Goal: Communication & Community: Answer question/provide support

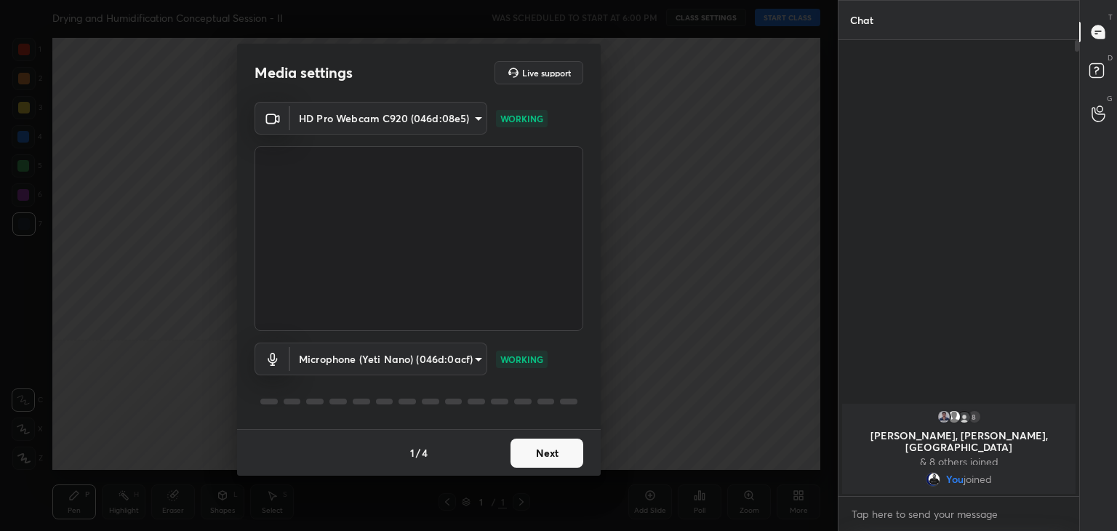
click at [553, 459] on button "Next" at bounding box center [546, 452] width 73 height 29
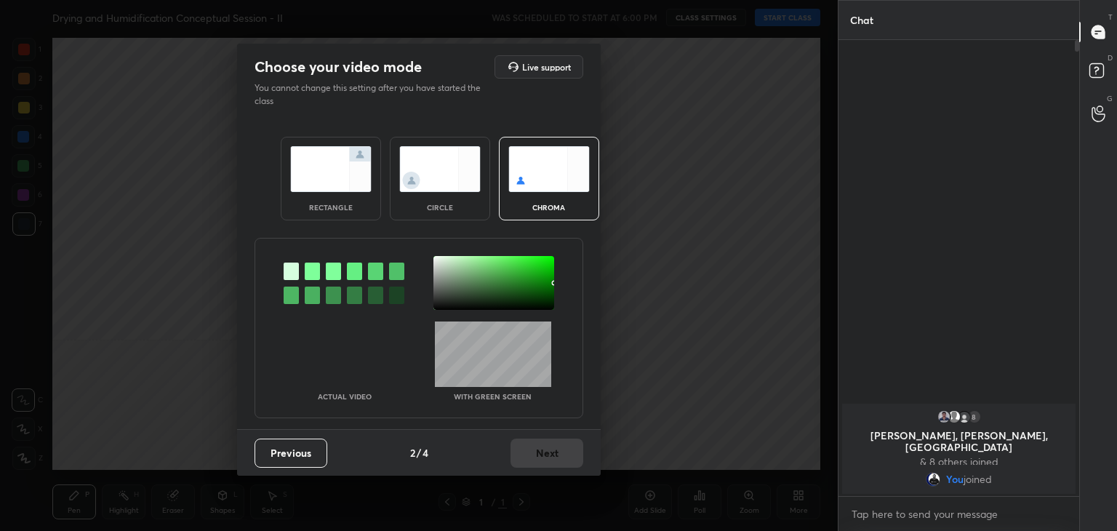
click at [311, 271] on div at bounding box center [312, 270] width 15 height 17
click at [439, 260] on div at bounding box center [493, 283] width 121 height 54
click at [549, 452] on button "Next" at bounding box center [546, 452] width 73 height 29
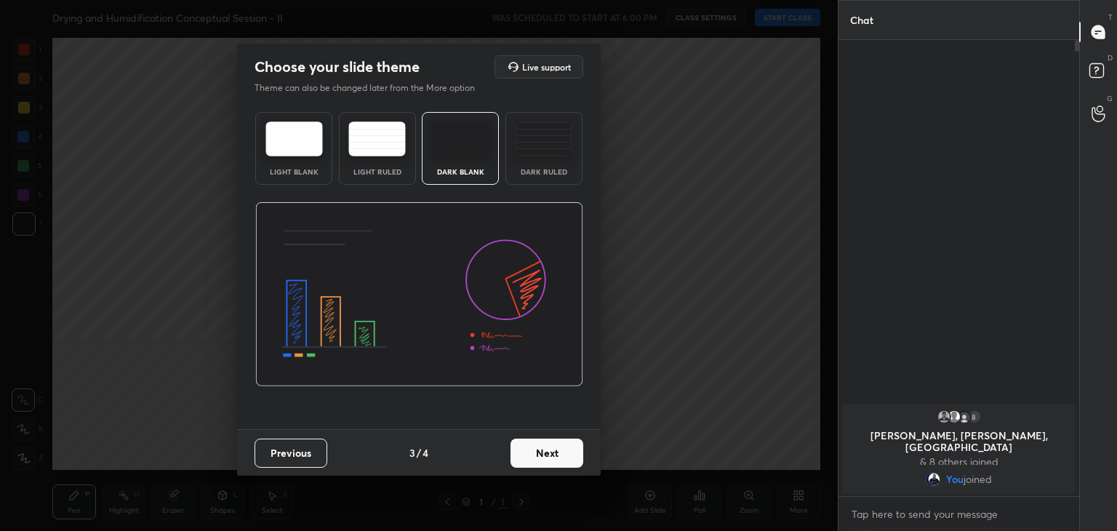
click at [559, 453] on button "Next" at bounding box center [546, 452] width 73 height 29
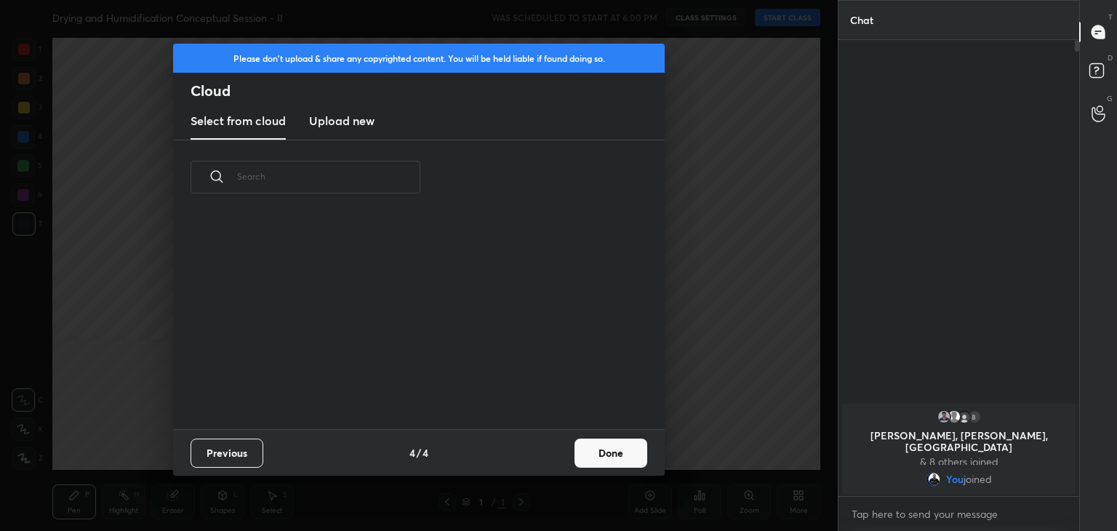
scroll to position [215, 467]
click at [602, 447] on button "Done" at bounding box center [610, 452] width 73 height 29
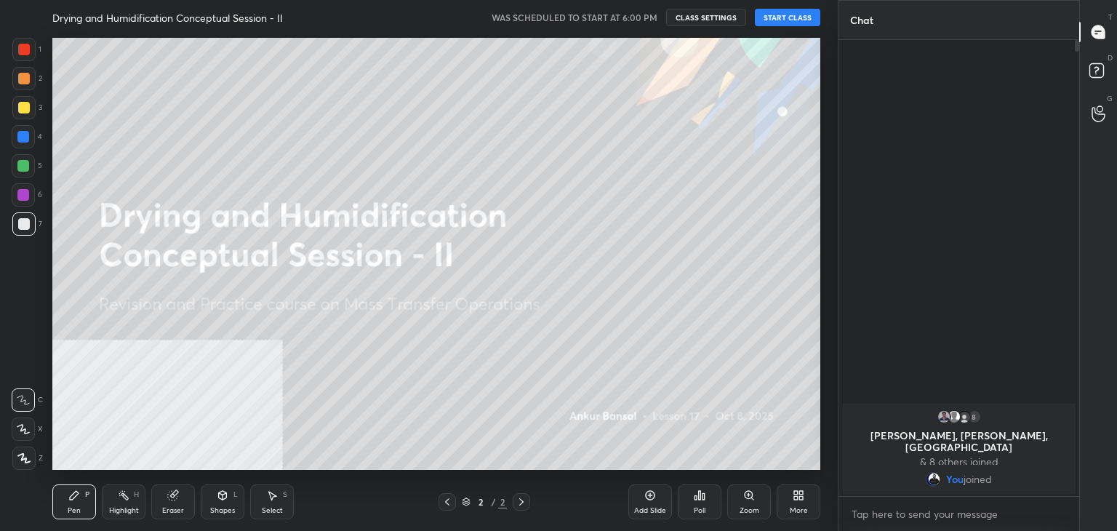
click at [778, 13] on button "START CLASS" at bounding box center [787, 17] width 65 height 17
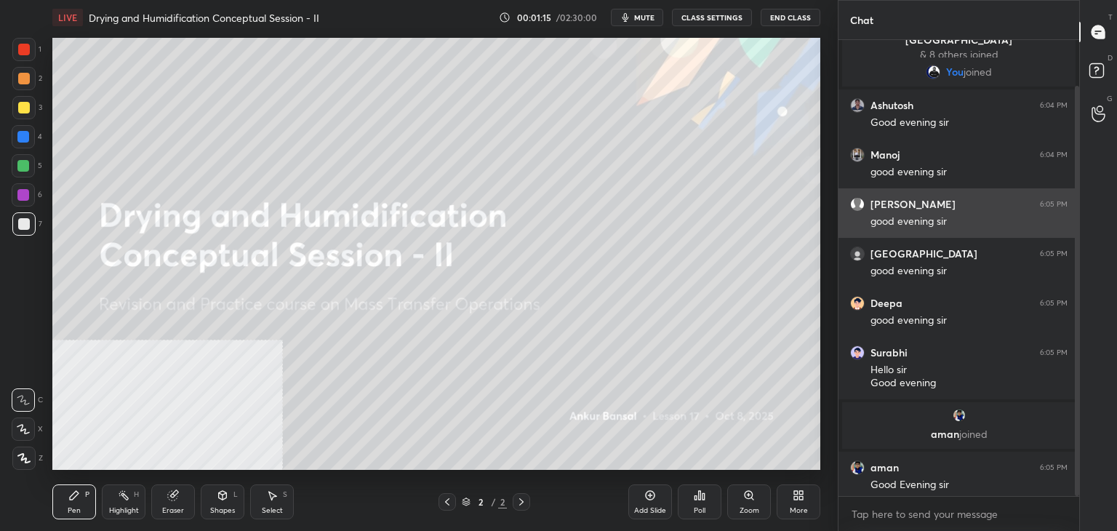
scroll to position [51, 0]
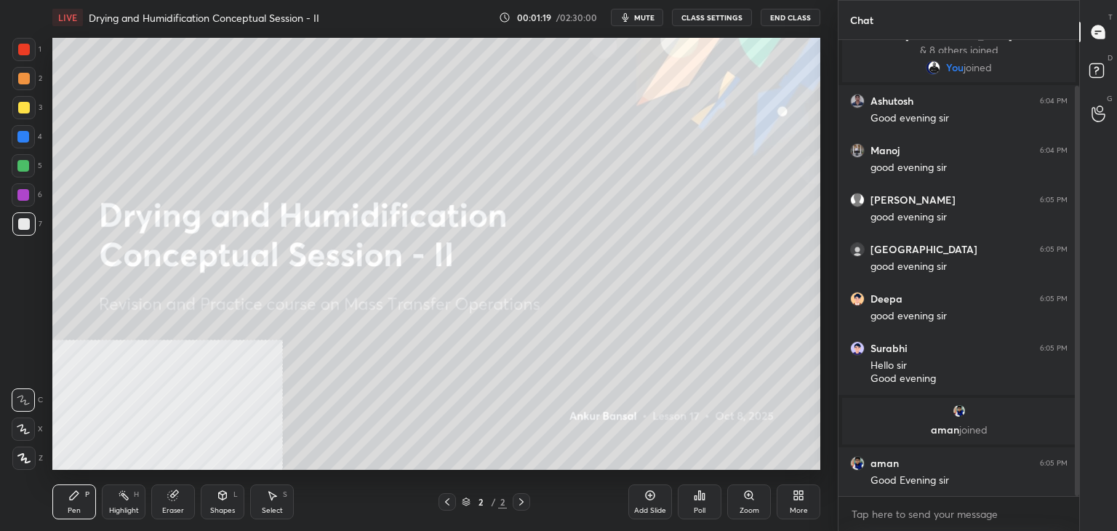
click at [795, 501] on div "More" at bounding box center [798, 501] width 44 height 35
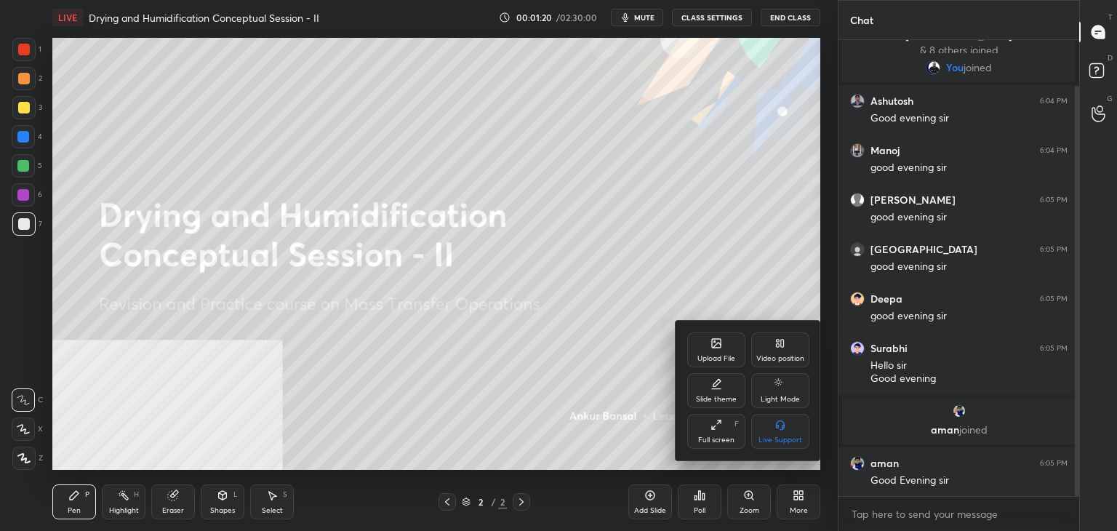
click at [717, 344] on icon at bounding box center [717, 344] width 8 height 5
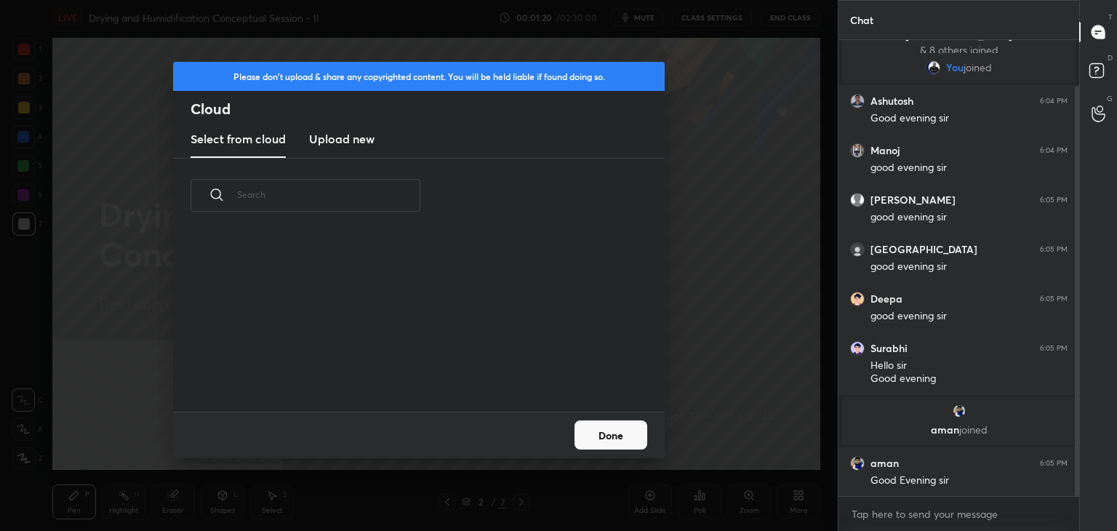
scroll to position [179, 467]
click at [332, 136] on h3 "Upload new" at bounding box center [341, 138] width 65 height 17
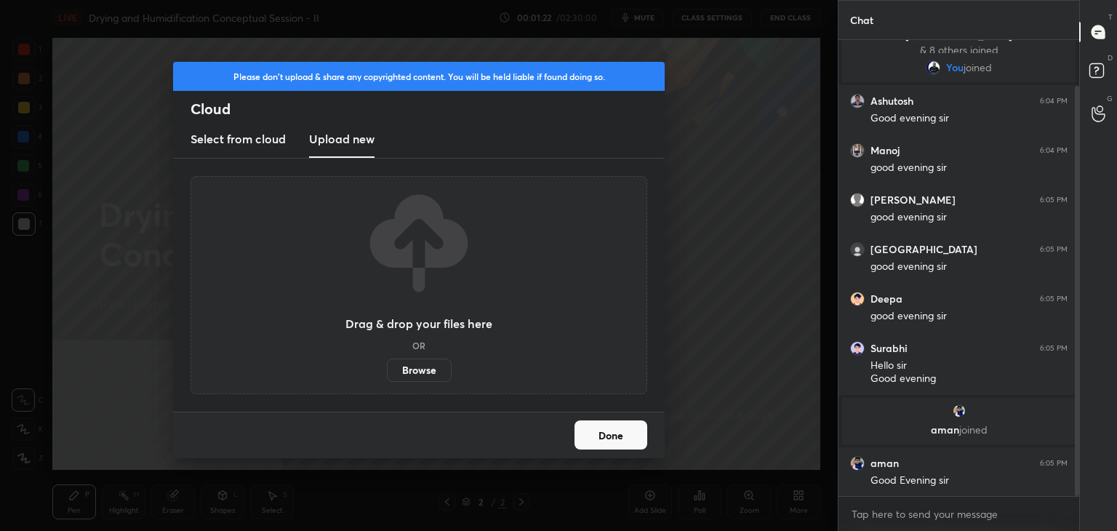
click at [417, 364] on label "Browse" at bounding box center [419, 369] width 65 height 23
click at [387, 364] on input "Browse" at bounding box center [387, 369] width 0 height 23
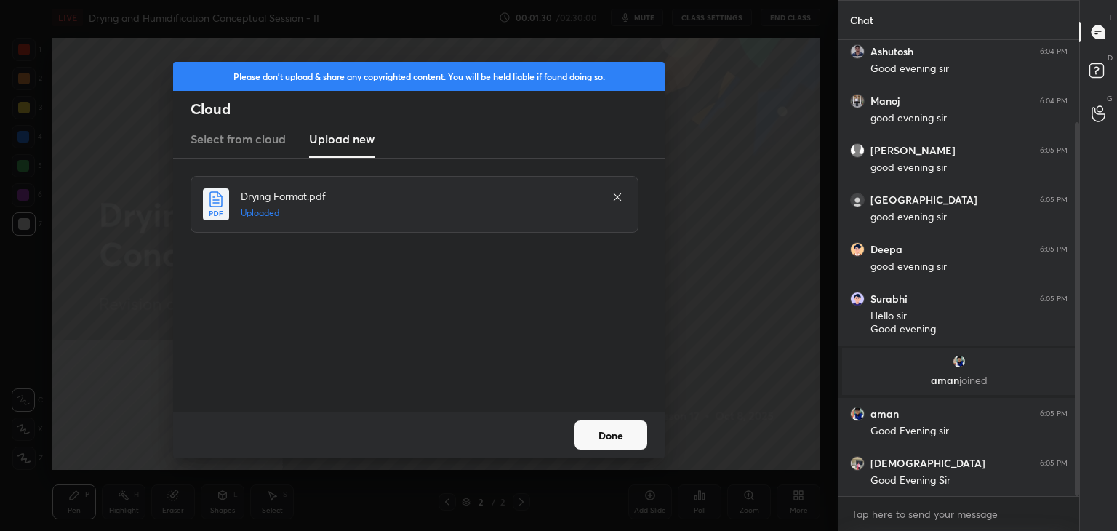
click at [602, 430] on button "Done" at bounding box center [610, 434] width 73 height 29
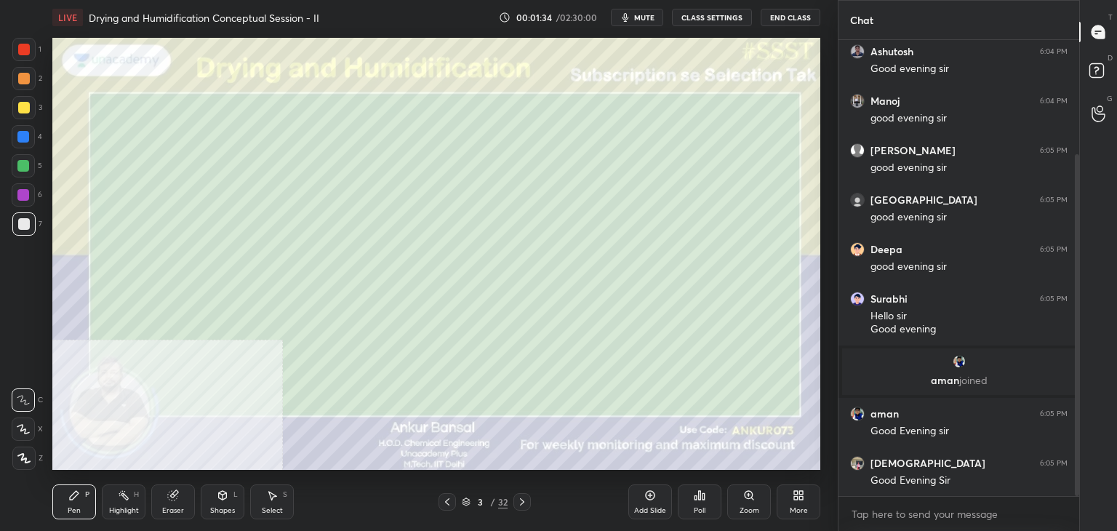
scroll to position [153, 0]
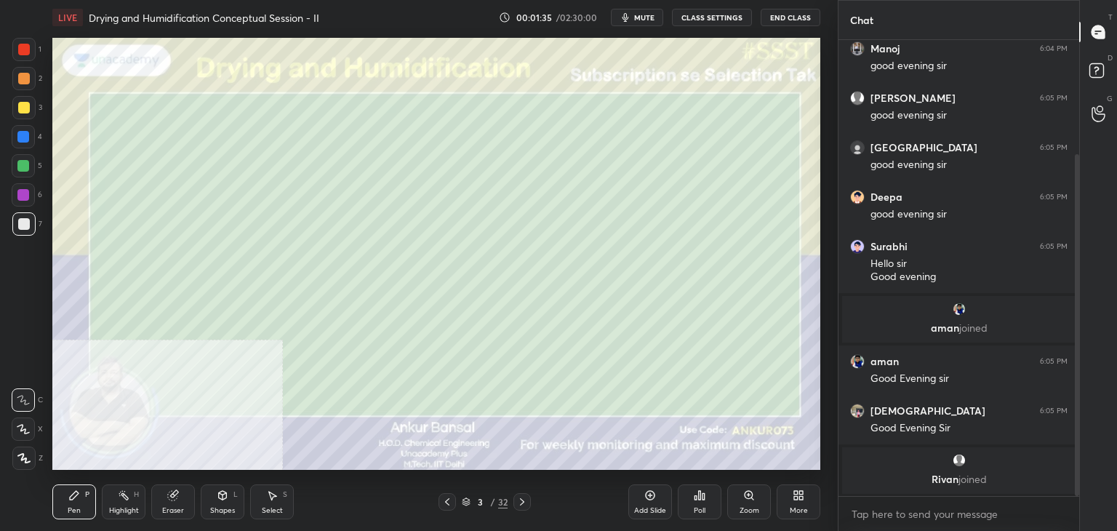
click at [22, 428] on icon at bounding box center [23, 429] width 12 height 9
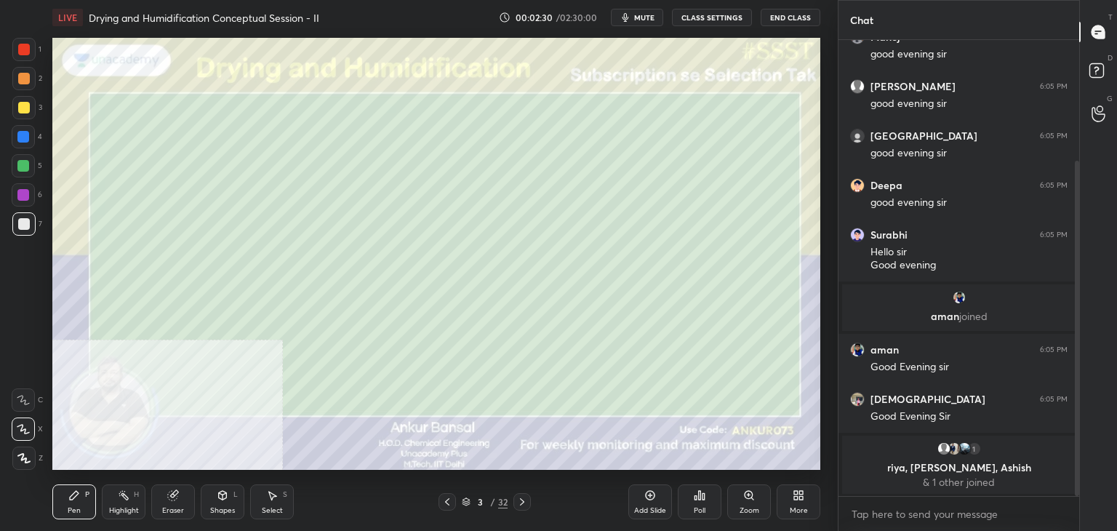
click at [209, 498] on div "Shapes L" at bounding box center [223, 501] width 44 height 35
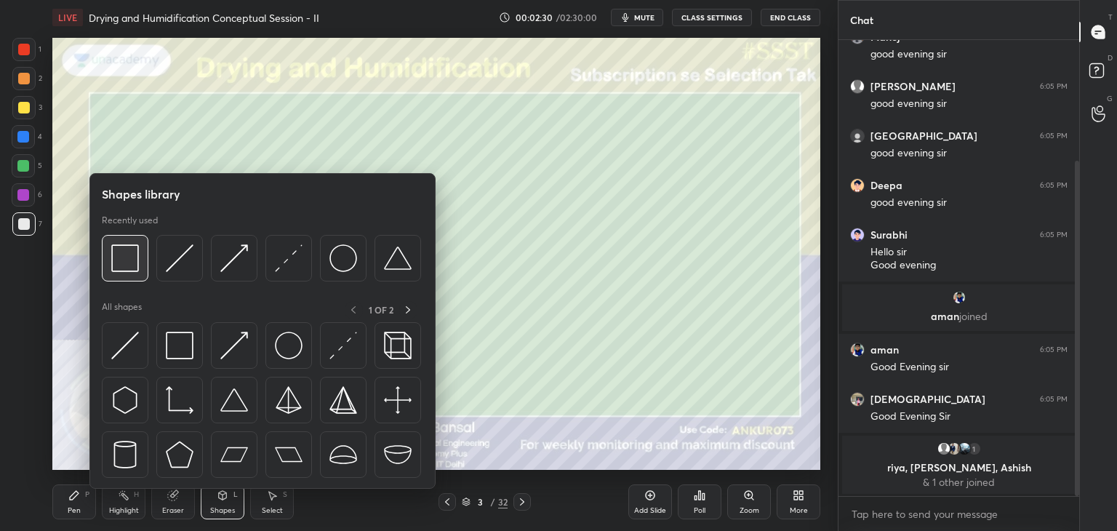
click at [135, 252] on img at bounding box center [125, 258] width 28 height 28
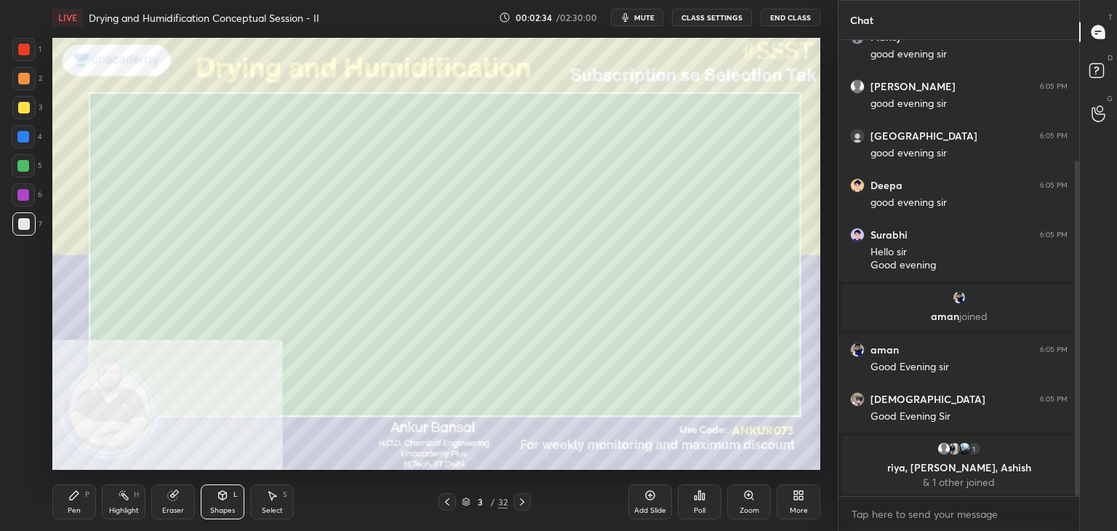
click at [212, 499] on div "Shapes L" at bounding box center [223, 501] width 44 height 35
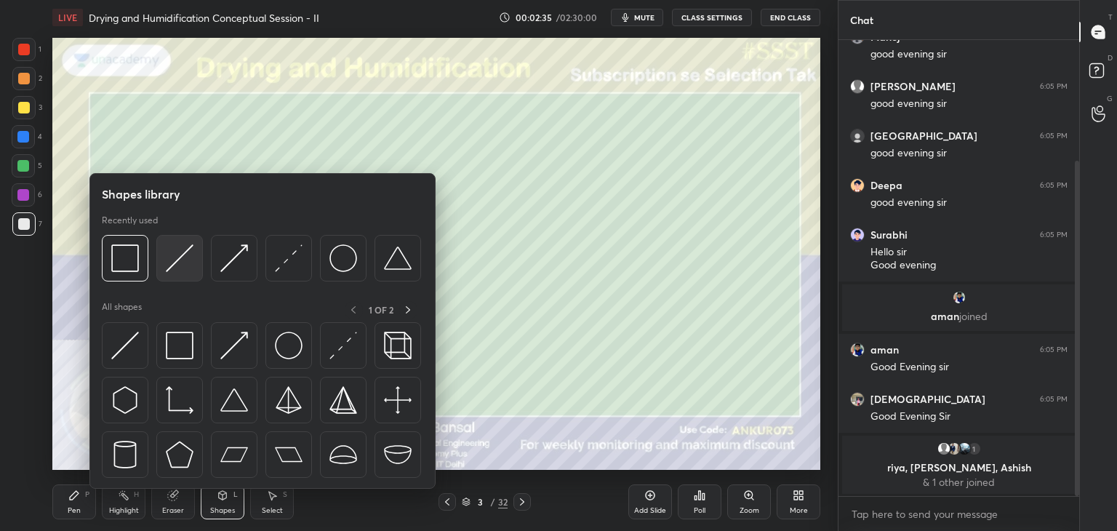
click at [179, 262] on img at bounding box center [180, 258] width 28 height 28
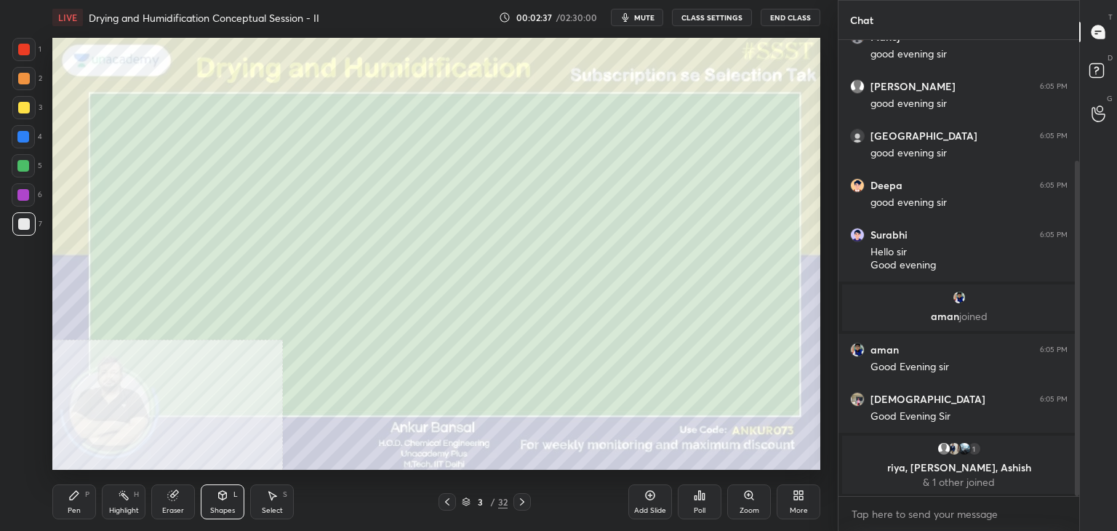
click at [66, 513] on div "Pen P" at bounding box center [74, 501] width 44 height 35
click at [162, 511] on div "Eraser" at bounding box center [173, 510] width 22 height 7
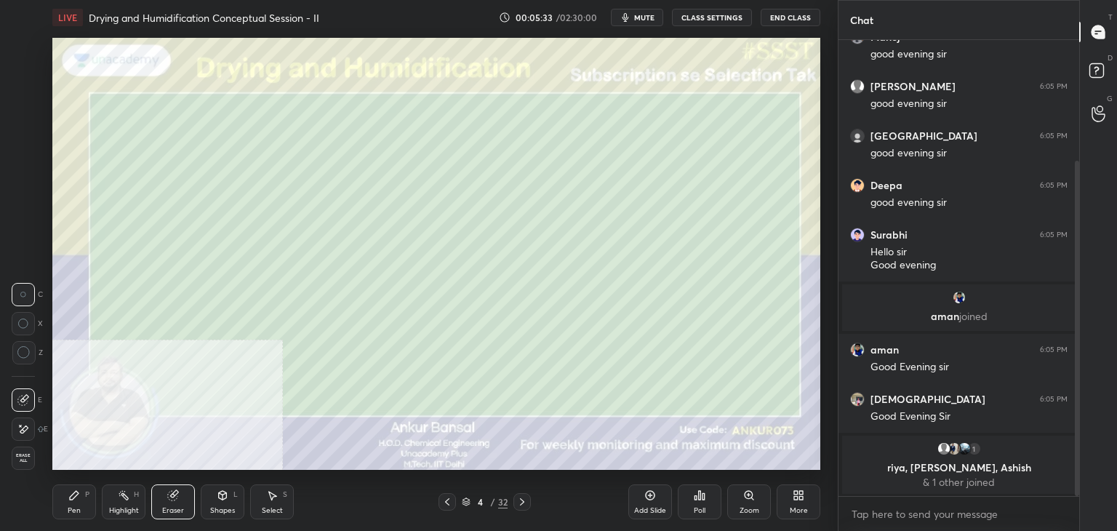
click at [32, 426] on div at bounding box center [23, 428] width 23 height 23
click at [72, 502] on div "Pen P" at bounding box center [74, 501] width 44 height 35
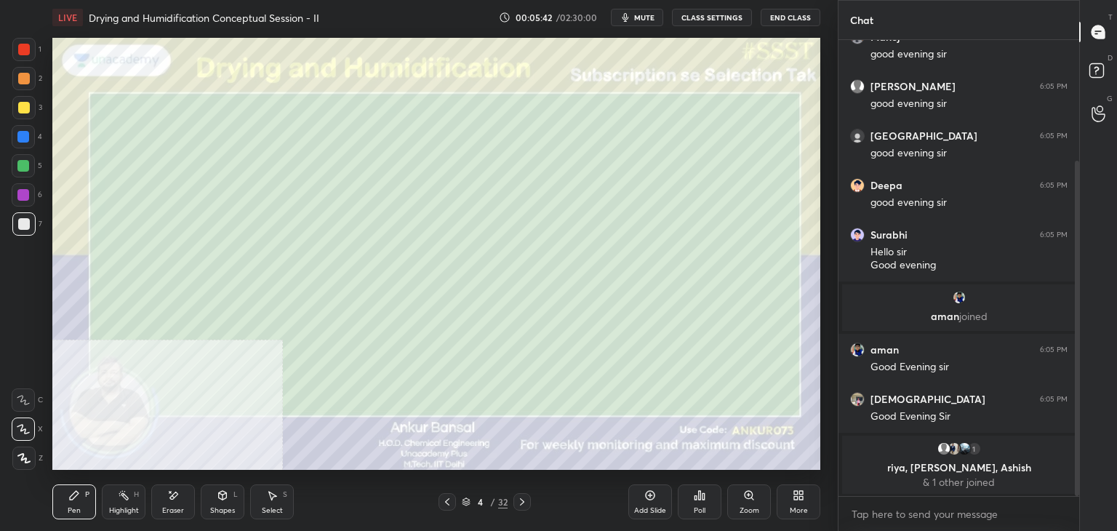
click at [523, 502] on icon at bounding box center [522, 502] width 12 height 12
click at [170, 495] on icon at bounding box center [173, 495] width 12 height 12
click at [63, 494] on div "Pen P" at bounding box center [74, 501] width 44 height 35
click at [220, 499] on icon at bounding box center [223, 495] width 12 height 12
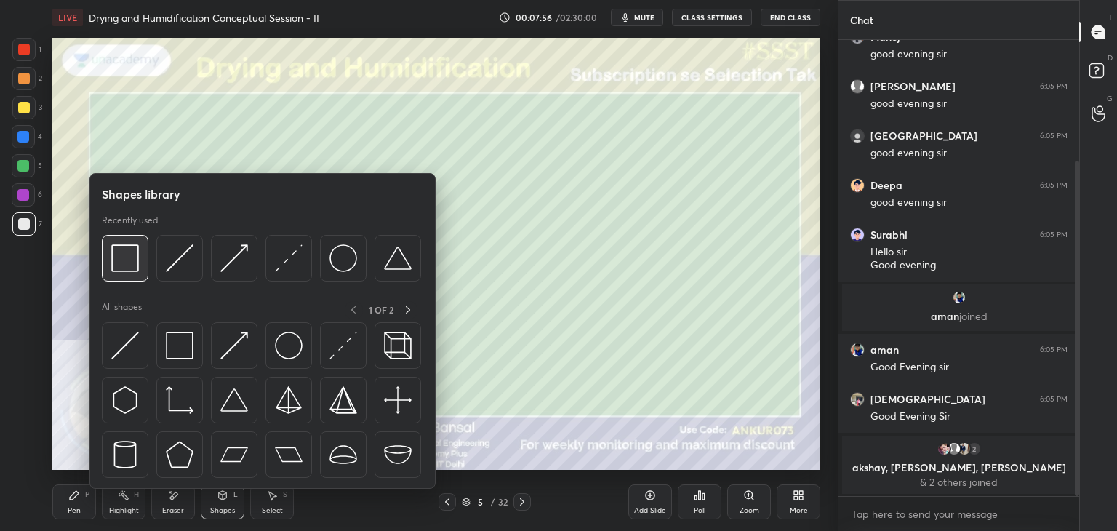
click at [143, 264] on div at bounding box center [125, 258] width 47 height 47
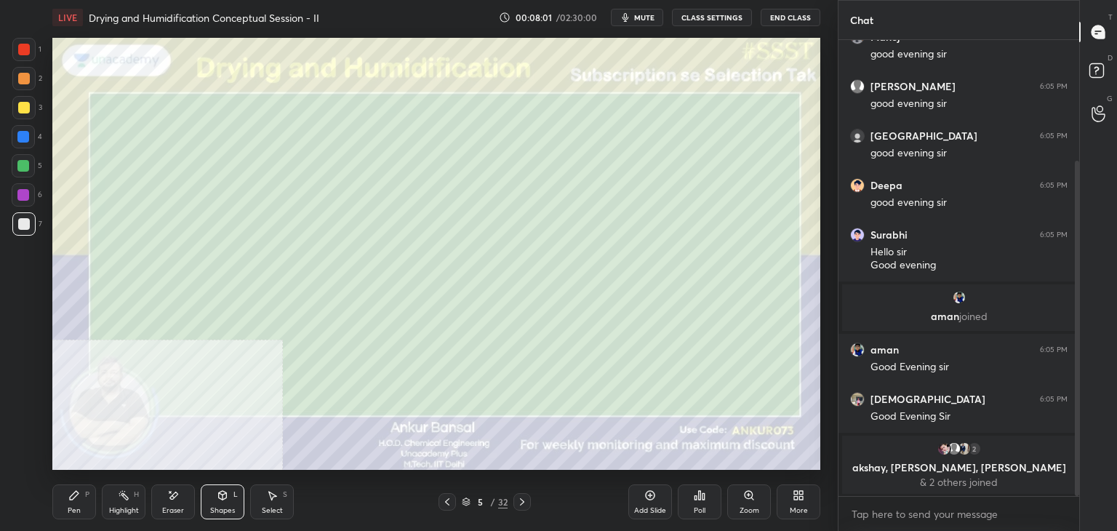
click at [79, 502] on div "Pen P" at bounding box center [74, 501] width 44 height 35
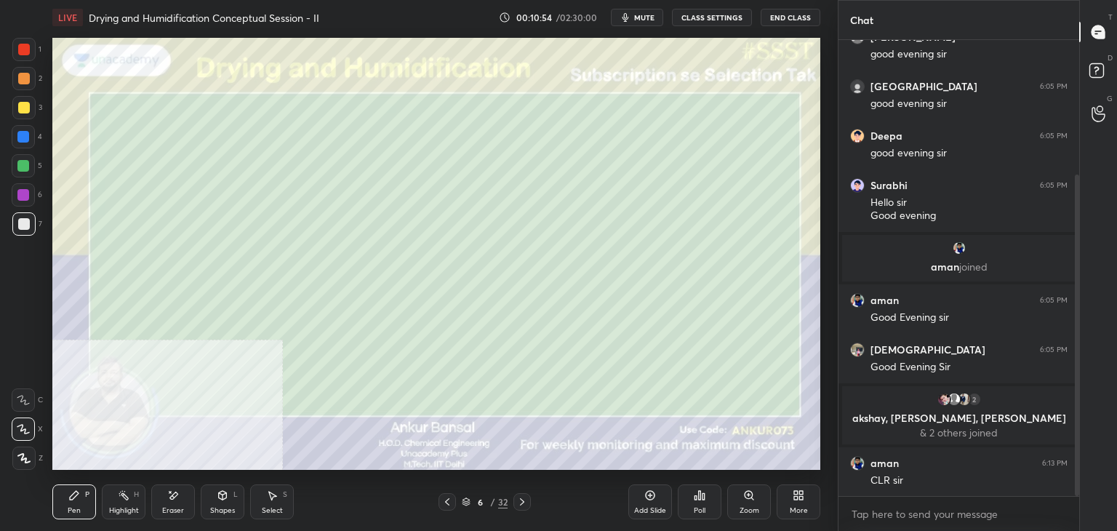
scroll to position [243, 0]
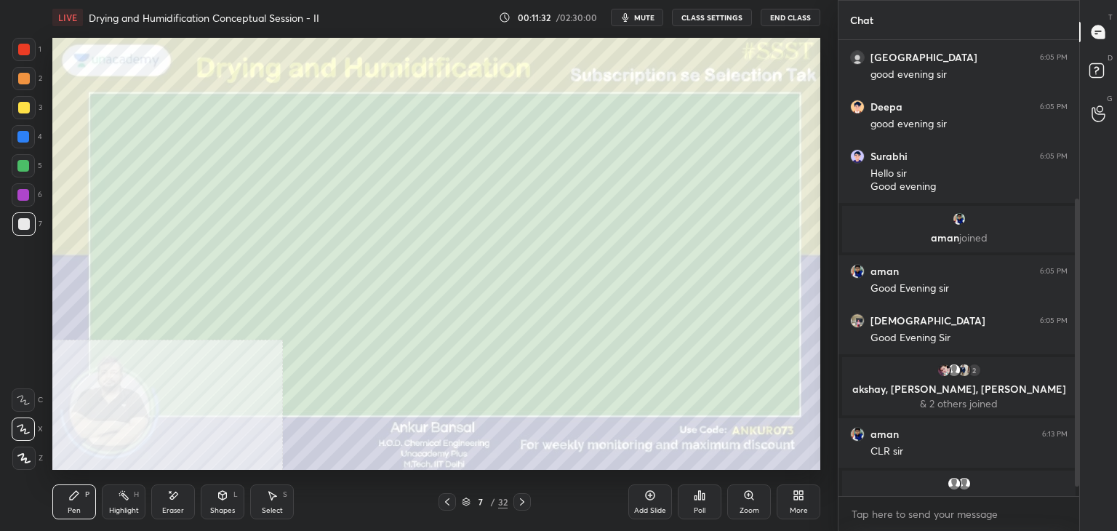
click at [221, 500] on icon at bounding box center [223, 495] width 12 height 12
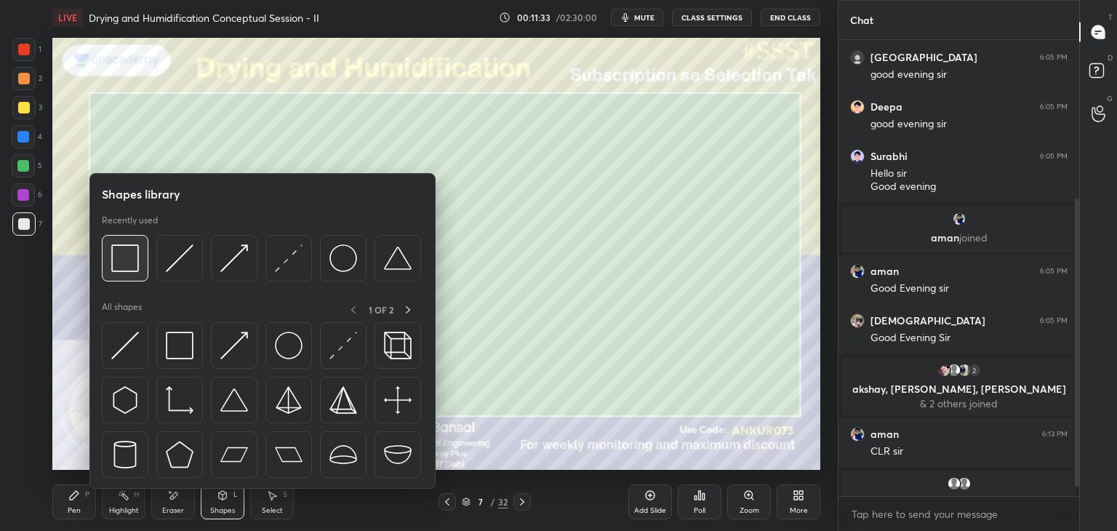
click at [136, 251] on img at bounding box center [125, 258] width 28 height 28
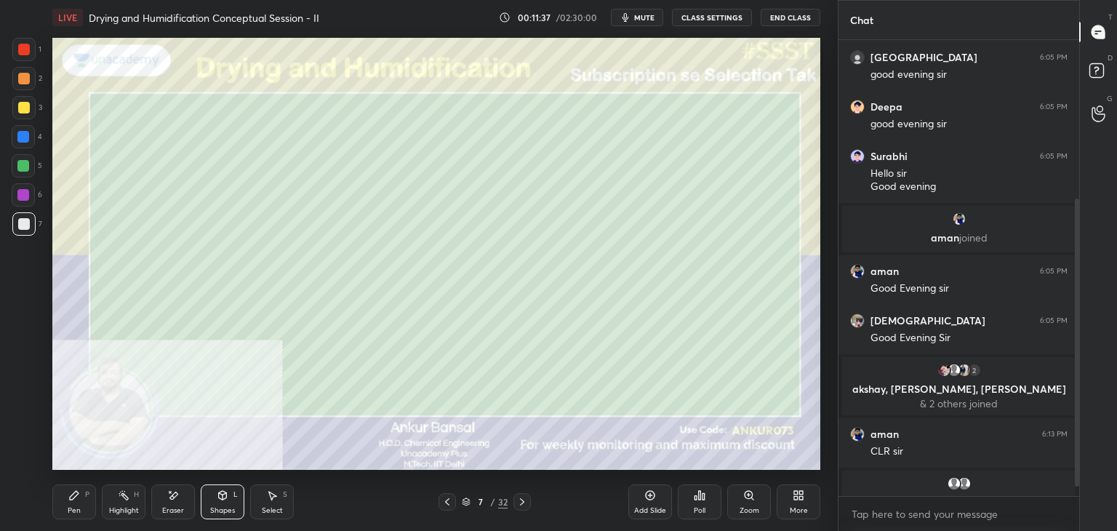
click at [26, 101] on div at bounding box center [23, 107] width 23 height 23
click at [170, 498] on icon at bounding box center [174, 494] width 8 height 7
click at [92, 497] on div "Pen P" at bounding box center [74, 501] width 44 height 35
click at [21, 79] on div at bounding box center [24, 79] width 12 height 12
click at [217, 501] on icon at bounding box center [223, 495] width 12 height 12
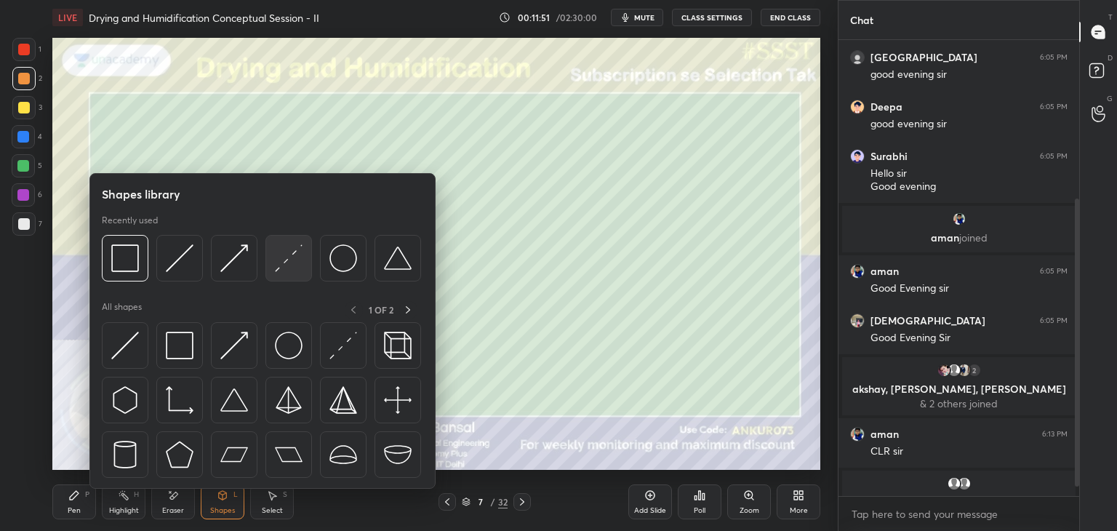
click at [273, 257] on div at bounding box center [288, 258] width 47 height 47
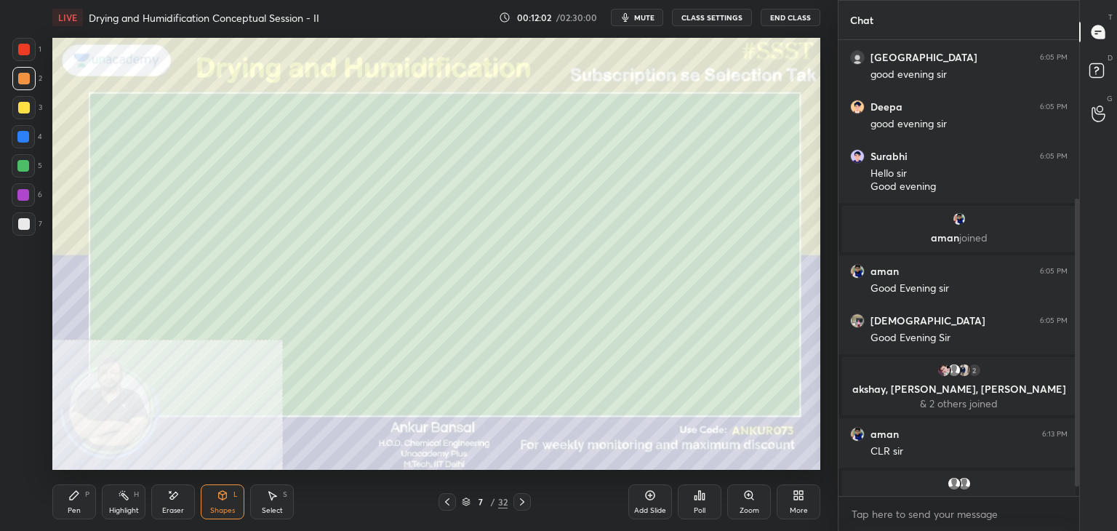
click at [84, 499] on div "Pen P" at bounding box center [74, 501] width 44 height 35
click at [23, 223] on div at bounding box center [24, 224] width 12 height 12
click at [20, 105] on div at bounding box center [24, 108] width 12 height 12
click at [28, 166] on div at bounding box center [23, 166] width 12 height 12
click at [18, 51] on div at bounding box center [24, 50] width 12 height 12
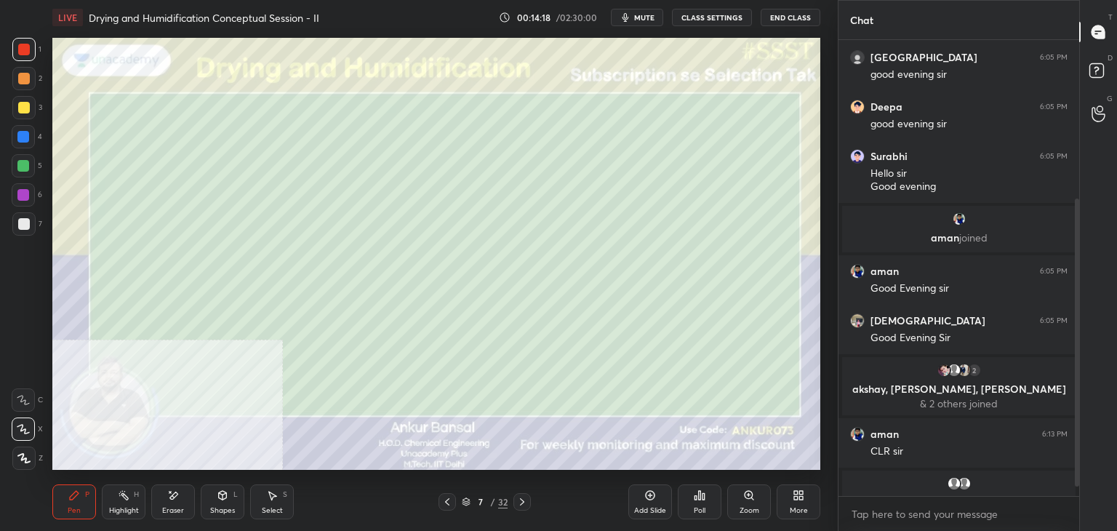
click at [225, 501] on icon at bounding box center [223, 495] width 12 height 12
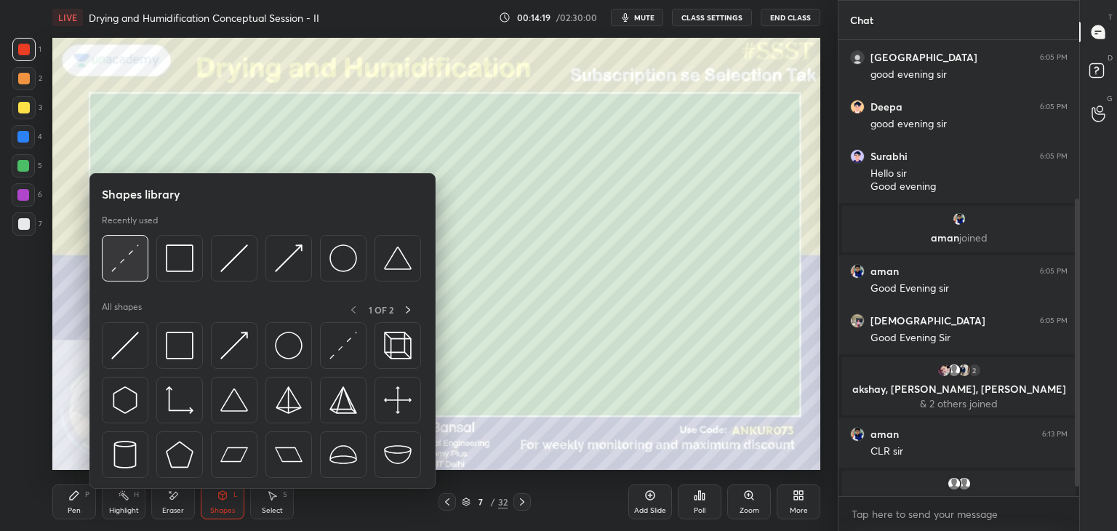
click at [127, 254] on img at bounding box center [125, 258] width 28 height 28
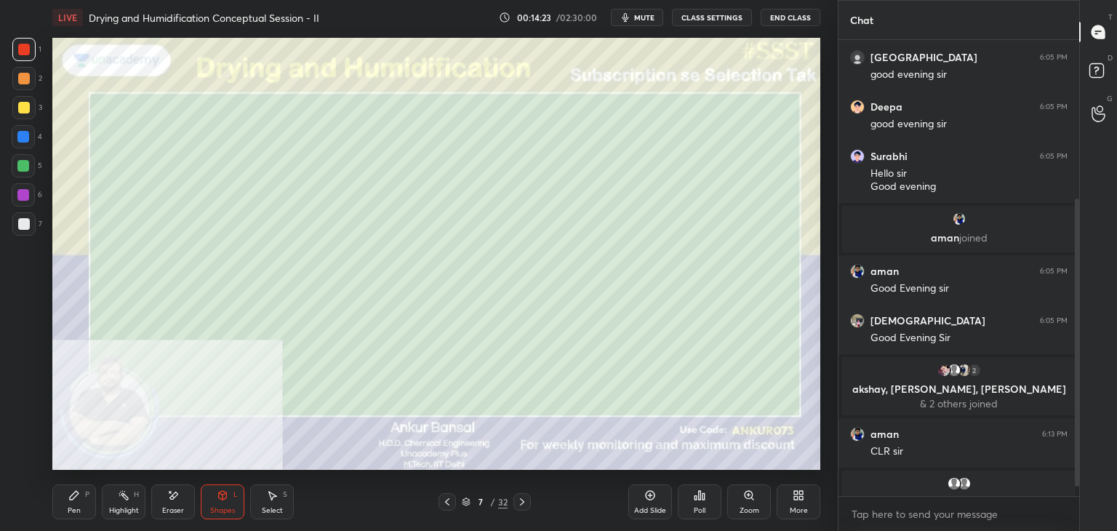
click at [73, 501] on div "Pen P" at bounding box center [74, 501] width 44 height 35
click at [22, 230] on div at bounding box center [23, 223] width 23 height 23
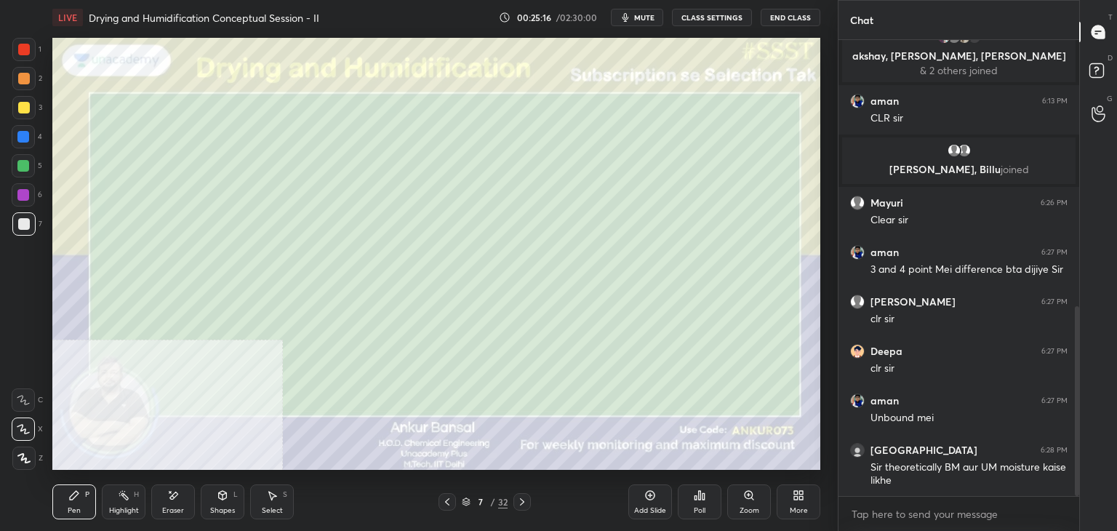
scroll to position [638, 0]
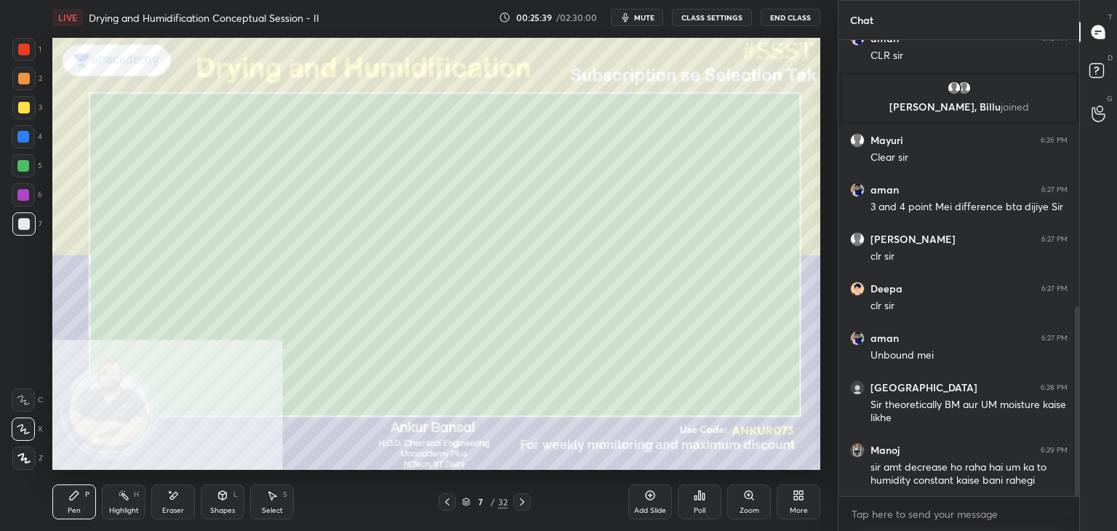
click at [0, 339] on div "1 2 3 4 5 6 7 C X Z E E Erase all H H" at bounding box center [23, 254] width 47 height 432
click at [820, 341] on div "Setting up your live class Poll for secs No correct answer Start poll" at bounding box center [436, 254] width 779 height 438
click at [803, 499] on icon at bounding box center [798, 495] width 12 height 12
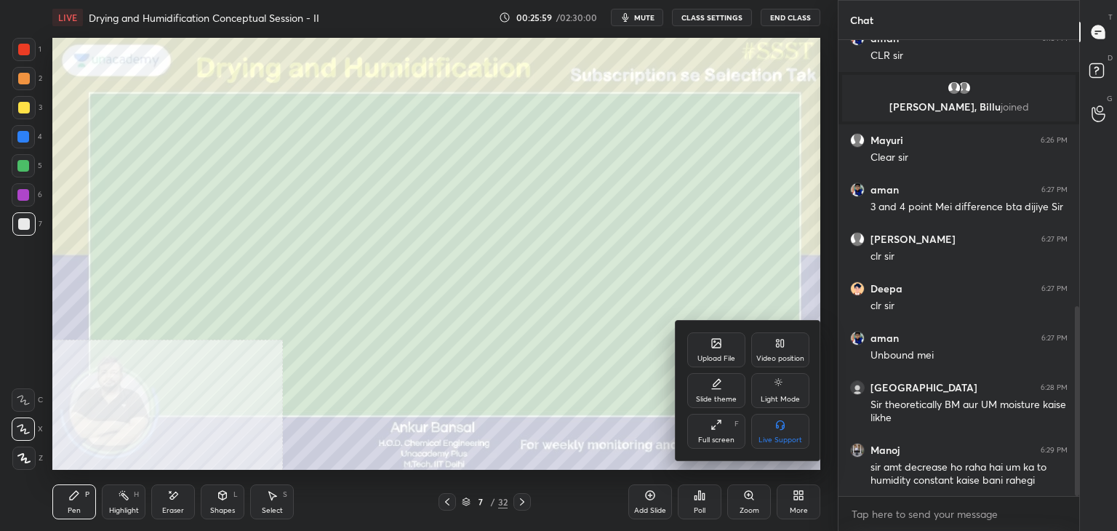
click at [712, 350] on div "Upload File" at bounding box center [716, 349] width 58 height 35
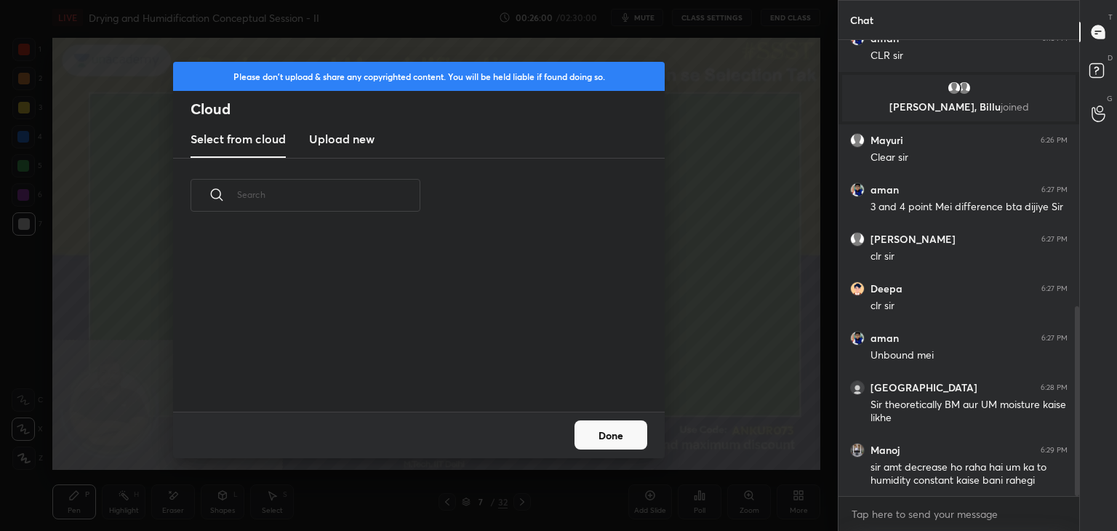
scroll to position [179, 467]
click at [337, 145] on h3 "Upload new" at bounding box center [341, 138] width 65 height 17
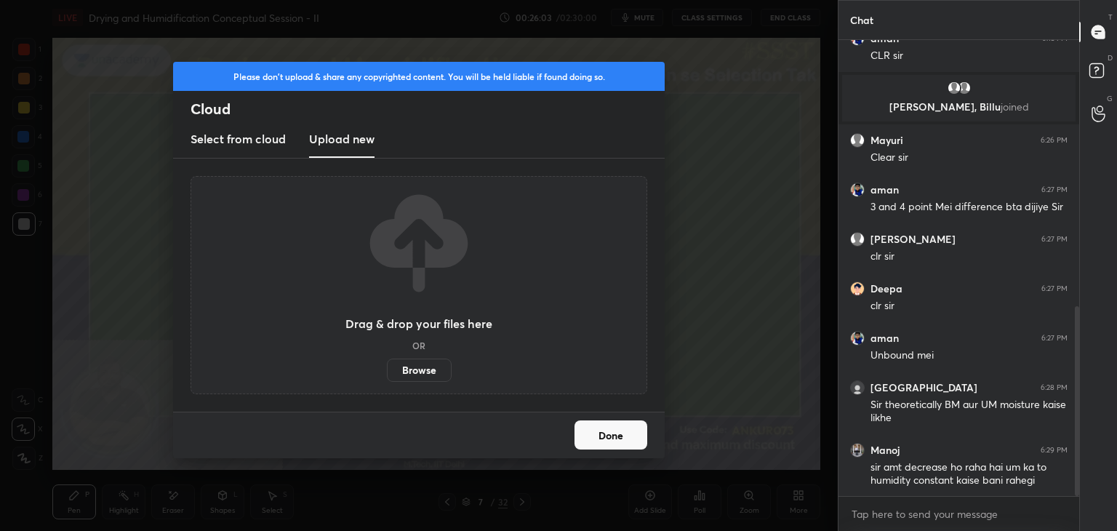
click at [410, 367] on label "Browse" at bounding box center [419, 369] width 65 height 23
click at [387, 367] on input "Browse" at bounding box center [387, 369] width 0 height 23
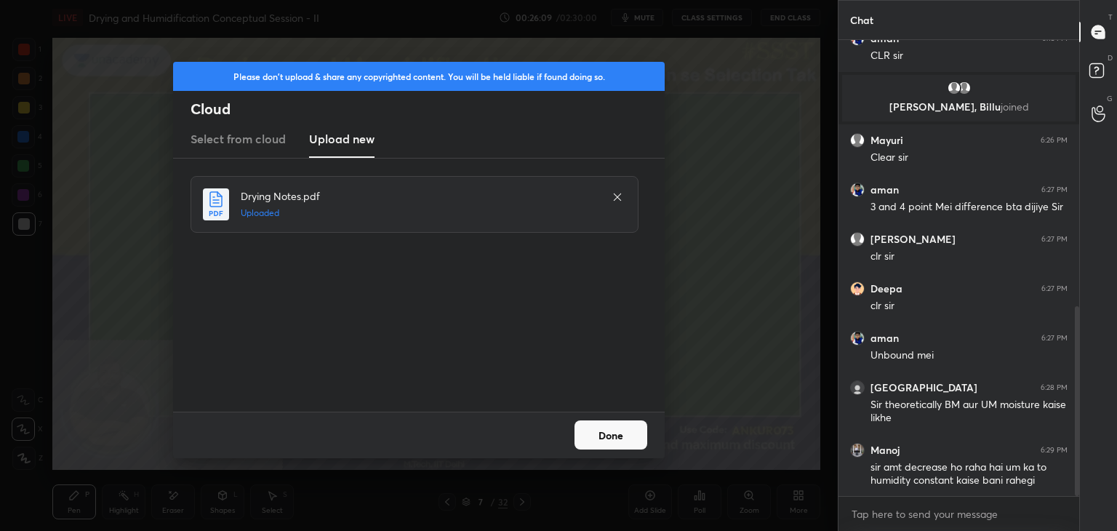
click at [622, 441] on button "Done" at bounding box center [610, 434] width 73 height 29
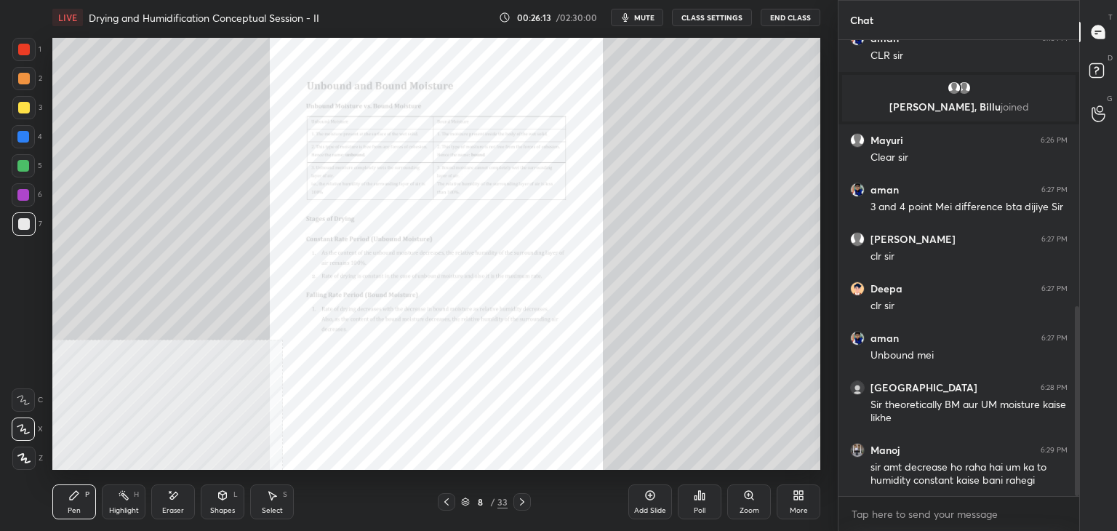
click at [749, 498] on icon at bounding box center [748, 495] width 8 height 8
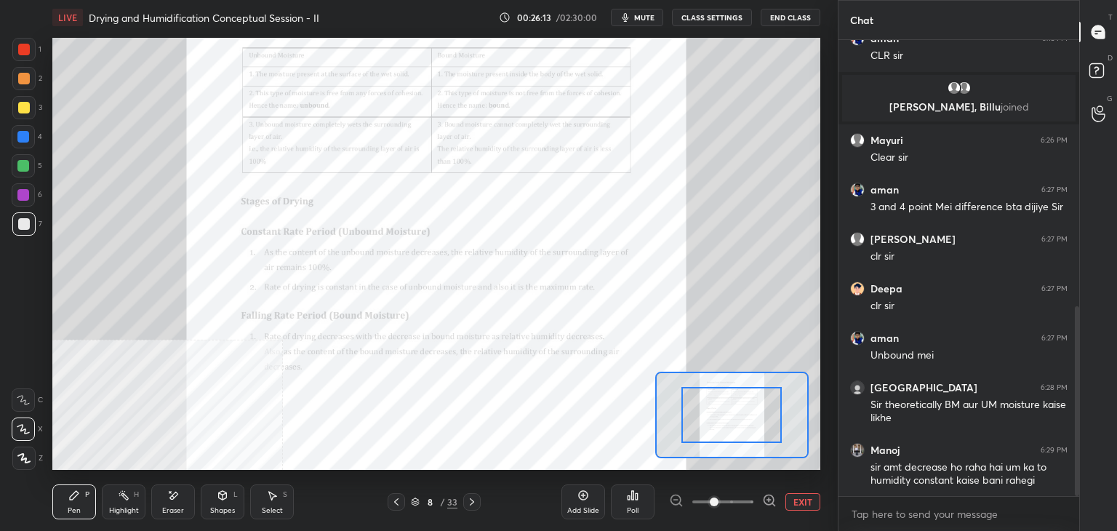
click at [766, 496] on icon at bounding box center [768, 499] width 9 height 9
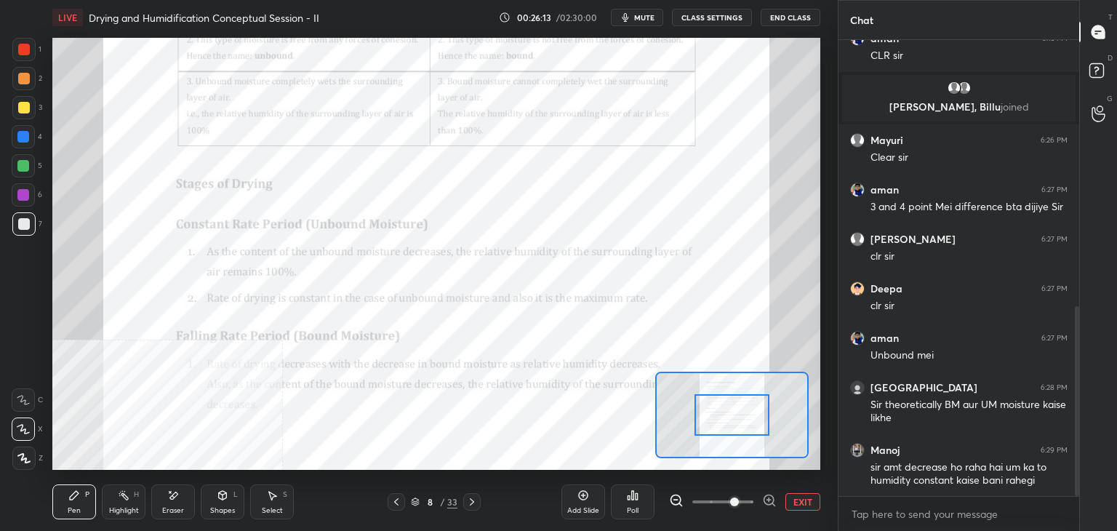
click at [765, 495] on icon at bounding box center [769, 500] width 15 height 15
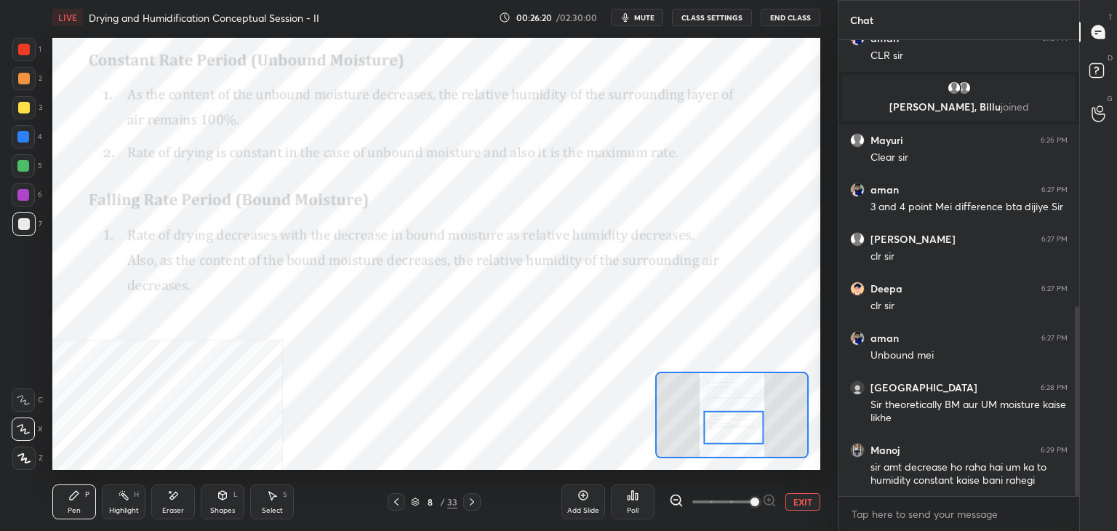
click at [808, 502] on button "EXIT" at bounding box center [802, 501] width 35 height 17
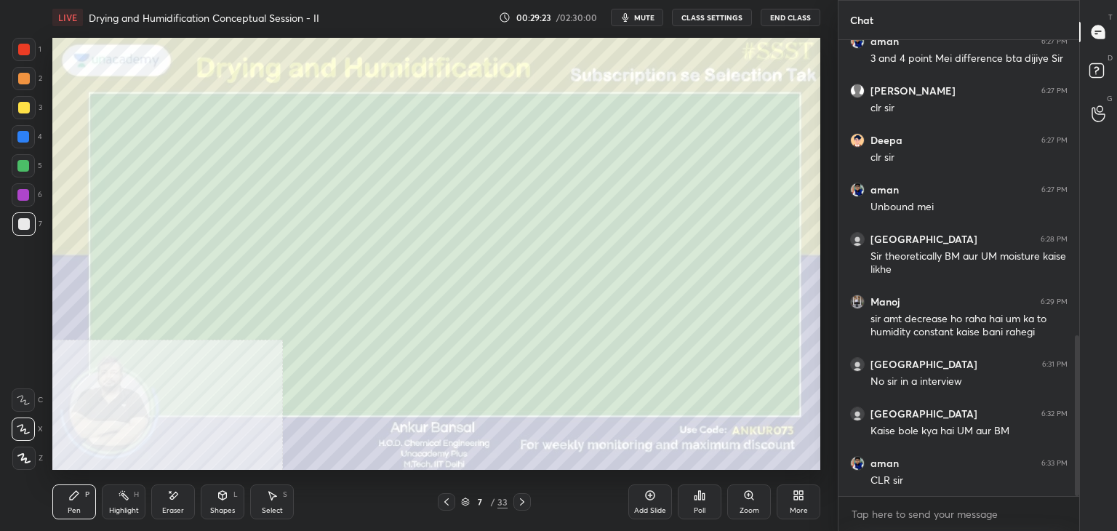
scroll to position [836, 0]
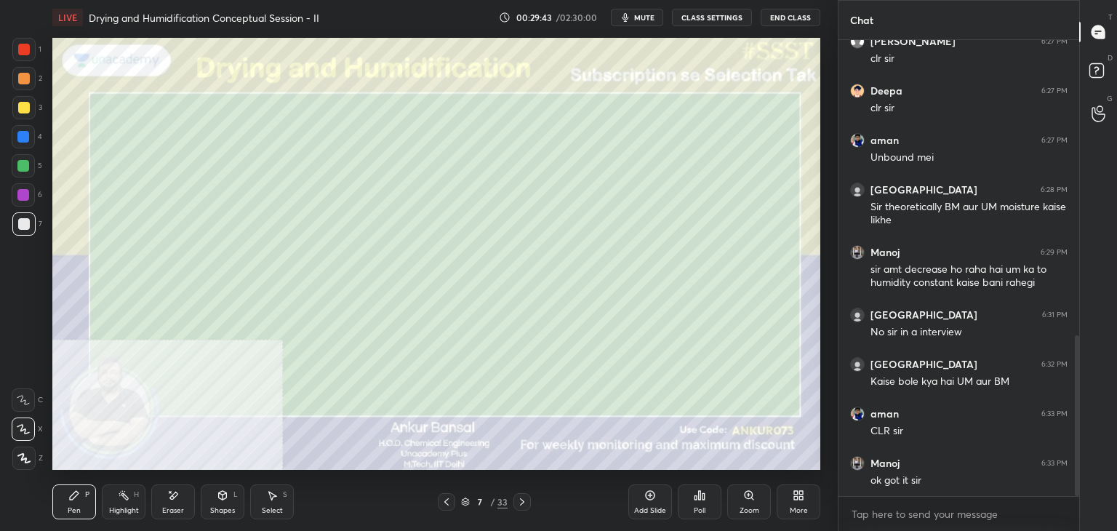
click at [518, 502] on icon at bounding box center [522, 502] width 12 height 12
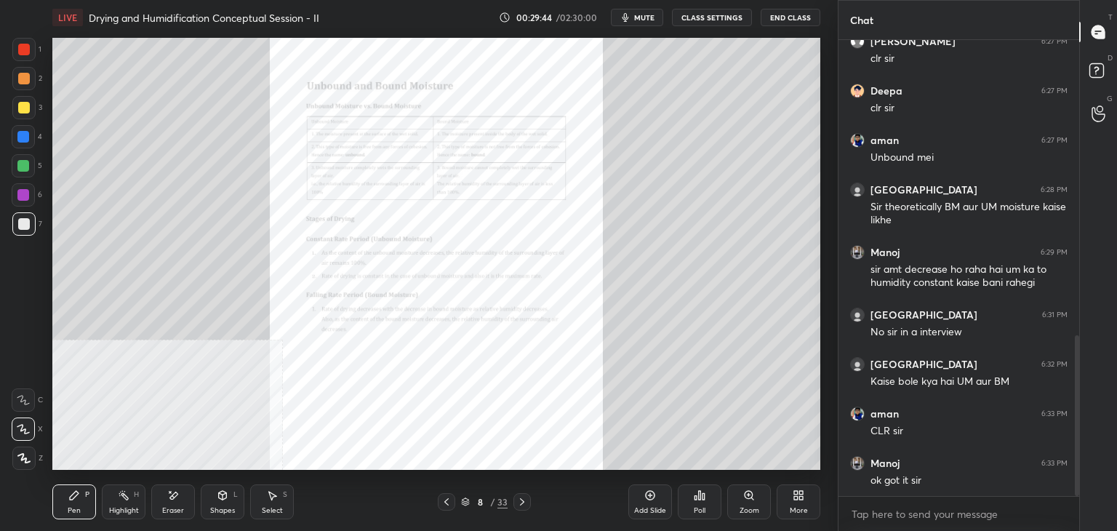
click at [741, 507] on div "Zoom" at bounding box center [749, 510] width 20 height 7
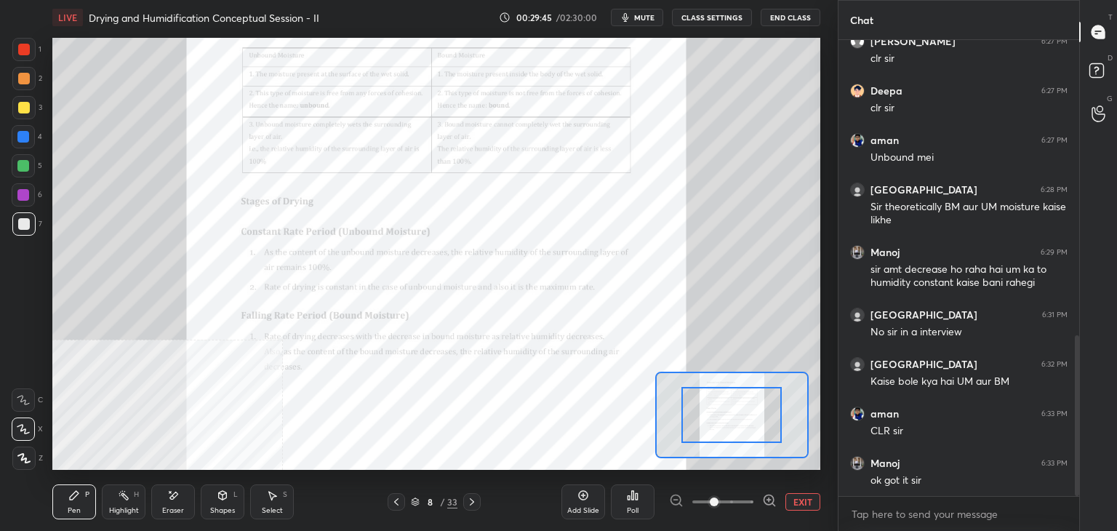
click at [762, 501] on icon at bounding box center [769, 500] width 15 height 15
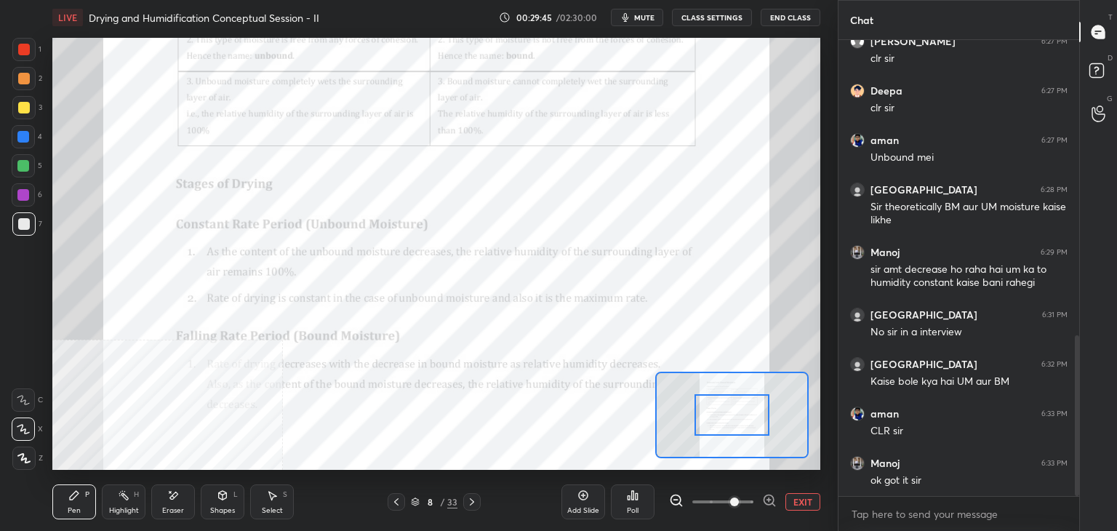
click at [765, 499] on icon at bounding box center [769, 500] width 15 height 15
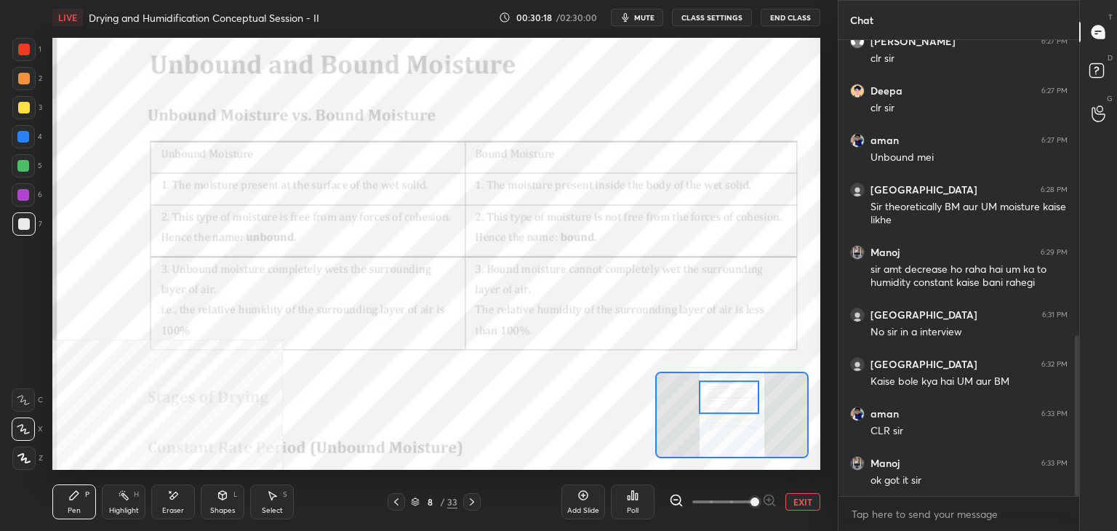
click at [797, 497] on button "EXIT" at bounding box center [802, 501] width 35 height 17
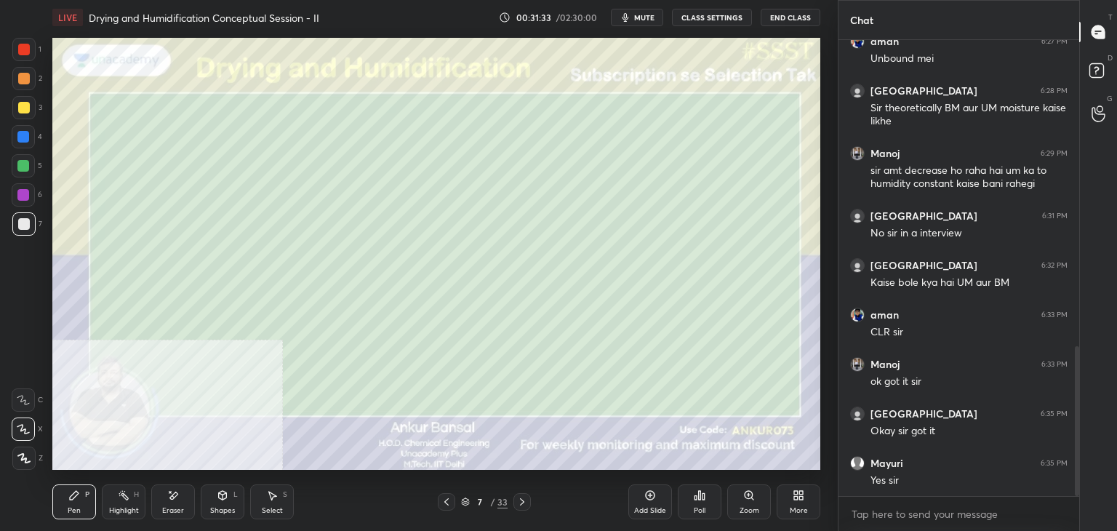
scroll to position [984, 0]
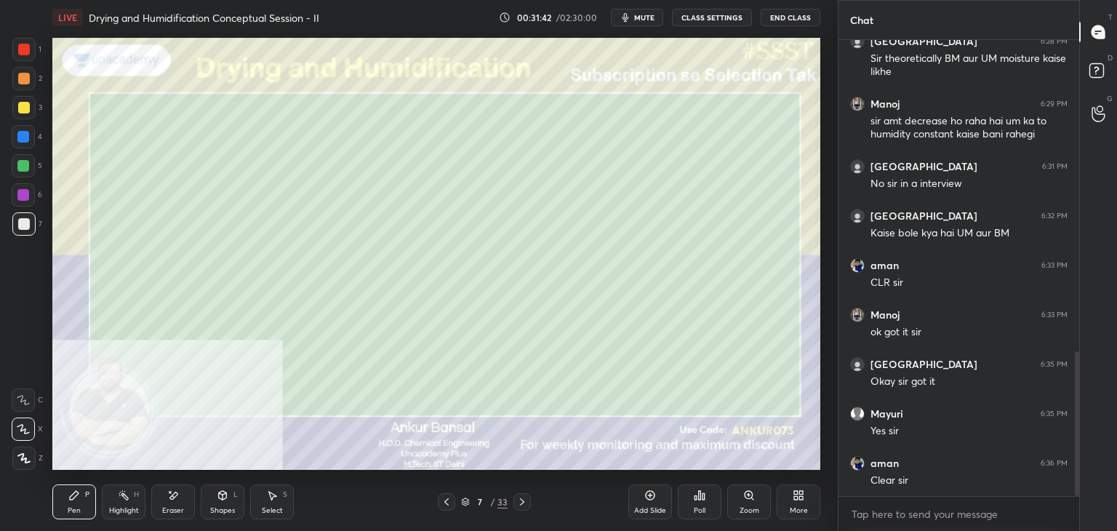
click at [523, 502] on icon at bounding box center [522, 502] width 12 height 12
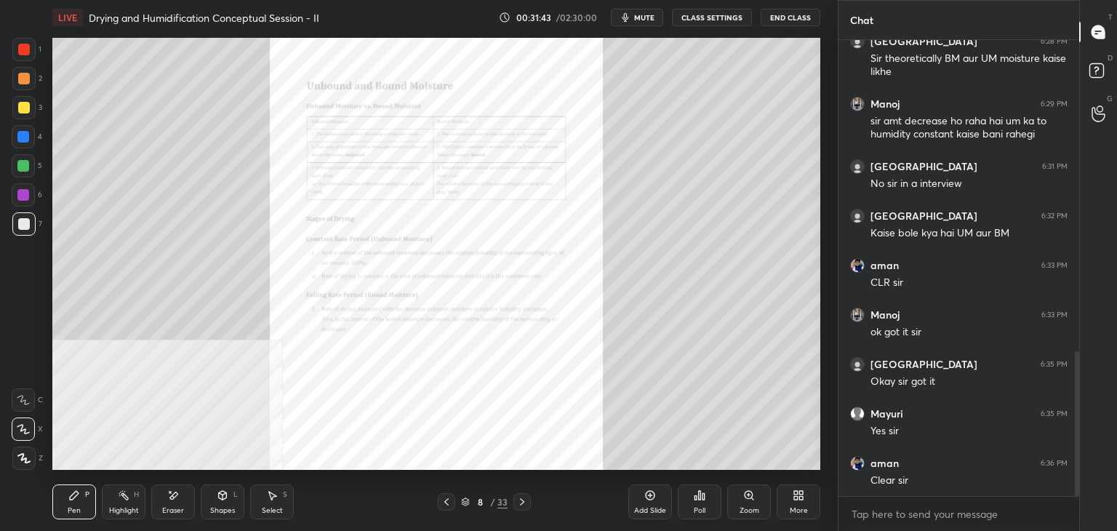
click at [526, 501] on icon at bounding box center [522, 502] width 12 height 12
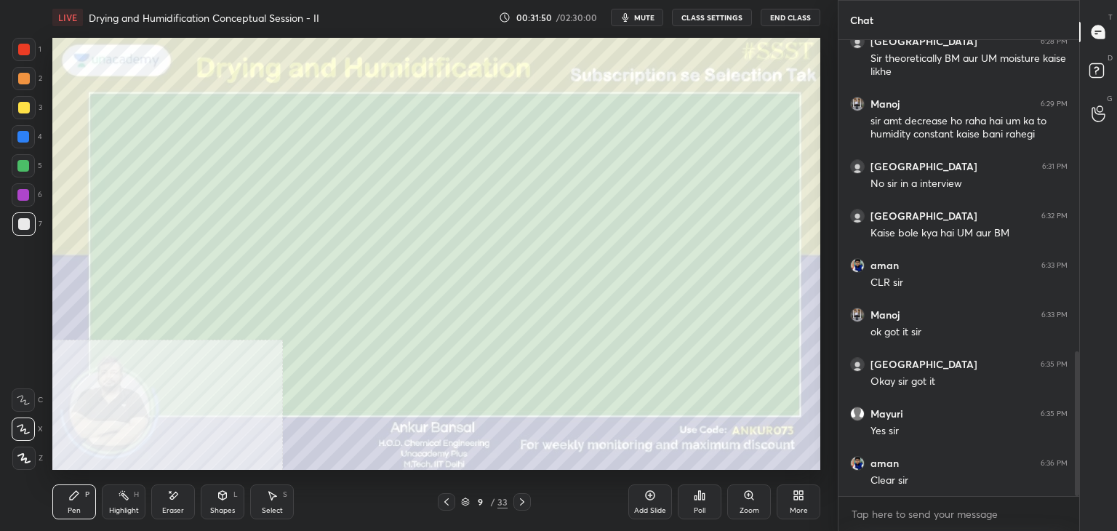
click at [227, 503] on div "Shapes L" at bounding box center [223, 501] width 44 height 35
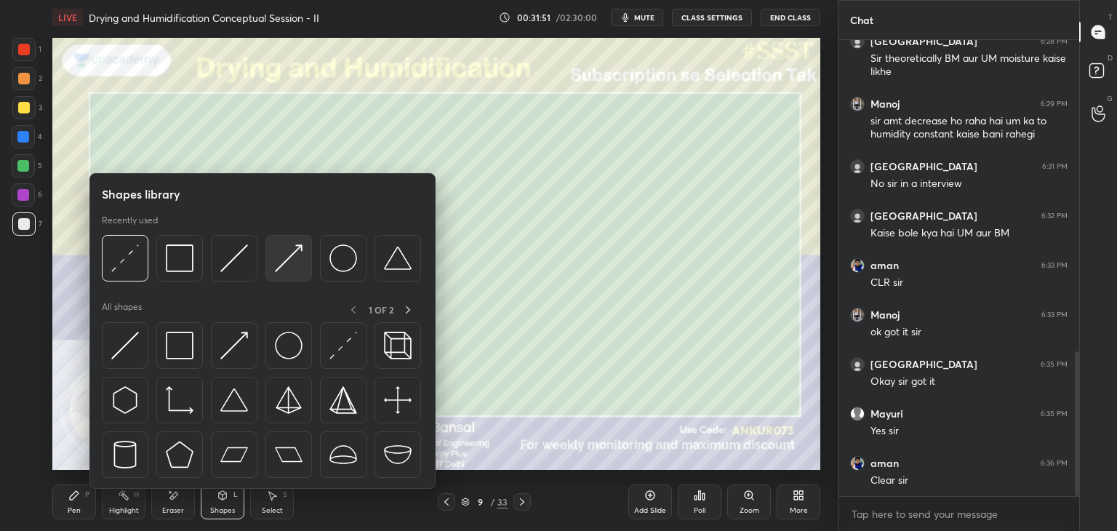
click at [284, 262] on img at bounding box center [289, 258] width 28 height 28
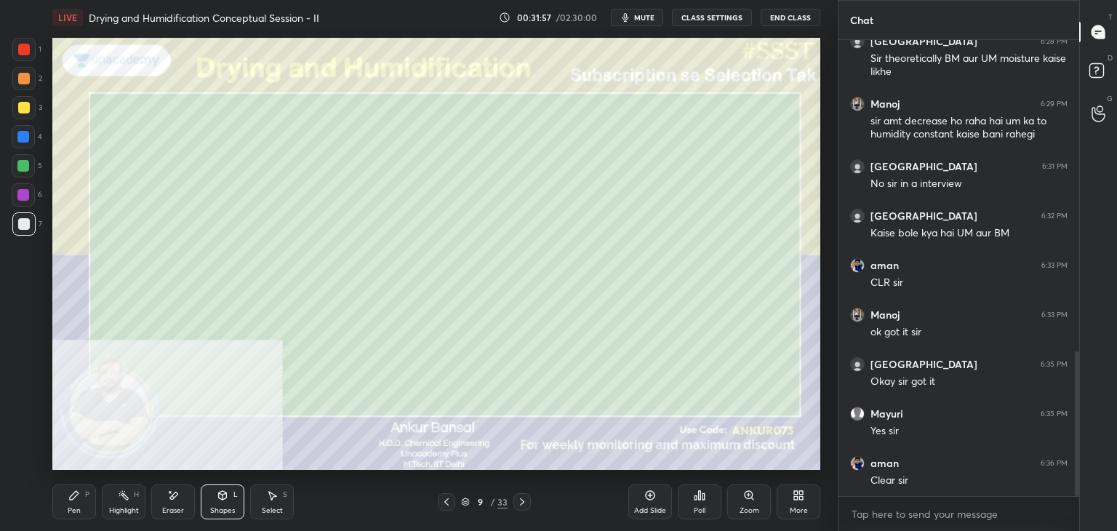
click at [72, 501] on icon at bounding box center [74, 495] width 12 height 12
click at [518, 505] on icon at bounding box center [522, 502] width 12 height 12
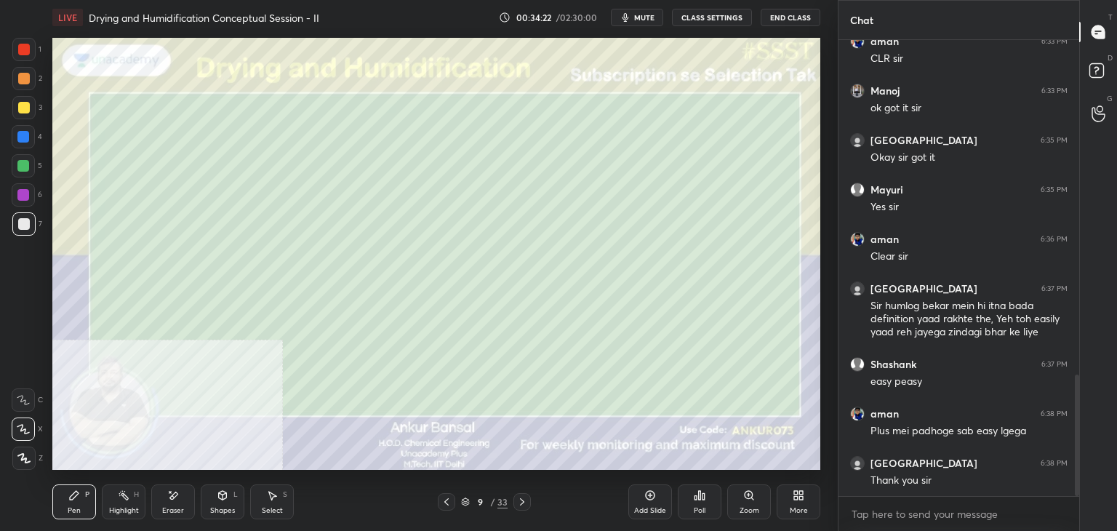
scroll to position [1261, 0]
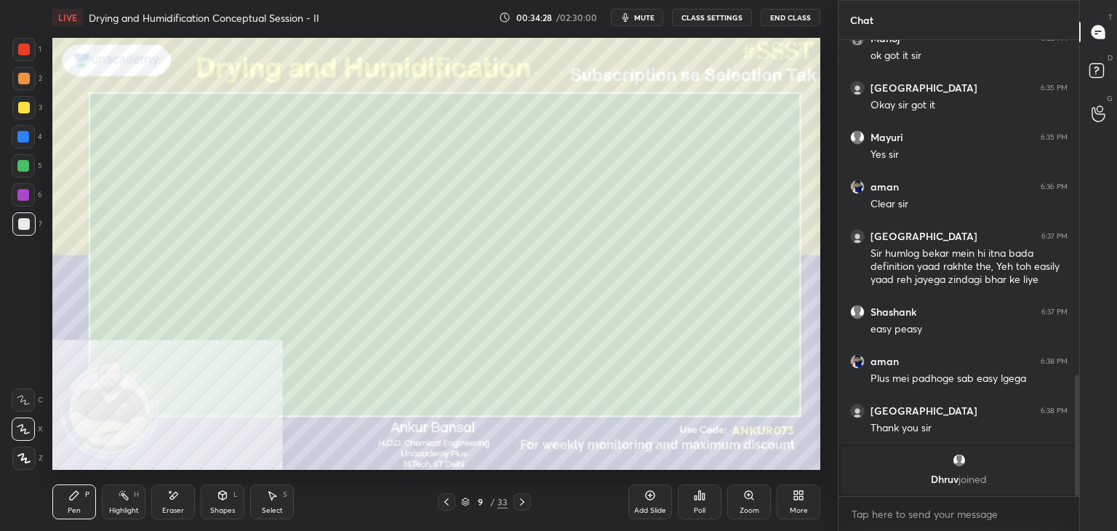
click at [518, 501] on icon at bounding box center [522, 502] width 12 height 12
click at [219, 497] on icon at bounding box center [223, 495] width 8 height 9
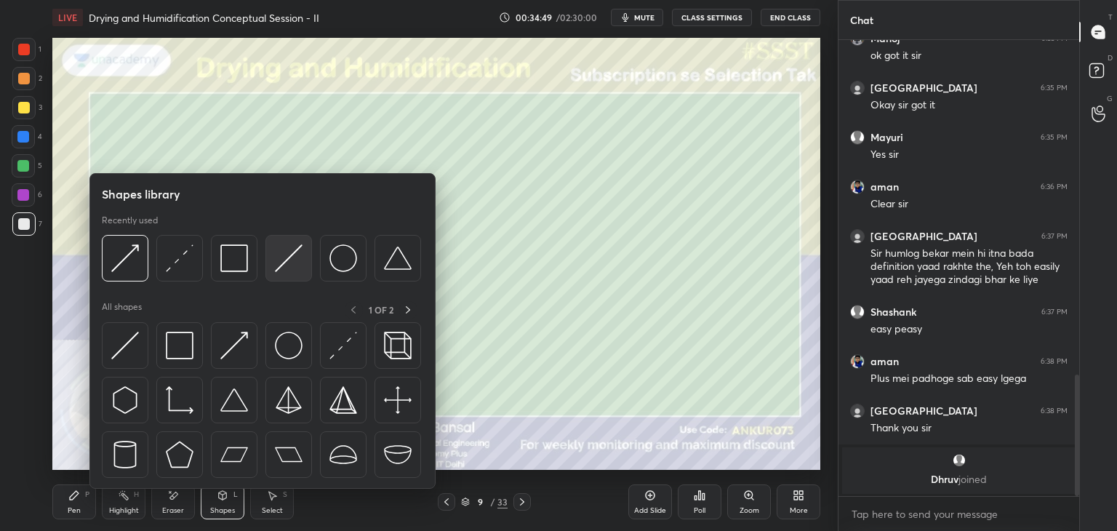
click at [288, 262] on img at bounding box center [289, 258] width 28 height 28
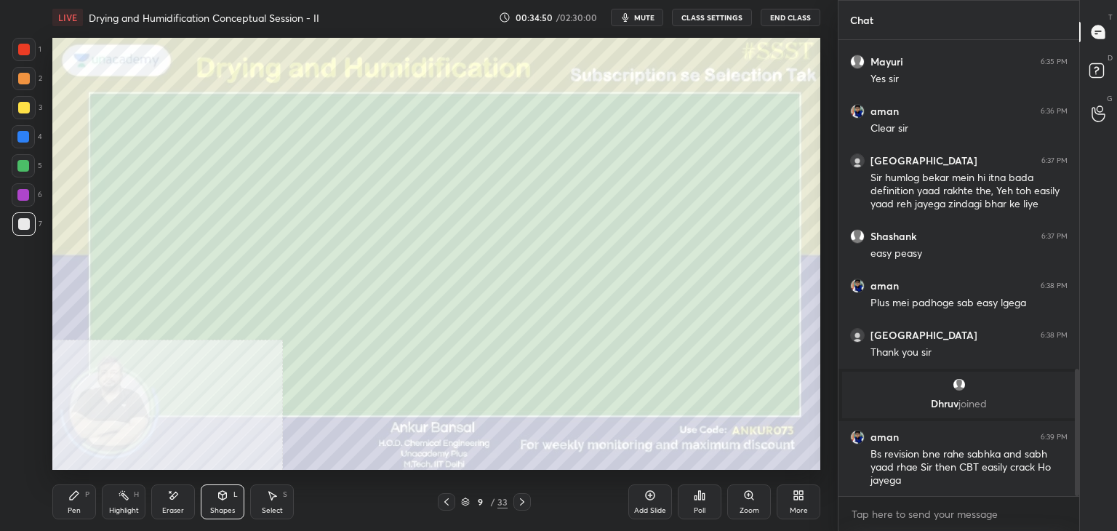
scroll to position [1179, 0]
click at [85, 497] on div "P" at bounding box center [87, 494] width 4 height 7
click at [219, 497] on icon at bounding box center [223, 495] width 8 height 9
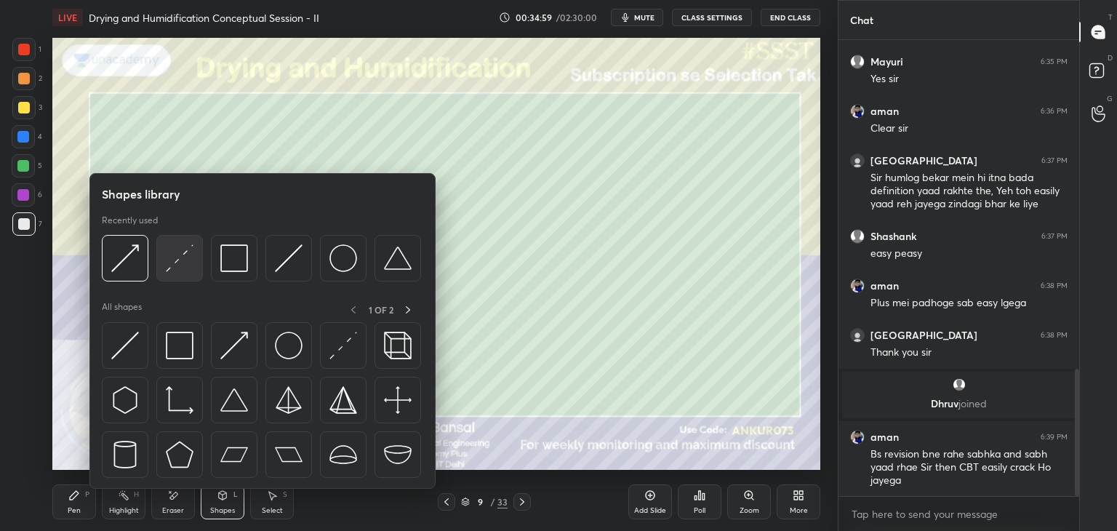
click at [171, 257] on img at bounding box center [180, 258] width 28 height 28
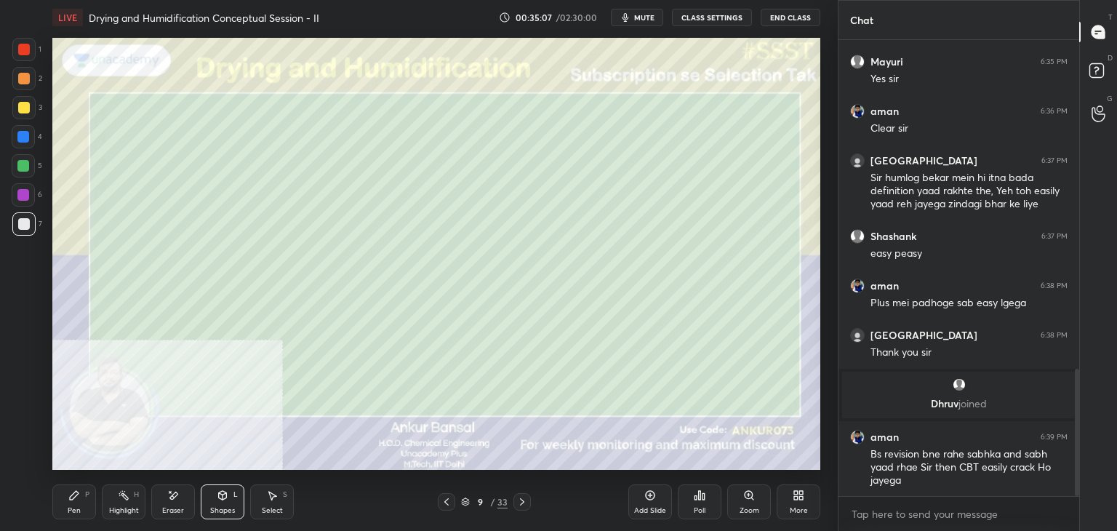
scroll to position [1229, 0]
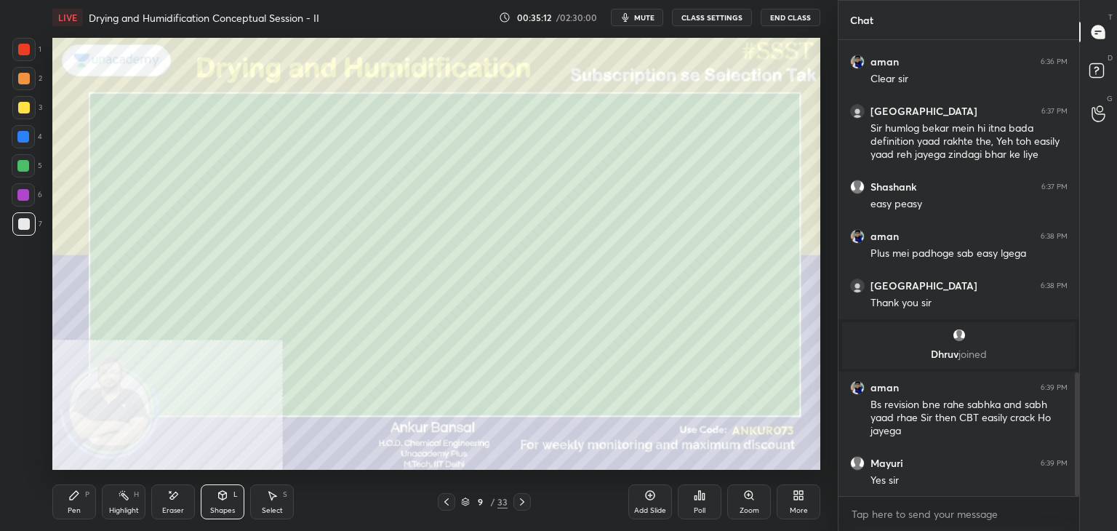
click at [71, 503] on div "Pen P" at bounding box center [74, 501] width 44 height 35
click at [230, 507] on div "Shapes" at bounding box center [222, 510] width 25 height 7
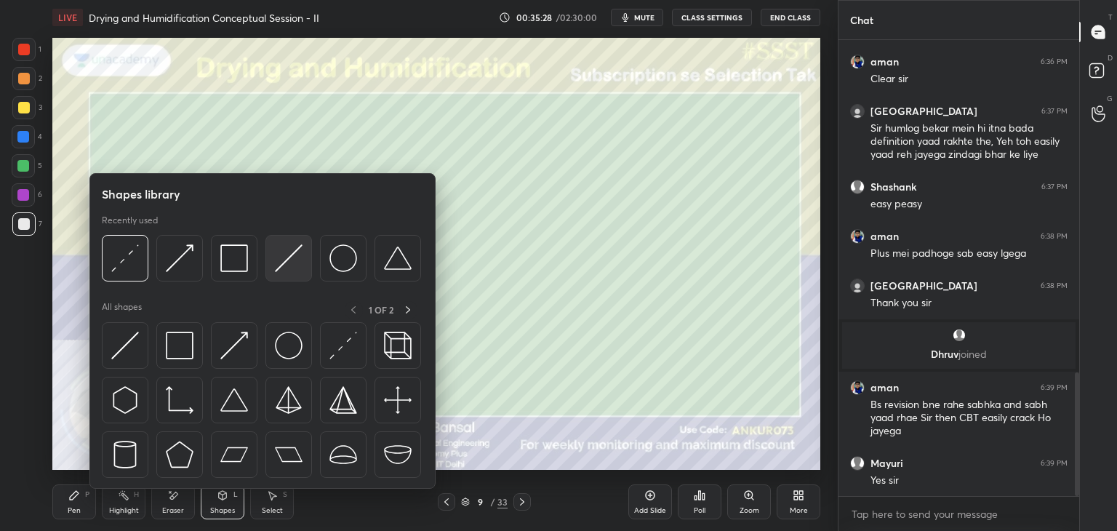
click at [269, 249] on div at bounding box center [288, 258] width 47 height 47
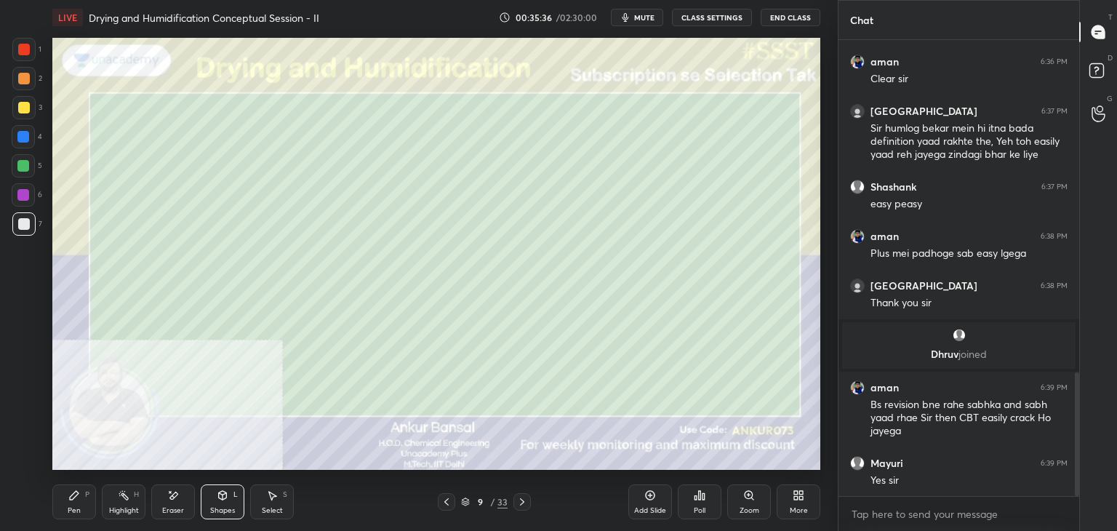
click at [89, 496] on div "P" at bounding box center [87, 494] width 4 height 7
click at [165, 499] on div "Eraser" at bounding box center [173, 501] width 44 height 35
click at [63, 505] on div "Pen P" at bounding box center [74, 501] width 44 height 35
click at [215, 505] on div "Shapes L" at bounding box center [223, 501] width 44 height 35
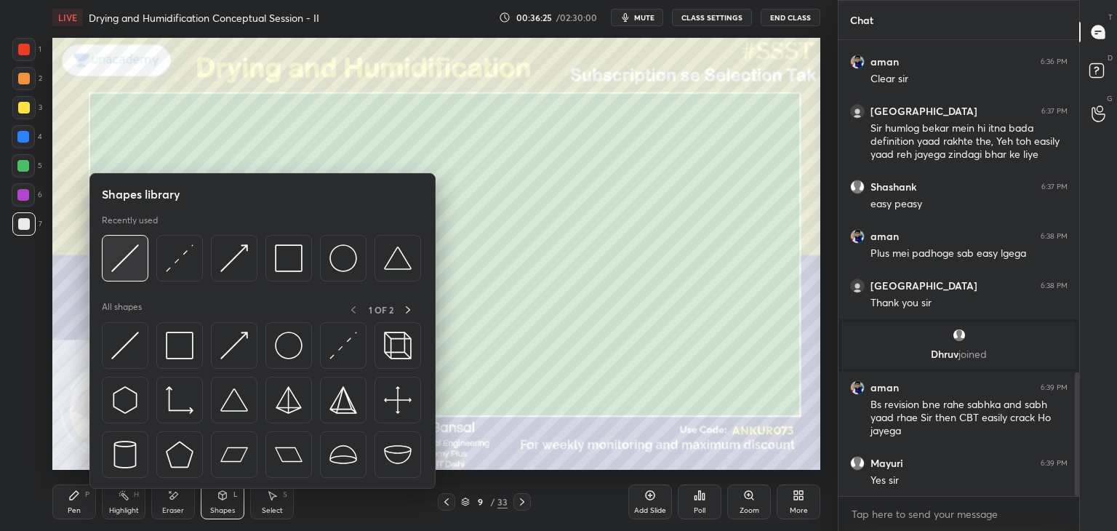
click at [125, 254] on img at bounding box center [125, 258] width 28 height 28
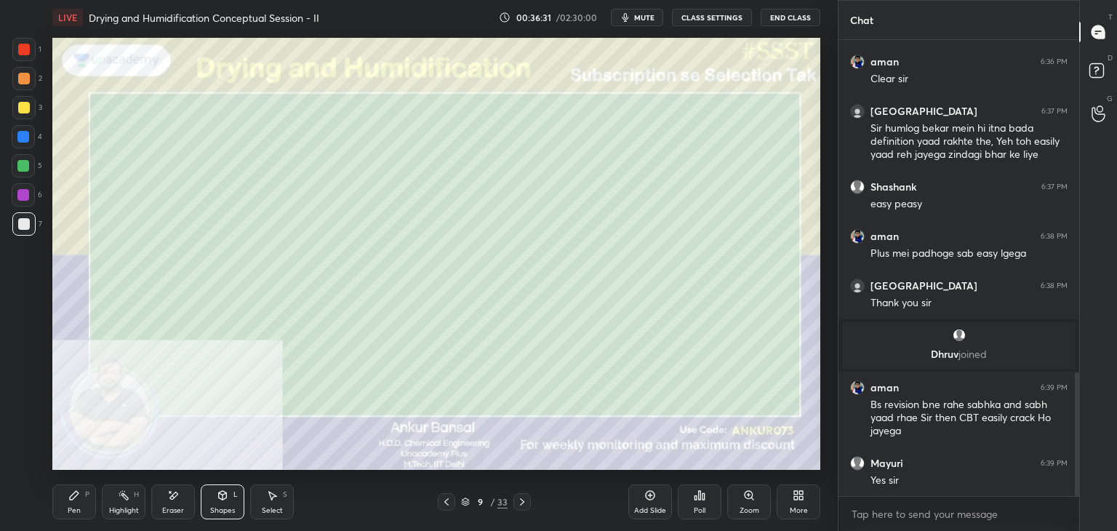
click at [221, 510] on div "Shapes" at bounding box center [222, 510] width 25 height 7
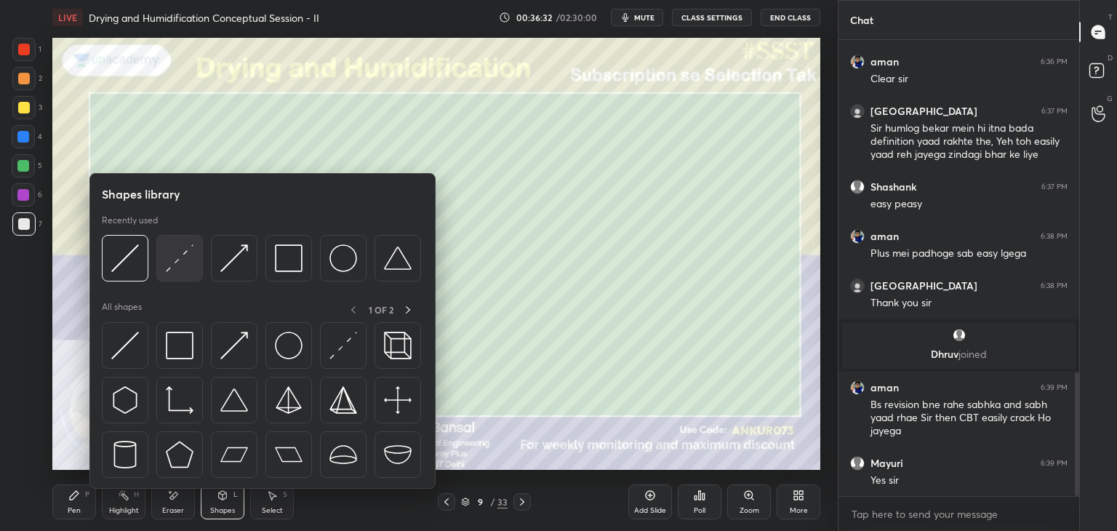
click at [177, 258] on img at bounding box center [180, 258] width 28 height 28
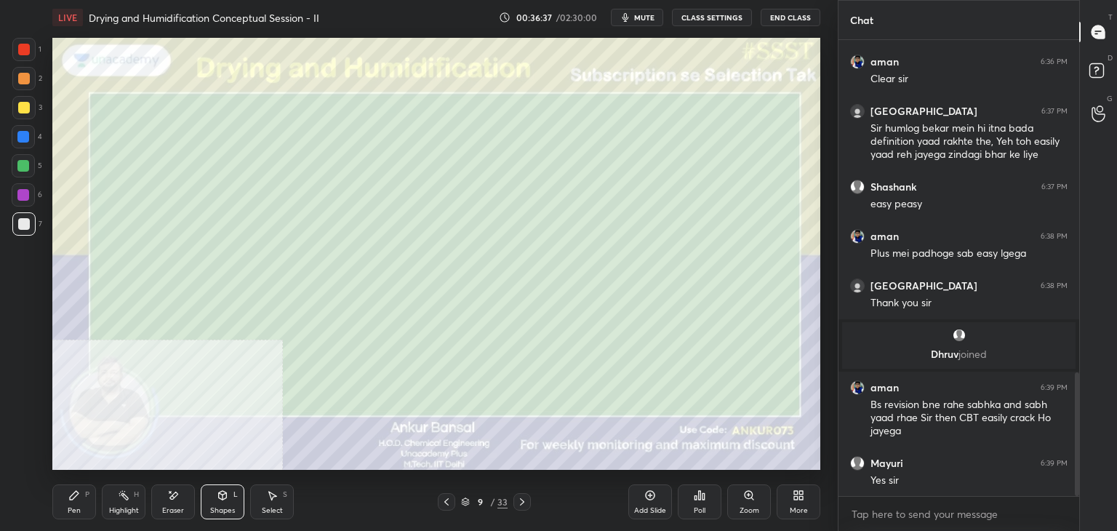
click at [67, 503] on div "Pen P" at bounding box center [74, 501] width 44 height 35
click at [521, 500] on icon at bounding box center [522, 501] width 4 height 7
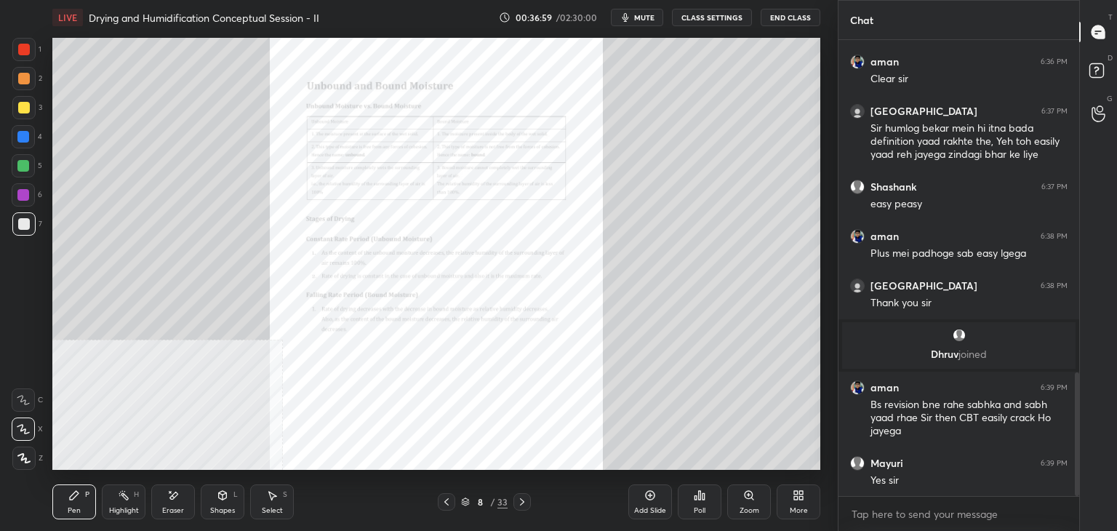
click at [523, 499] on icon at bounding box center [522, 502] width 12 height 12
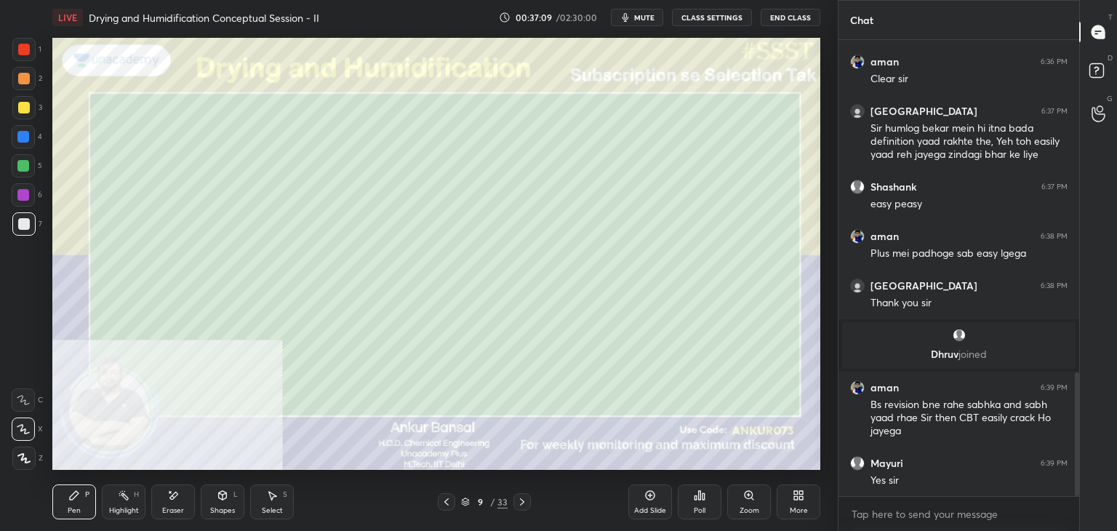
click at [223, 505] on div "Shapes L" at bounding box center [223, 501] width 44 height 35
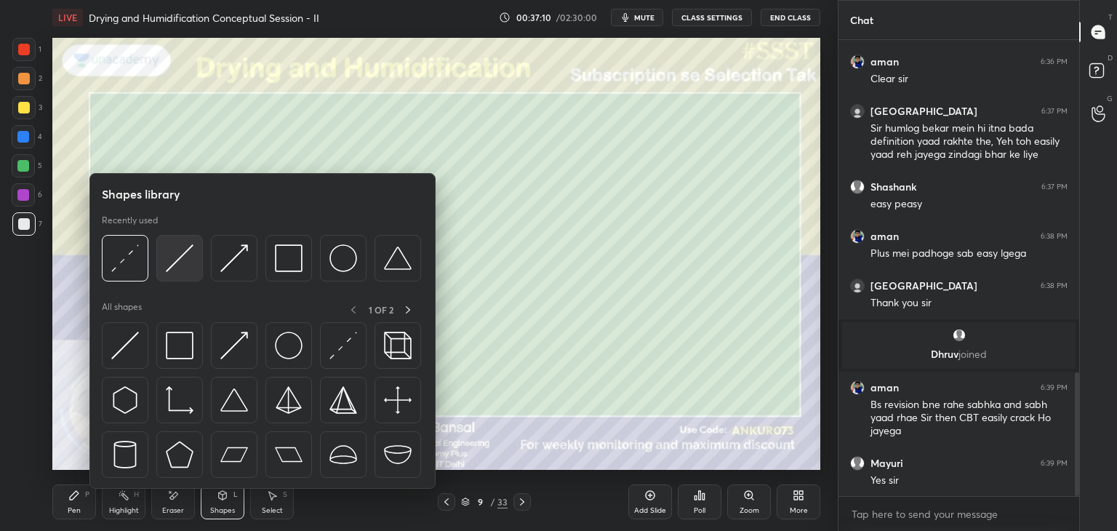
click at [174, 254] on img at bounding box center [180, 258] width 28 height 28
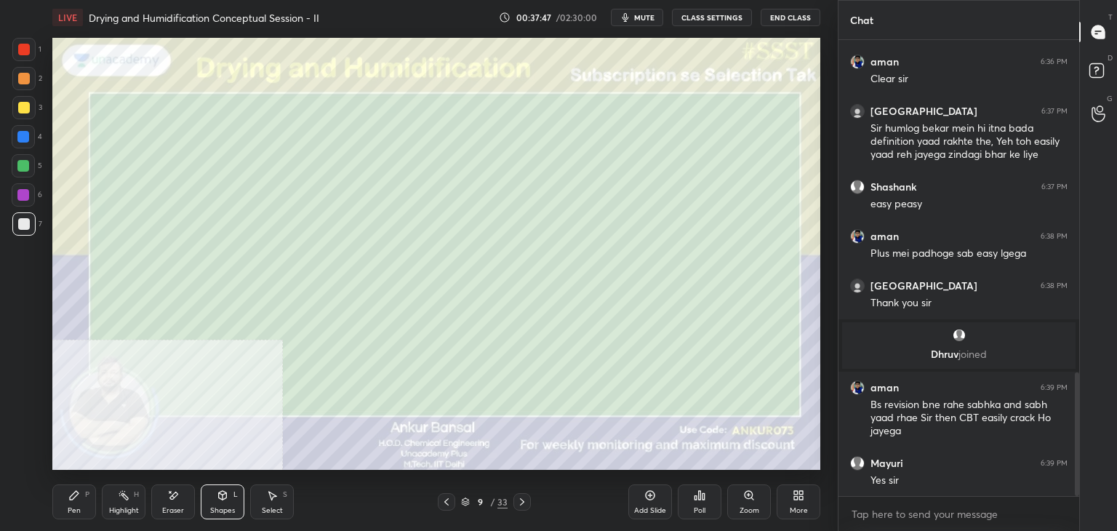
click at [168, 500] on icon at bounding box center [173, 495] width 12 height 12
click at [214, 498] on div "Shapes L" at bounding box center [223, 501] width 44 height 35
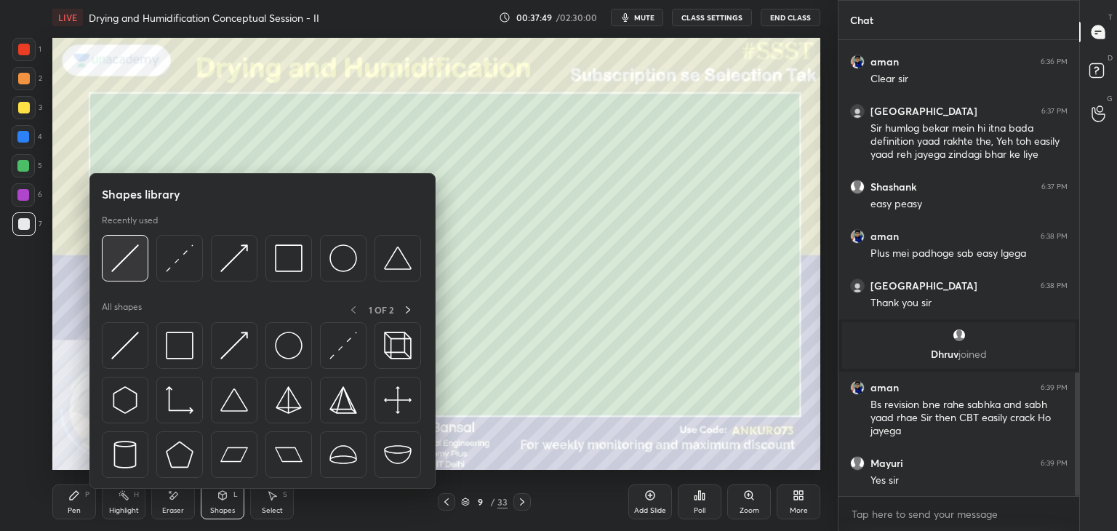
click at [141, 276] on div at bounding box center [125, 258] width 47 height 47
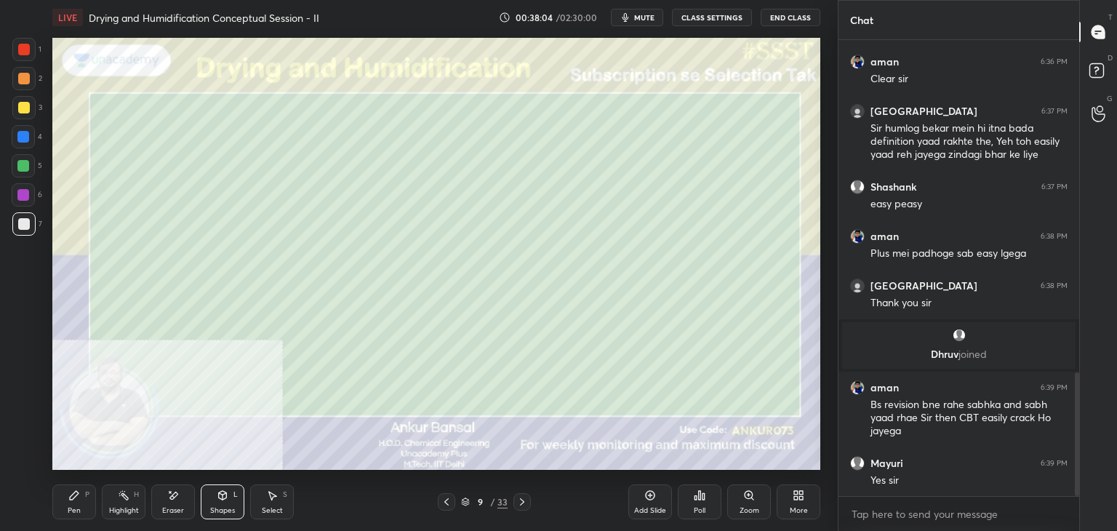
click at [216, 505] on div "Shapes L" at bounding box center [223, 501] width 44 height 35
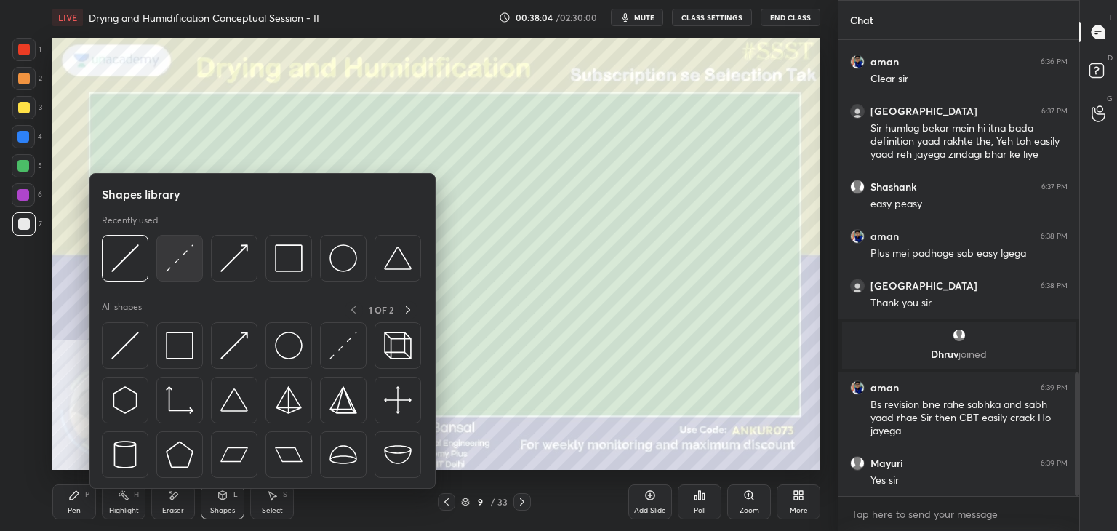
click at [180, 265] on img at bounding box center [180, 258] width 28 height 28
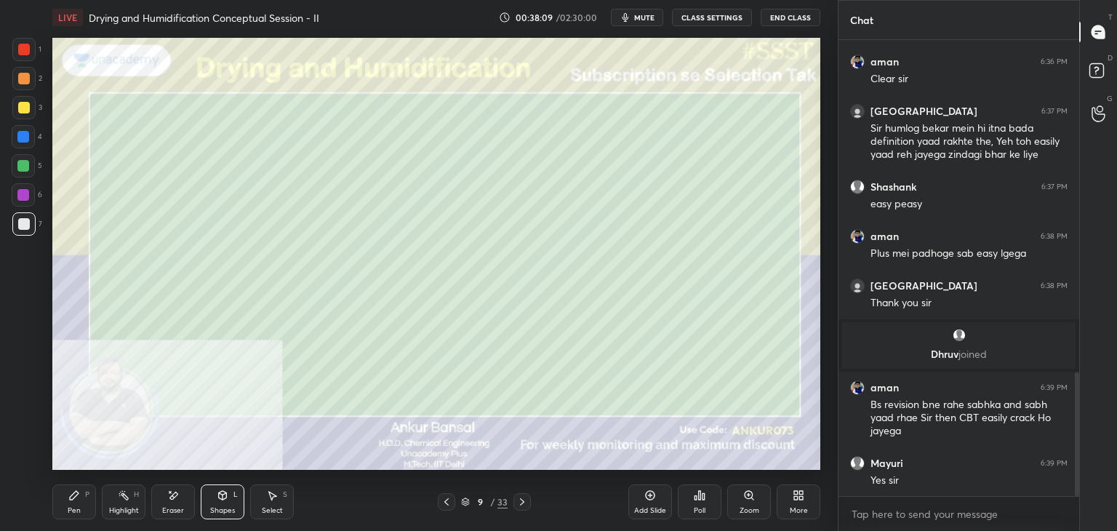
click at [68, 507] on div "Pen" at bounding box center [74, 510] width 13 height 7
click at [522, 502] on icon at bounding box center [522, 501] width 4 height 7
click at [217, 507] on div "Shapes" at bounding box center [222, 510] width 25 height 7
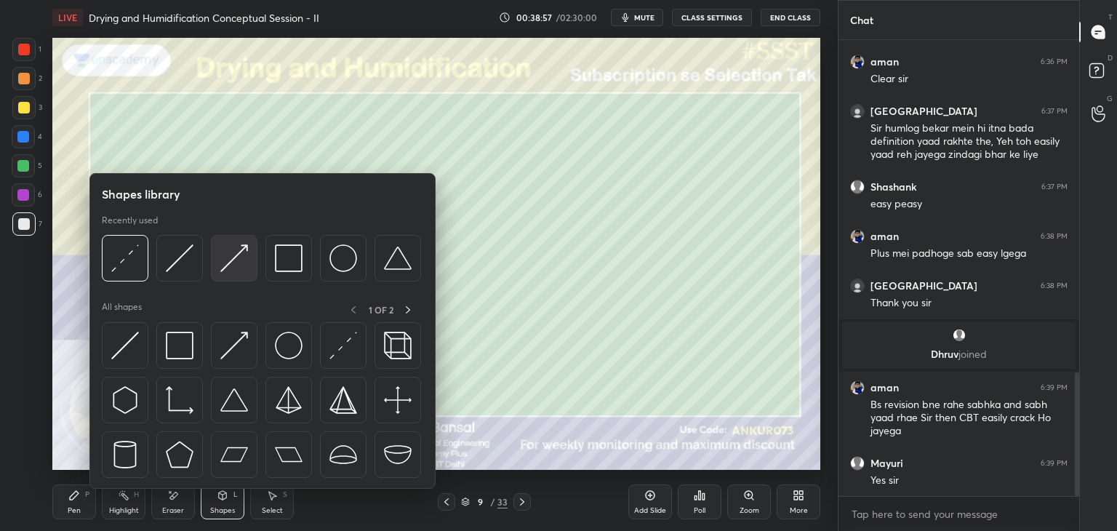
click at [240, 257] on img at bounding box center [234, 258] width 28 height 28
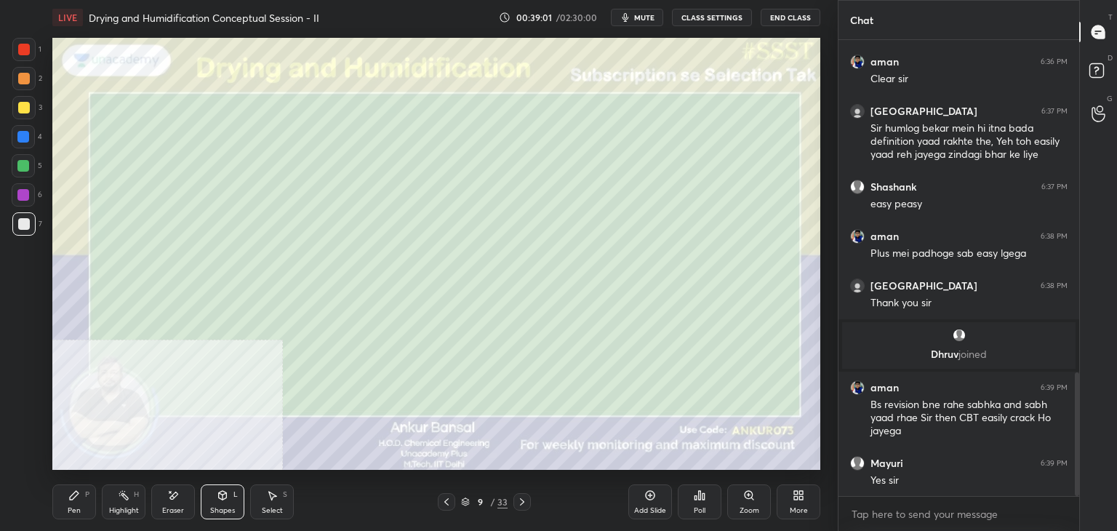
click at [79, 505] on div "Pen P" at bounding box center [74, 501] width 44 height 35
click at [220, 501] on icon at bounding box center [223, 495] width 12 height 12
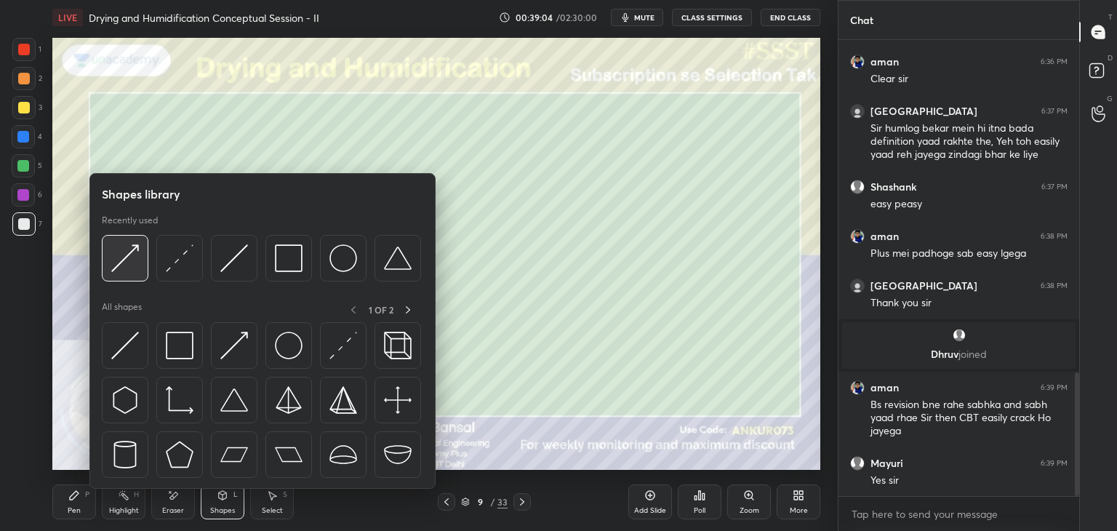
click at [124, 257] on img at bounding box center [125, 258] width 28 height 28
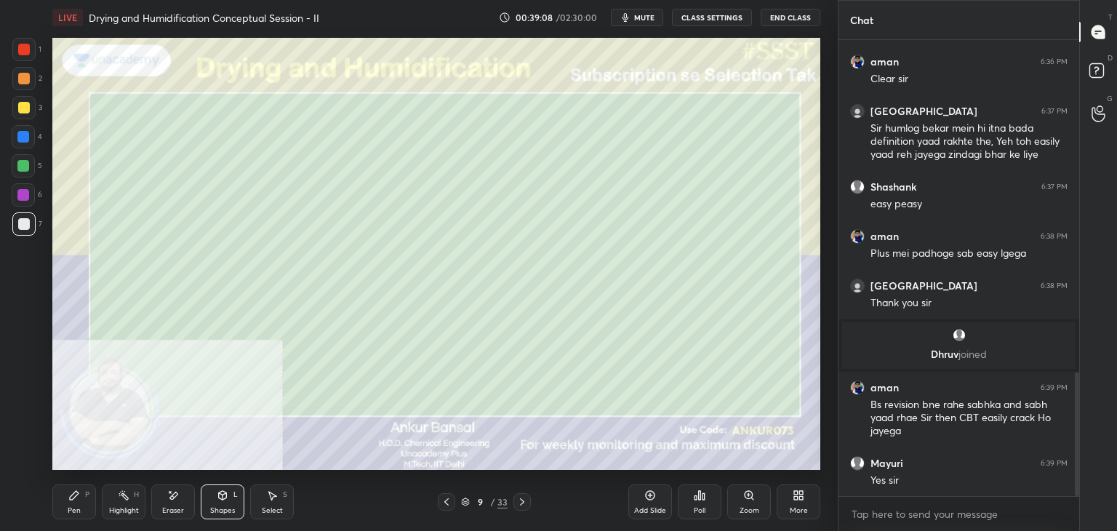
click at [76, 505] on div "Pen P" at bounding box center [74, 501] width 44 height 35
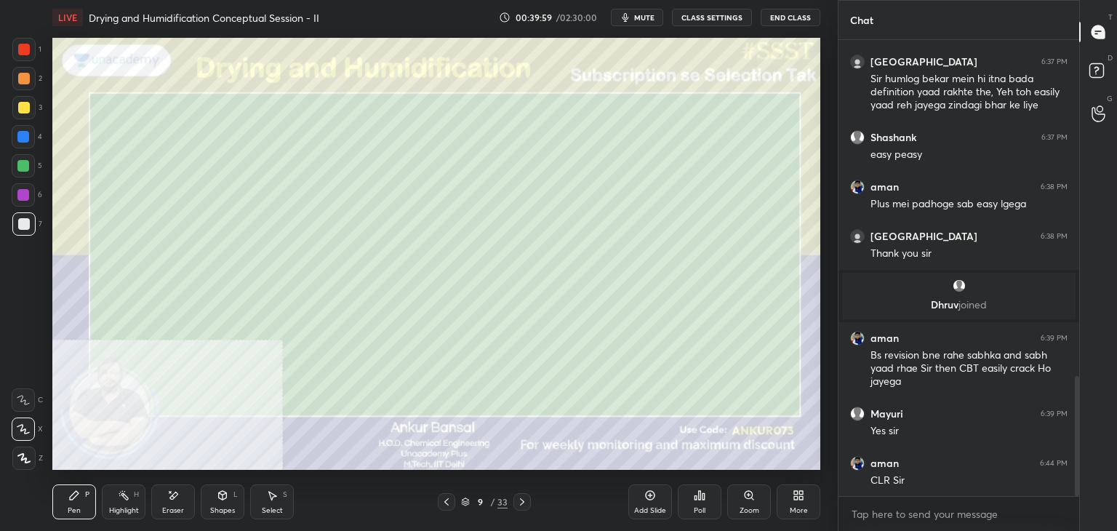
click at [215, 504] on div "Shapes L" at bounding box center [223, 501] width 44 height 35
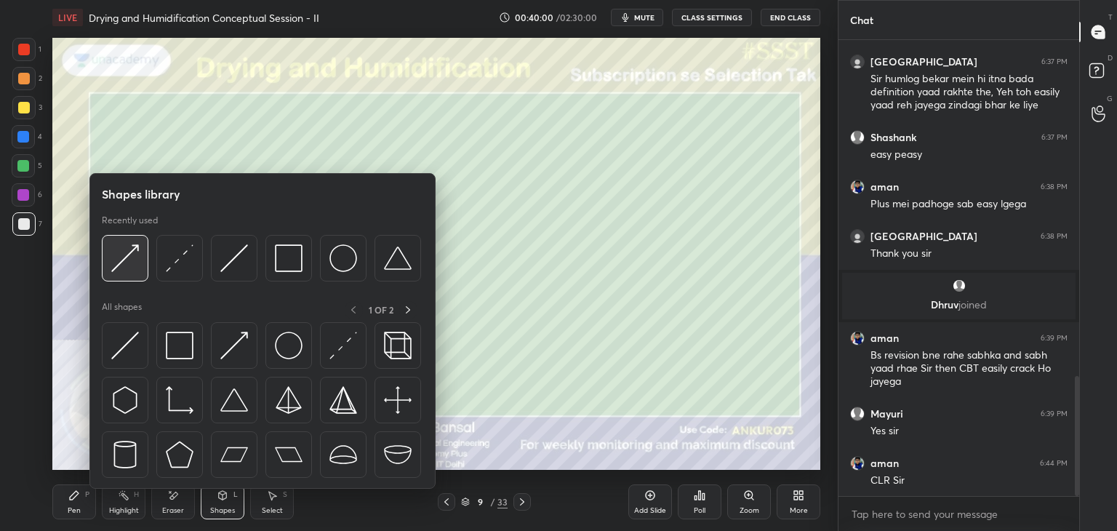
click at [119, 256] on img at bounding box center [125, 258] width 28 height 28
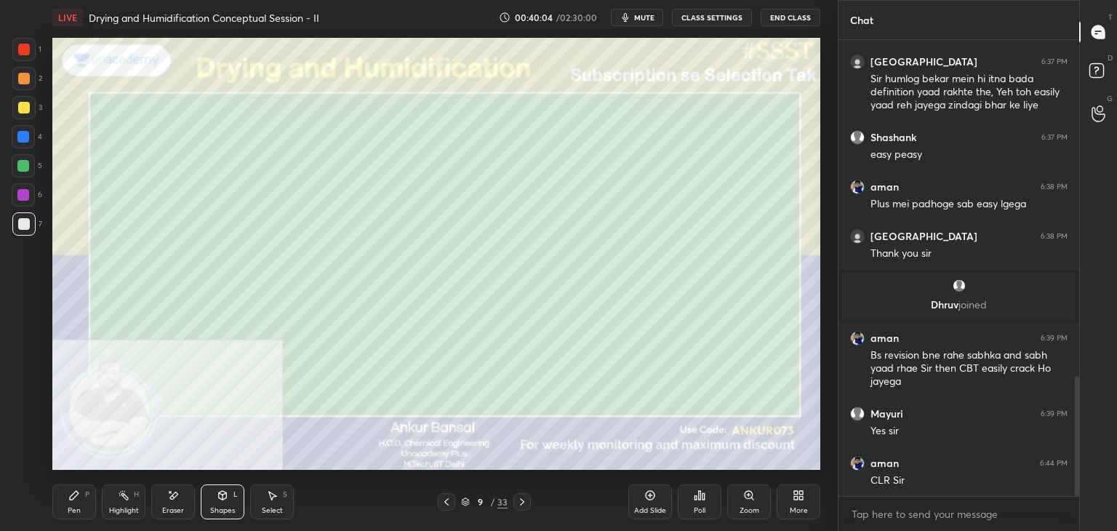
click at [79, 504] on div "Pen P" at bounding box center [74, 501] width 44 height 35
click at [217, 502] on div "Shapes L" at bounding box center [223, 501] width 44 height 35
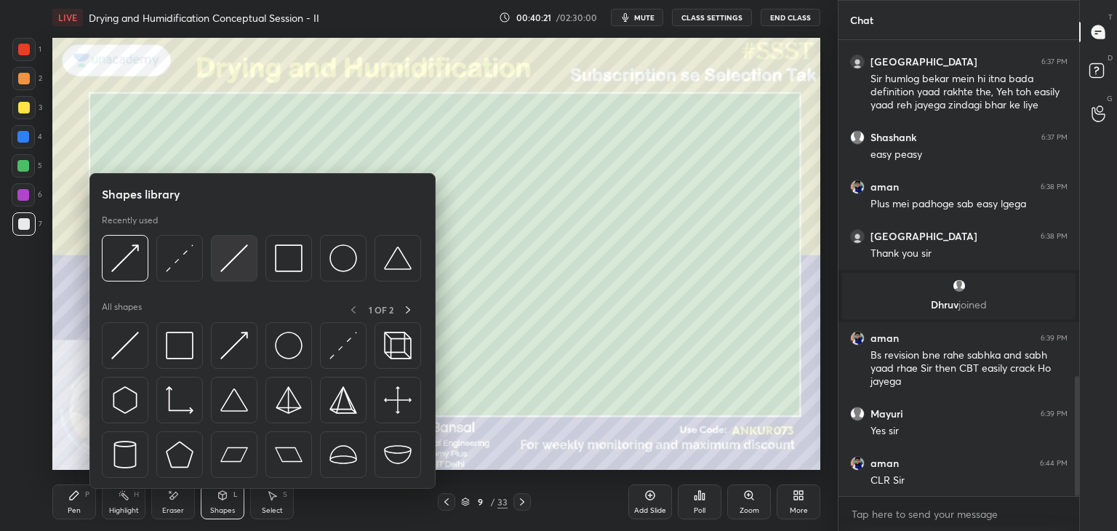
click at [246, 254] on img at bounding box center [234, 258] width 28 height 28
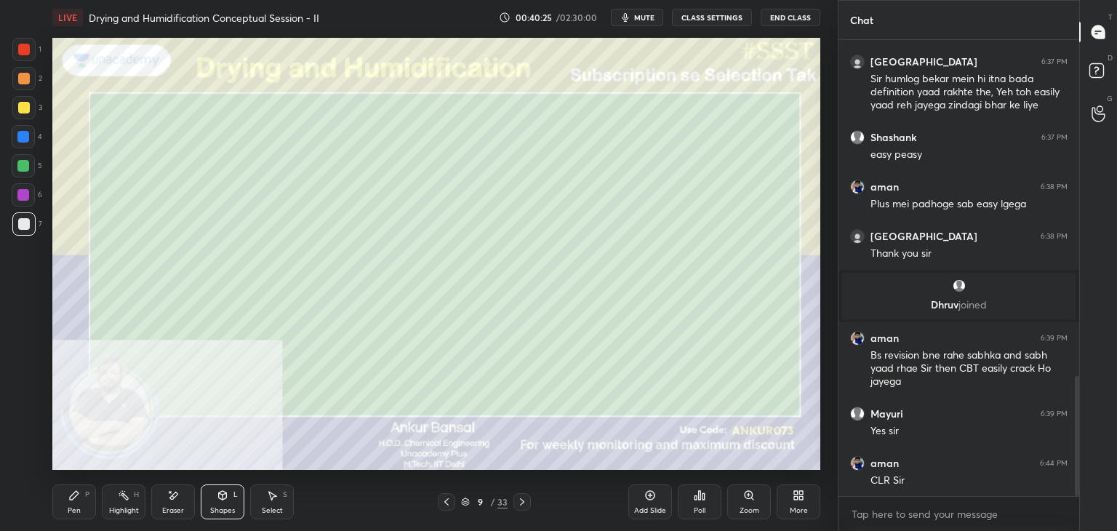
click at [73, 502] on div "Pen P" at bounding box center [74, 501] width 44 height 35
click at [521, 499] on icon at bounding box center [522, 502] width 12 height 12
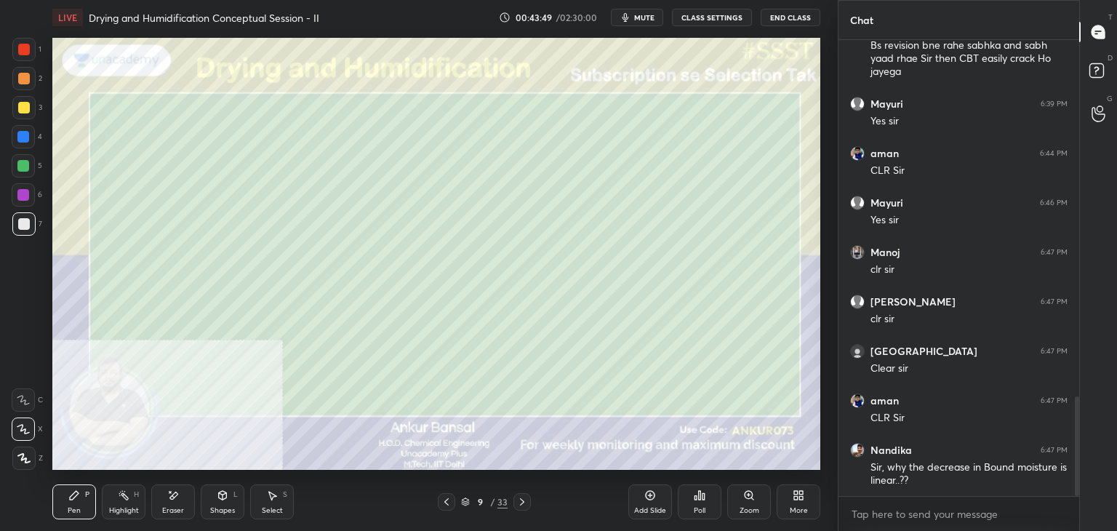
scroll to position [1637, 0]
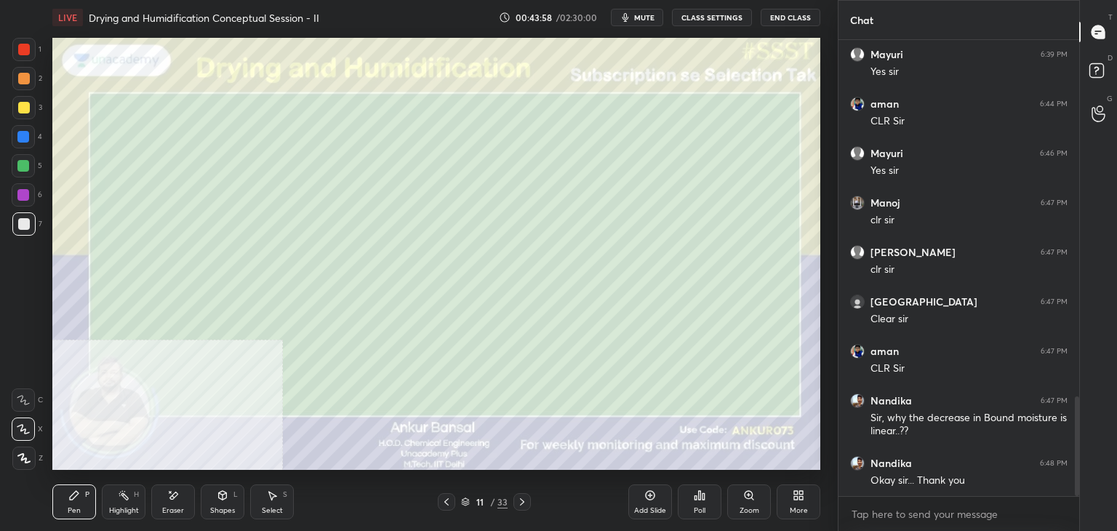
click at [227, 503] on div "Shapes L" at bounding box center [223, 501] width 44 height 35
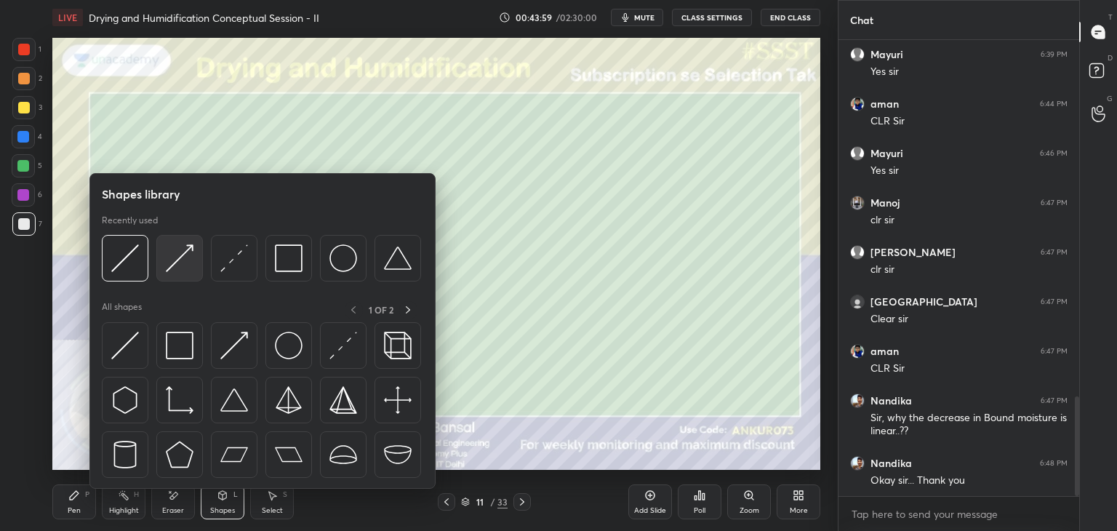
click at [175, 263] on img at bounding box center [180, 258] width 28 height 28
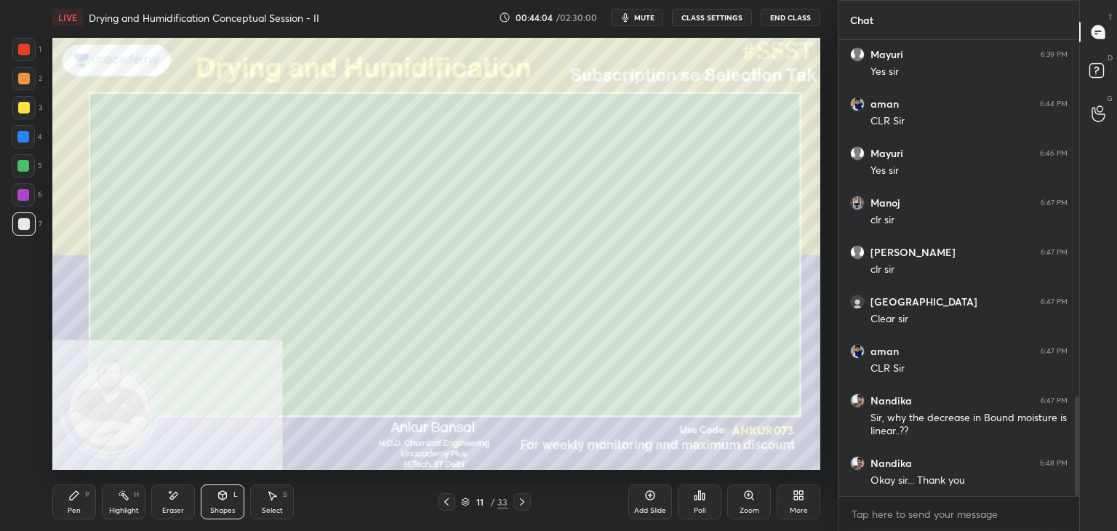
click at [78, 504] on div "Pen P" at bounding box center [74, 501] width 44 height 35
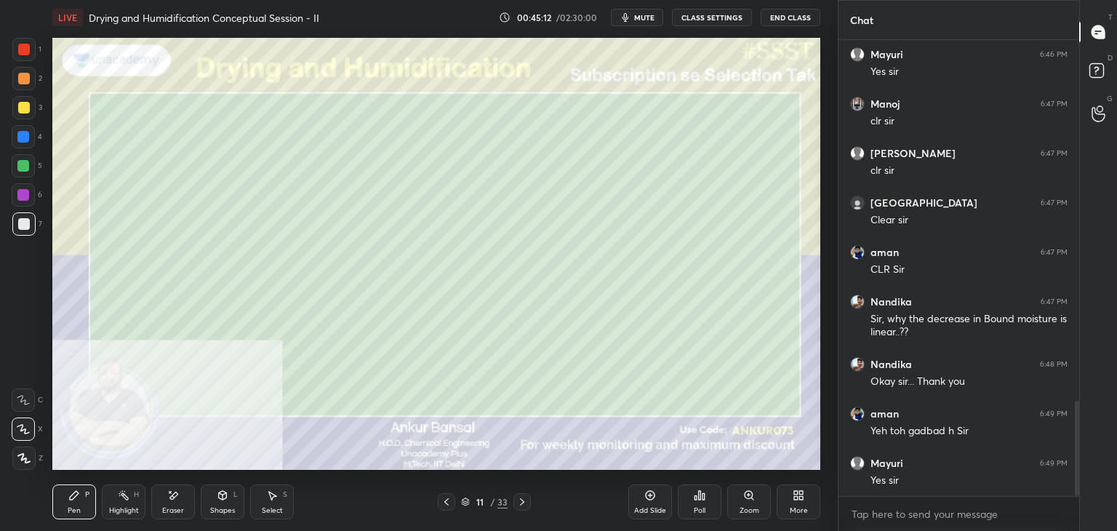
scroll to position [1786, 0]
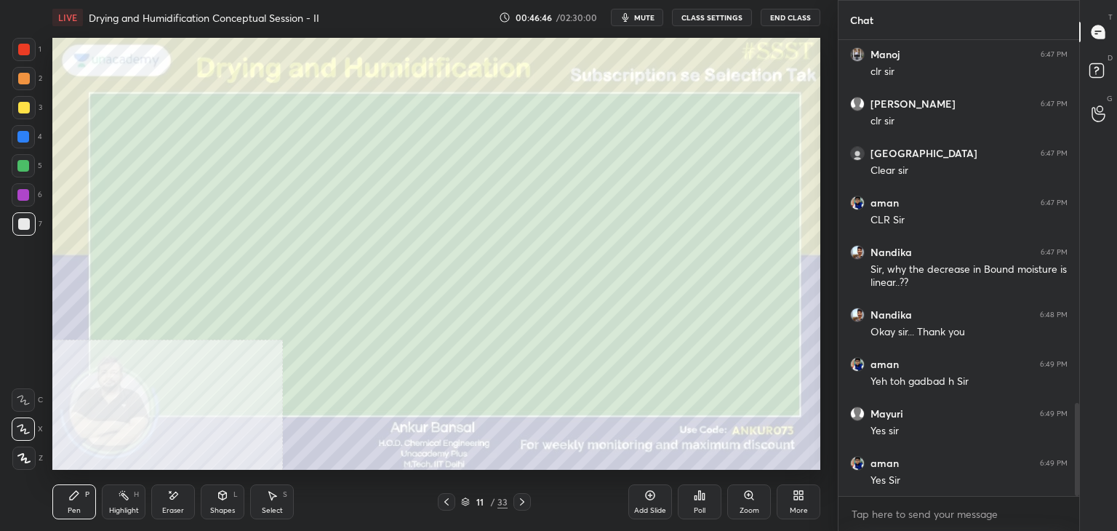
click at [221, 505] on div "Shapes L" at bounding box center [223, 501] width 44 height 35
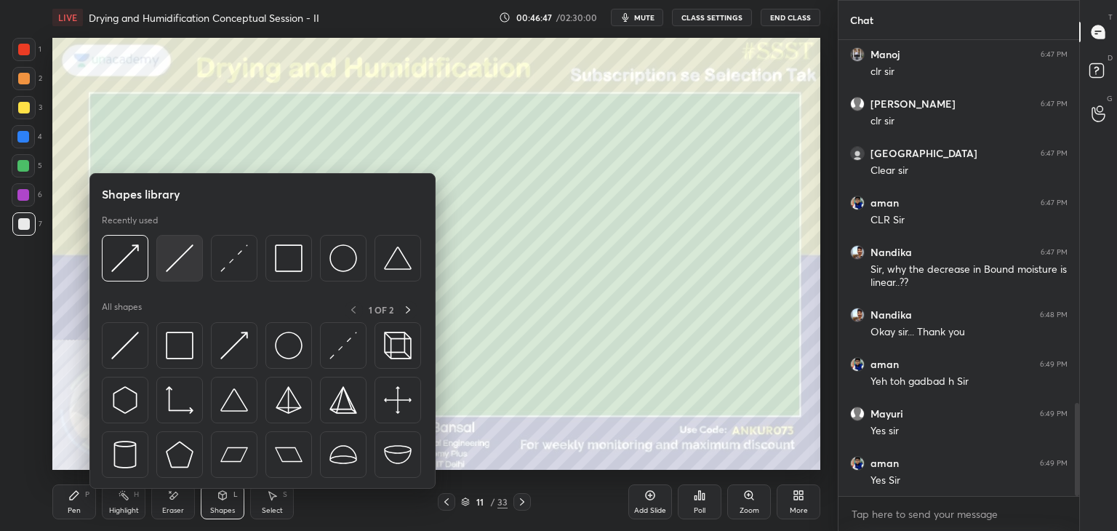
click at [172, 257] on img at bounding box center [180, 258] width 28 height 28
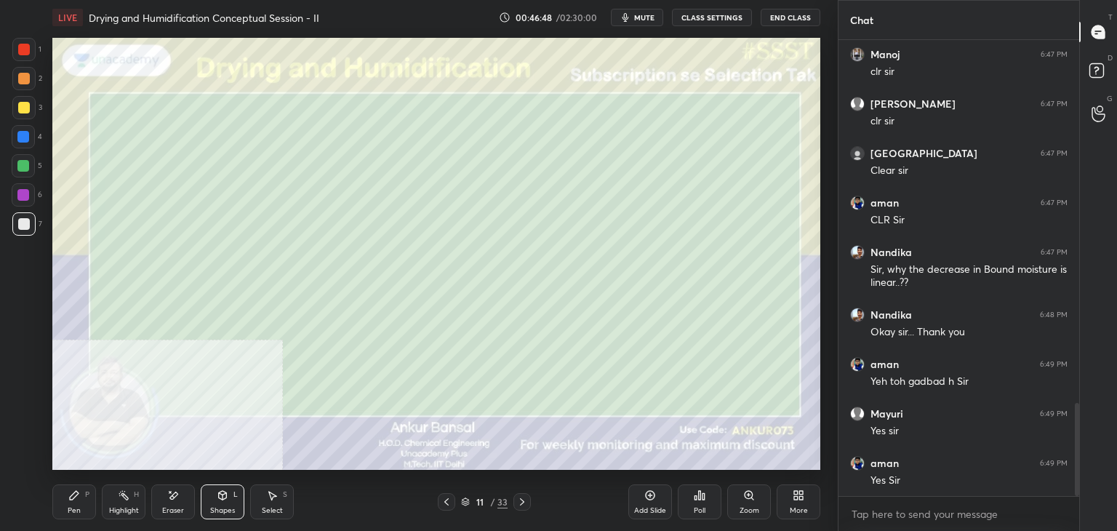
click at [207, 498] on div "Shapes L" at bounding box center [223, 501] width 44 height 35
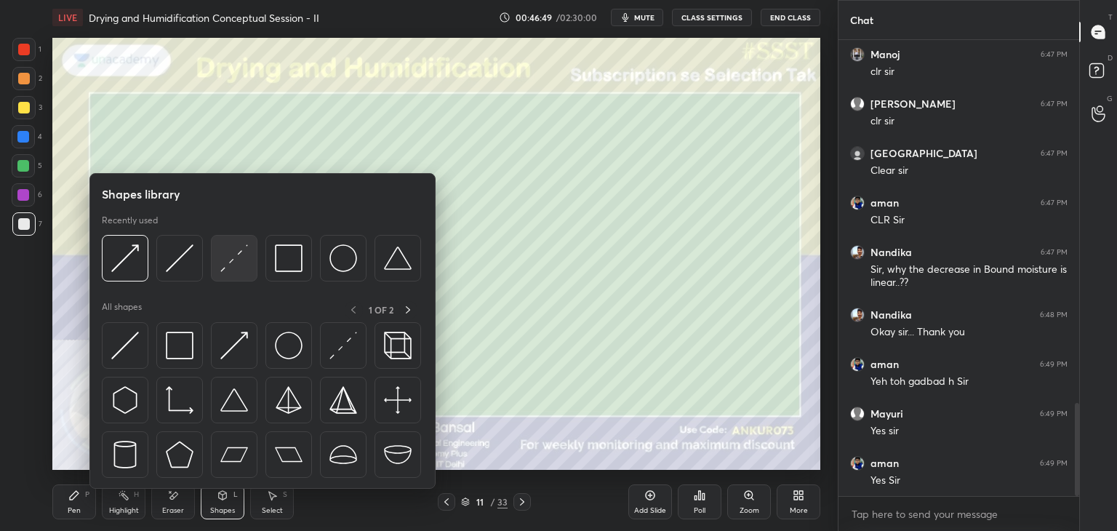
click at [242, 261] on img at bounding box center [234, 258] width 28 height 28
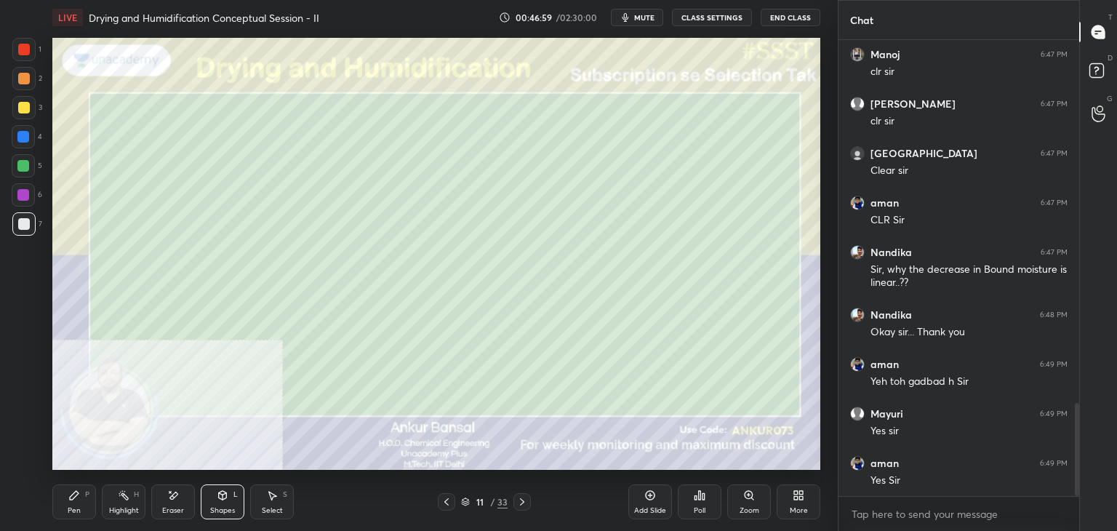
click at [229, 504] on div "Shapes L" at bounding box center [223, 501] width 44 height 35
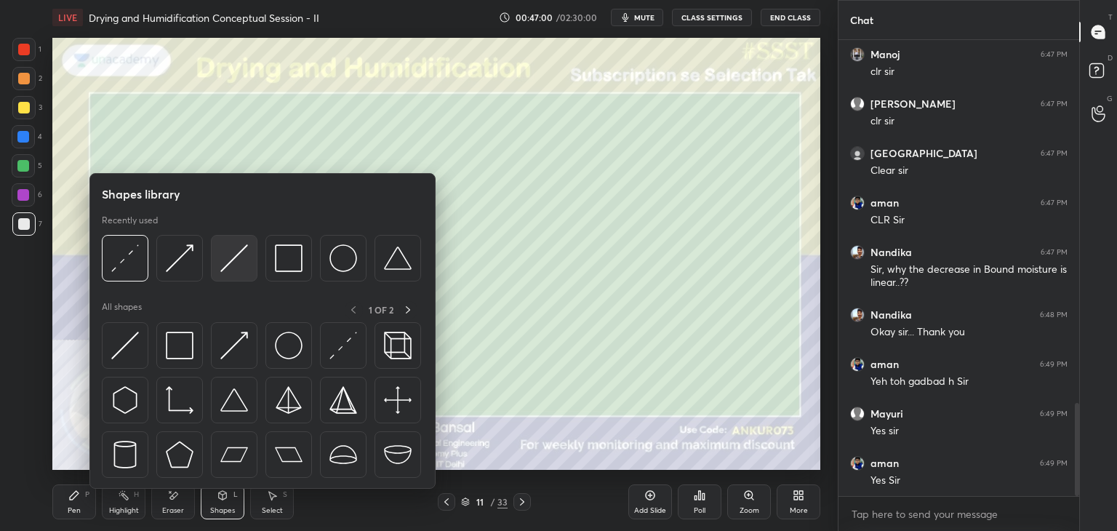
click at [244, 255] on img at bounding box center [234, 258] width 28 height 28
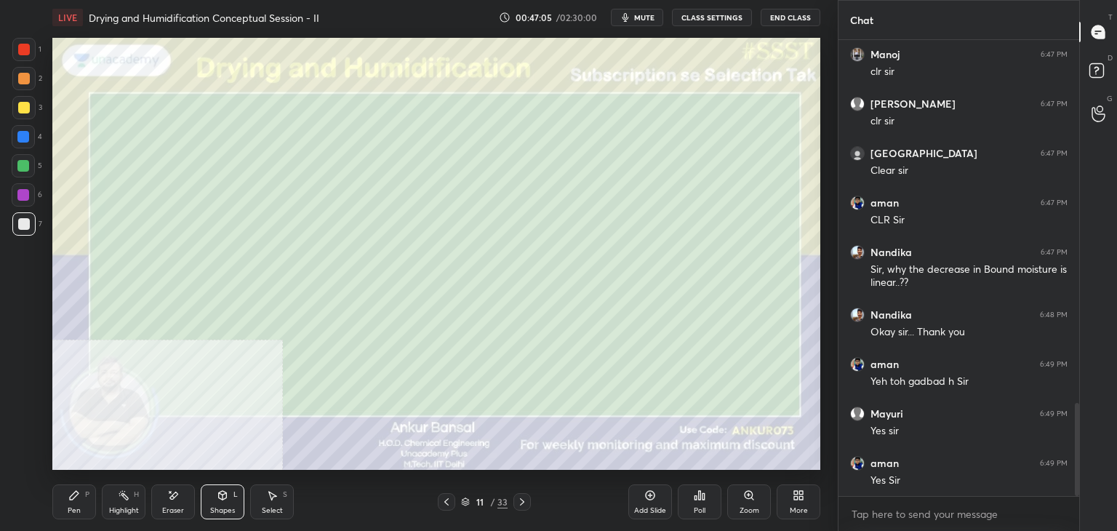
click at [84, 494] on div "Pen P" at bounding box center [74, 501] width 44 height 35
click at [217, 500] on icon at bounding box center [223, 495] width 12 height 12
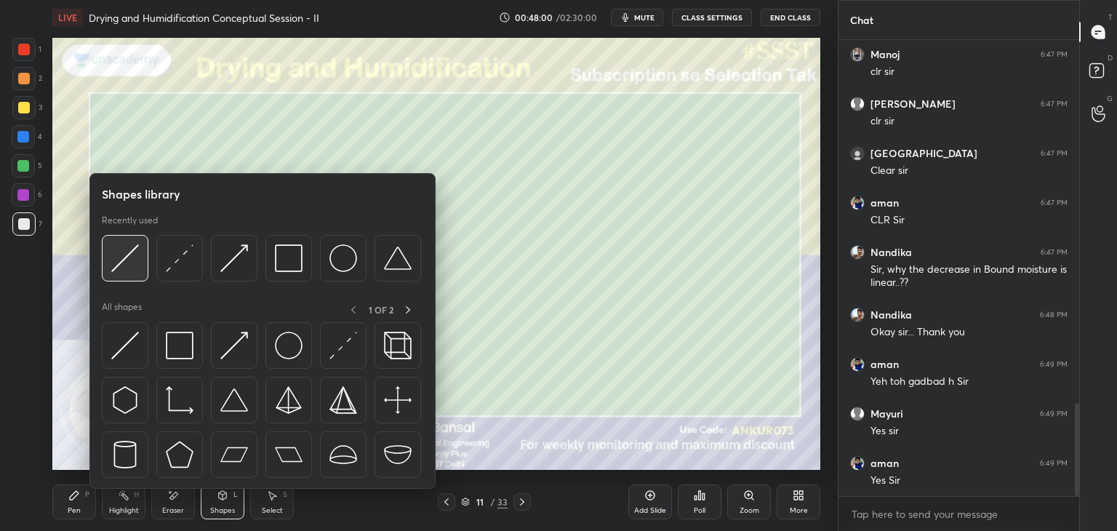
click at [134, 257] on img at bounding box center [125, 258] width 28 height 28
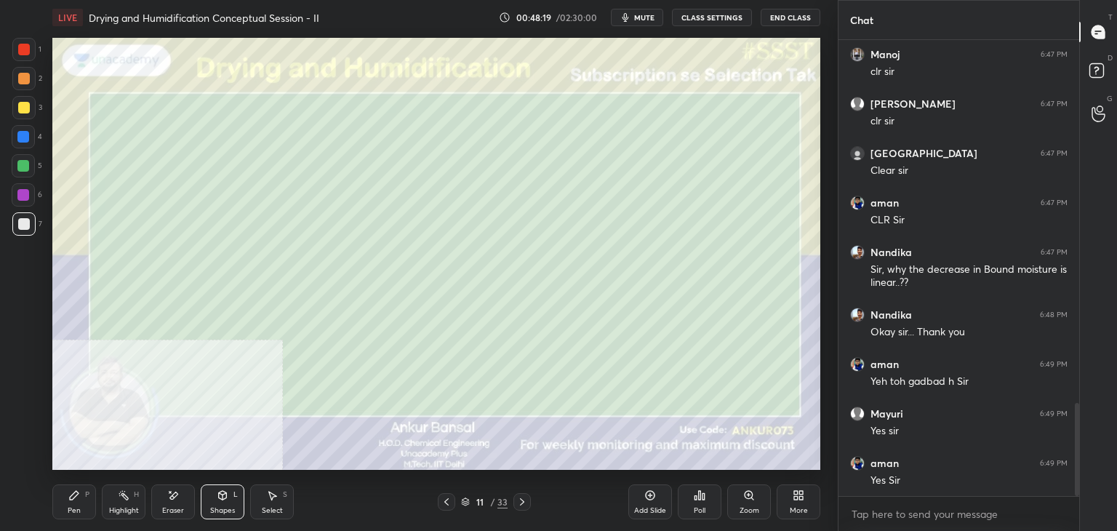
click at [215, 504] on div "Shapes L" at bounding box center [223, 501] width 44 height 35
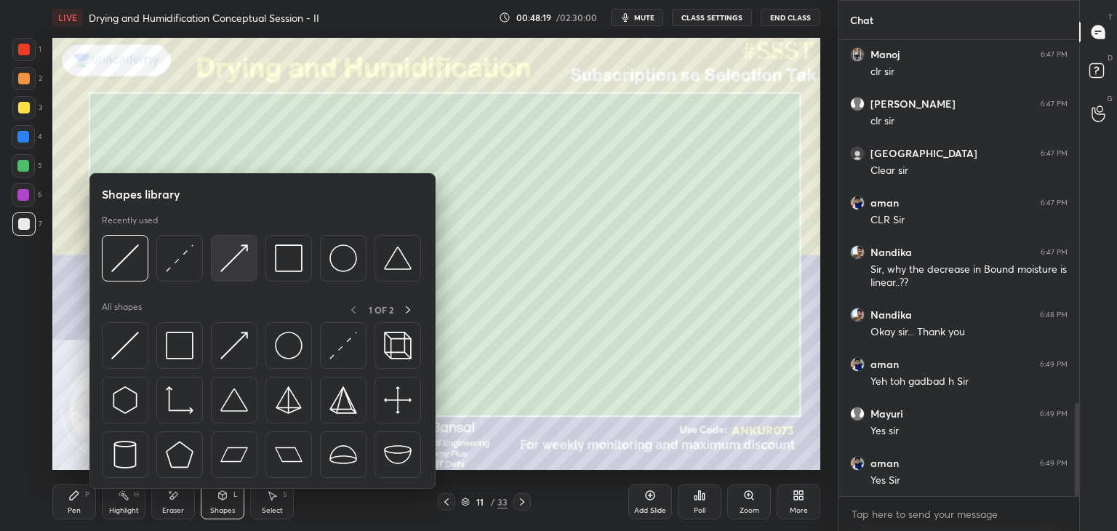
click at [235, 254] on img at bounding box center [234, 258] width 28 height 28
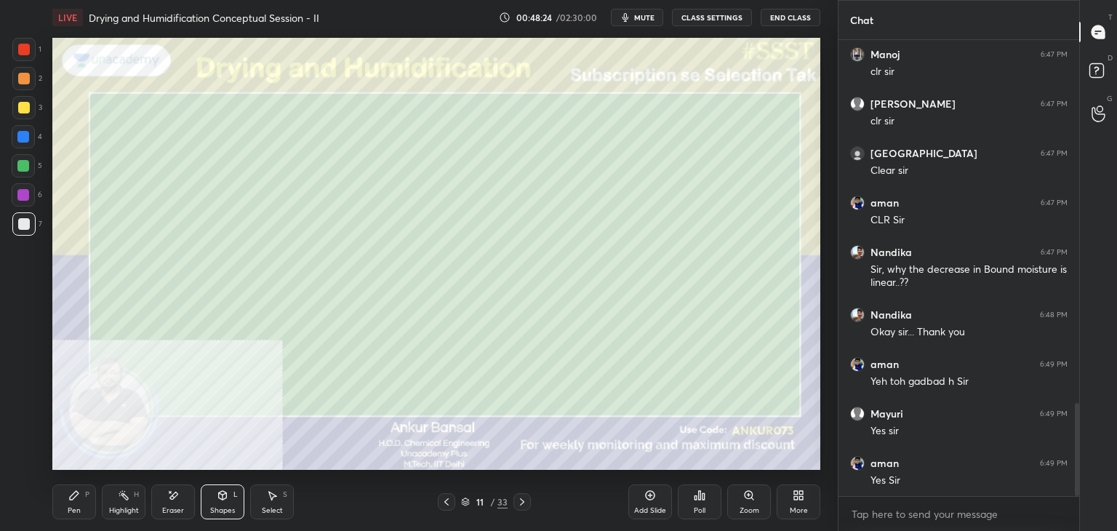
click at [84, 492] on div "Pen P" at bounding box center [74, 501] width 44 height 35
click at [523, 502] on icon at bounding box center [522, 501] width 4 height 7
click at [178, 501] on icon at bounding box center [173, 495] width 12 height 12
click at [82, 501] on div "Pen P" at bounding box center [74, 501] width 44 height 35
click at [266, 504] on div "Select S" at bounding box center [272, 501] width 44 height 35
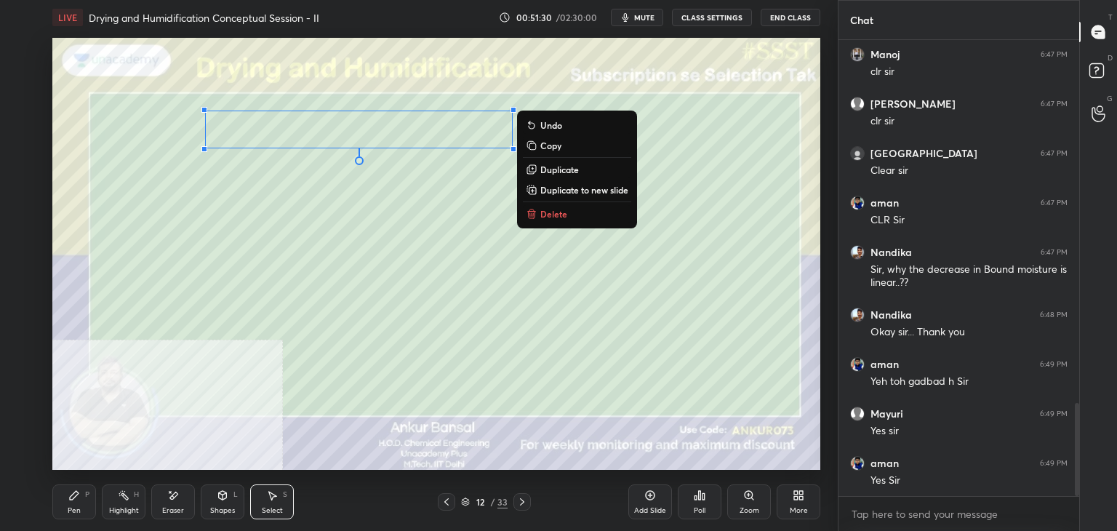
click at [556, 169] on p "Duplicate" at bounding box center [559, 170] width 39 height 12
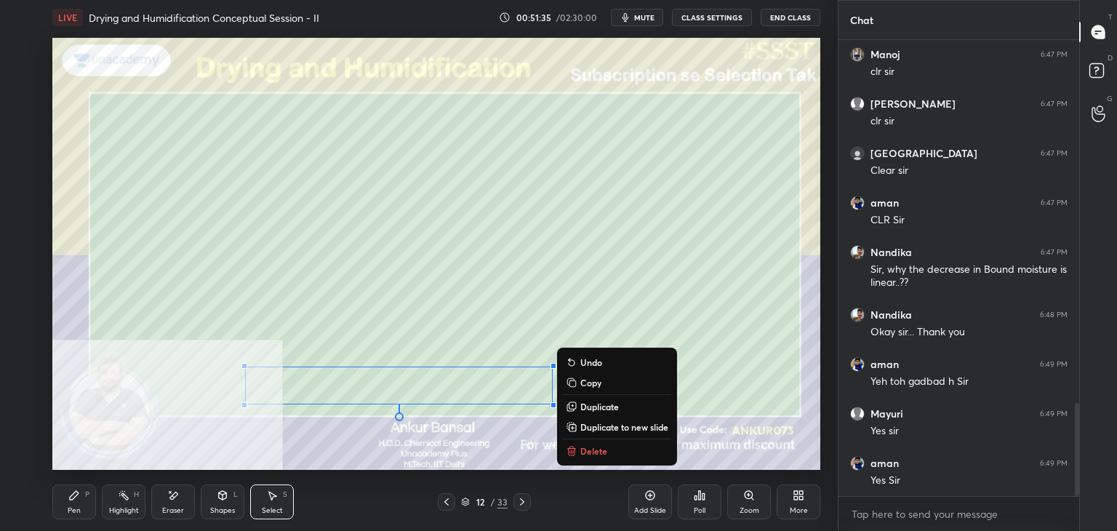
click at [75, 501] on icon at bounding box center [74, 495] width 12 height 12
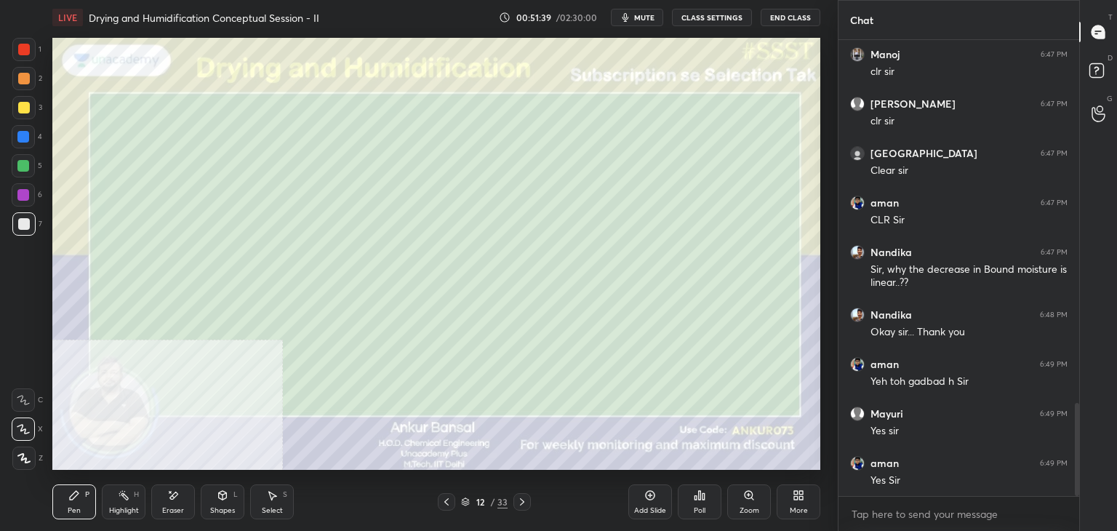
click at [451, 495] on div at bounding box center [446, 501] width 17 height 17
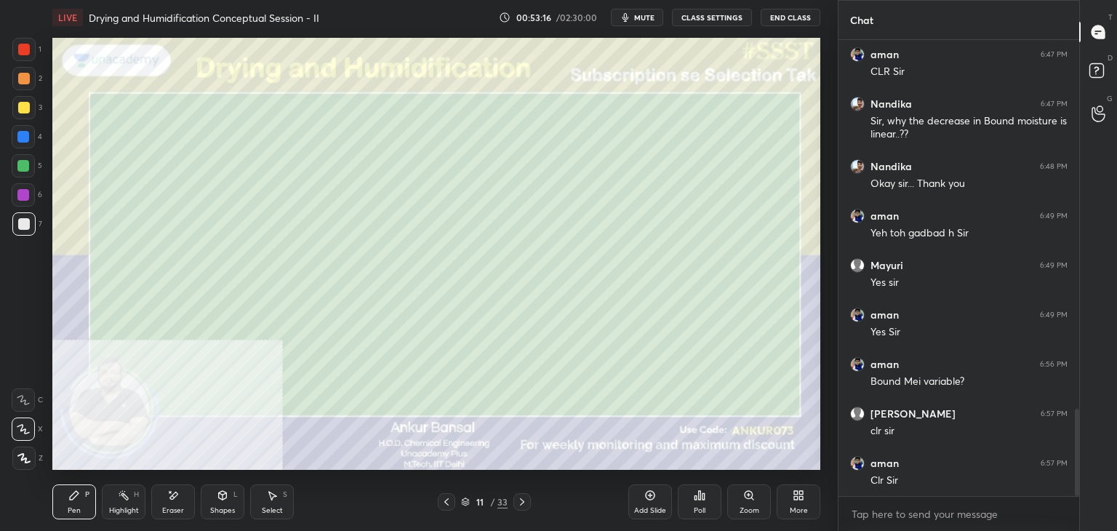
scroll to position [1983, 0]
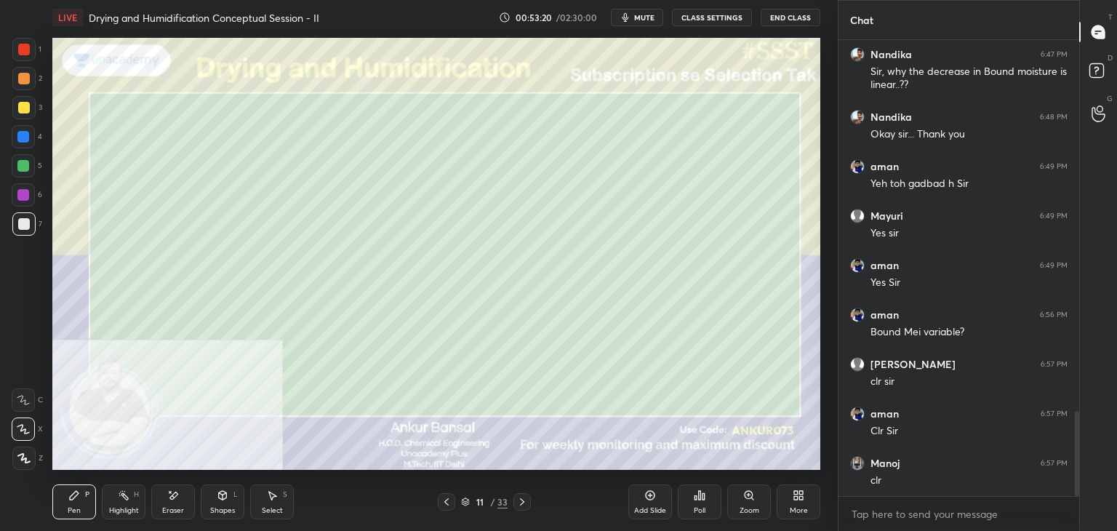
click at [518, 502] on icon at bounding box center [522, 502] width 12 height 12
click at [181, 496] on div "Eraser" at bounding box center [173, 501] width 44 height 35
click at [76, 505] on div "Pen P" at bounding box center [74, 501] width 44 height 35
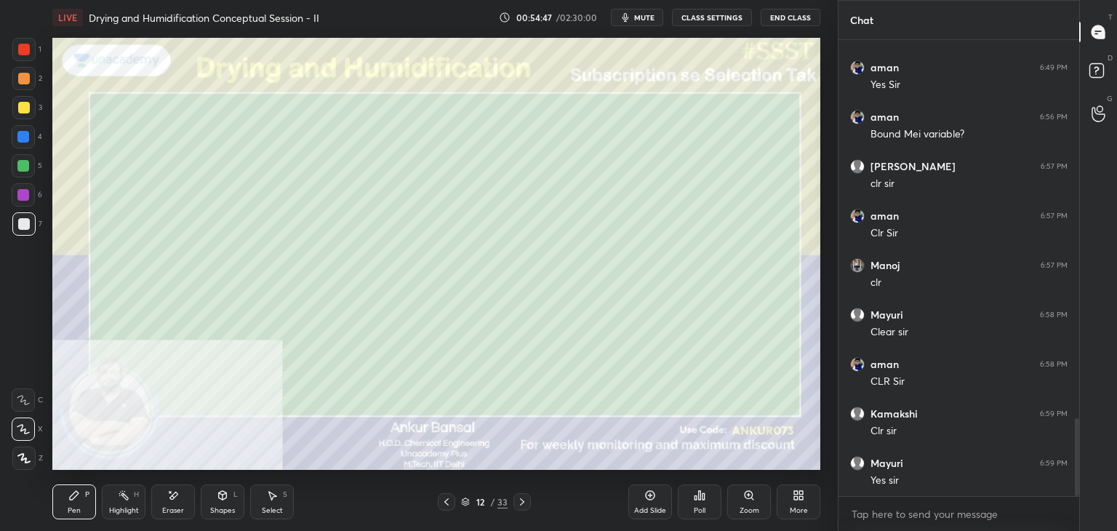
scroll to position [2231, 0]
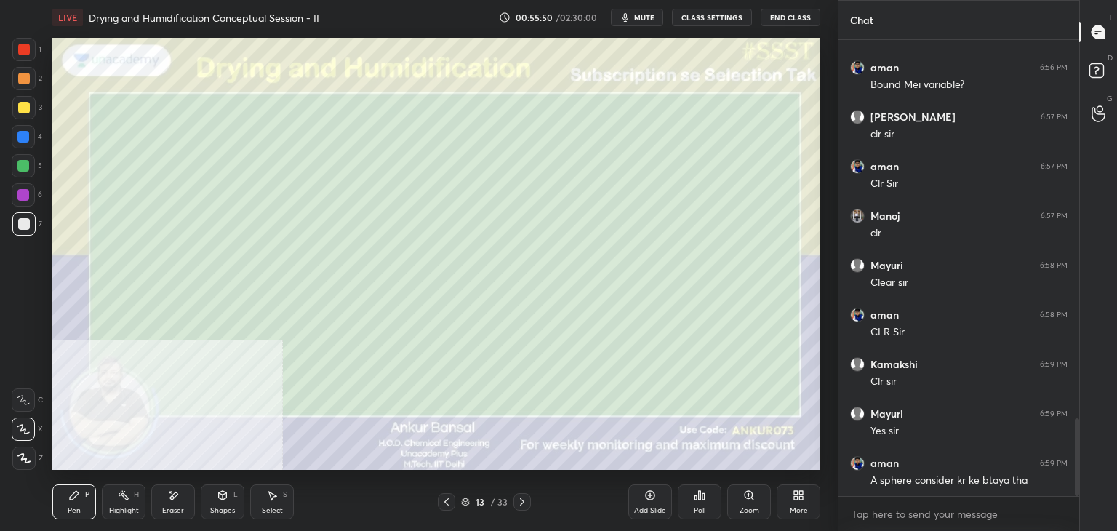
click at [174, 492] on icon at bounding box center [174, 494] width 8 height 7
click at [78, 504] on div "Pen P" at bounding box center [74, 501] width 44 height 35
click at [217, 497] on icon at bounding box center [223, 495] width 12 height 12
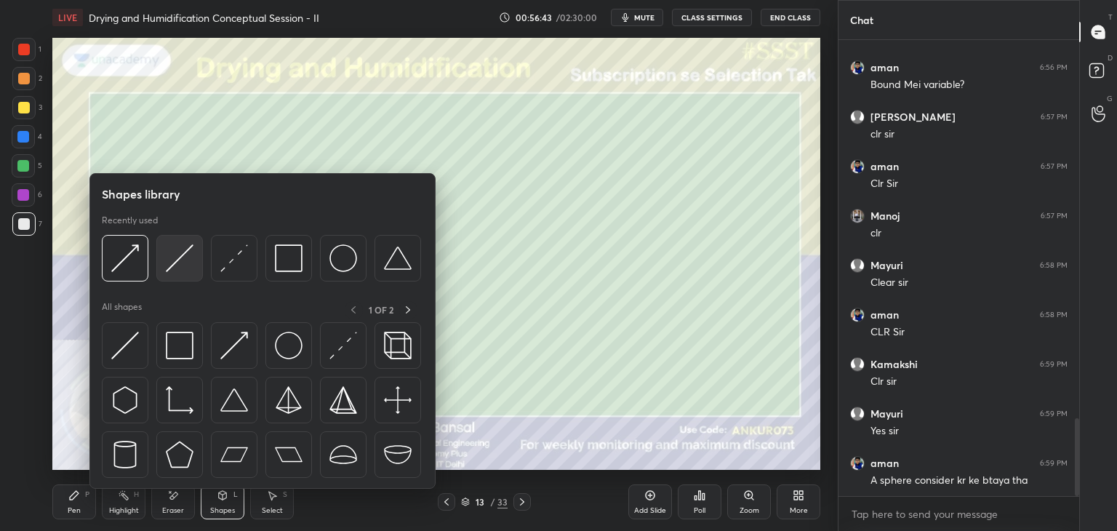
click at [175, 260] on img at bounding box center [180, 258] width 28 height 28
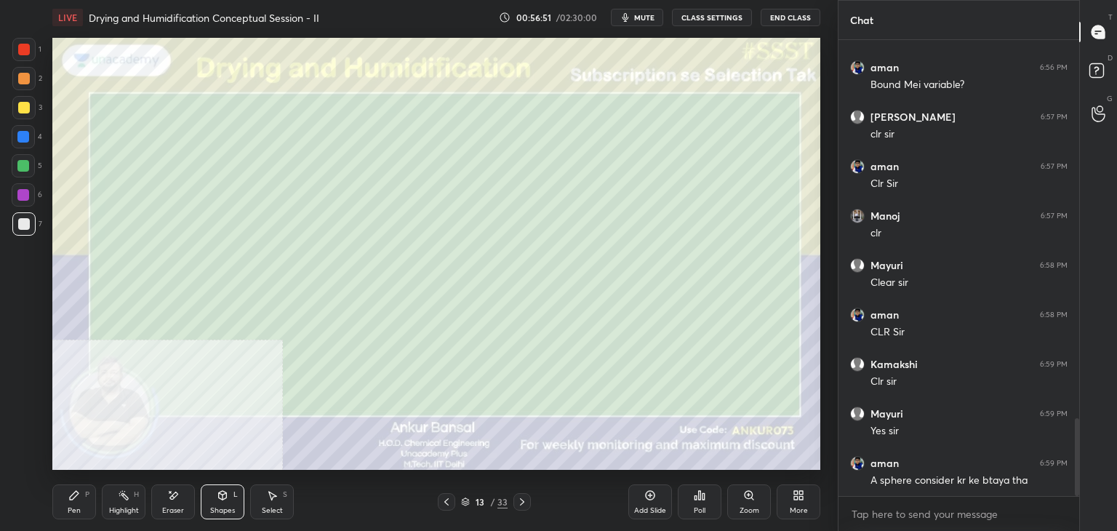
click at [83, 494] on div "Pen P" at bounding box center [74, 501] width 44 height 35
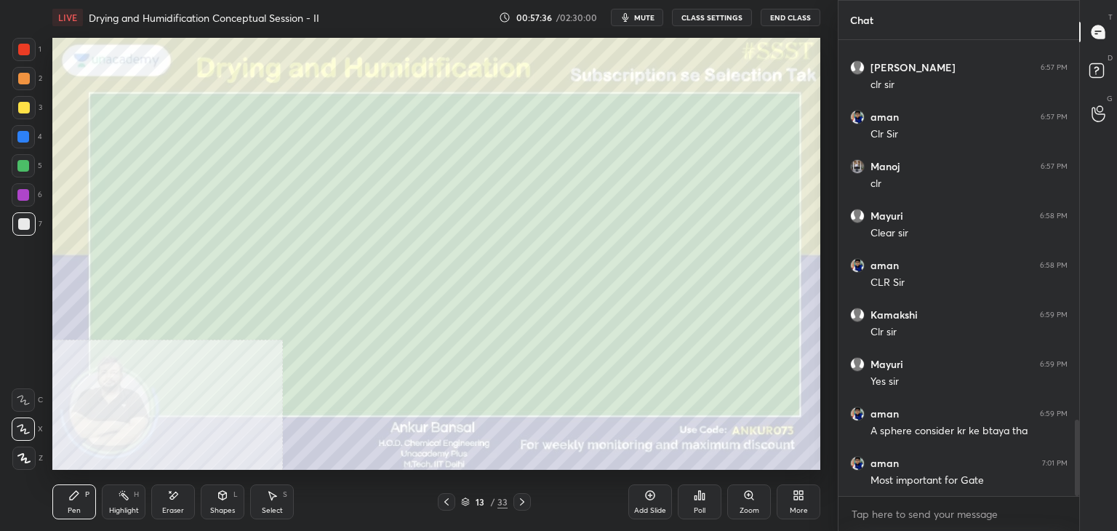
click at [521, 501] on icon at bounding box center [522, 502] width 12 height 12
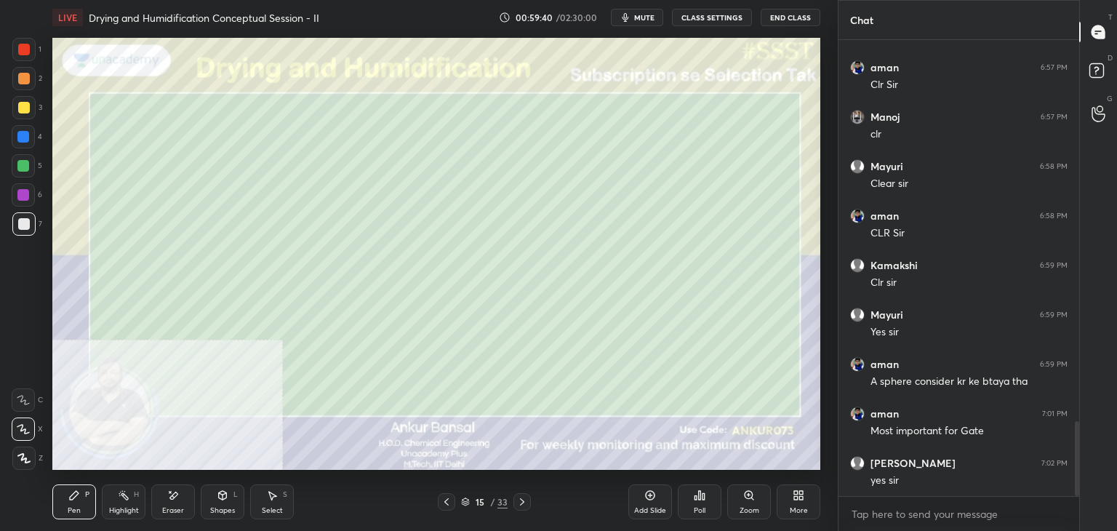
click at [222, 502] on div "Shapes L" at bounding box center [223, 501] width 44 height 35
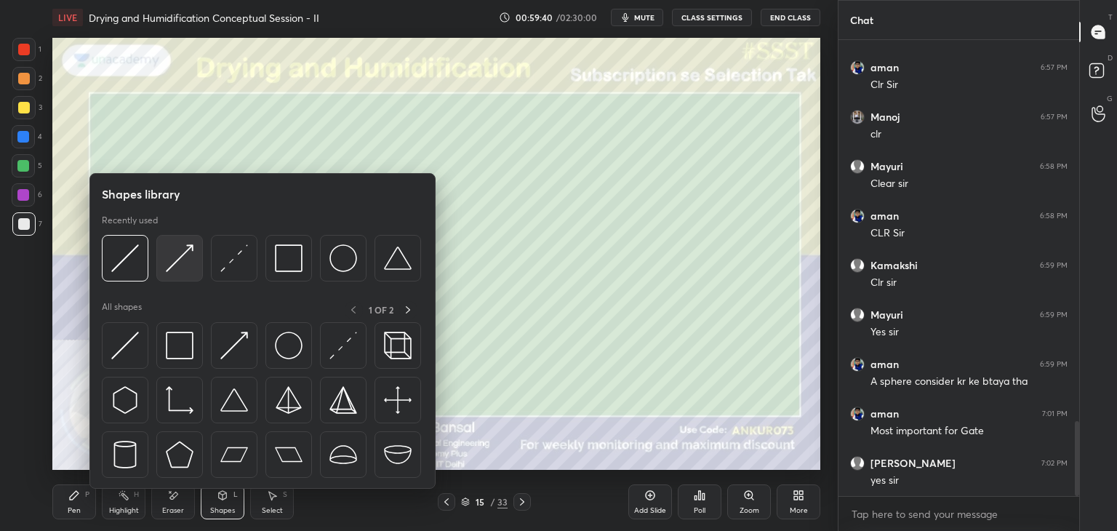
click at [181, 254] on img at bounding box center [180, 258] width 28 height 28
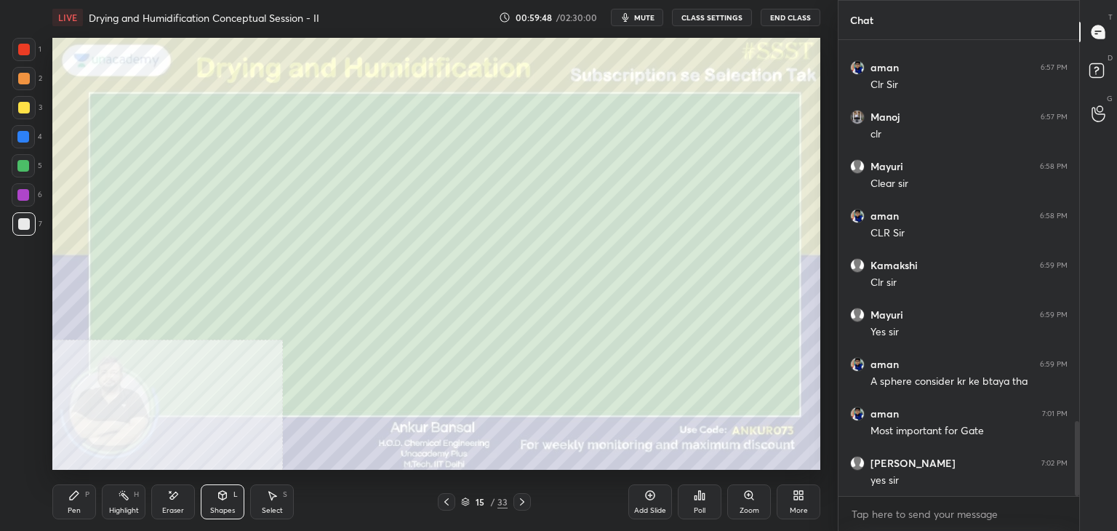
click at [231, 497] on div "Shapes L" at bounding box center [223, 501] width 44 height 35
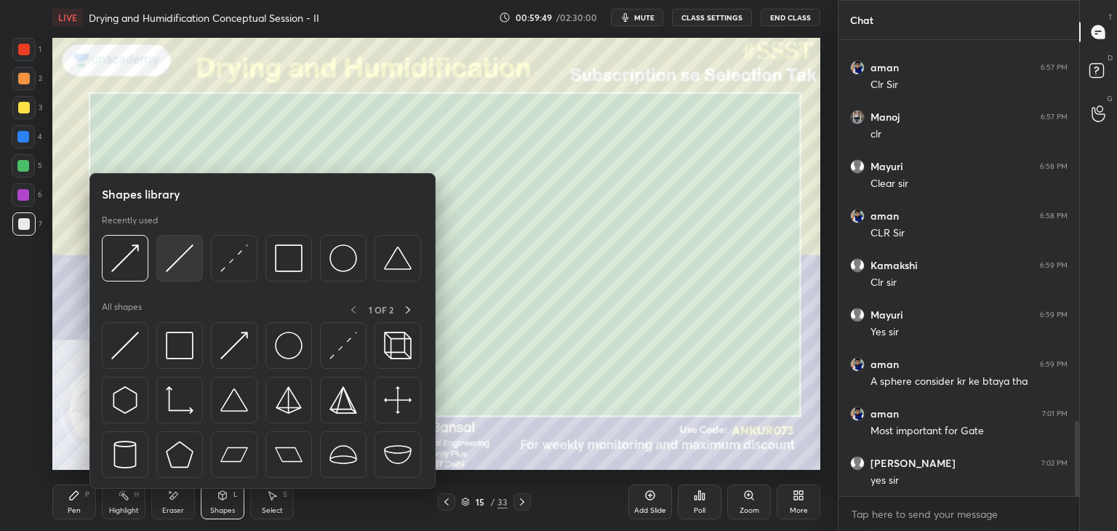
click at [188, 260] on img at bounding box center [180, 258] width 28 height 28
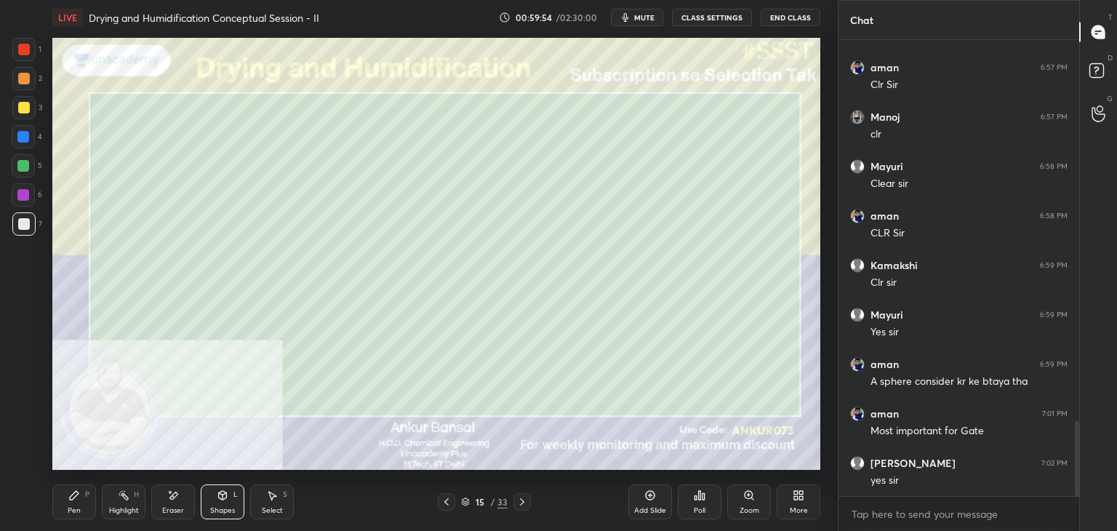
click at [84, 505] on div "Pen P" at bounding box center [74, 501] width 44 height 35
click at [221, 500] on icon at bounding box center [223, 495] width 12 height 12
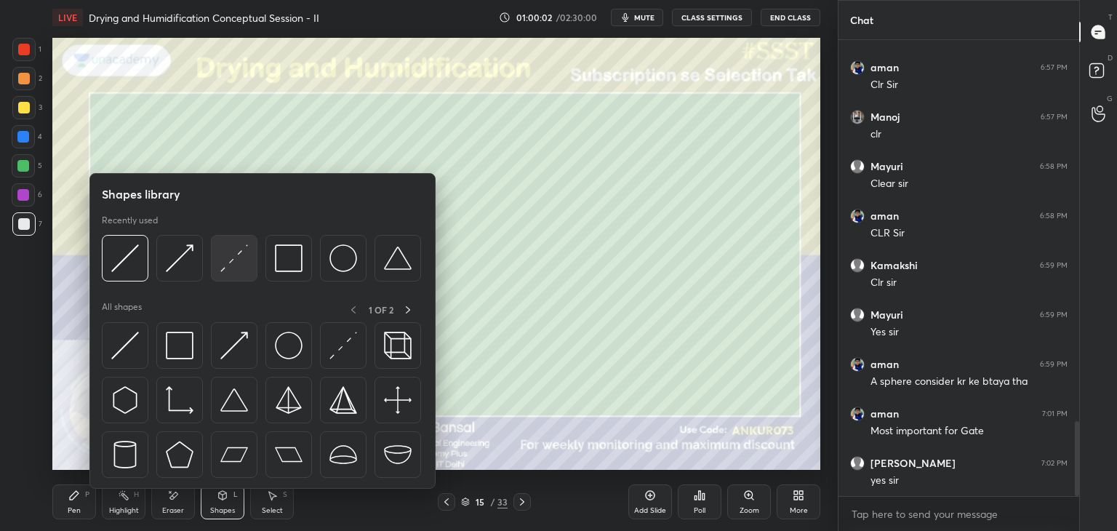
click at [236, 254] on img at bounding box center [234, 258] width 28 height 28
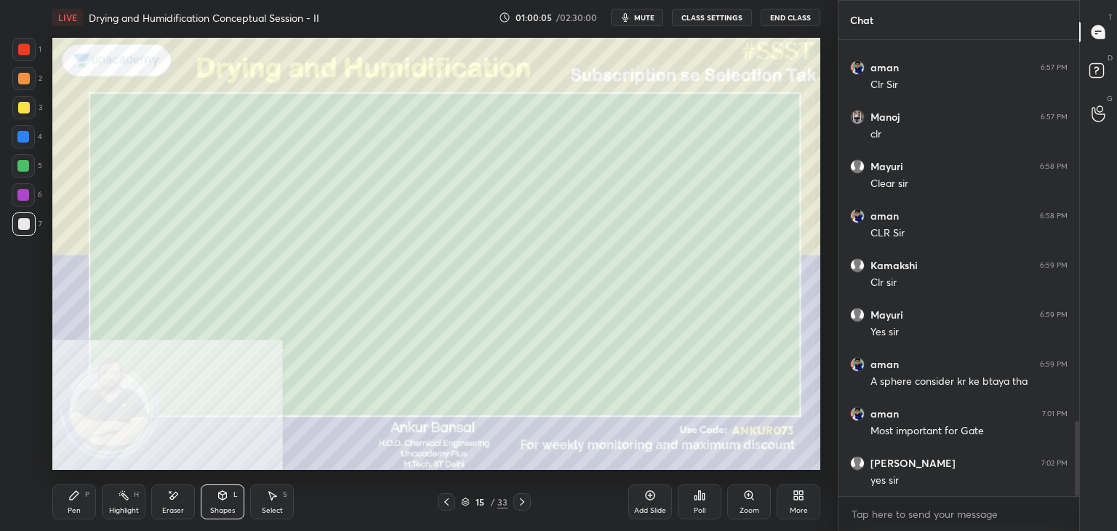
click at [79, 503] on div "Pen P" at bounding box center [74, 501] width 44 height 35
click at [185, 491] on div "Eraser" at bounding box center [173, 501] width 44 height 35
click at [219, 499] on icon at bounding box center [223, 495] width 12 height 12
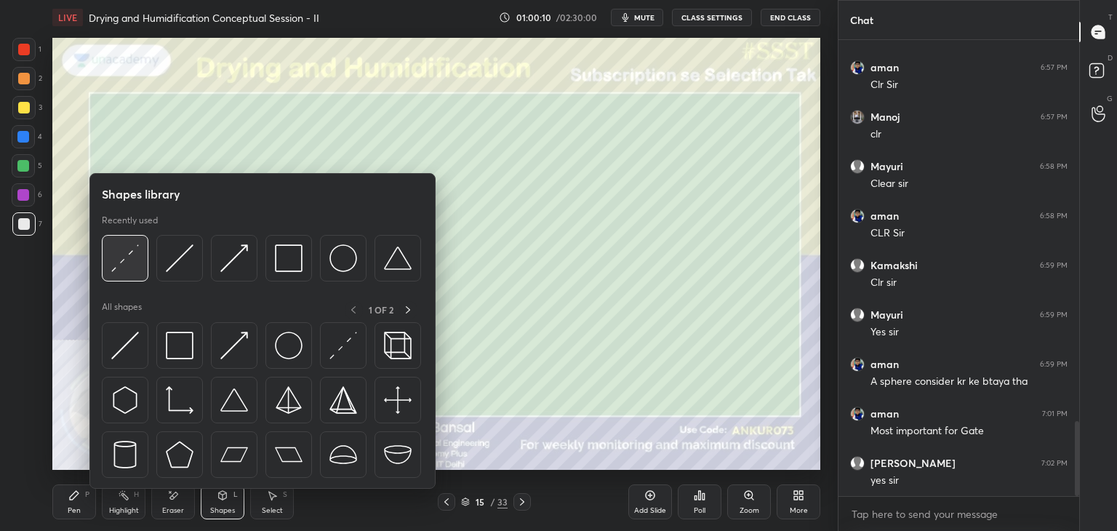
click at [129, 256] on img at bounding box center [125, 258] width 28 height 28
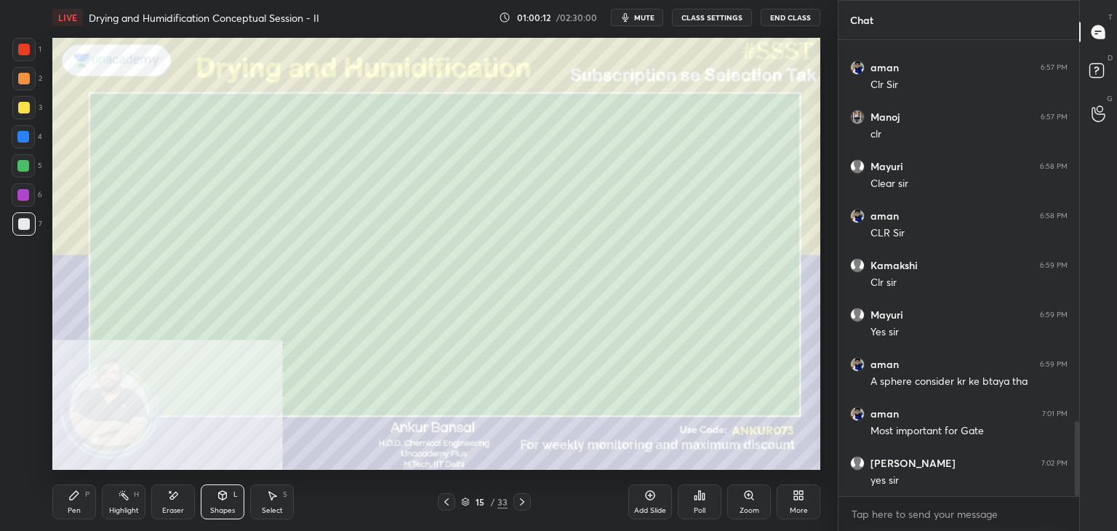
click at [81, 503] on div "Pen P" at bounding box center [74, 501] width 44 height 35
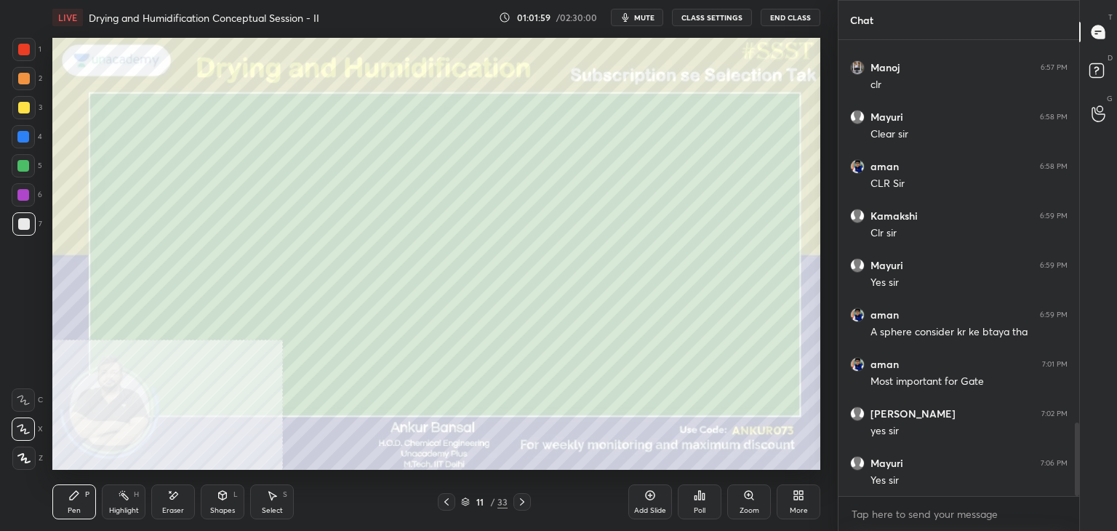
click at [525, 498] on icon at bounding box center [522, 502] width 12 height 12
click at [524, 495] on div at bounding box center [521, 501] width 17 height 17
click at [523, 495] on div at bounding box center [521, 501] width 17 height 17
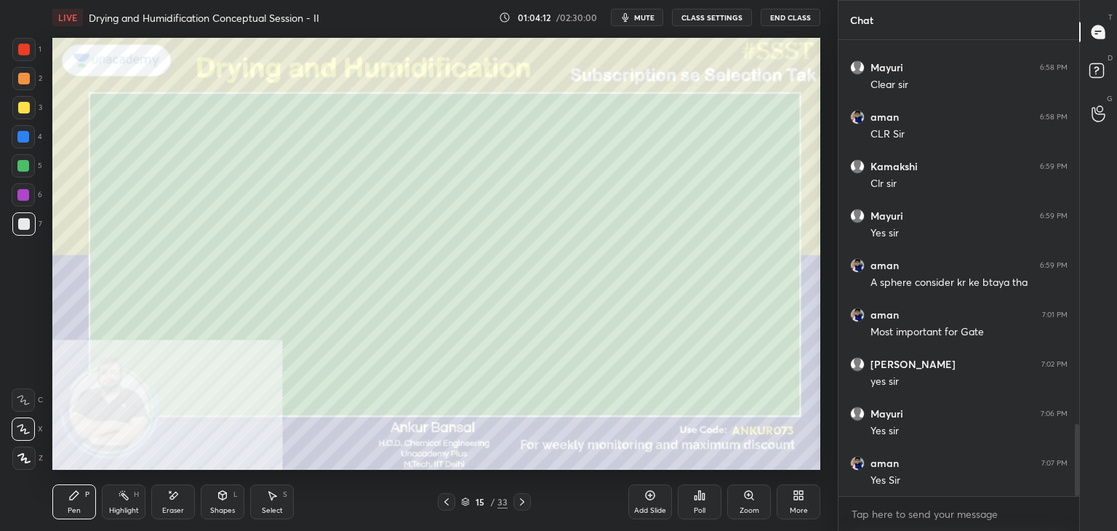
click at [446, 501] on icon at bounding box center [446, 501] width 4 height 7
click at [449, 497] on icon at bounding box center [447, 502] width 12 height 12
click at [523, 502] on icon at bounding box center [522, 502] width 12 height 12
click at [524, 504] on icon at bounding box center [522, 502] width 12 height 12
click at [213, 511] on div "Shapes" at bounding box center [222, 510] width 25 height 7
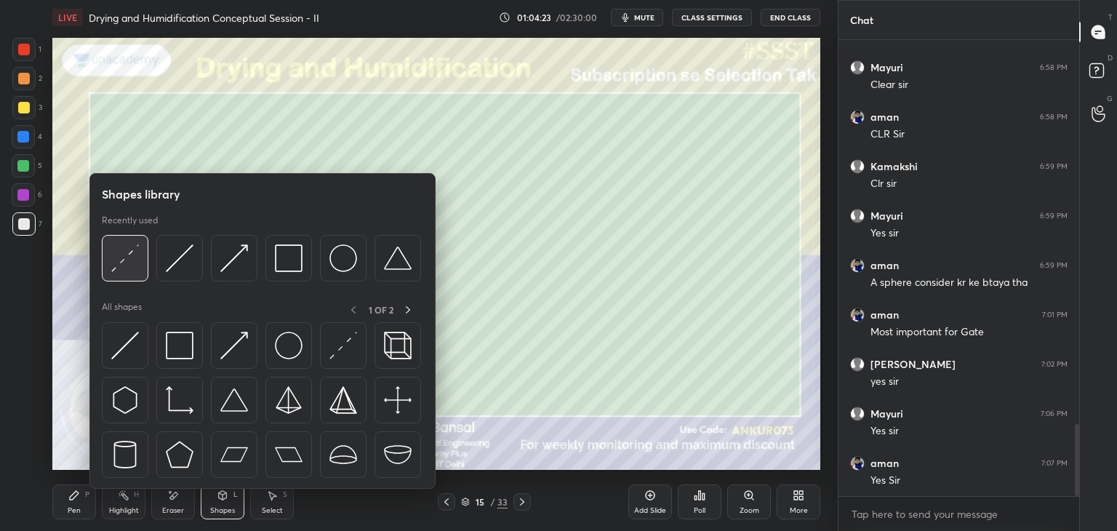
click at [129, 262] on img at bounding box center [125, 258] width 28 height 28
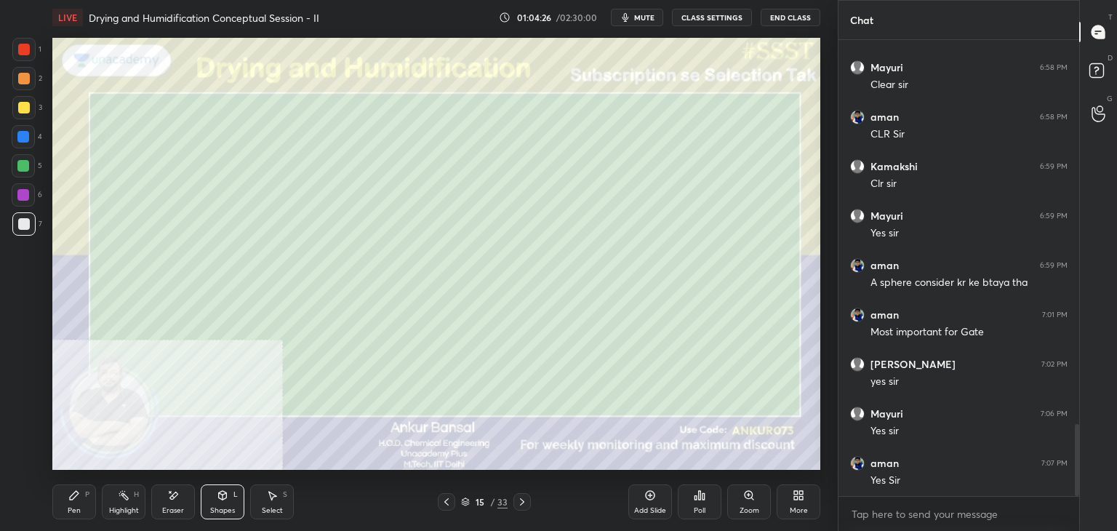
click at [79, 497] on icon at bounding box center [74, 495] width 12 height 12
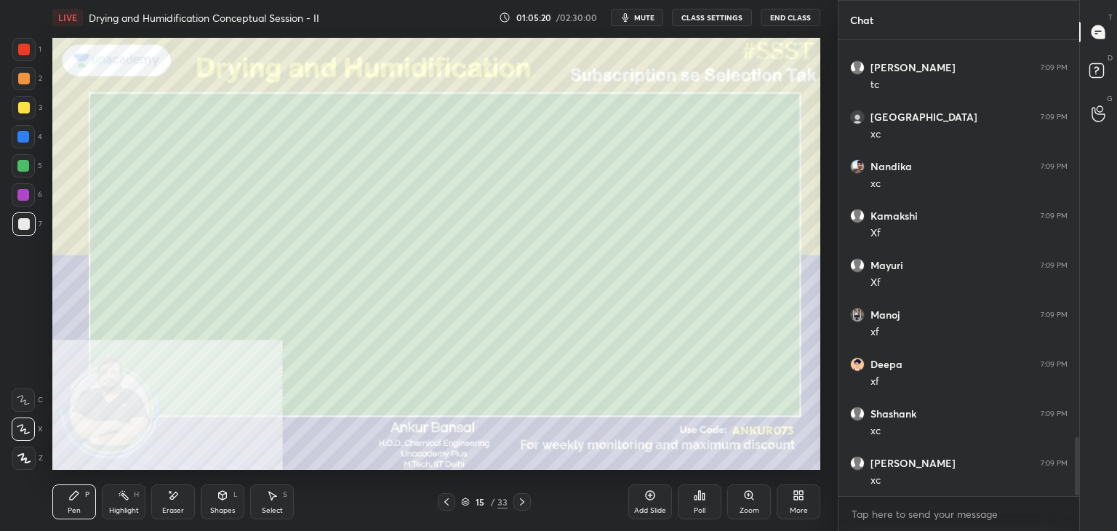
scroll to position [3120, 0]
click at [266, 499] on icon at bounding box center [272, 495] width 12 height 12
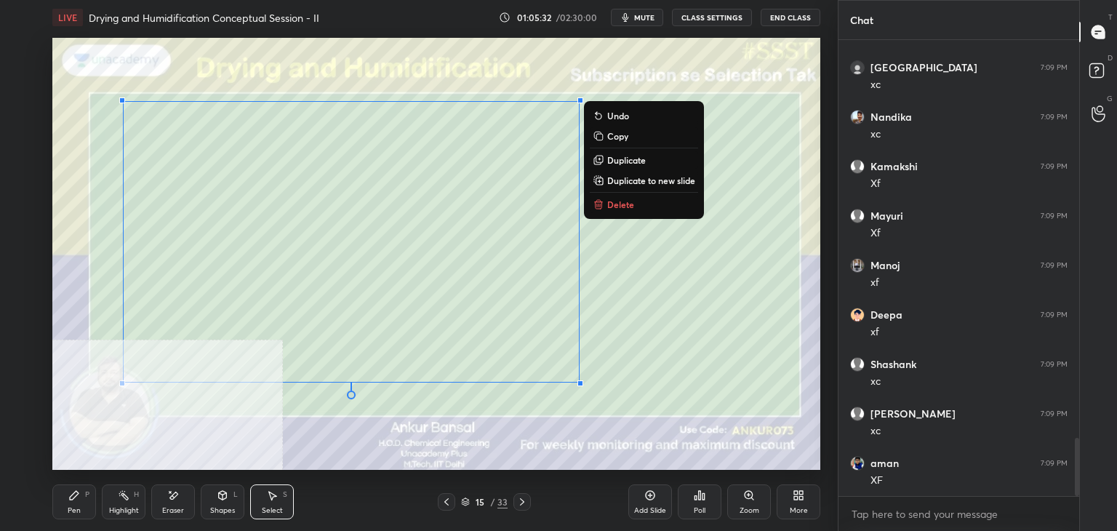
click at [616, 137] on p "Copy" at bounding box center [617, 136] width 21 height 12
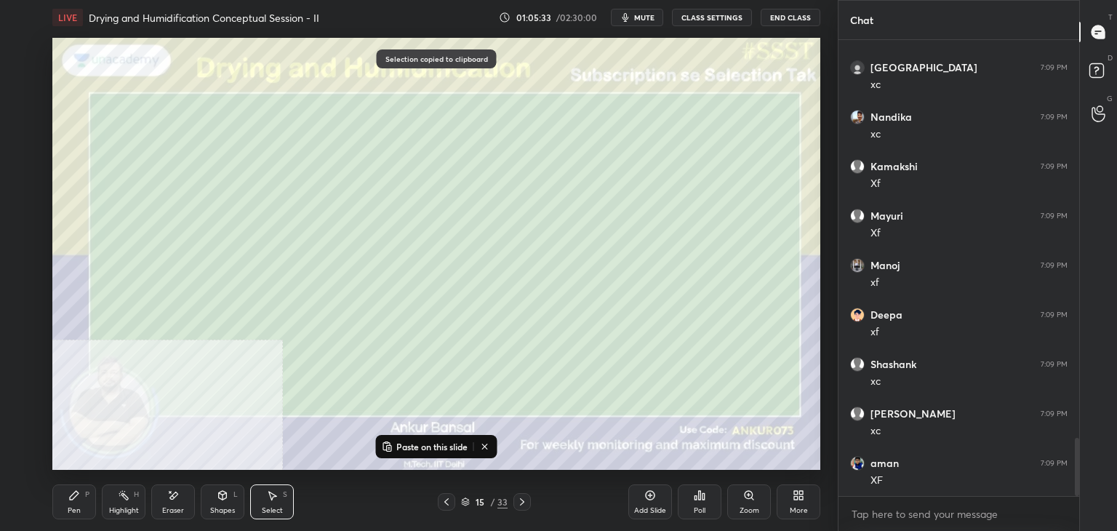
click at [530, 498] on div "15 / 33" at bounding box center [484, 501] width 288 height 17
click at [522, 502] on icon at bounding box center [522, 502] width 12 height 12
click at [424, 446] on p "Paste on this slide" at bounding box center [431, 447] width 71 height 12
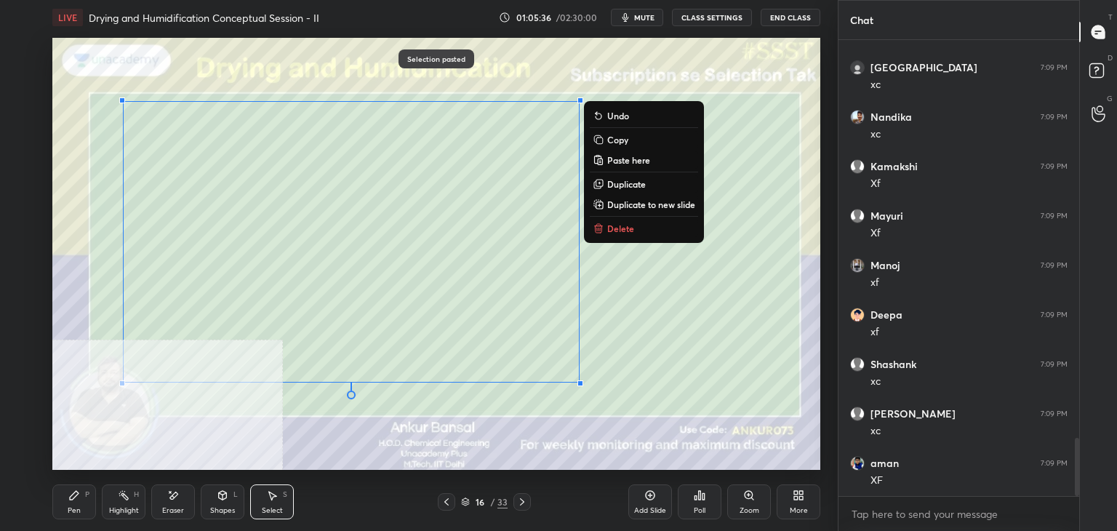
click at [185, 498] on div "Eraser" at bounding box center [173, 501] width 44 height 35
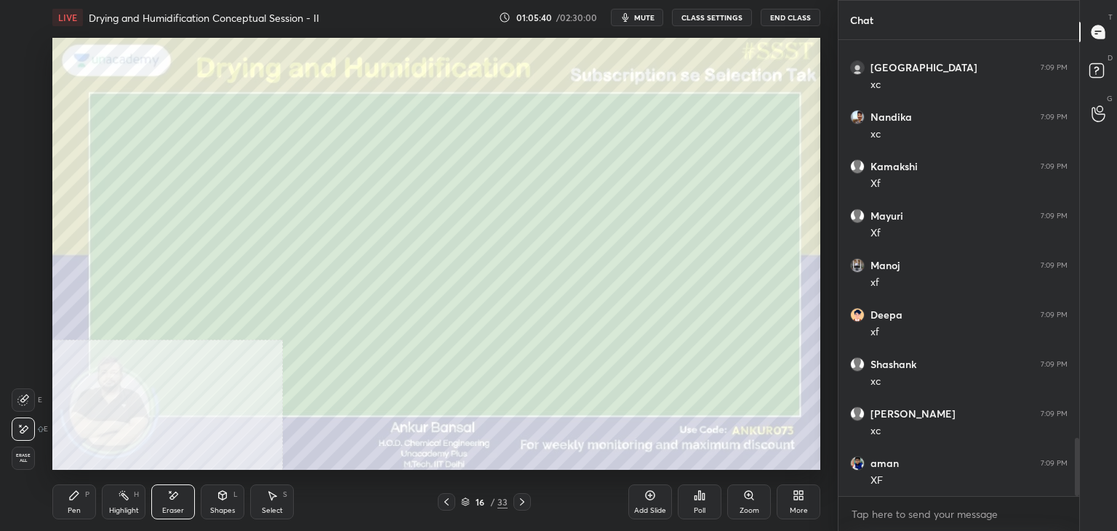
click at [73, 502] on div "Pen P" at bounding box center [74, 501] width 44 height 35
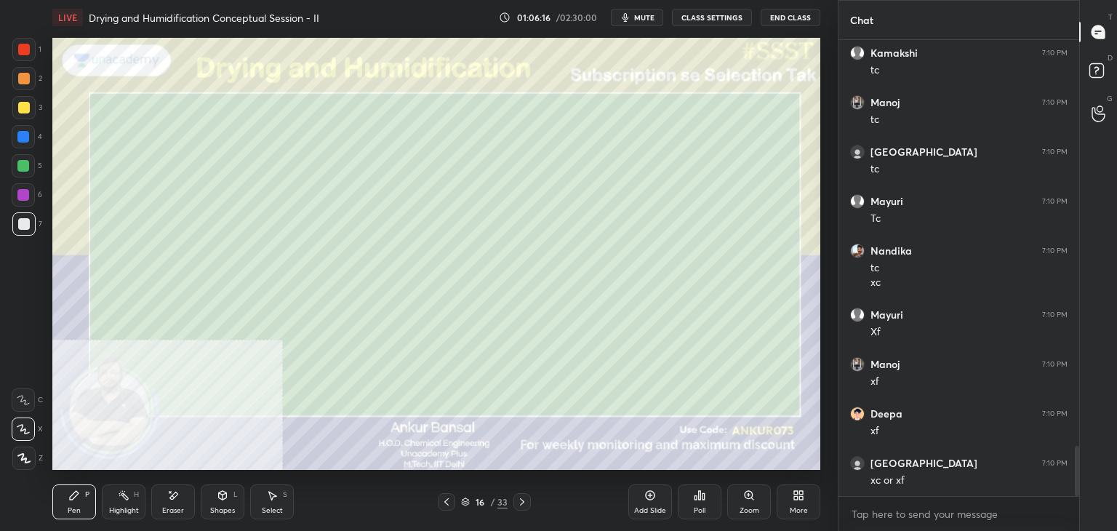
scroll to position [3728, 0]
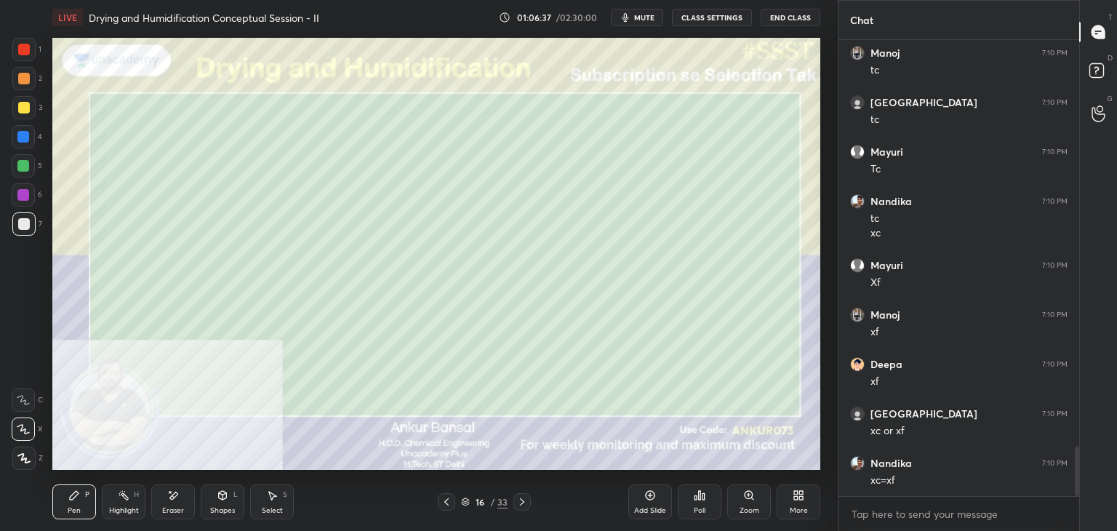
click at [281, 489] on div "Select S" at bounding box center [272, 501] width 44 height 35
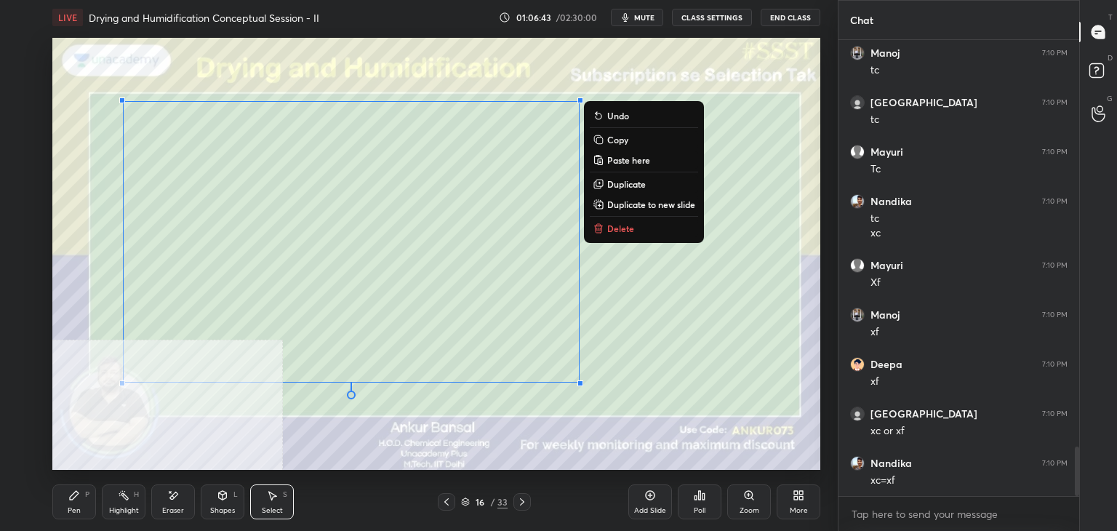
click at [610, 141] on p "Copy" at bounding box center [617, 140] width 21 height 12
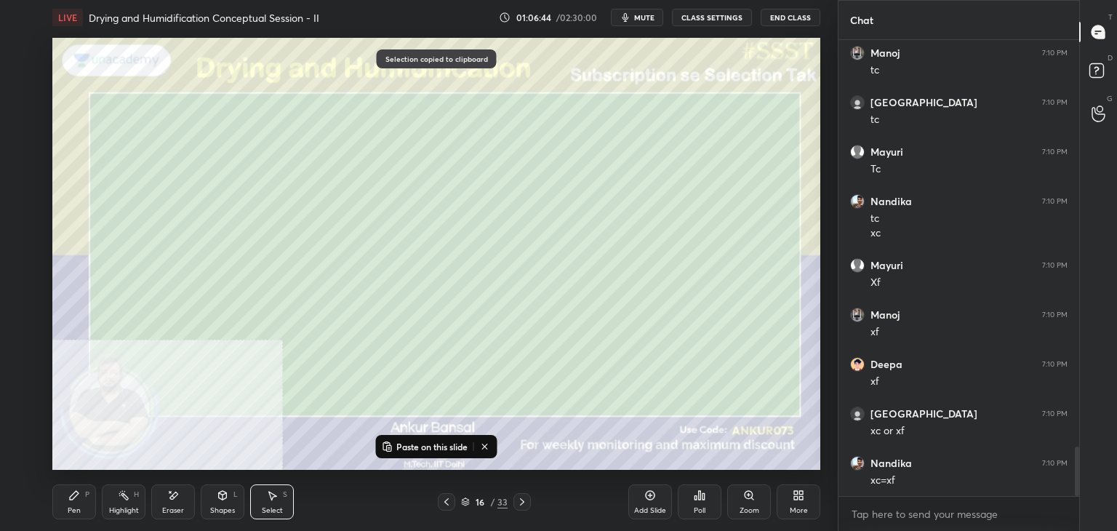
click at [521, 499] on icon at bounding box center [522, 501] width 4 height 7
click at [424, 451] on p "Paste on this slide" at bounding box center [431, 447] width 71 height 12
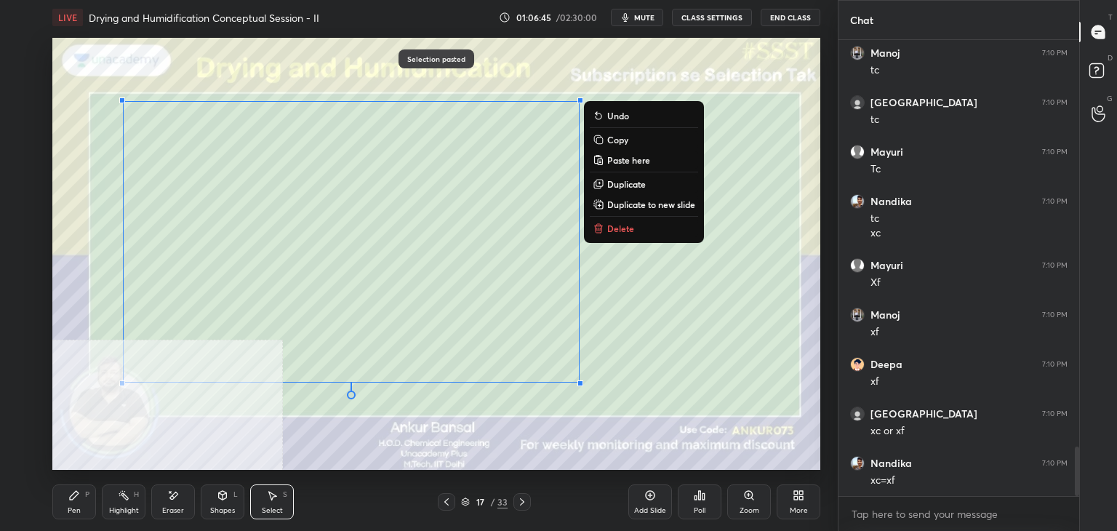
click at [184, 501] on div "Eraser" at bounding box center [173, 501] width 44 height 35
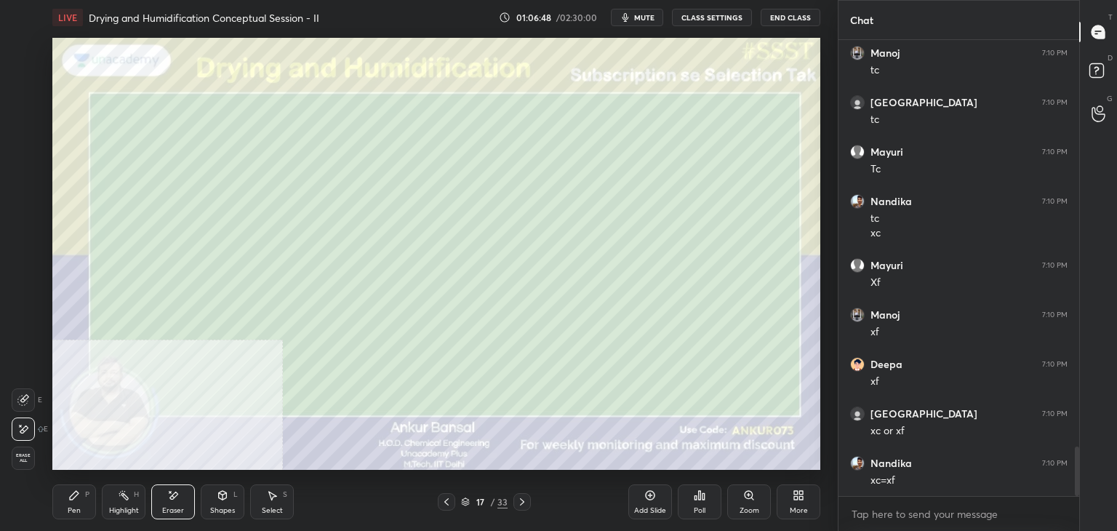
click at [227, 494] on icon at bounding box center [223, 495] width 12 height 12
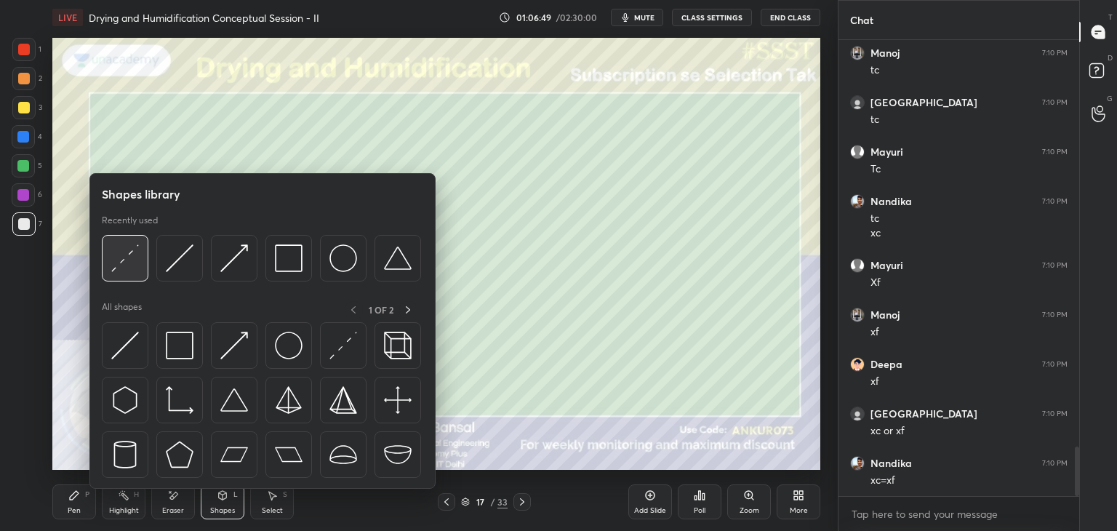
click at [122, 261] on img at bounding box center [125, 258] width 28 height 28
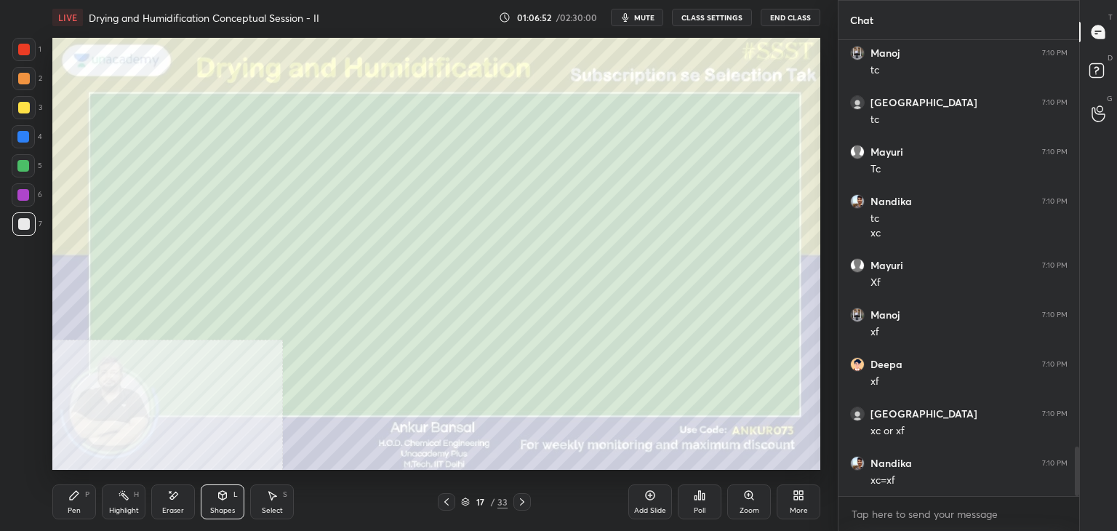
click at [80, 498] on div "Pen P" at bounding box center [74, 501] width 44 height 35
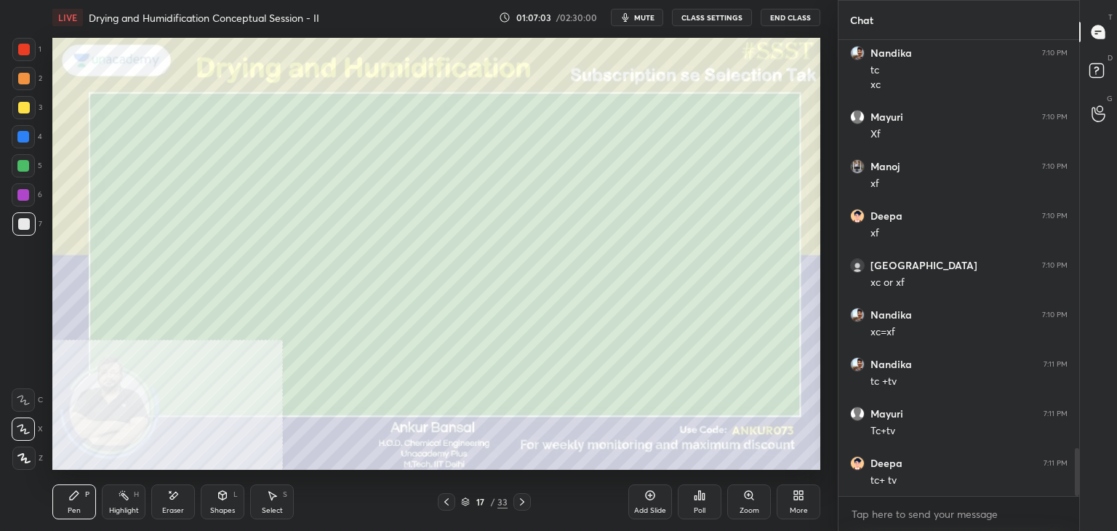
scroll to position [3926, 0]
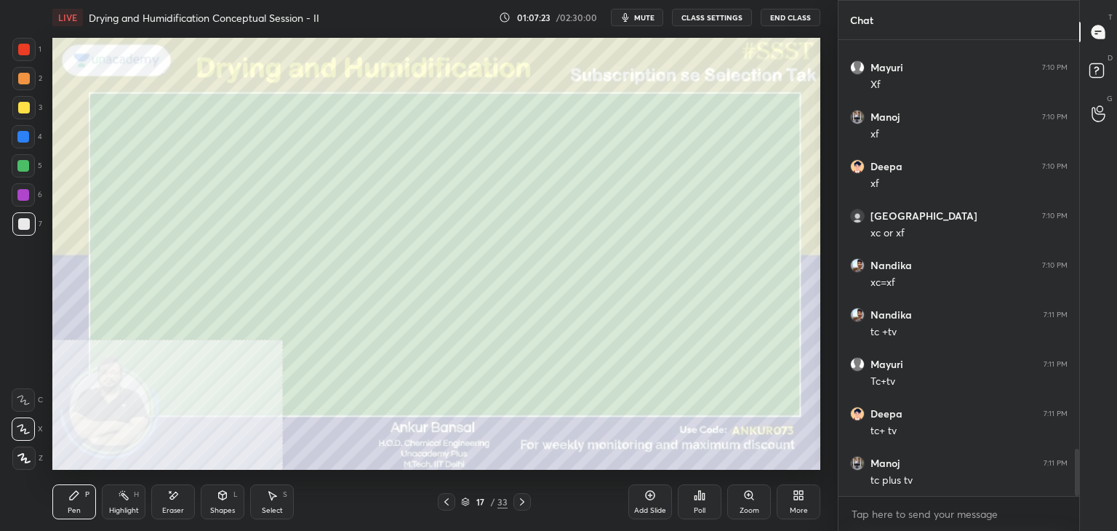
click at [264, 502] on div "Select S" at bounding box center [272, 501] width 44 height 35
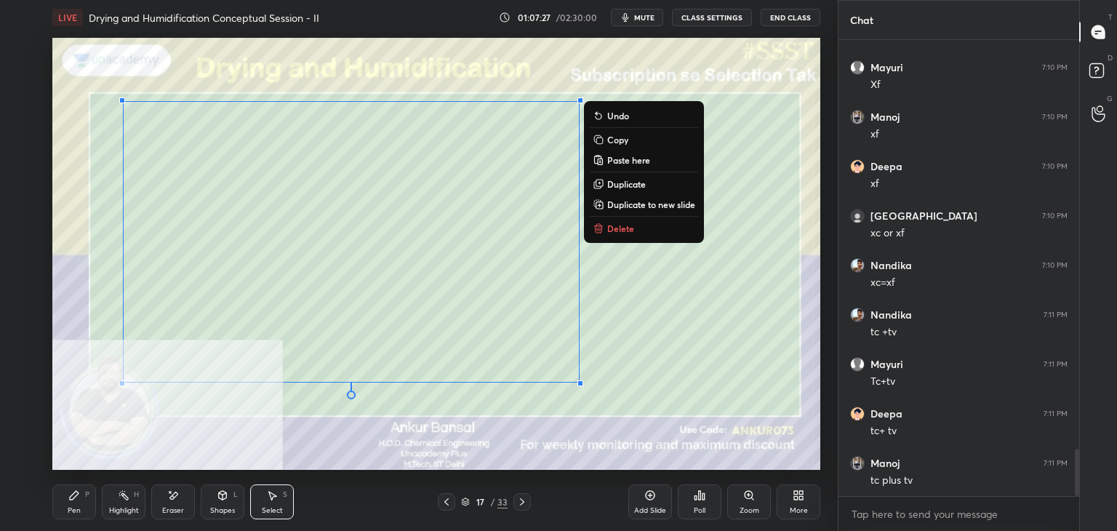
click at [611, 135] on p "Copy" at bounding box center [617, 140] width 21 height 12
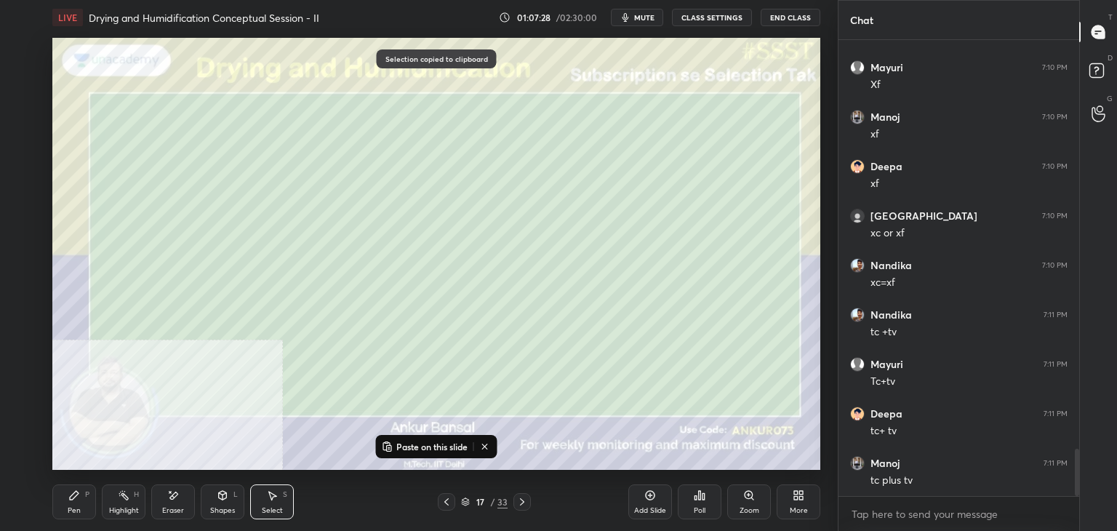
click at [522, 502] on icon at bounding box center [522, 501] width 4 height 7
click at [421, 449] on p "Paste on this slide" at bounding box center [431, 447] width 71 height 12
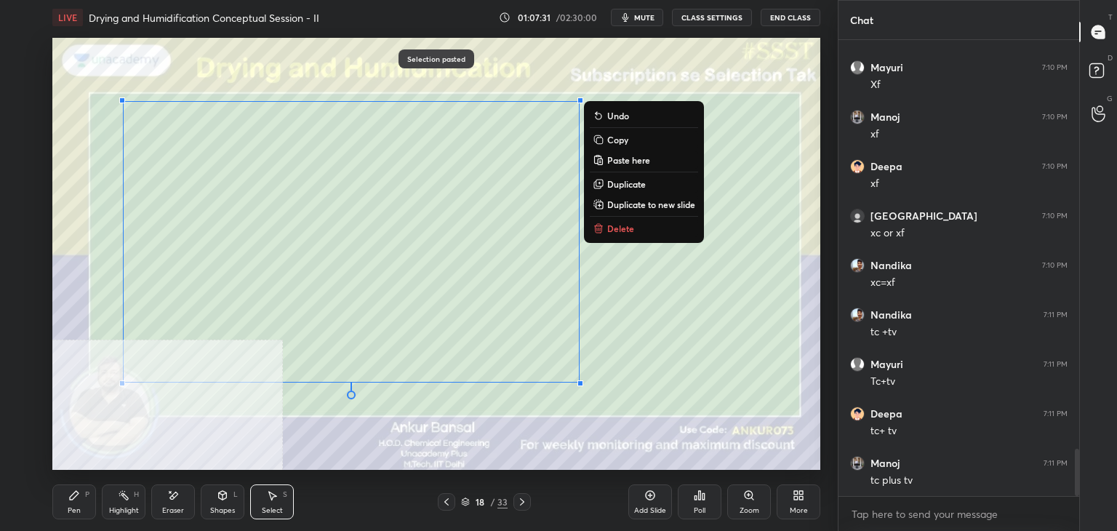
click at [185, 501] on div "Eraser" at bounding box center [173, 501] width 44 height 35
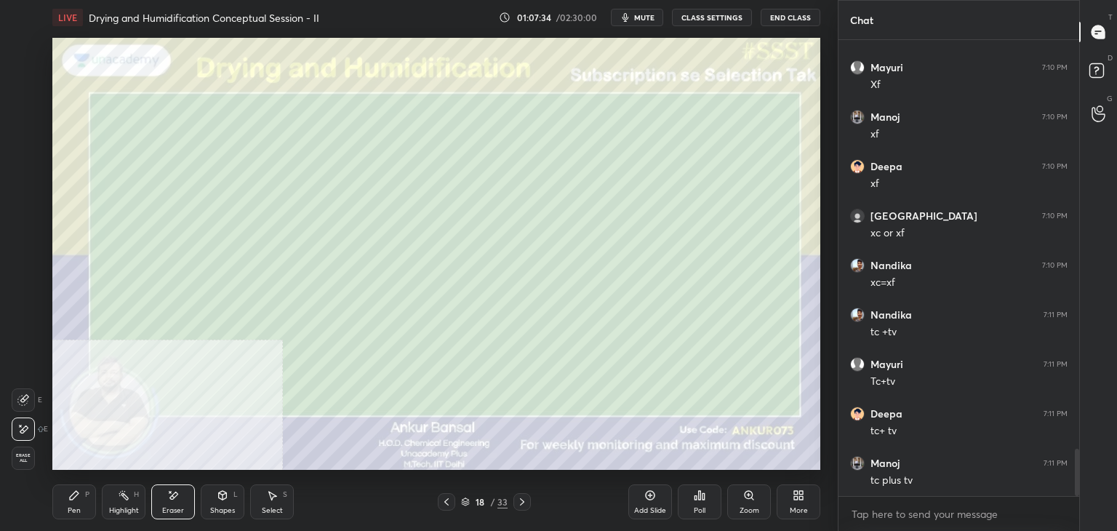
click at [84, 498] on div "Pen P" at bounding box center [74, 501] width 44 height 35
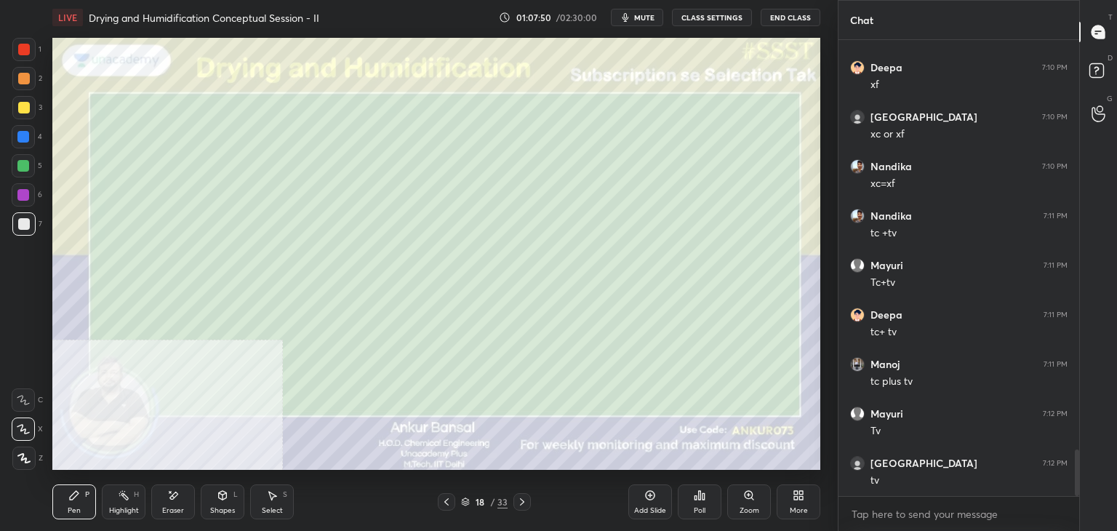
scroll to position [4074, 0]
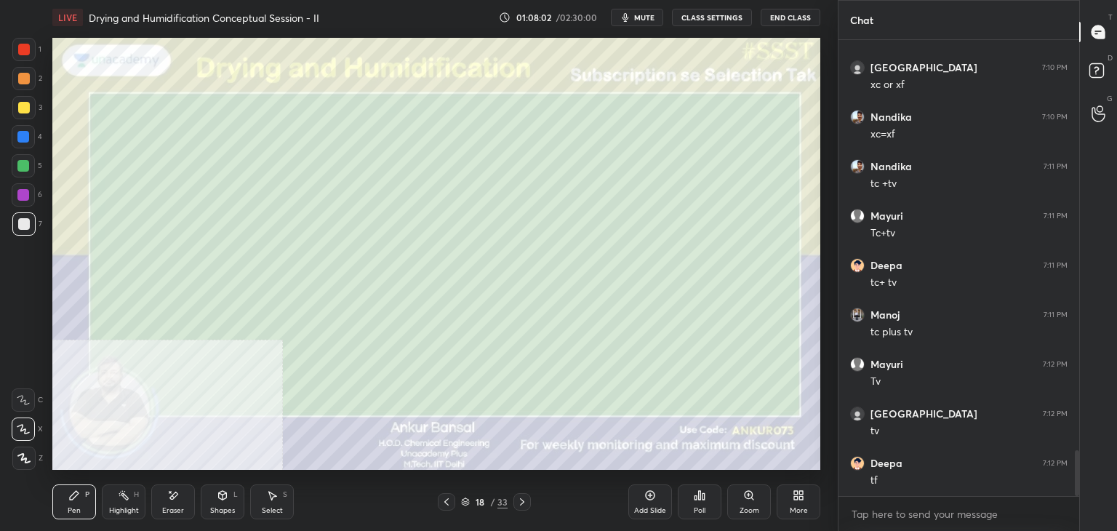
click at [177, 510] on div "Eraser" at bounding box center [173, 510] width 22 height 7
click at [75, 501] on icon at bounding box center [74, 495] width 12 height 12
click at [266, 498] on icon at bounding box center [272, 495] width 12 height 12
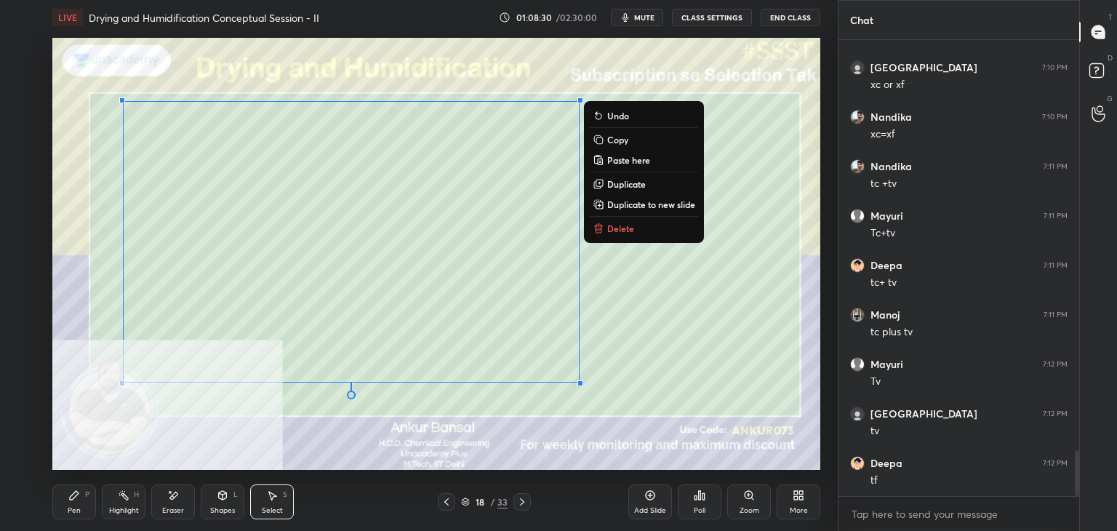
click at [607, 140] on p "Copy" at bounding box center [617, 140] width 21 height 12
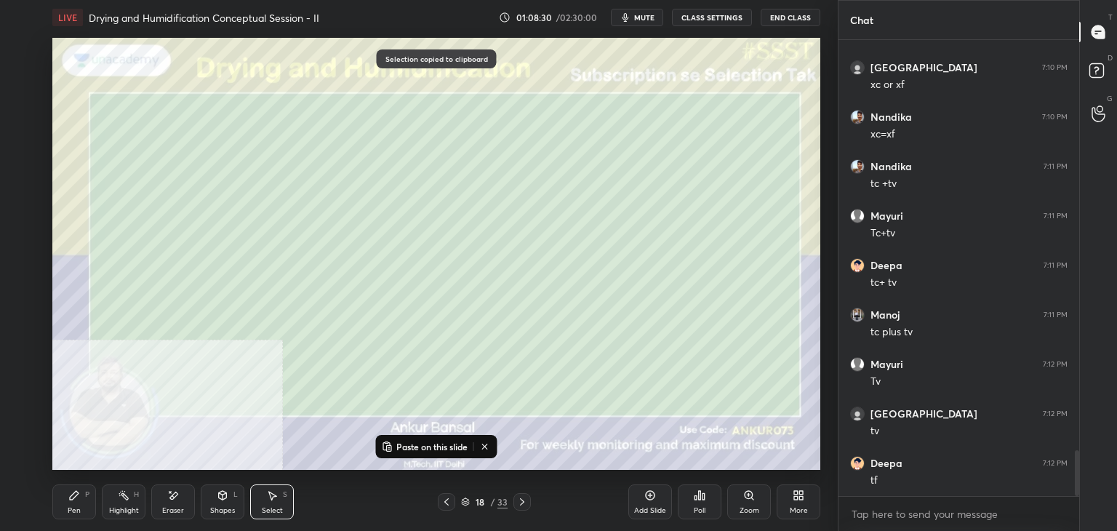
scroll to position [4124, 0]
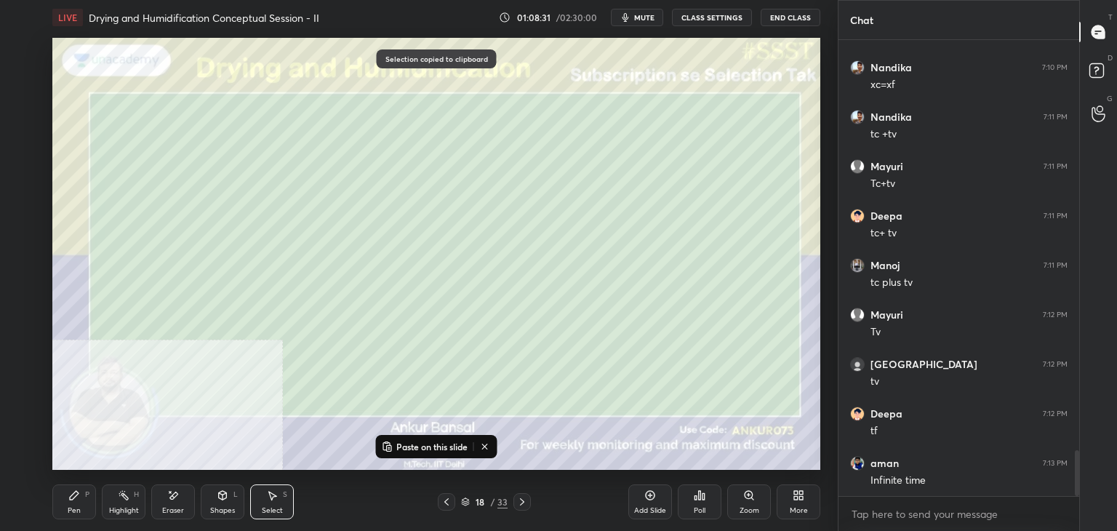
click at [520, 502] on icon at bounding box center [522, 502] width 12 height 12
click at [412, 447] on p "Paste on this slide" at bounding box center [431, 447] width 71 height 12
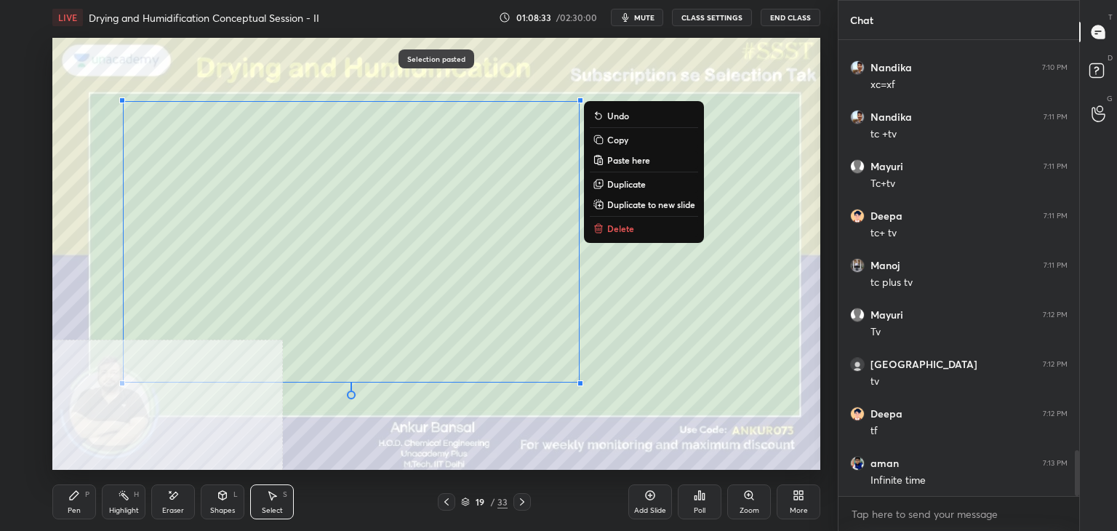
click at [167, 501] on icon at bounding box center [173, 495] width 12 height 12
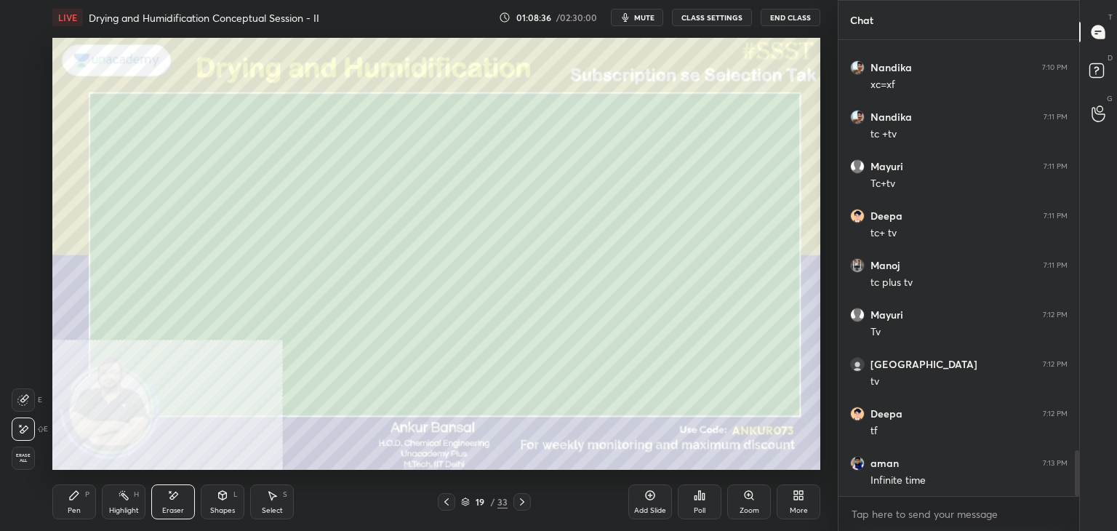
click at [68, 505] on div "Pen P" at bounding box center [74, 501] width 44 height 35
click at [788, 494] on div "More" at bounding box center [798, 501] width 44 height 35
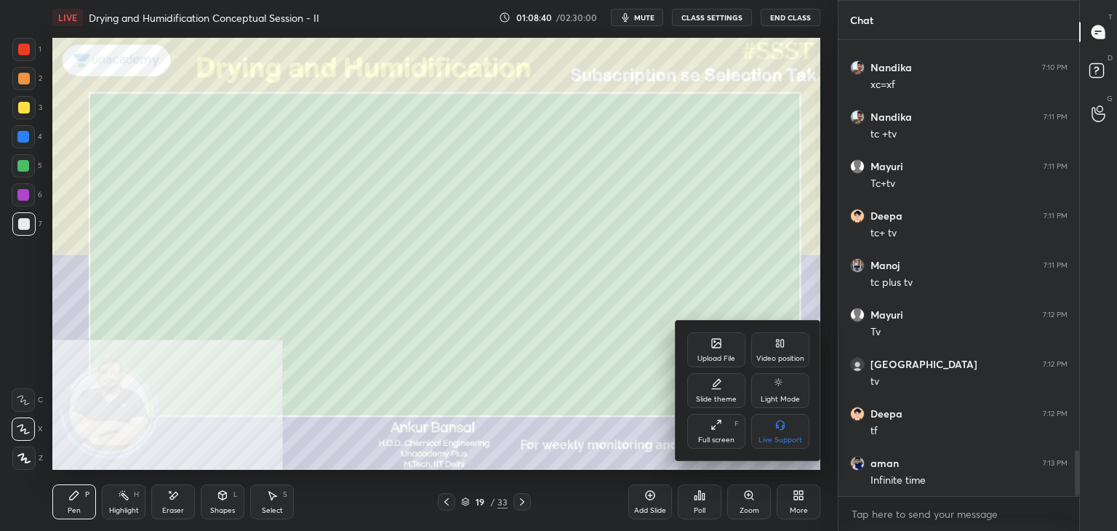
click at [782, 360] on div "Video position" at bounding box center [780, 358] width 48 height 7
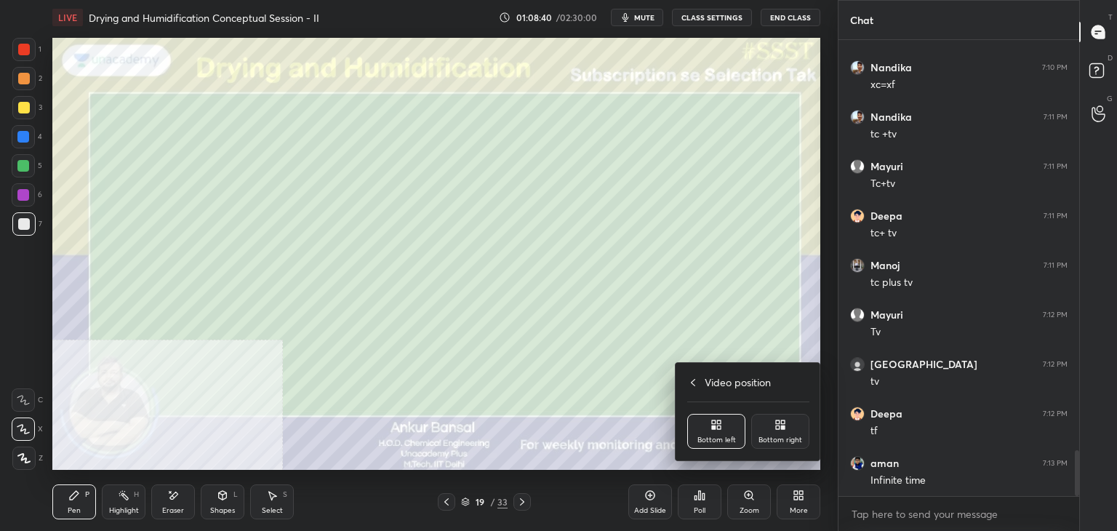
click at [789, 443] on div "Bottom right" at bounding box center [780, 439] width 44 height 7
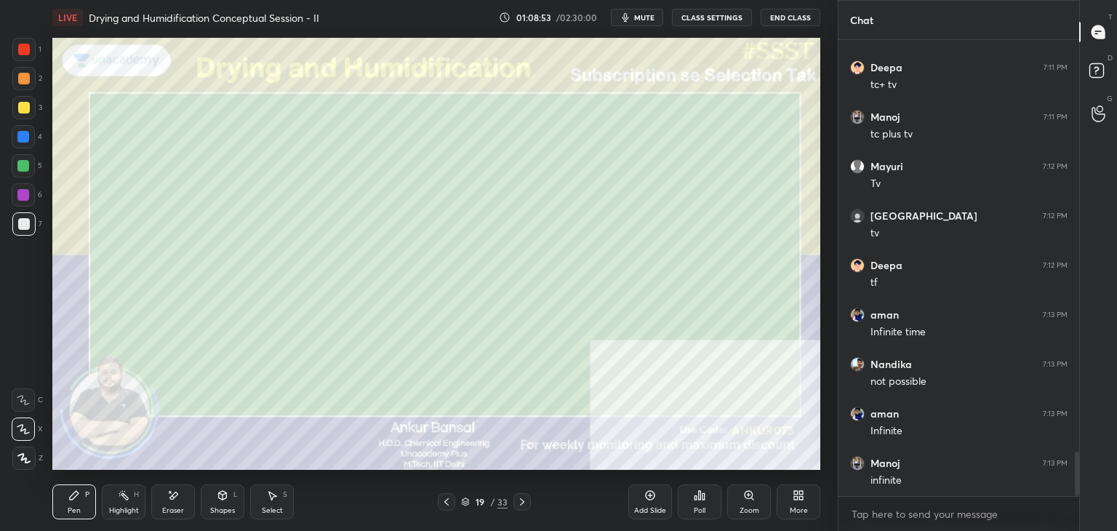
scroll to position [4322, 0]
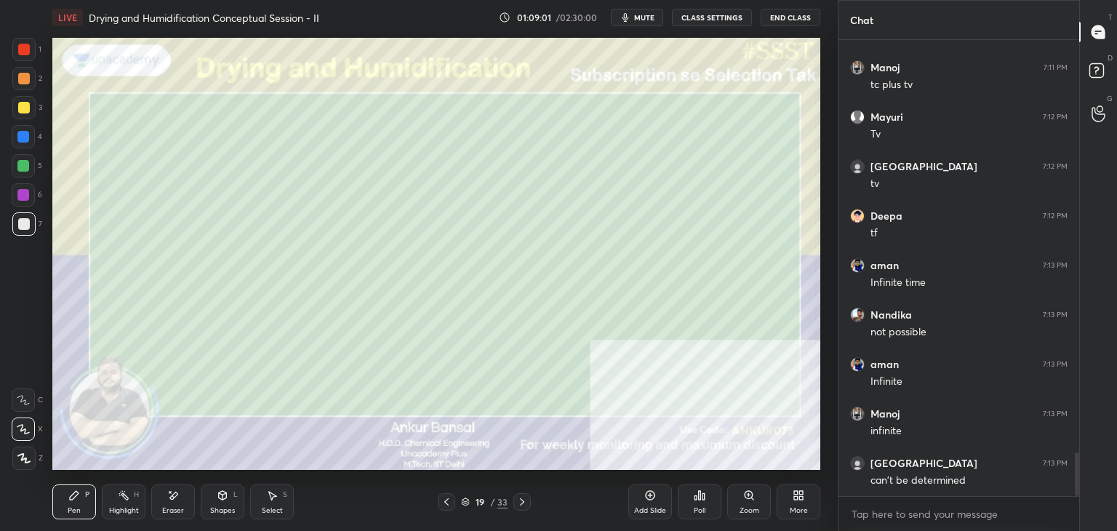
click at [172, 495] on icon at bounding box center [174, 494] width 8 height 7
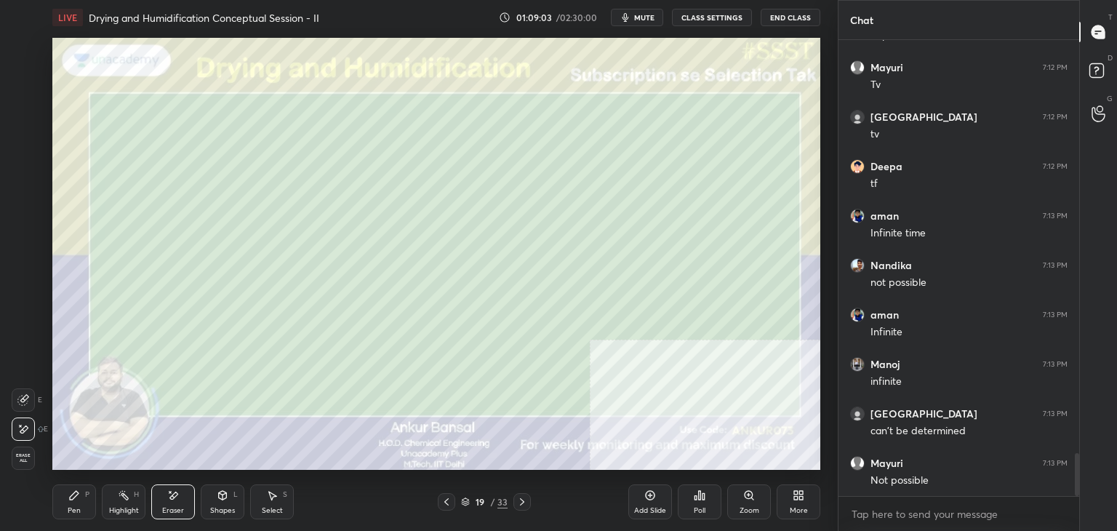
click at [70, 499] on icon at bounding box center [74, 495] width 9 height 9
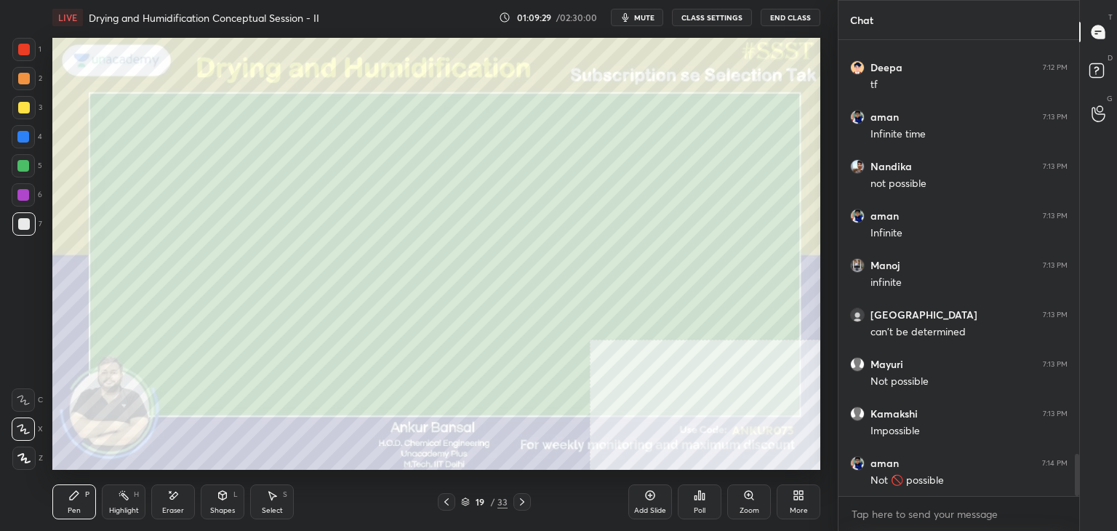
scroll to position [4519, 0]
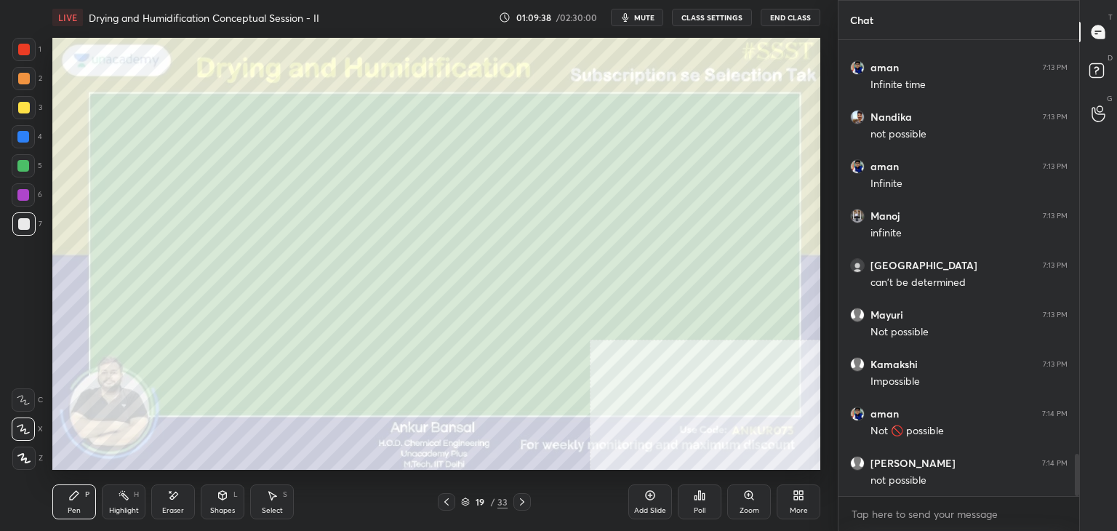
click at [445, 499] on icon at bounding box center [447, 502] width 12 height 12
click at [270, 499] on icon at bounding box center [272, 495] width 12 height 12
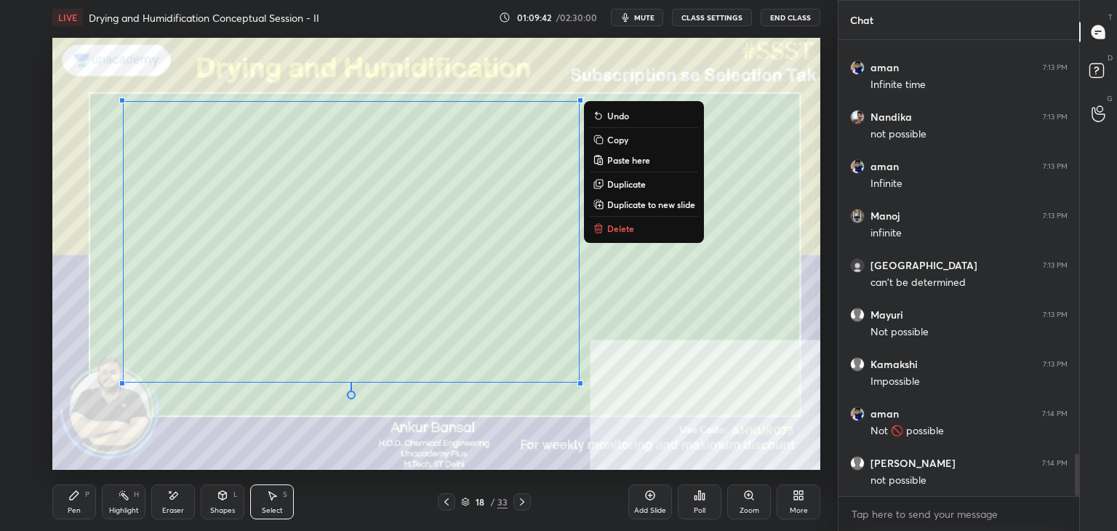
click at [611, 138] on p "Copy" at bounding box center [617, 140] width 21 height 12
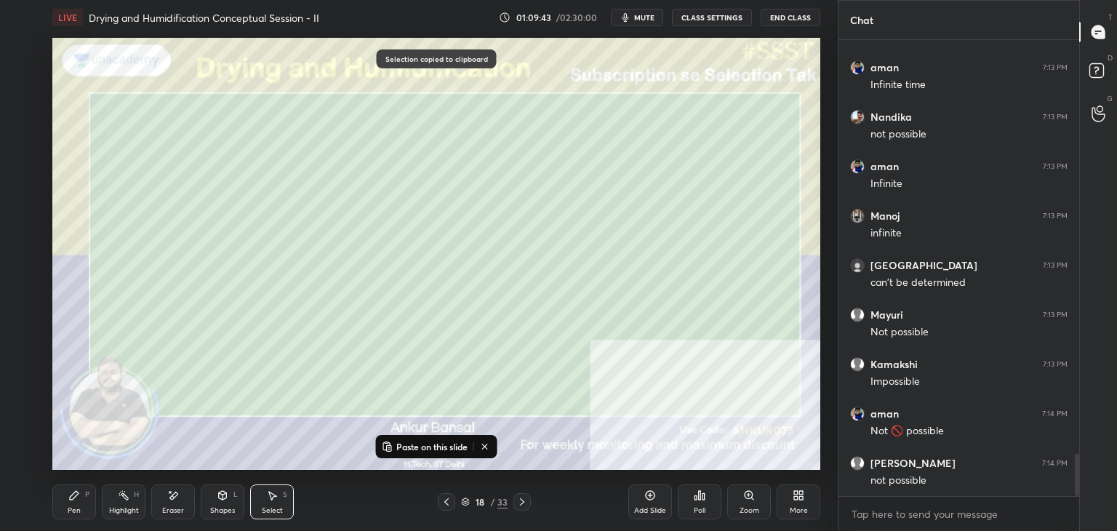
click at [521, 501] on icon at bounding box center [522, 502] width 12 height 12
click at [522, 501] on icon at bounding box center [522, 501] width 4 height 7
click at [412, 442] on p "Paste on this slide" at bounding box center [431, 447] width 71 height 12
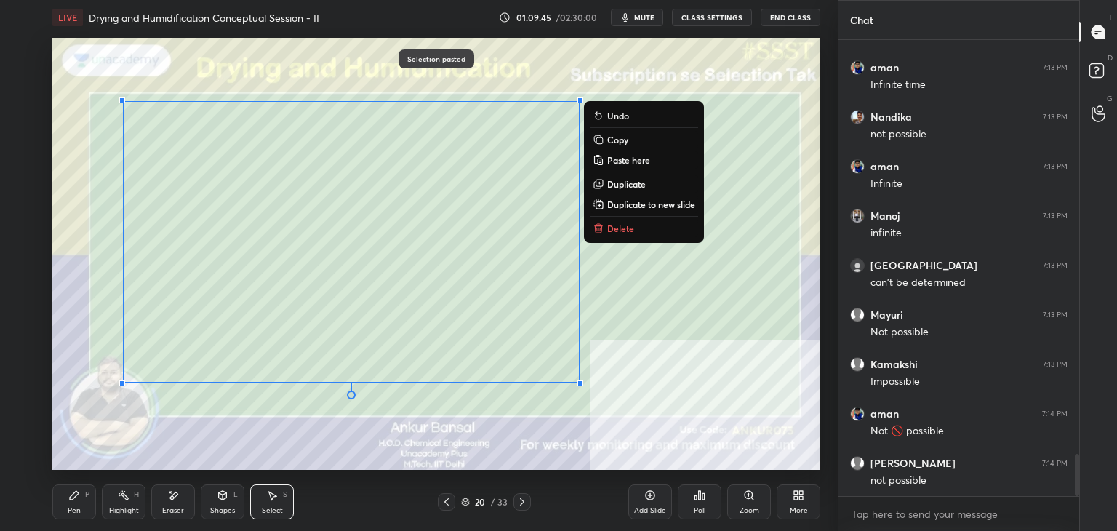
click at [172, 507] on div "Eraser" at bounding box center [173, 510] width 22 height 7
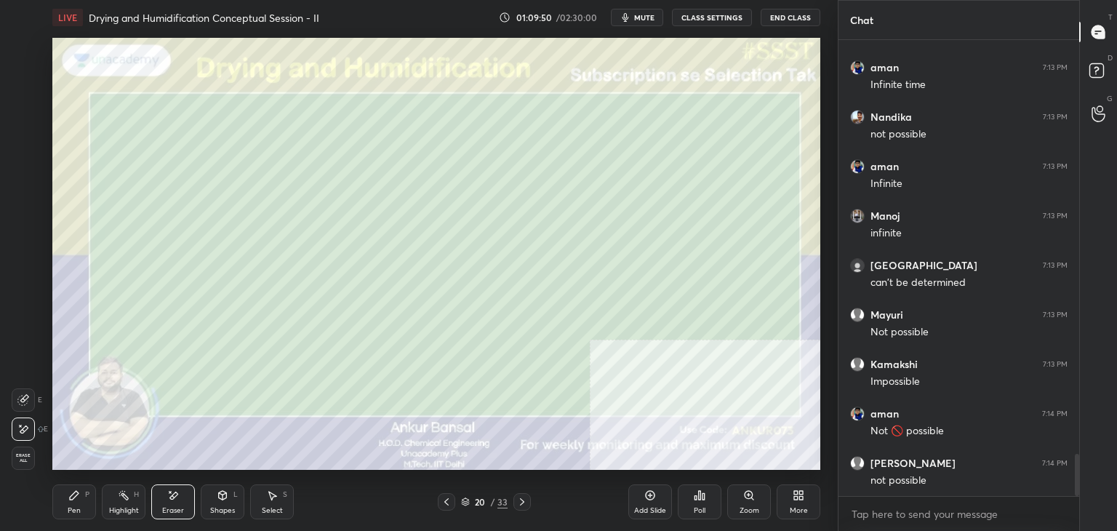
click at [76, 503] on div "Pen P" at bounding box center [74, 501] width 44 height 35
click at [222, 501] on div "Shapes L" at bounding box center [223, 501] width 44 height 35
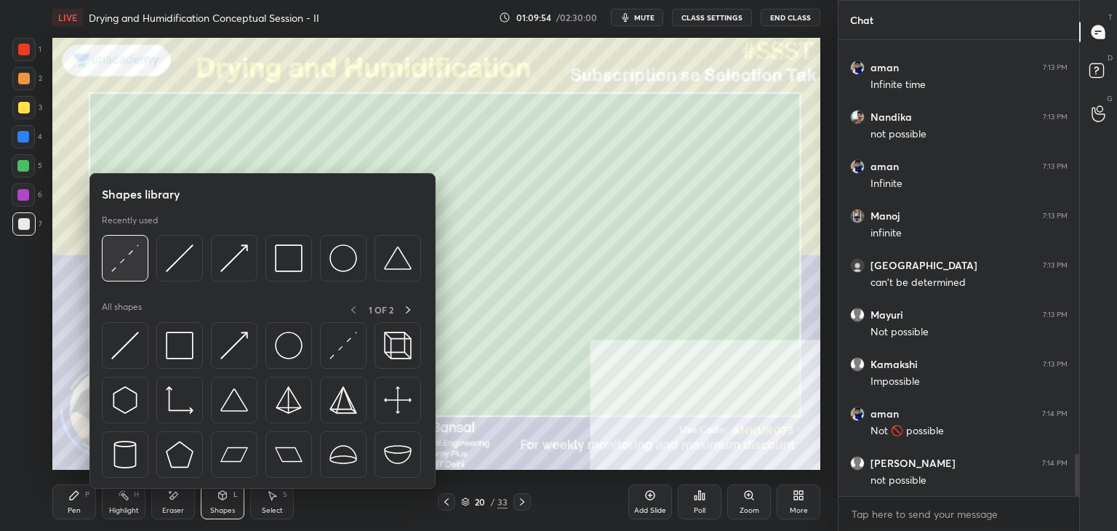
click at [140, 254] on div at bounding box center [125, 258] width 47 height 47
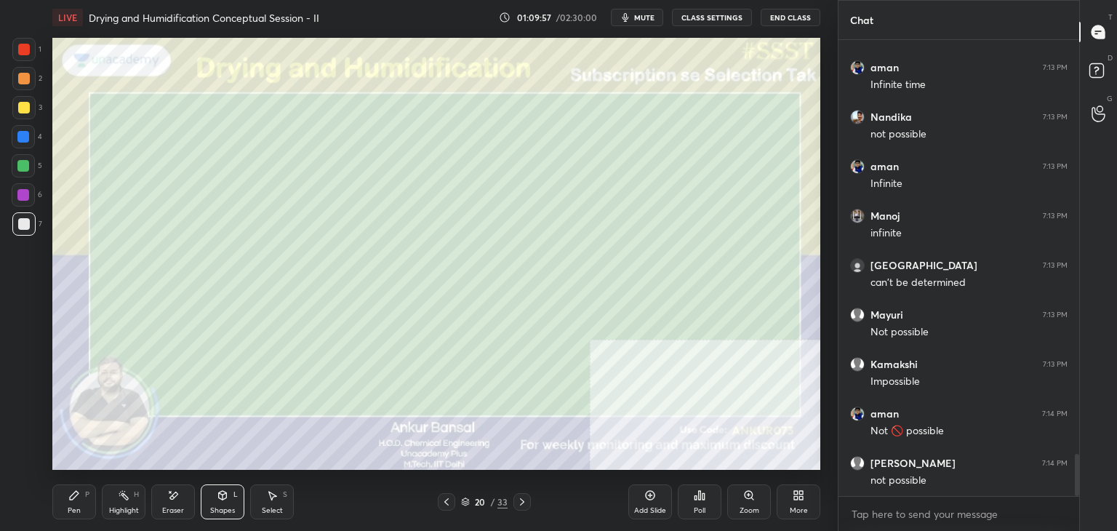
click at [80, 504] on div "Pen P" at bounding box center [74, 501] width 44 height 35
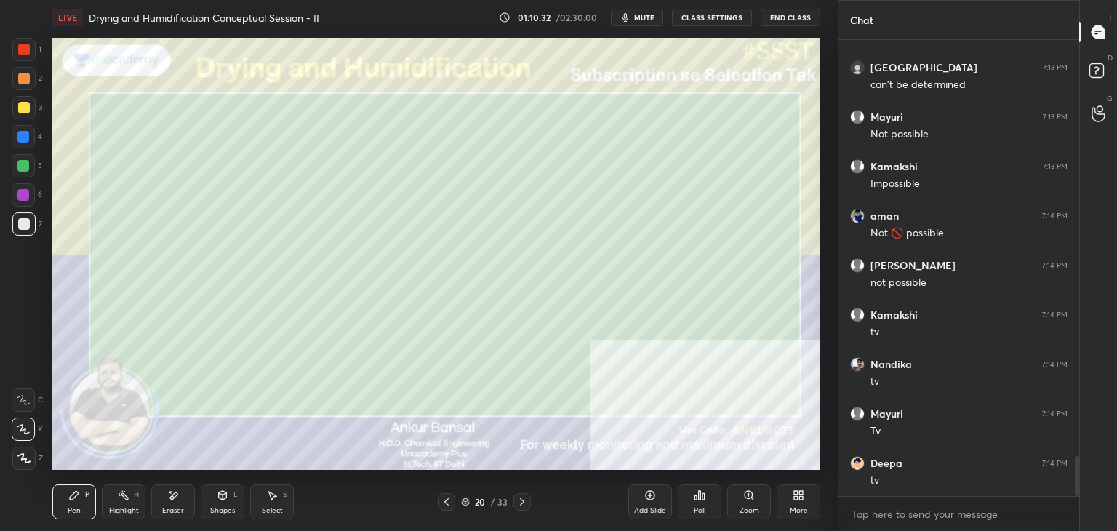
scroll to position [4766, 0]
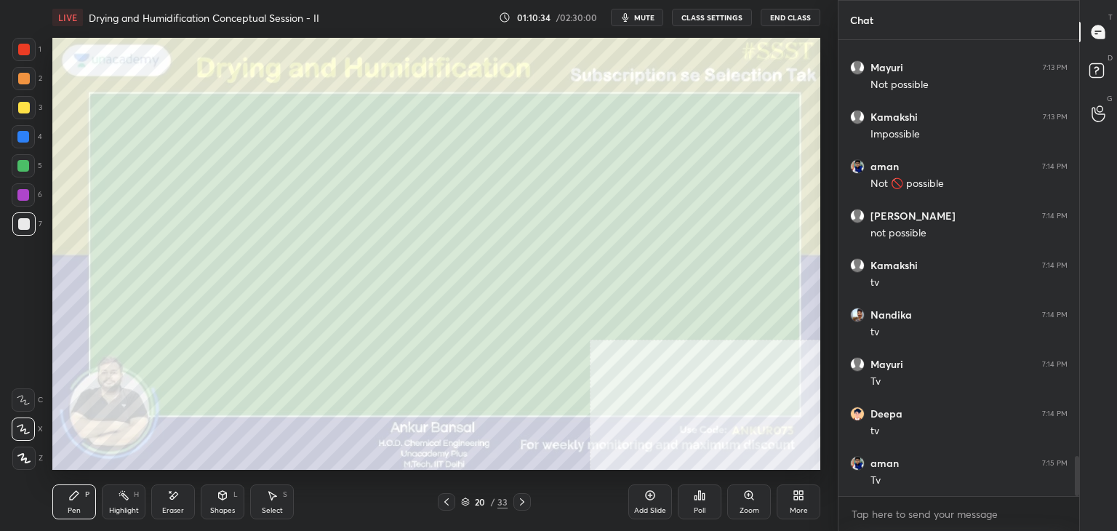
click at [262, 511] on div "Select" at bounding box center [272, 510] width 21 height 7
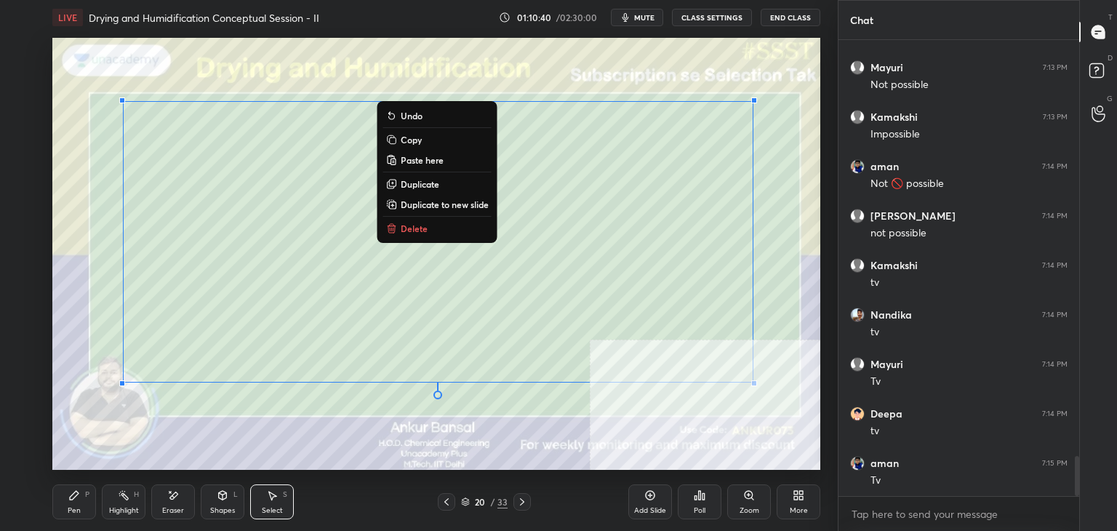
click at [409, 139] on p "Copy" at bounding box center [411, 140] width 21 height 12
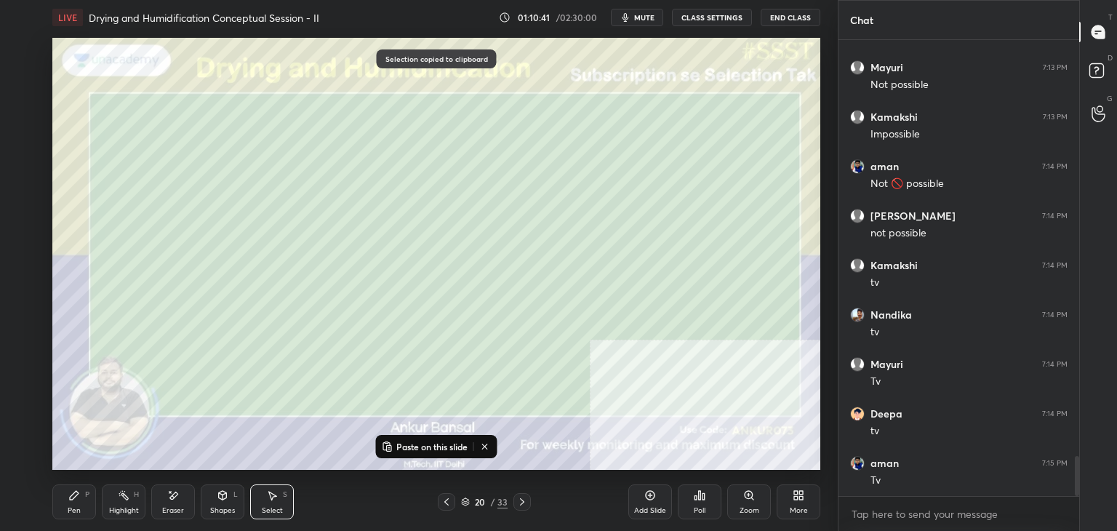
click at [523, 507] on div at bounding box center [521, 501] width 17 height 17
click at [431, 446] on p "Paste on this slide" at bounding box center [431, 447] width 71 height 12
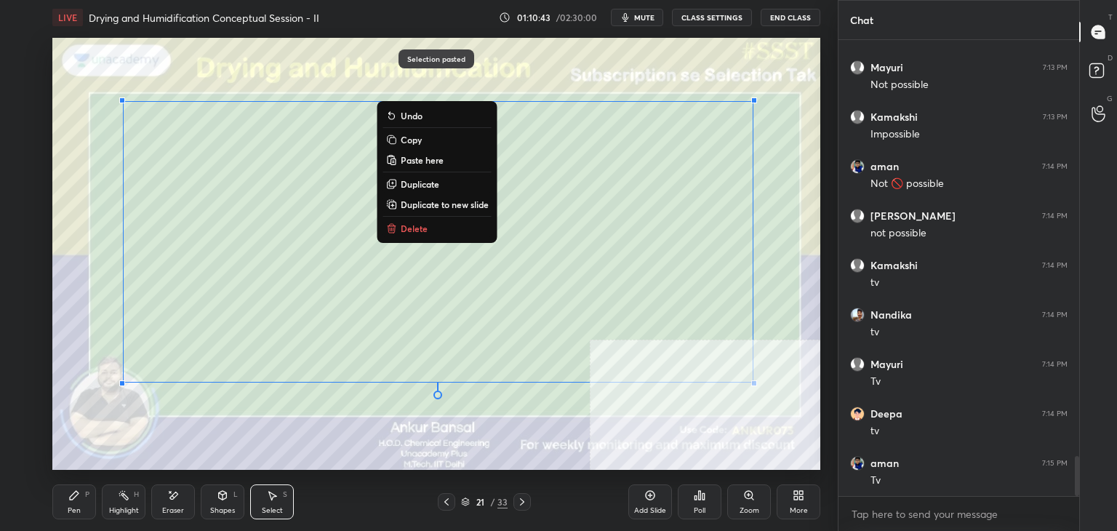
click at [187, 498] on div "Eraser" at bounding box center [173, 501] width 44 height 35
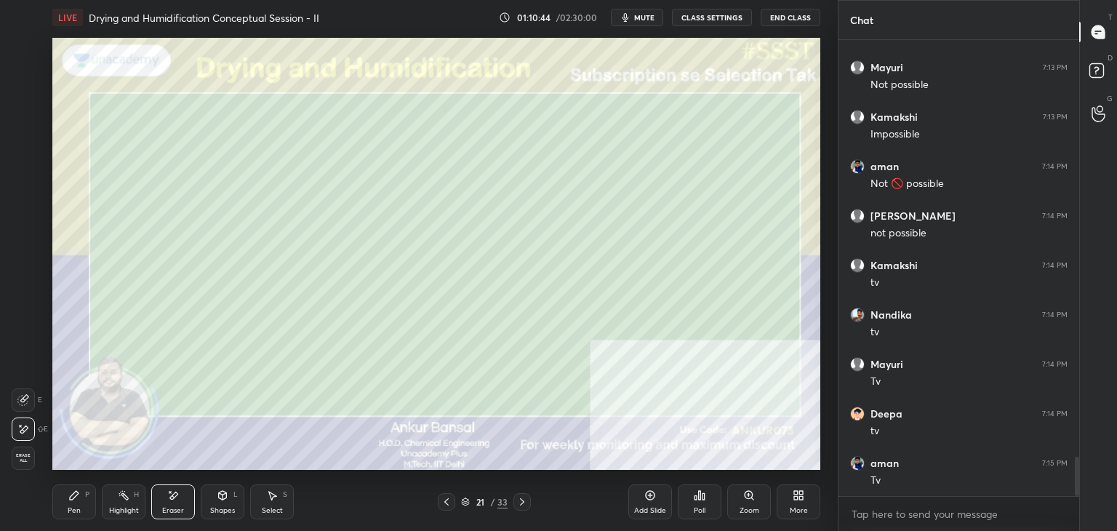
scroll to position [4816, 0]
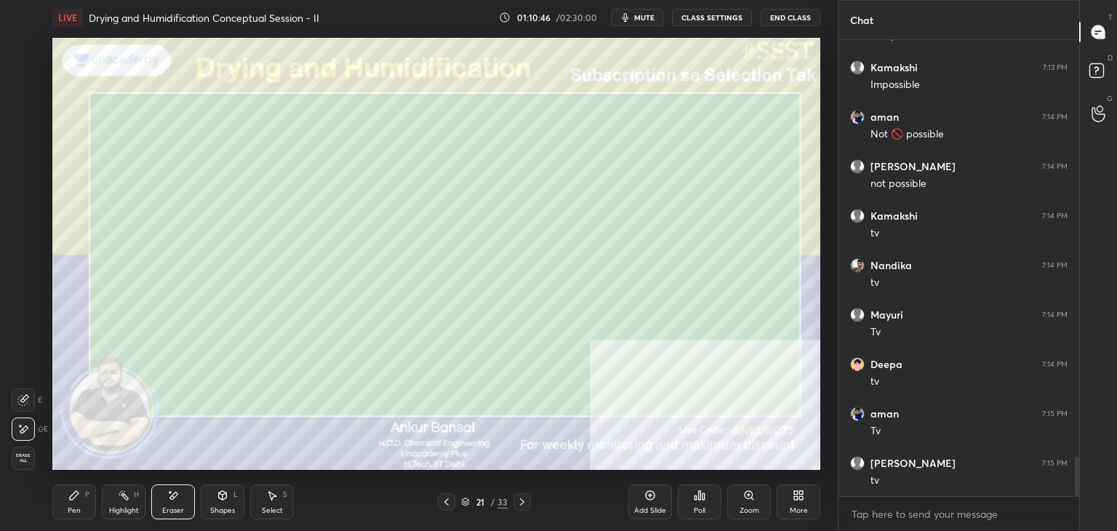
click at [219, 499] on icon at bounding box center [223, 495] width 12 height 12
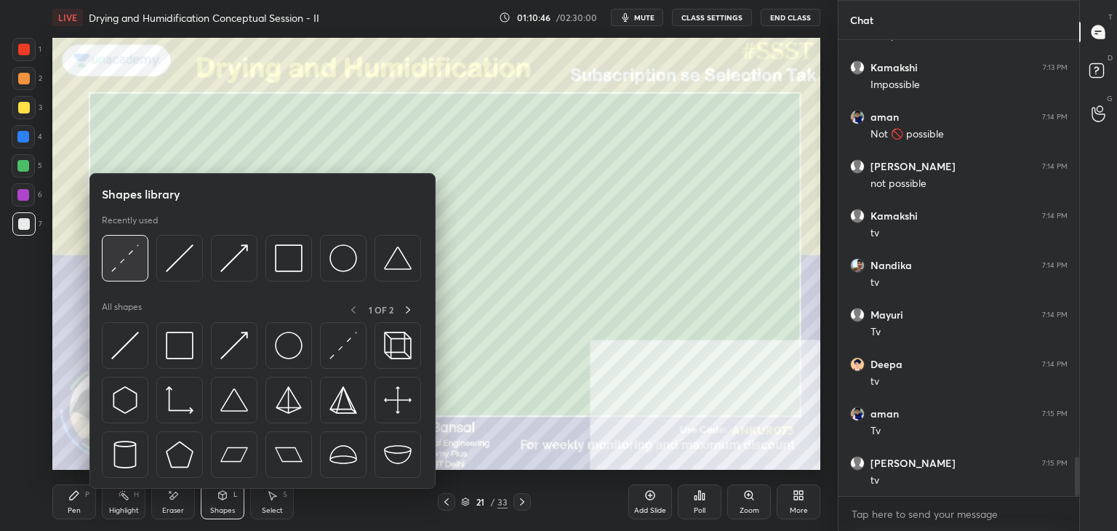
click at [145, 260] on div at bounding box center [125, 258] width 47 height 47
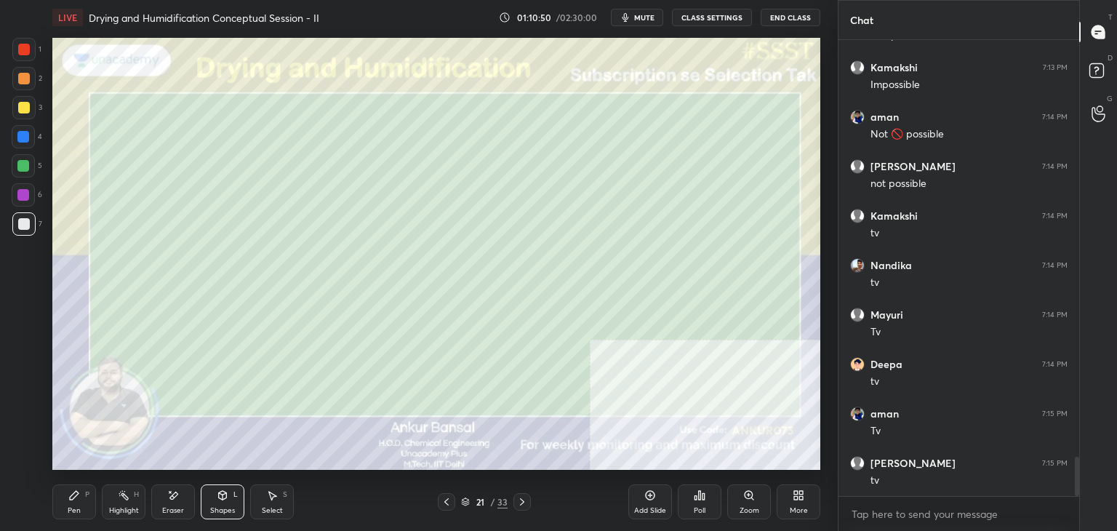
click at [71, 496] on icon at bounding box center [74, 495] width 9 height 9
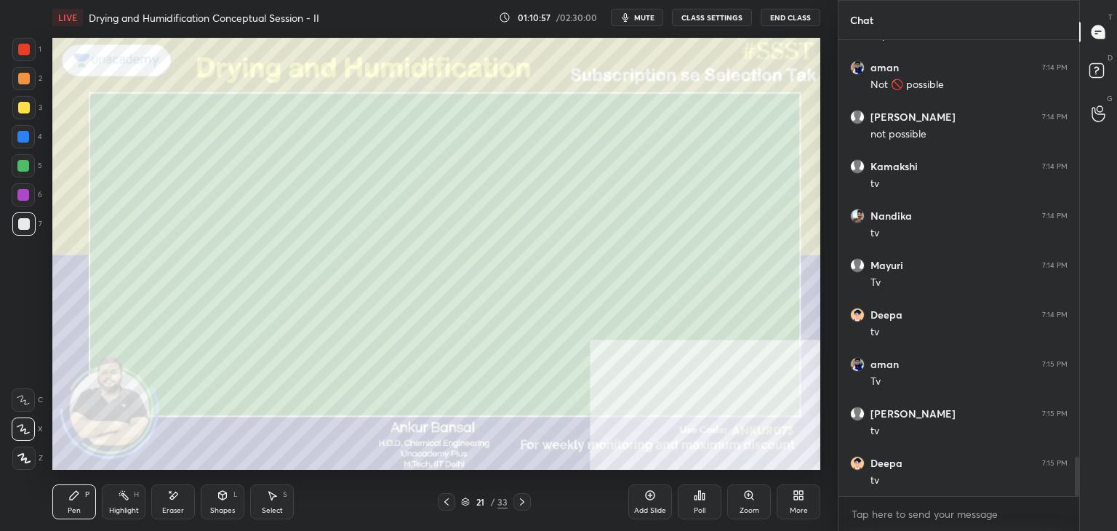
scroll to position [5014, 0]
click at [270, 501] on icon at bounding box center [272, 495] width 12 height 12
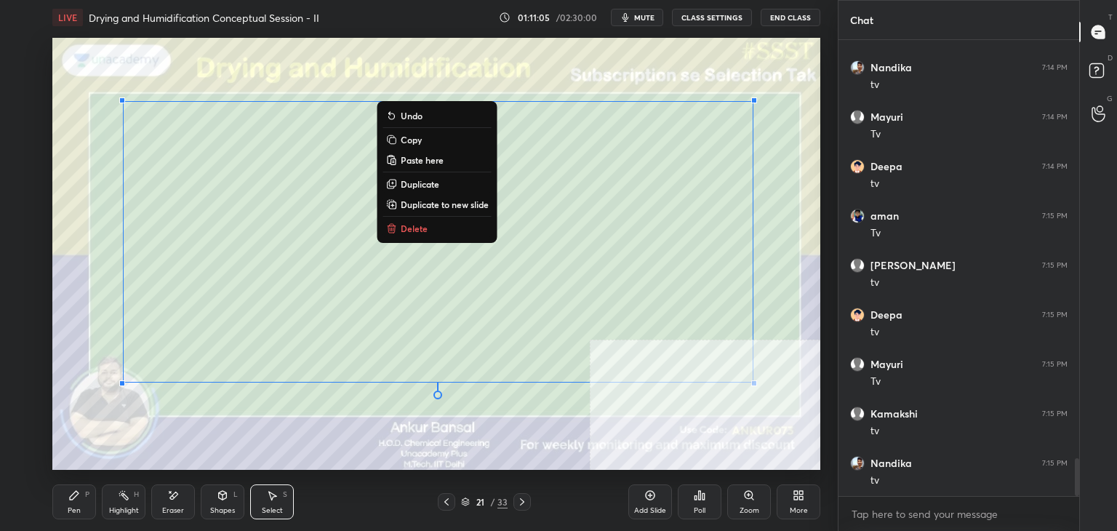
scroll to position [5063, 0]
click at [412, 140] on p "Copy" at bounding box center [411, 140] width 21 height 12
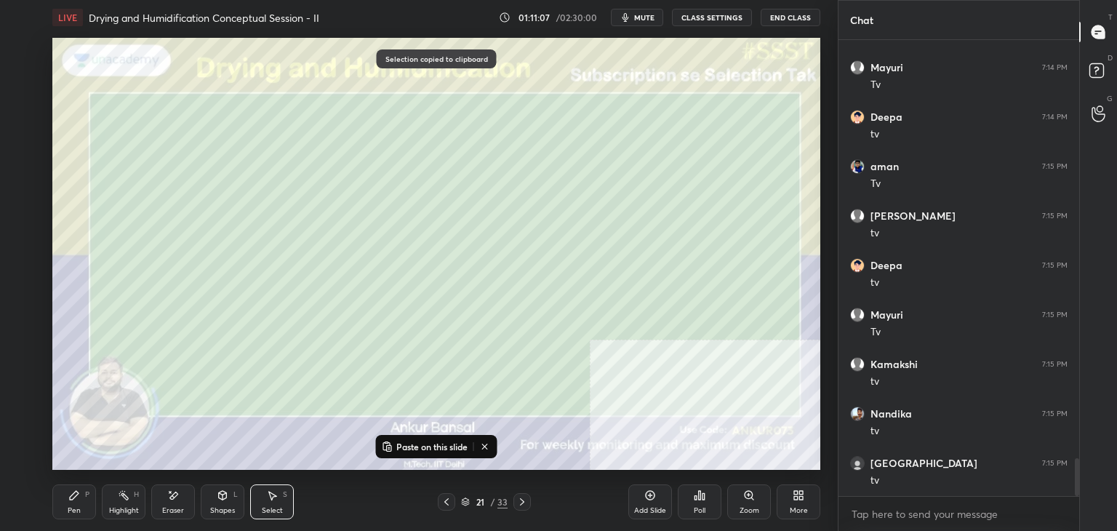
click at [523, 500] on icon at bounding box center [522, 502] width 12 height 12
click at [422, 449] on p "Paste on this slide" at bounding box center [431, 447] width 71 height 12
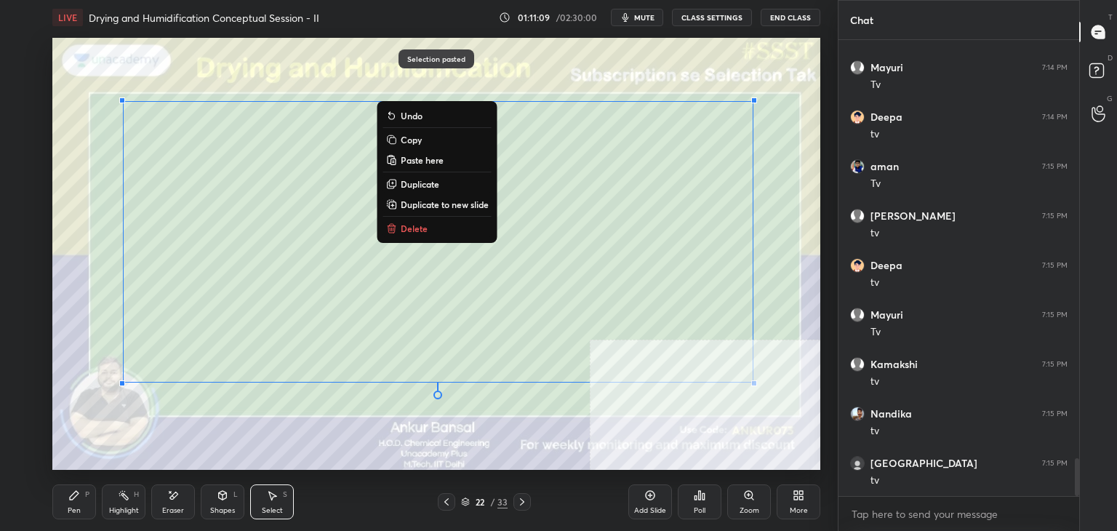
click at [176, 501] on icon at bounding box center [173, 495] width 12 height 12
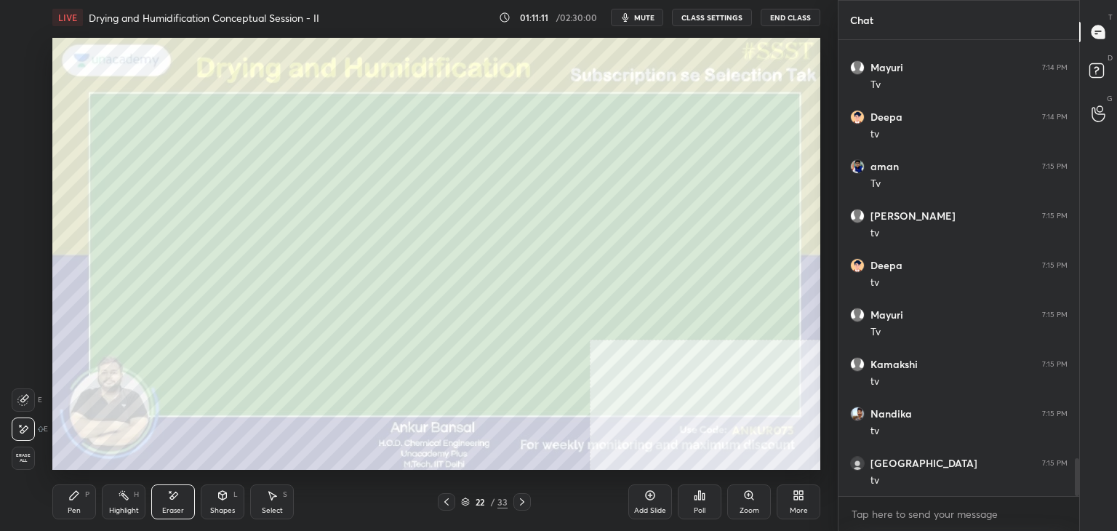
click at [84, 492] on div "Pen P" at bounding box center [74, 501] width 44 height 35
click at [172, 505] on div "Eraser" at bounding box center [173, 501] width 44 height 35
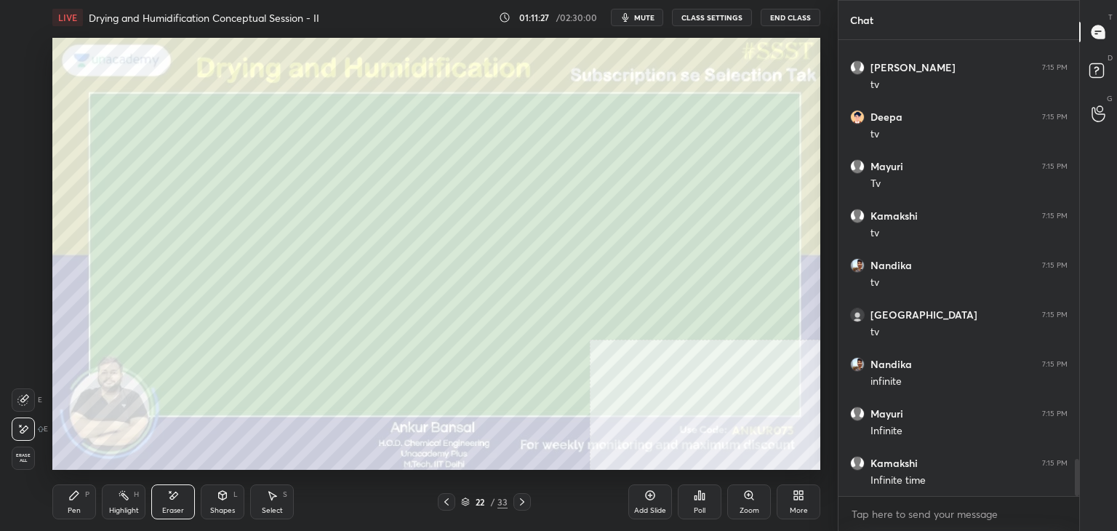
scroll to position [5261, 0]
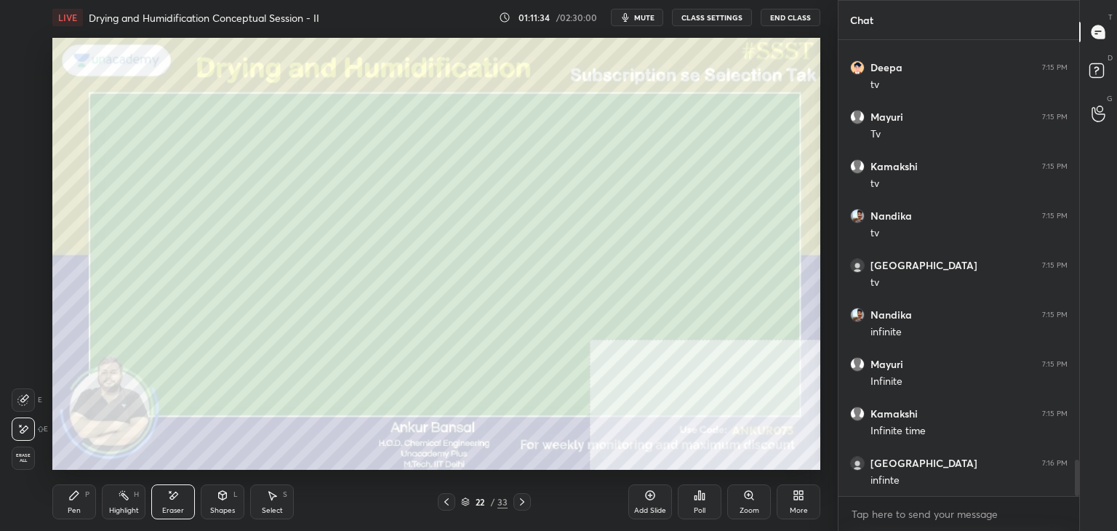
click at [76, 489] on icon at bounding box center [74, 495] width 12 height 12
click at [217, 489] on div "Shapes L" at bounding box center [223, 501] width 44 height 35
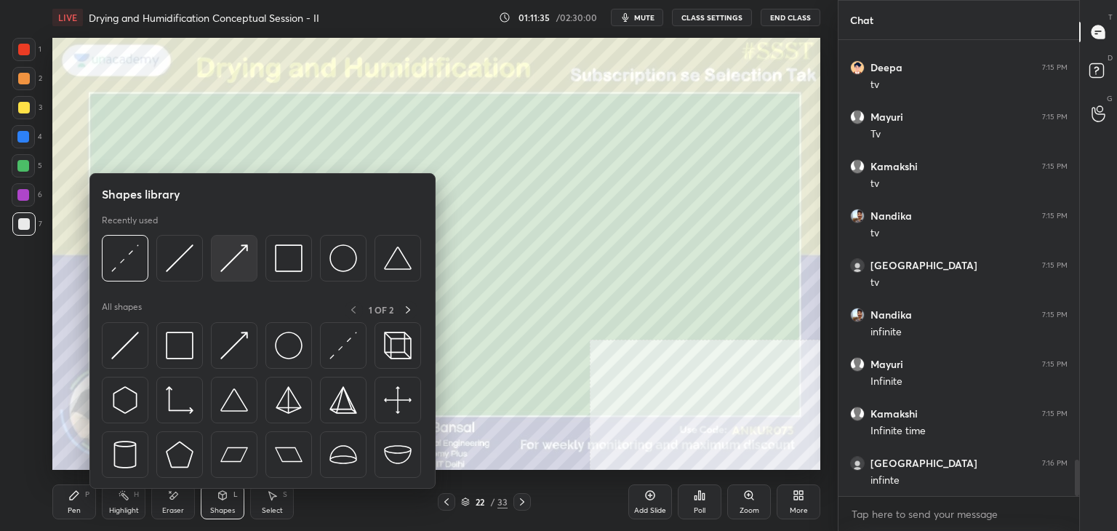
click at [241, 254] on img at bounding box center [234, 258] width 28 height 28
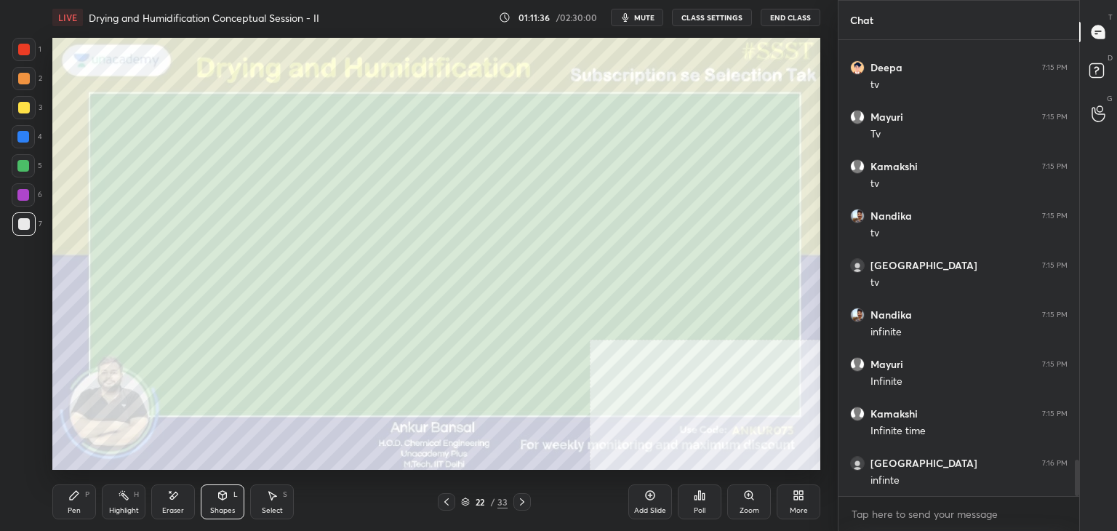
scroll to position [5310, 0]
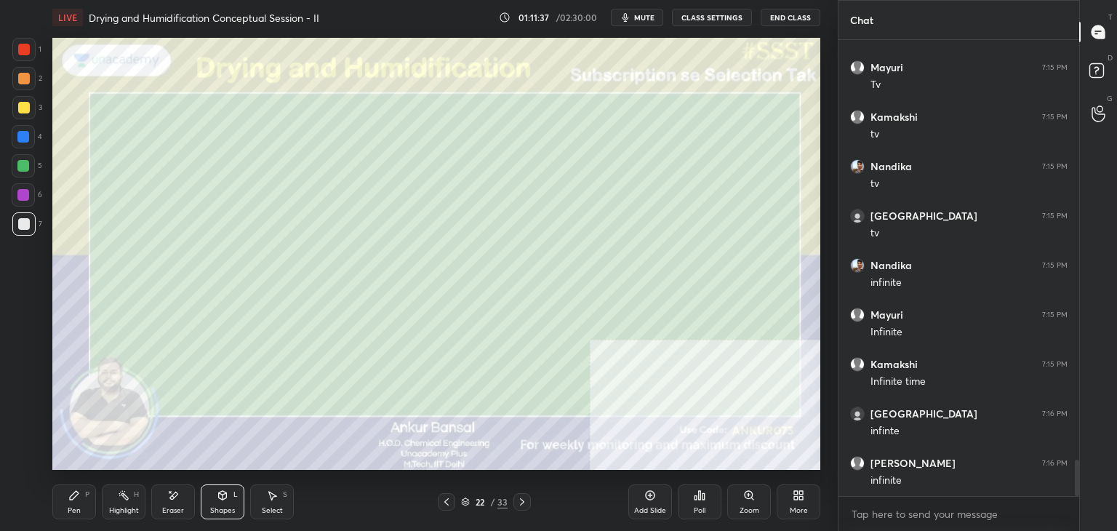
click at [79, 504] on div "Pen P" at bounding box center [74, 501] width 44 height 35
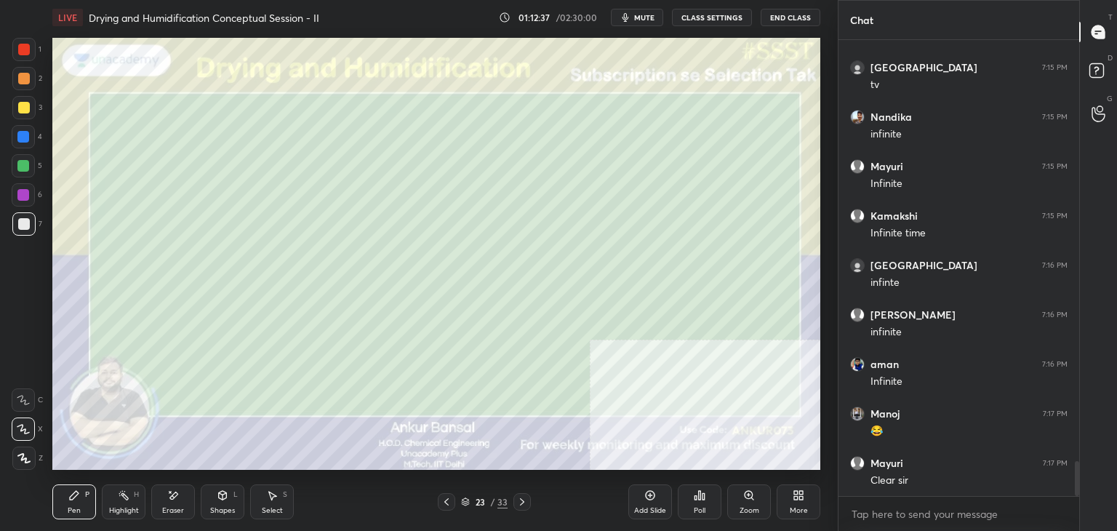
scroll to position [5508, 0]
click at [797, 499] on icon at bounding box center [796, 498] width 4 height 4
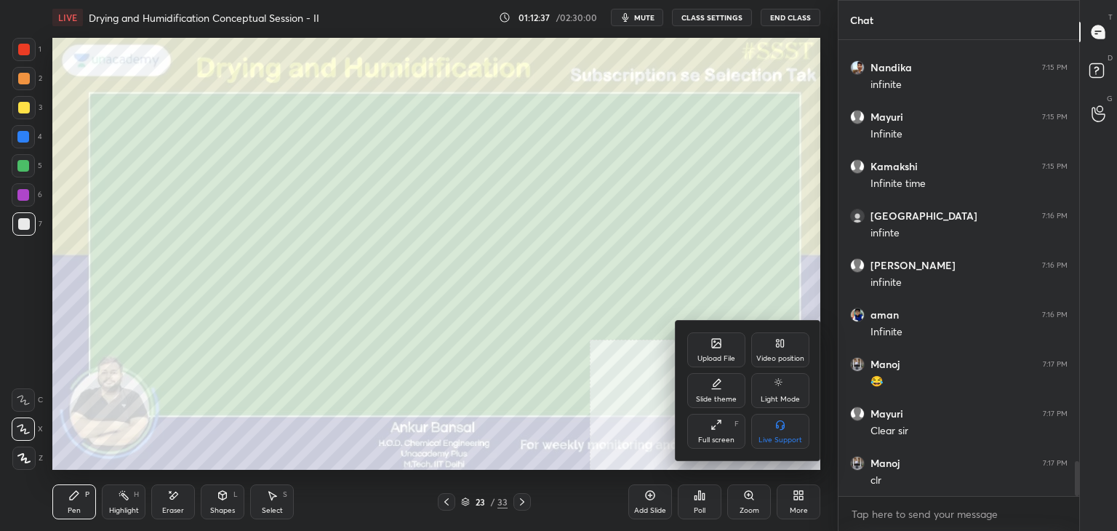
click at [783, 353] on div "Video position" at bounding box center [780, 349] width 58 height 35
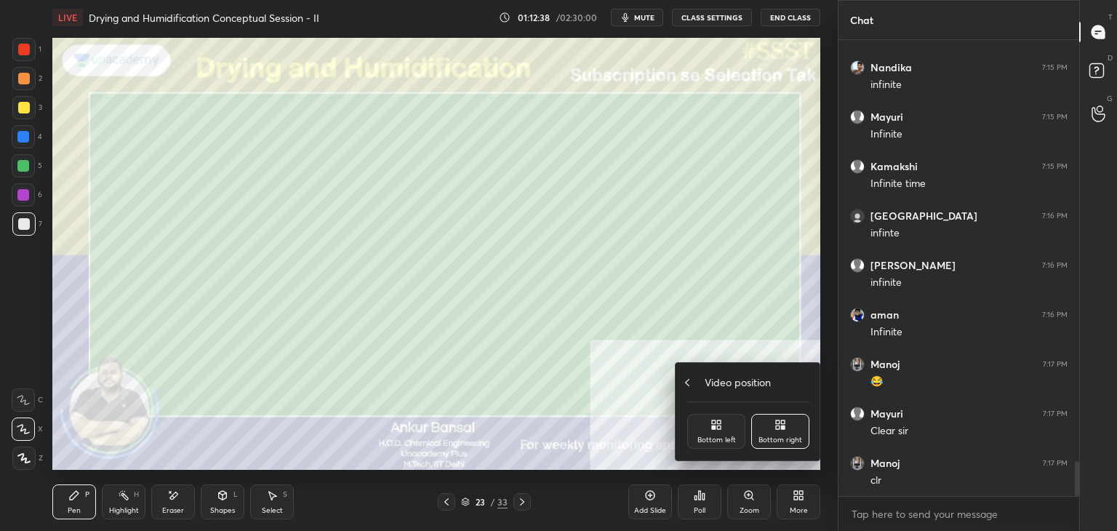
scroll to position [5607, 0]
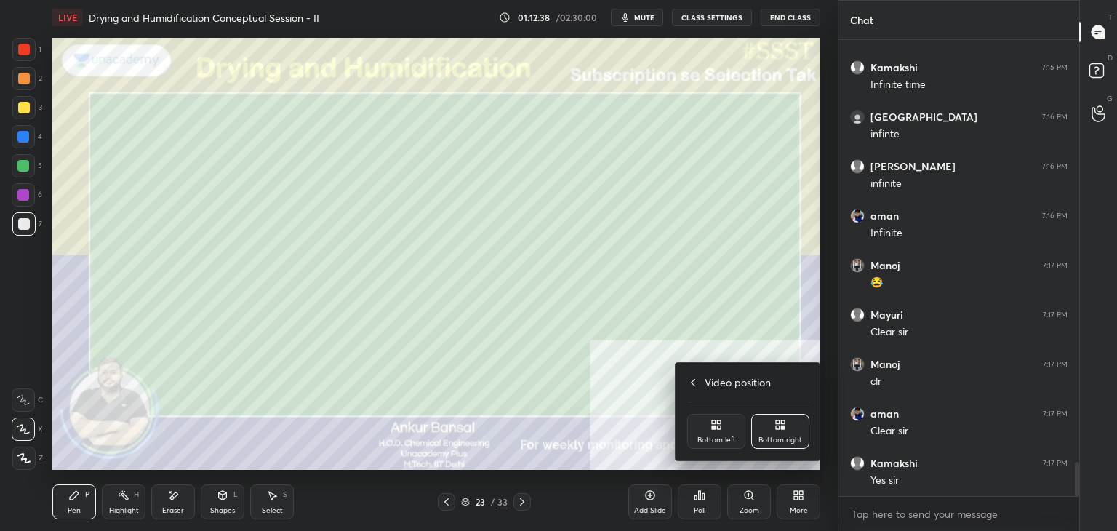
click at [723, 432] on div "Bottom left" at bounding box center [716, 431] width 58 height 35
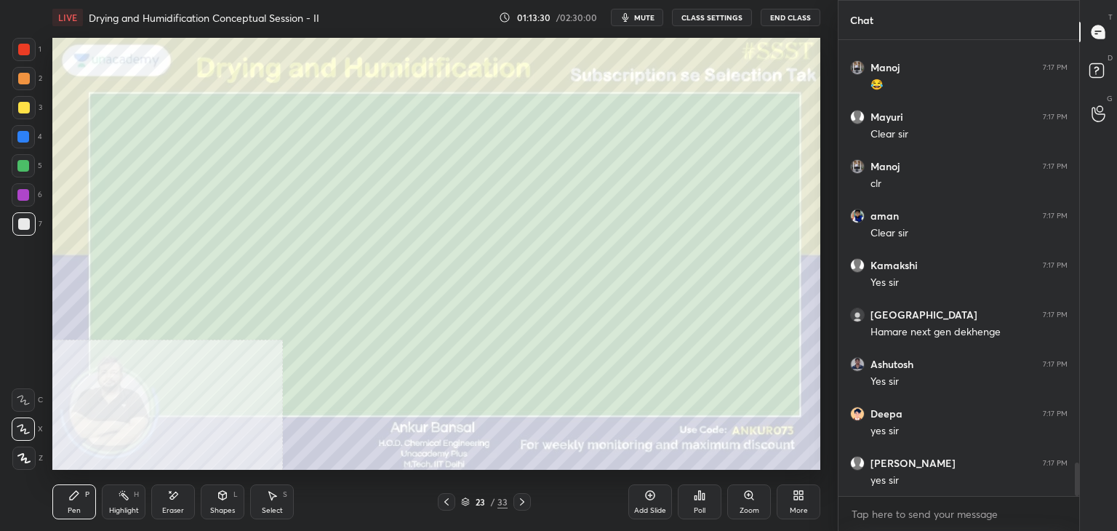
scroll to position [5854, 0]
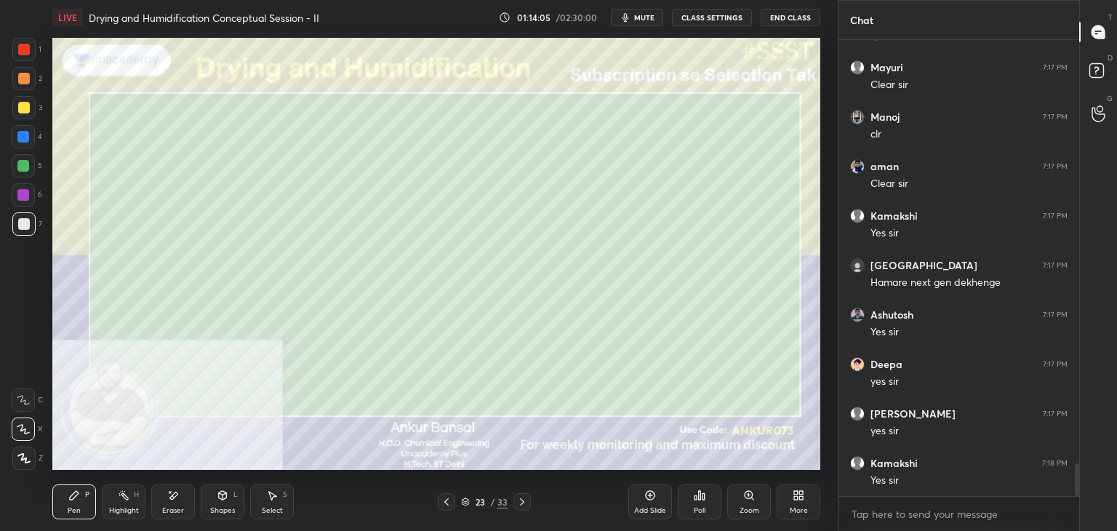
click at [223, 492] on icon at bounding box center [223, 495] width 8 height 9
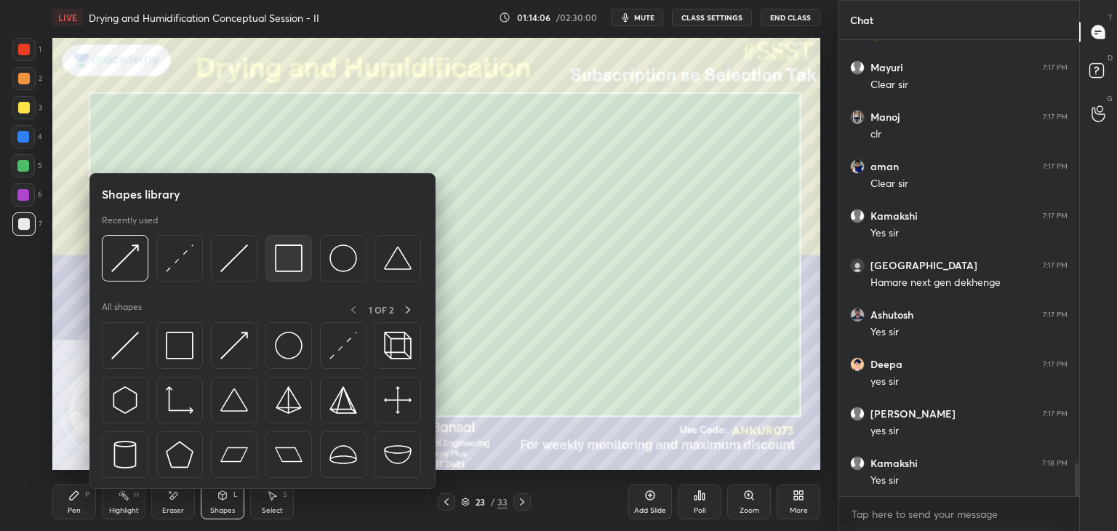
click at [283, 256] on img at bounding box center [289, 258] width 28 height 28
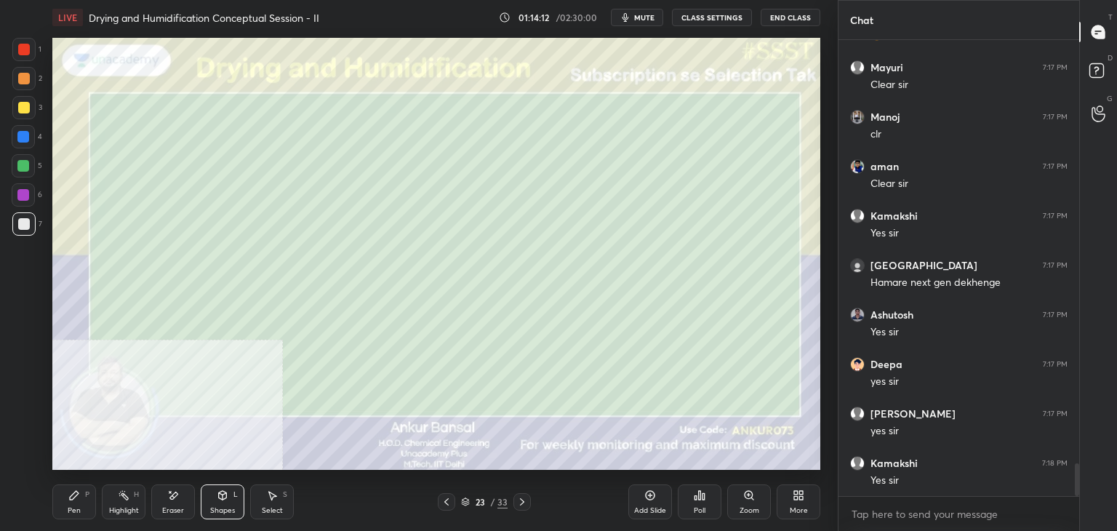
click at [266, 502] on div "Select S" at bounding box center [272, 501] width 44 height 35
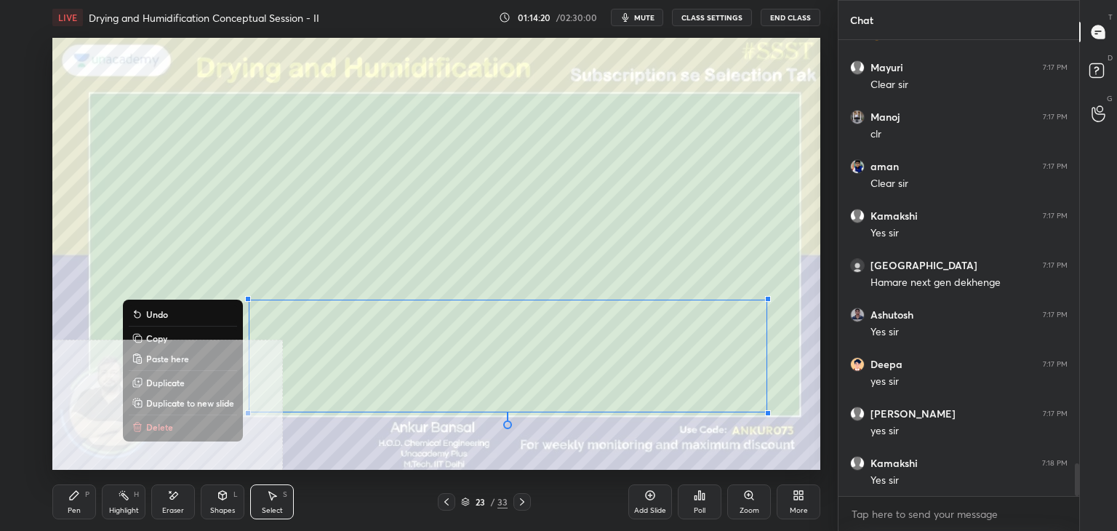
click at [81, 494] on div "Pen P" at bounding box center [74, 501] width 44 height 35
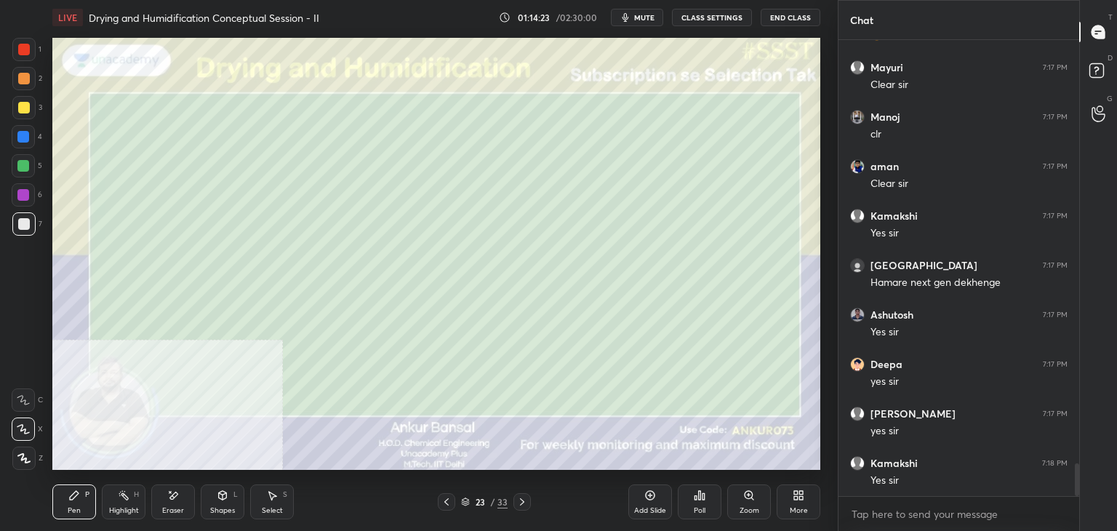
click at [225, 510] on div "Shapes" at bounding box center [222, 510] width 25 height 7
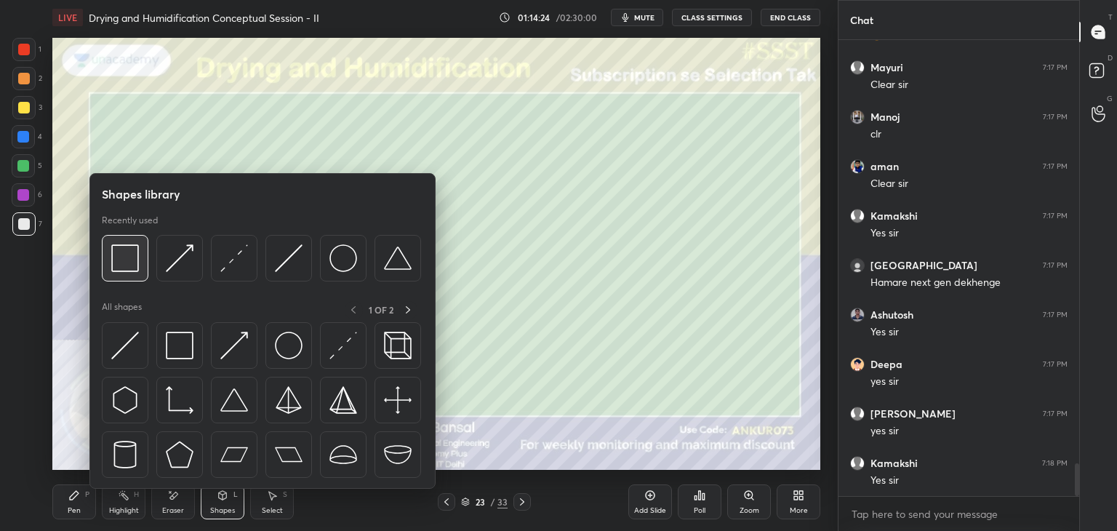
click at [140, 254] on div at bounding box center [125, 258] width 47 height 47
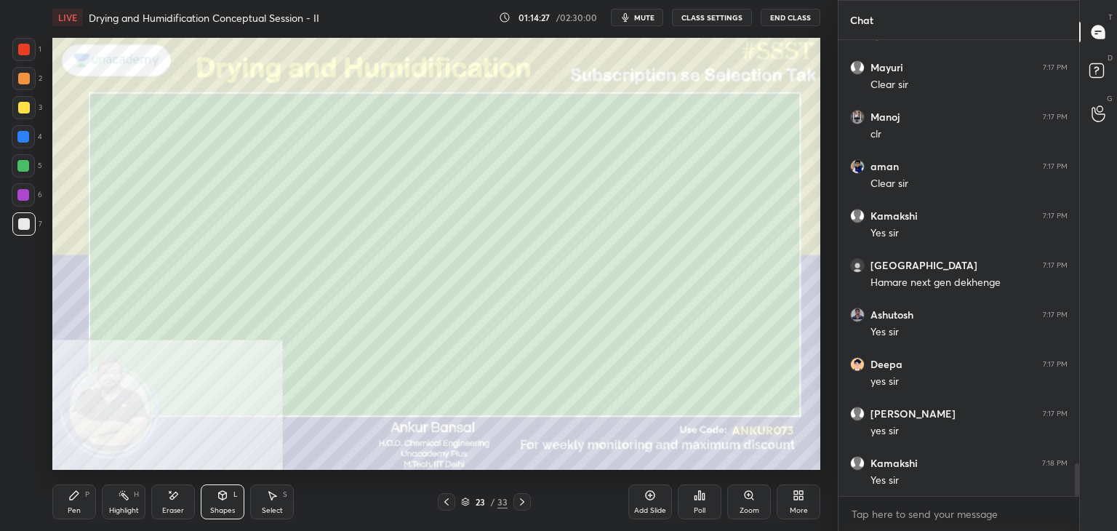
click at [84, 504] on div "Pen P" at bounding box center [74, 501] width 44 height 35
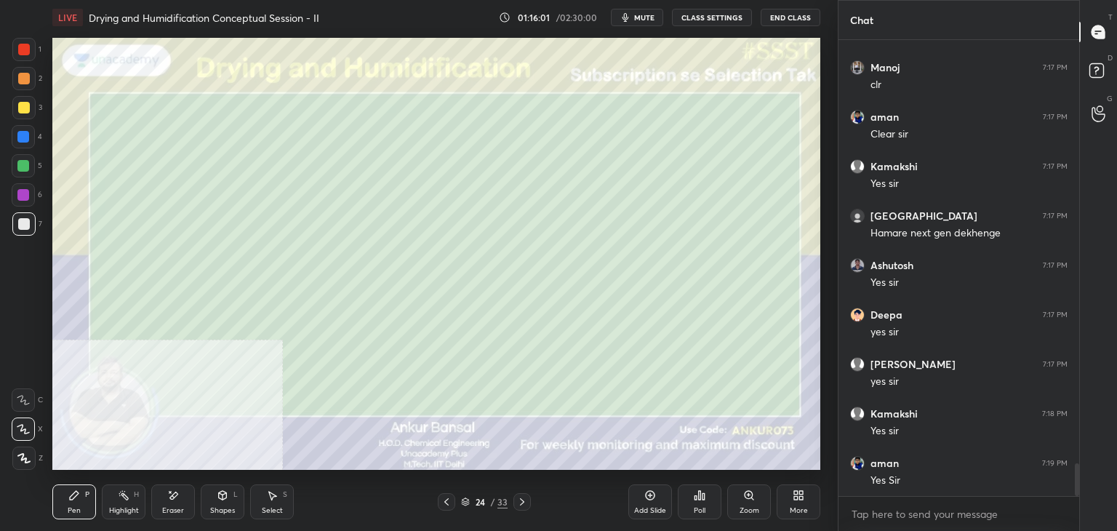
click at [218, 505] on div "Shapes L" at bounding box center [223, 501] width 44 height 35
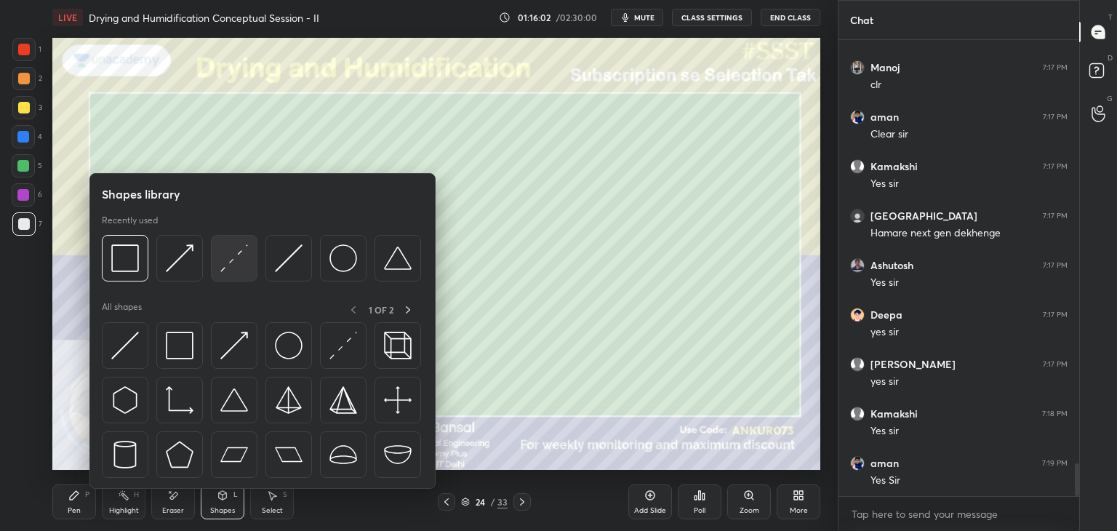
click at [221, 260] on img at bounding box center [234, 258] width 28 height 28
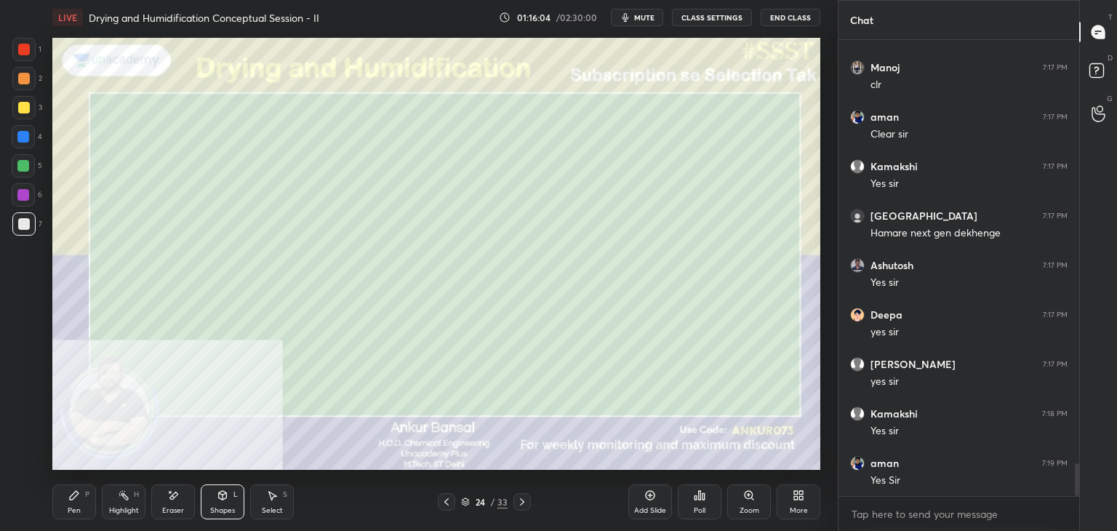
click at [70, 497] on icon at bounding box center [74, 495] width 9 height 9
click at [222, 501] on div "Shapes L" at bounding box center [223, 501] width 44 height 35
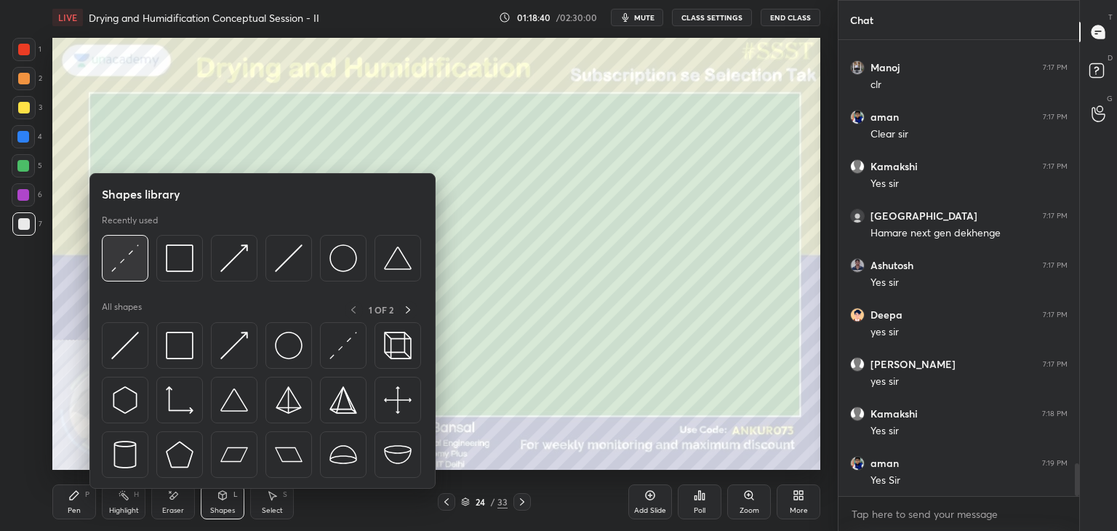
click at [132, 260] on img at bounding box center [125, 258] width 28 height 28
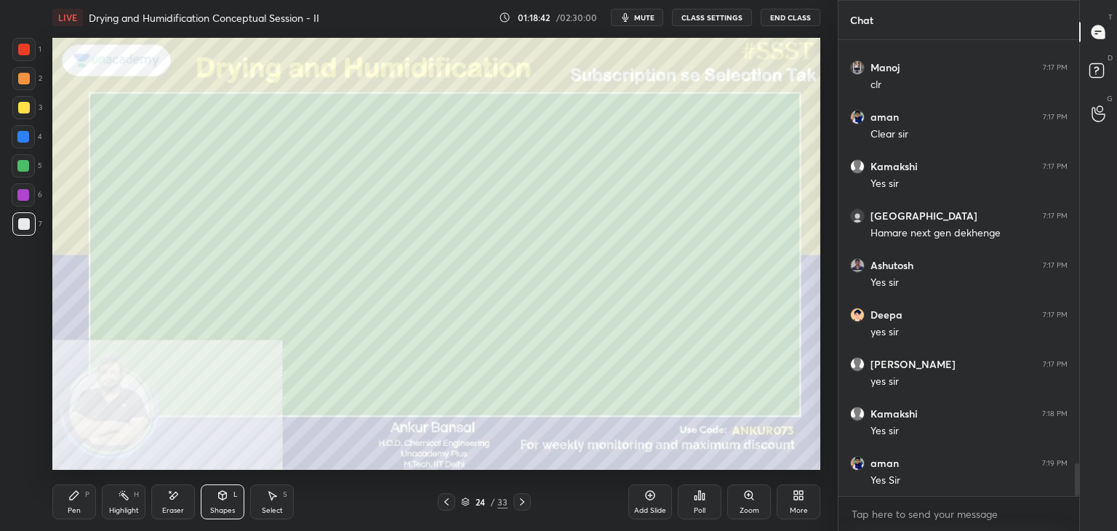
click at [69, 509] on div "Pen" at bounding box center [74, 510] width 13 height 7
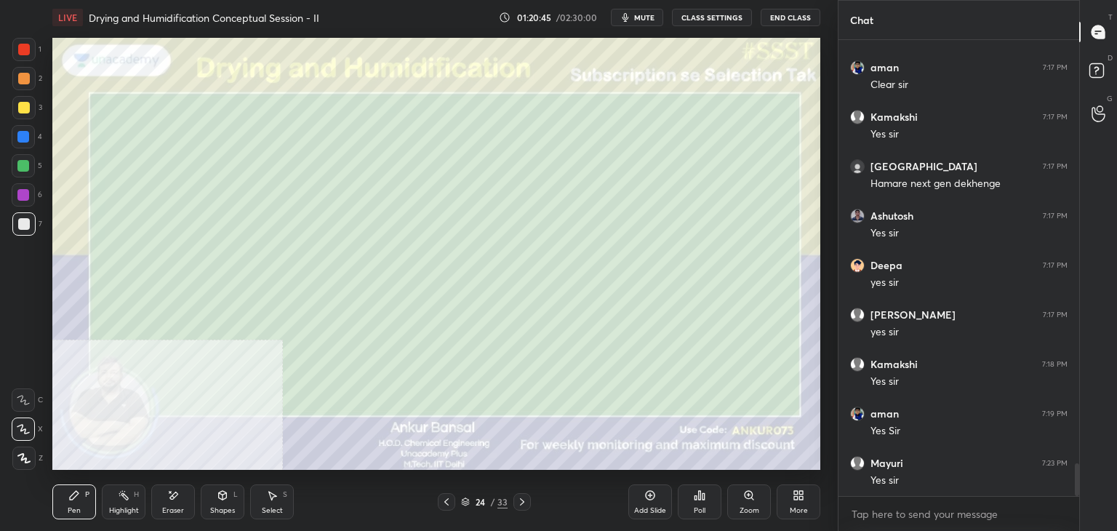
click at [167, 507] on div "Eraser" at bounding box center [173, 510] width 22 height 7
click at [57, 510] on div "Pen P" at bounding box center [74, 501] width 44 height 35
click at [174, 496] on icon at bounding box center [174, 494] width 8 height 7
click at [84, 511] on div "Pen P" at bounding box center [74, 501] width 44 height 35
click at [221, 498] on icon at bounding box center [223, 495] width 8 height 9
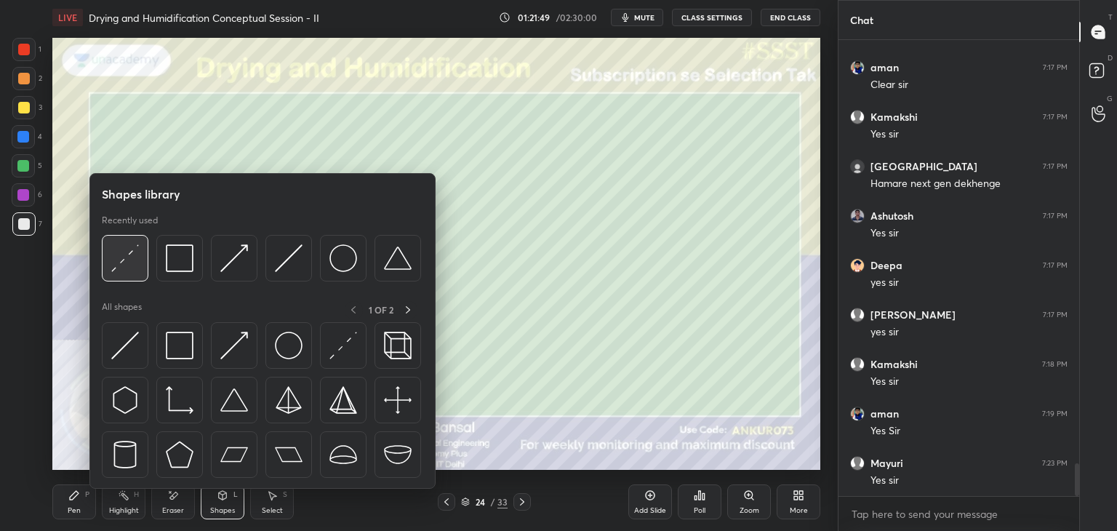
click at [139, 264] on div at bounding box center [125, 258] width 47 height 47
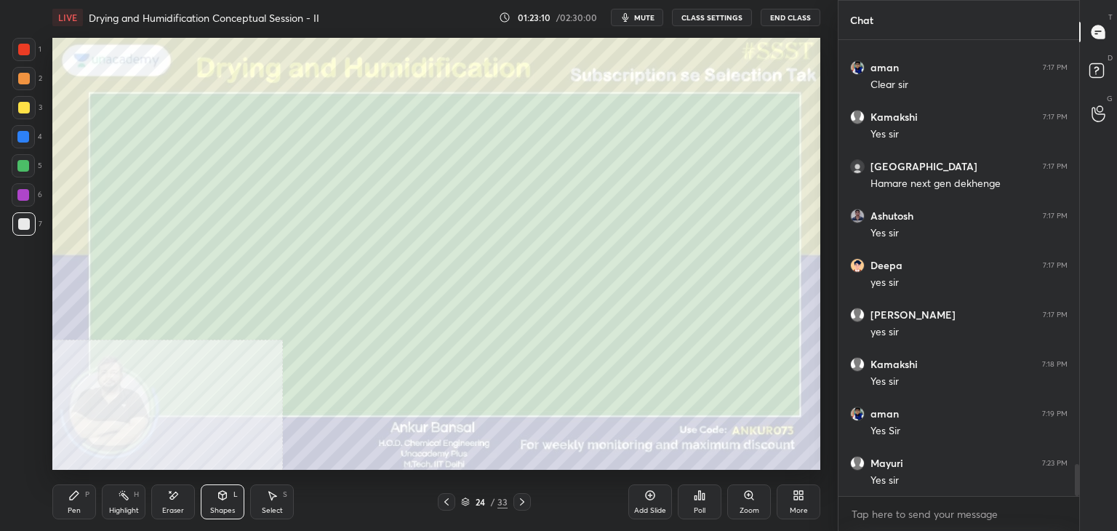
scroll to position [6002, 0]
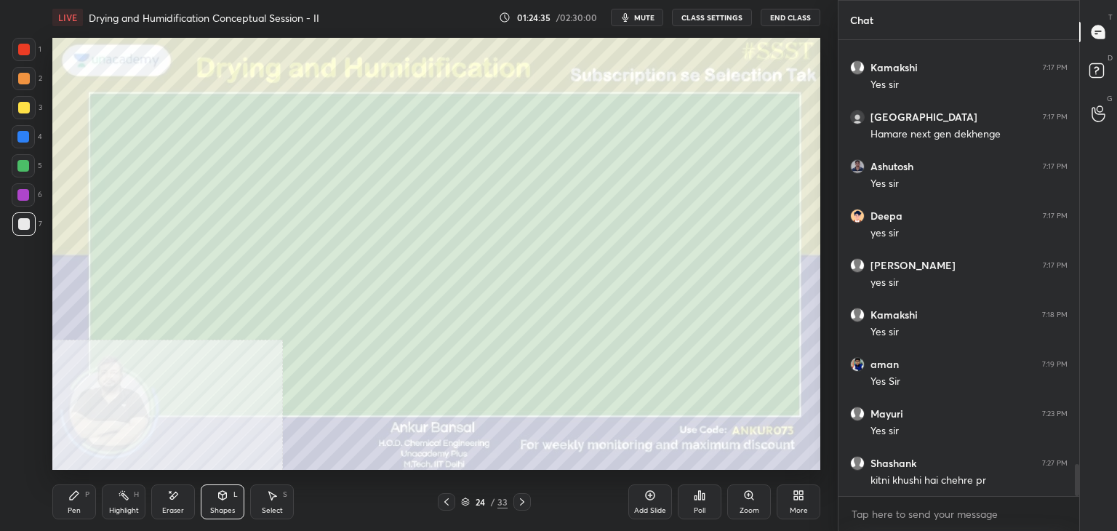
click at [77, 499] on icon at bounding box center [74, 495] width 12 height 12
click at [222, 499] on icon at bounding box center [222, 496] width 0 height 5
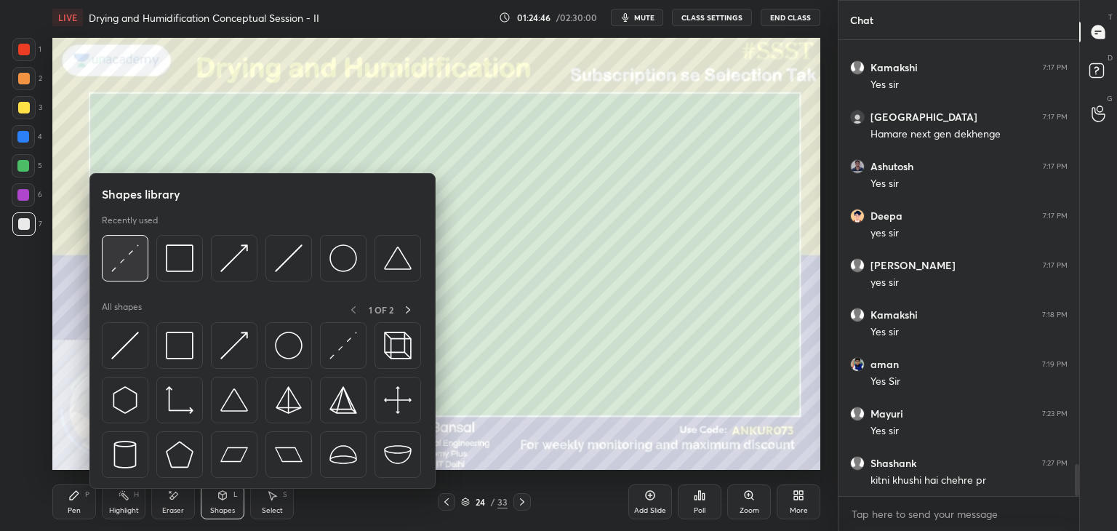
click at [127, 258] on img at bounding box center [125, 258] width 28 height 28
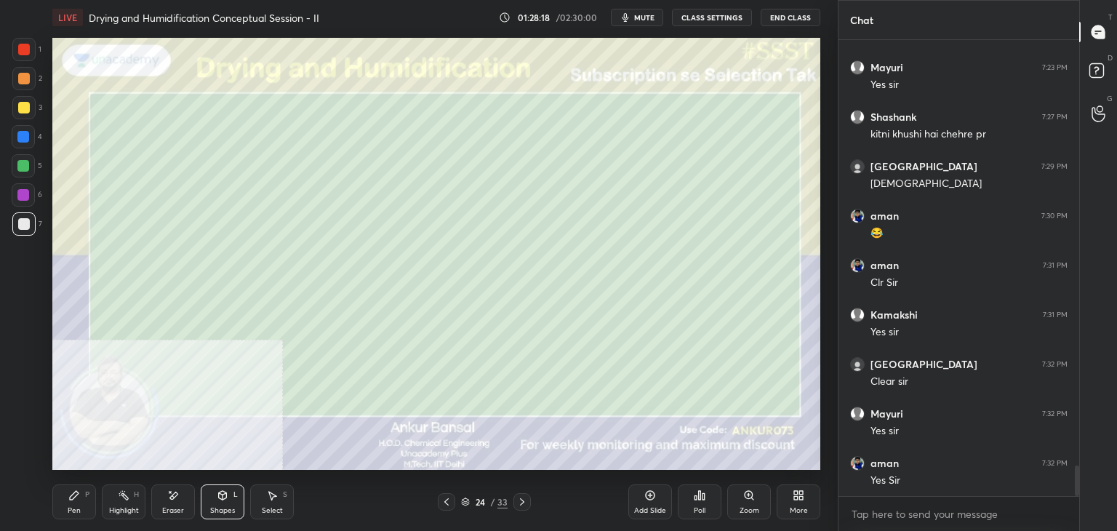
scroll to position [6398, 0]
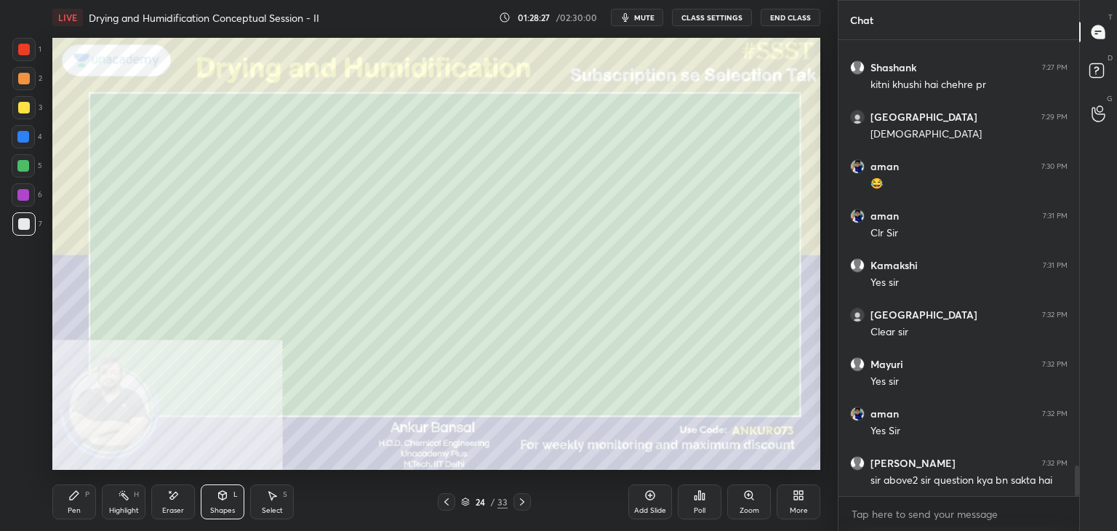
click at [832, 141] on div "1 2 3 4 5 6 7 C X Z E E Erase all H H LIVE Drying and Humidification Conceptual…" at bounding box center [419, 265] width 838 height 531
click at [824, 378] on div "Setting up your live class Poll for secs No correct answer Start poll" at bounding box center [436, 254] width 779 height 438
click at [798, 497] on icon at bounding box center [798, 495] width 12 height 12
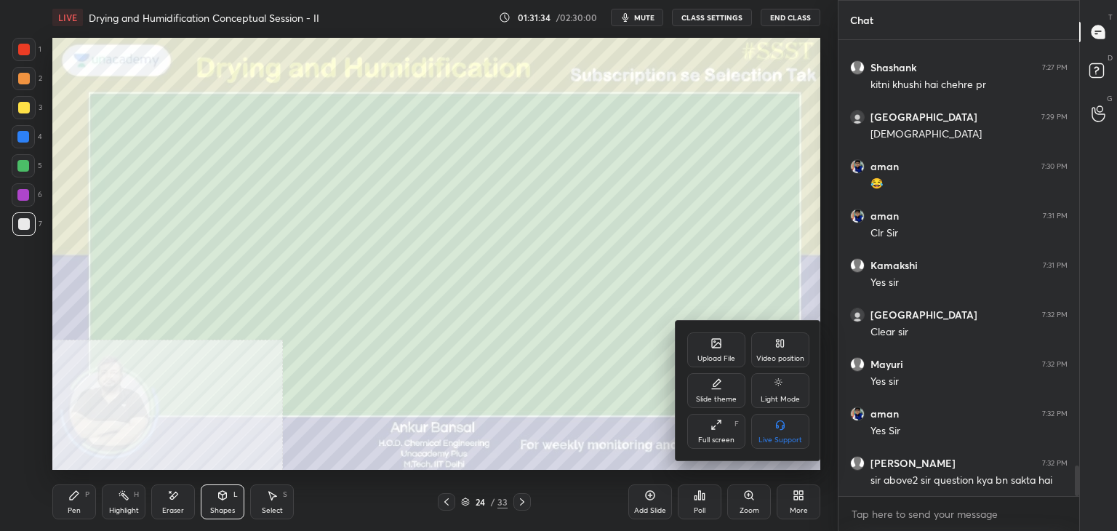
click at [720, 347] on icon at bounding box center [716, 343] width 9 height 9
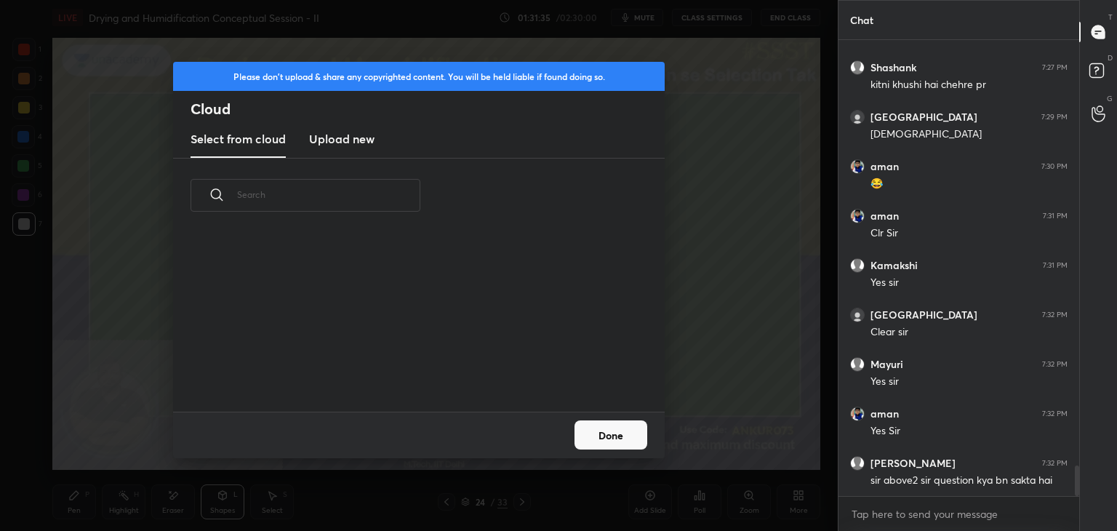
scroll to position [179, 467]
click at [345, 133] on h3 "Upload new" at bounding box center [341, 138] width 65 height 17
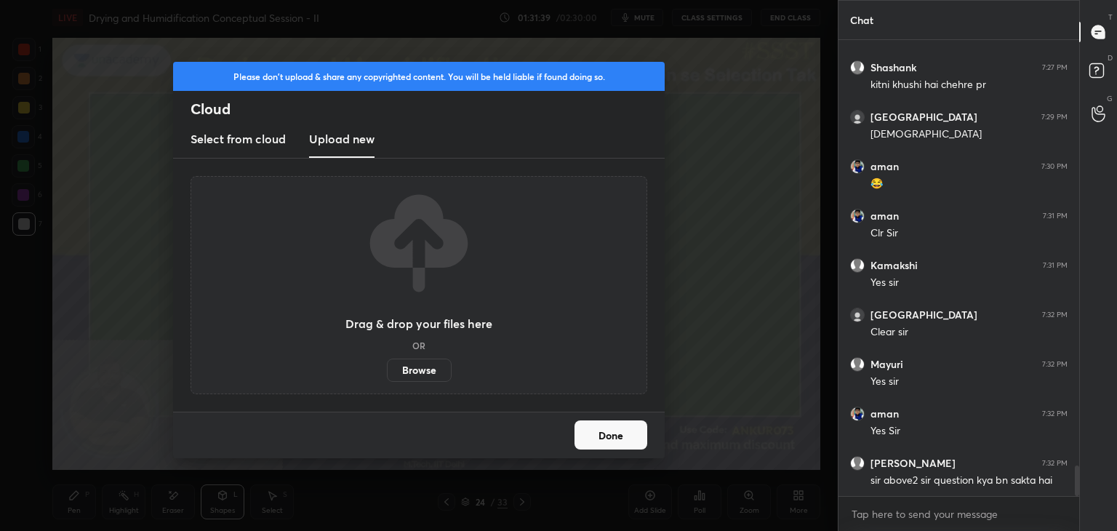
click at [406, 369] on label "Browse" at bounding box center [419, 369] width 65 height 23
click at [387, 369] on input "Browse" at bounding box center [387, 369] width 0 height 23
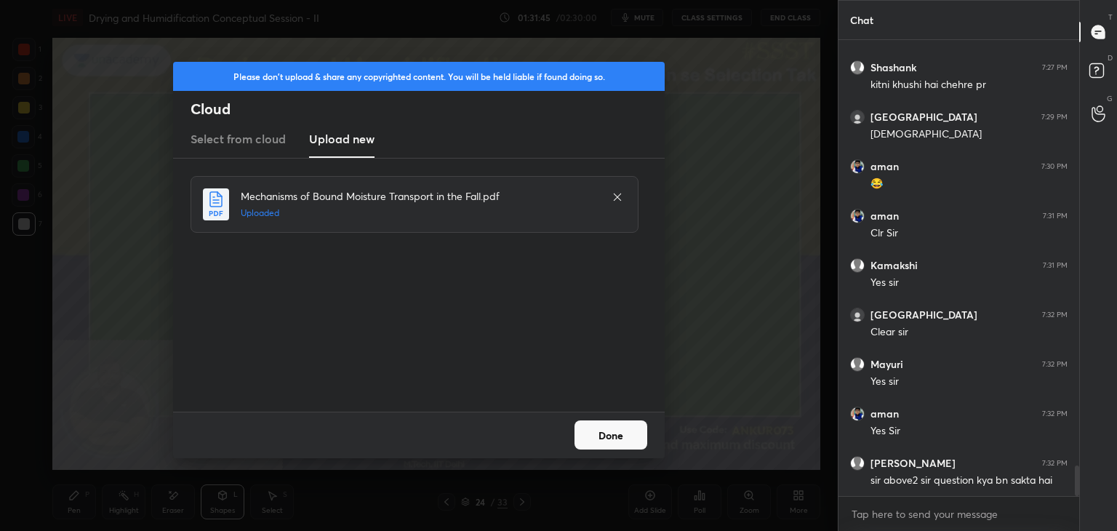
click at [617, 433] on button "Done" at bounding box center [610, 434] width 73 height 29
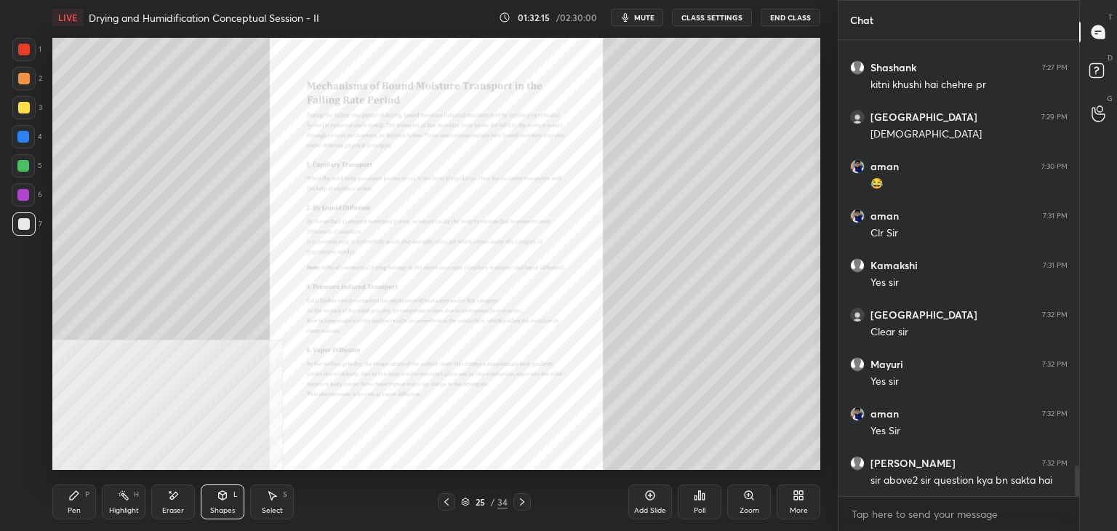
click at [755, 503] on div "Zoom" at bounding box center [749, 501] width 44 height 35
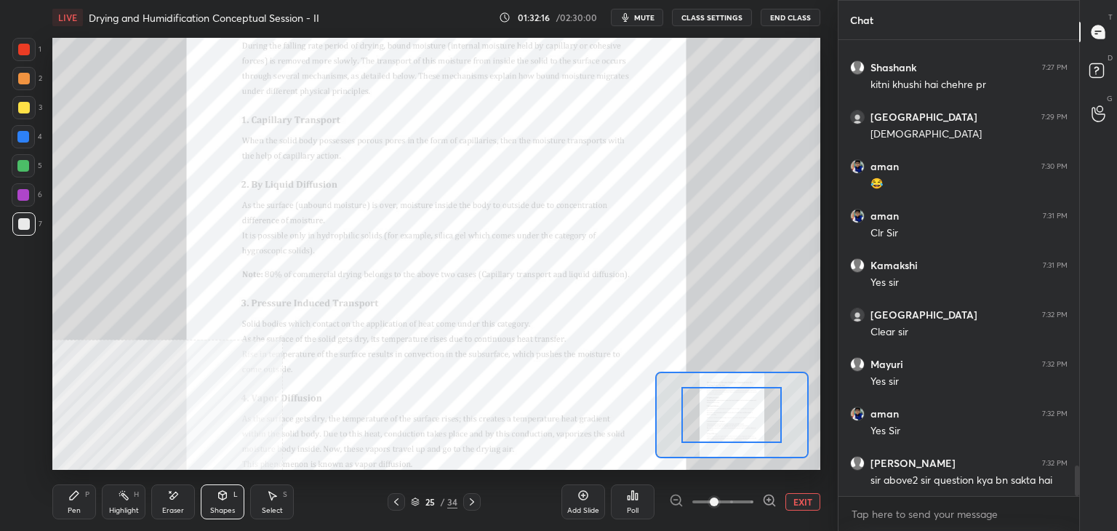
click at [771, 497] on icon at bounding box center [769, 500] width 15 height 15
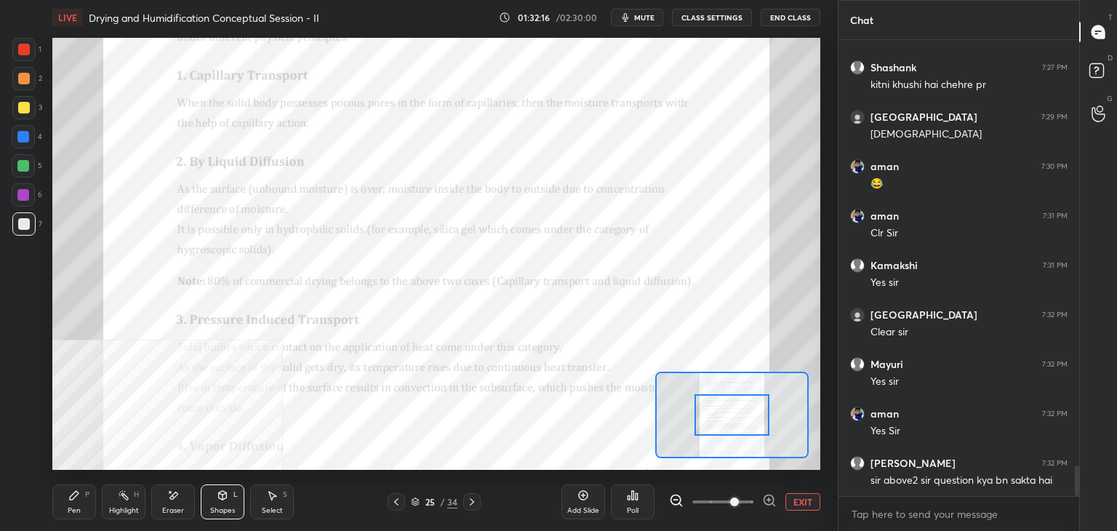
click at [769, 499] on icon at bounding box center [769, 499] width 4 height 0
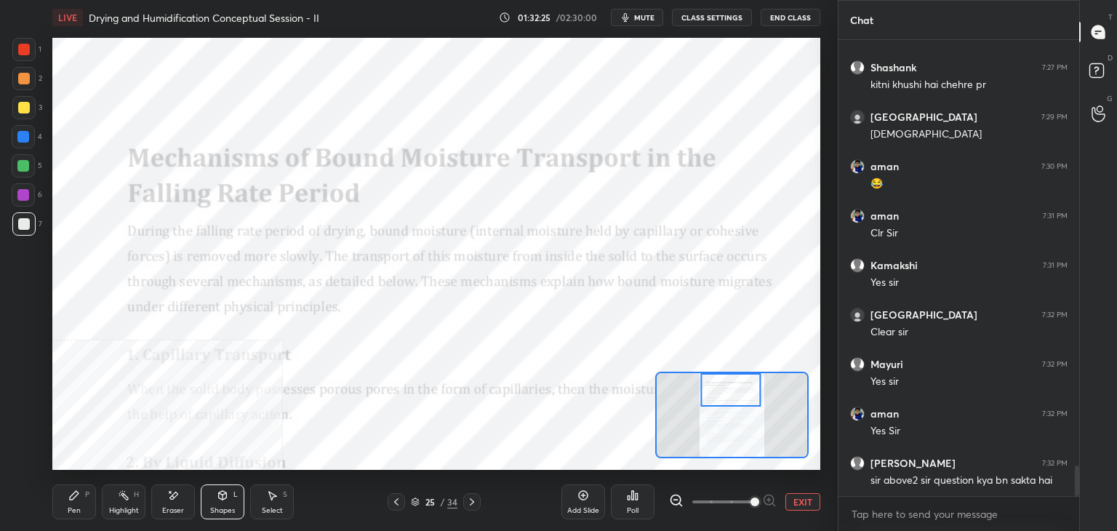
click at [804, 501] on button "EXIT" at bounding box center [802, 501] width 35 height 17
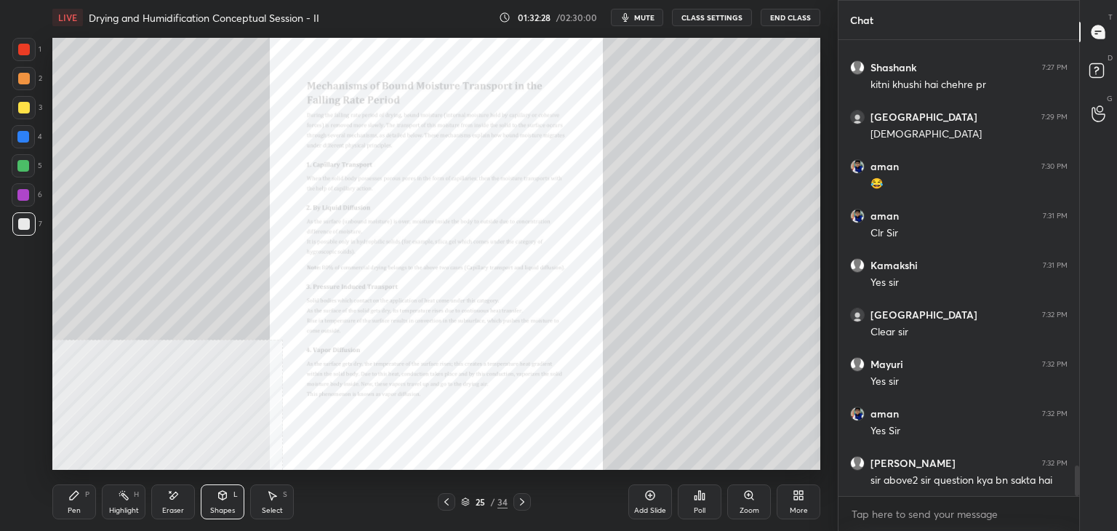
click at [522, 500] on icon at bounding box center [522, 501] width 4 height 7
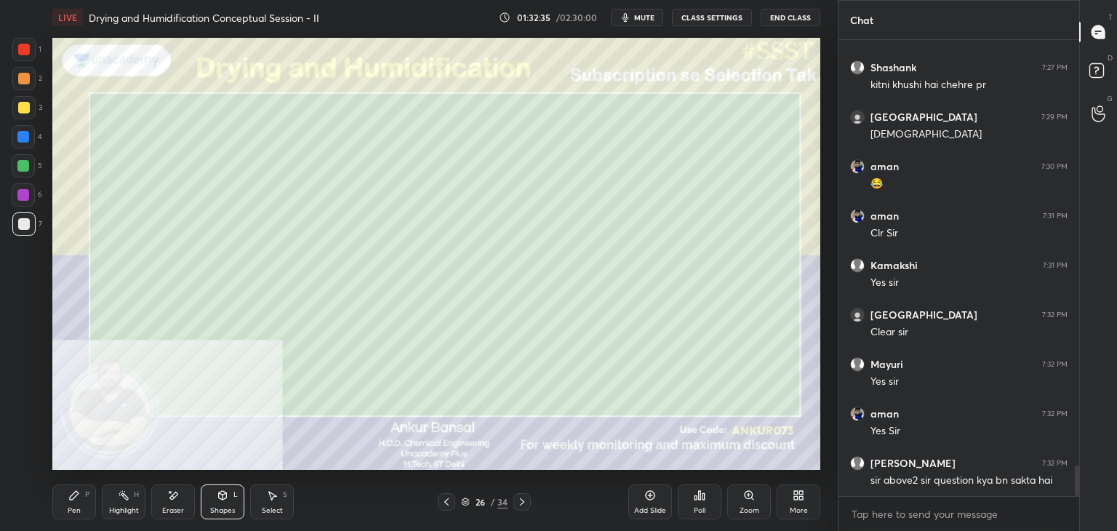
click at [448, 499] on icon at bounding box center [446, 501] width 4 height 7
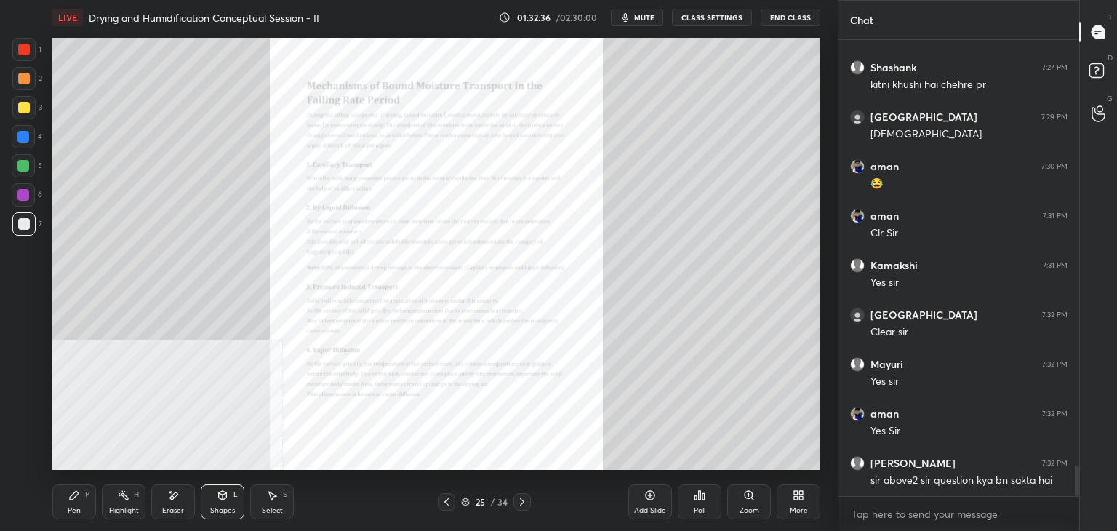
click at [448, 499] on icon at bounding box center [446, 501] width 4 height 7
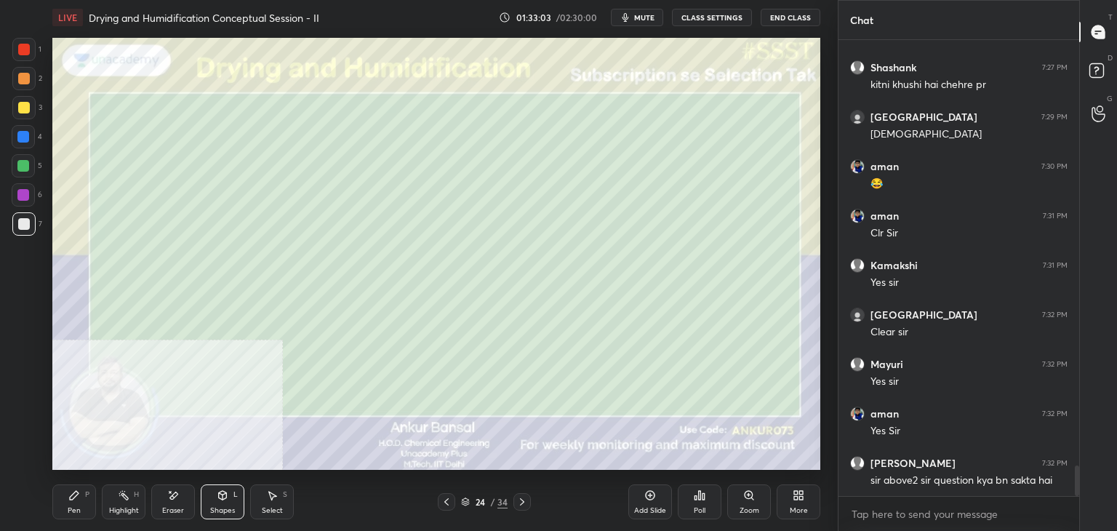
click at [791, 502] on div "More" at bounding box center [798, 501] width 44 height 35
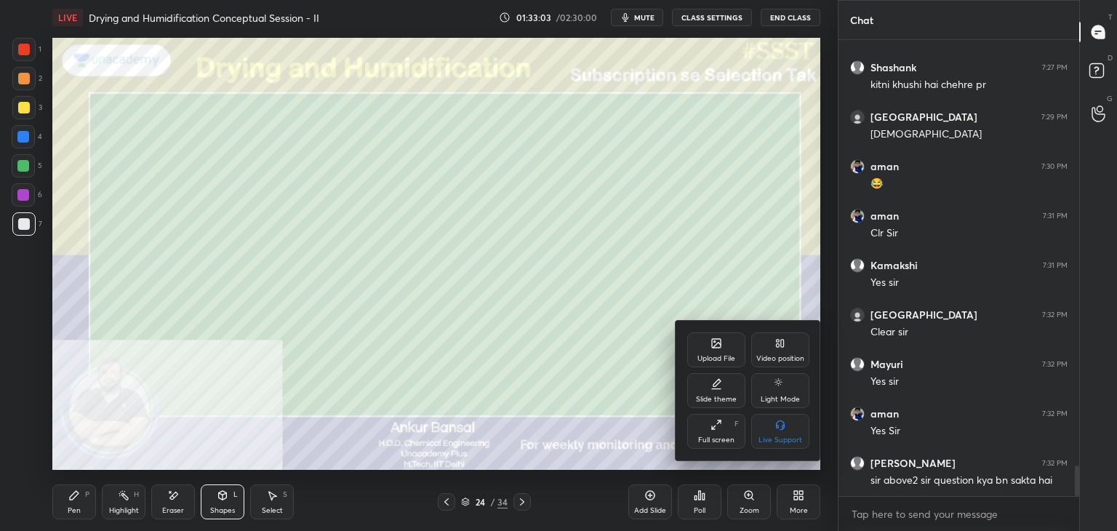
click at [727, 358] on div "Upload File" at bounding box center [716, 358] width 38 height 7
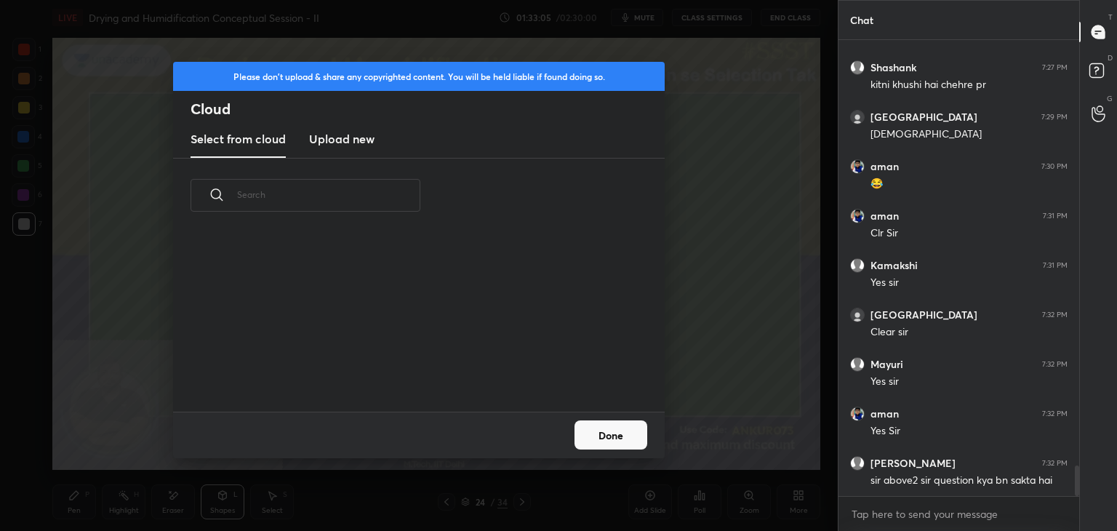
click at [350, 145] on h3 "Upload new" at bounding box center [341, 138] width 65 height 17
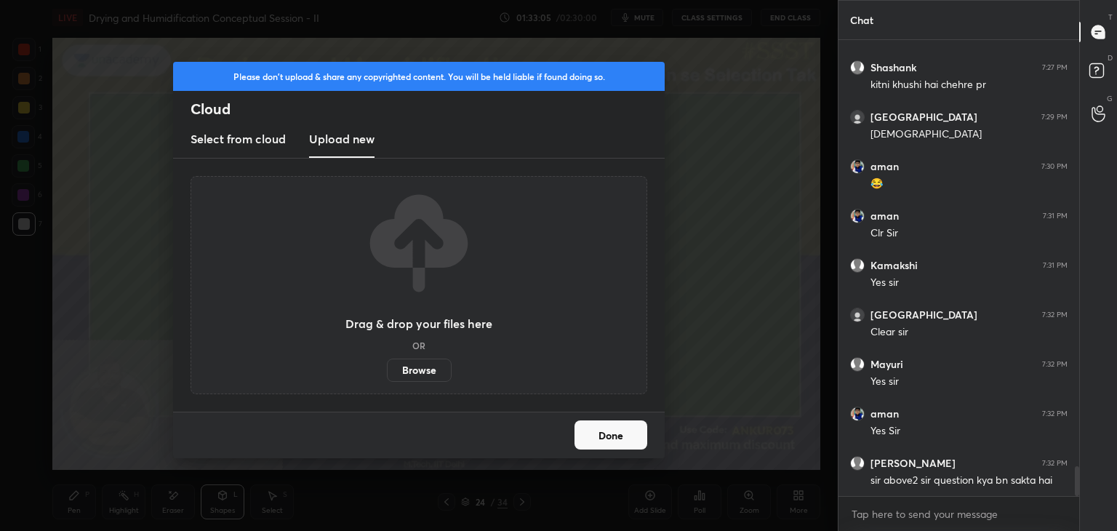
scroll to position [6447, 0]
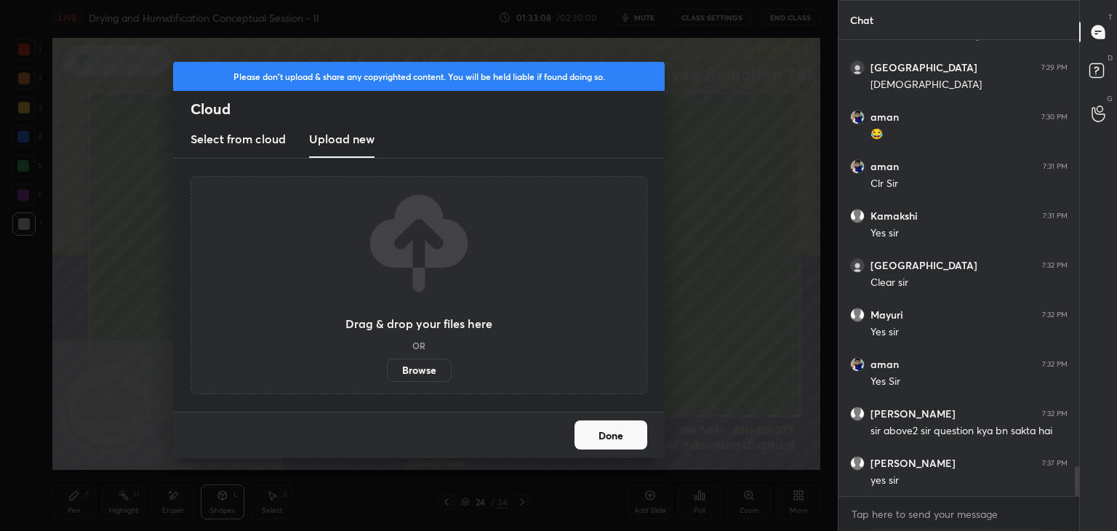
click at [415, 373] on label "Browse" at bounding box center [419, 369] width 65 height 23
click at [387, 373] on input "Browse" at bounding box center [387, 369] width 0 height 23
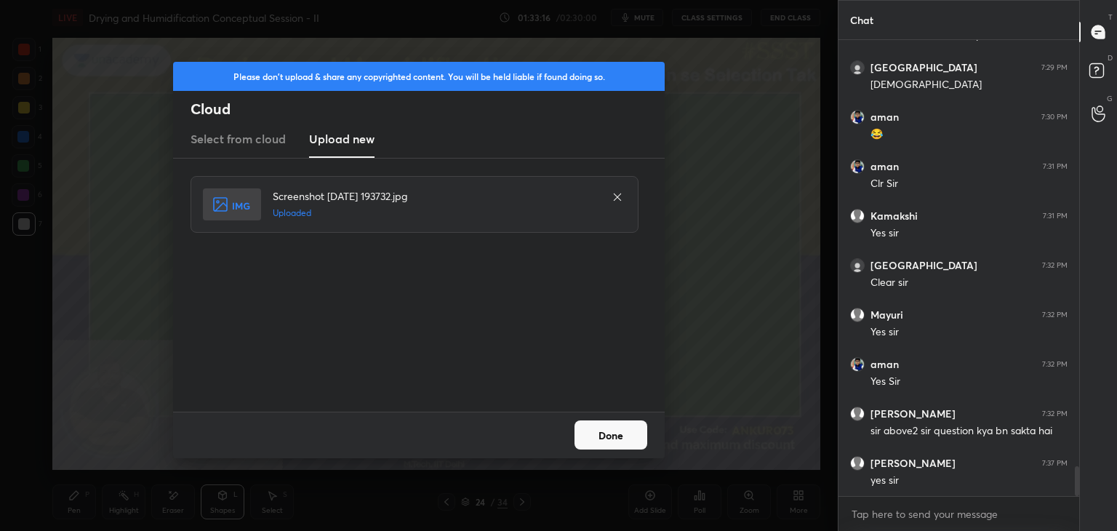
click at [625, 436] on button "Done" at bounding box center [610, 434] width 73 height 29
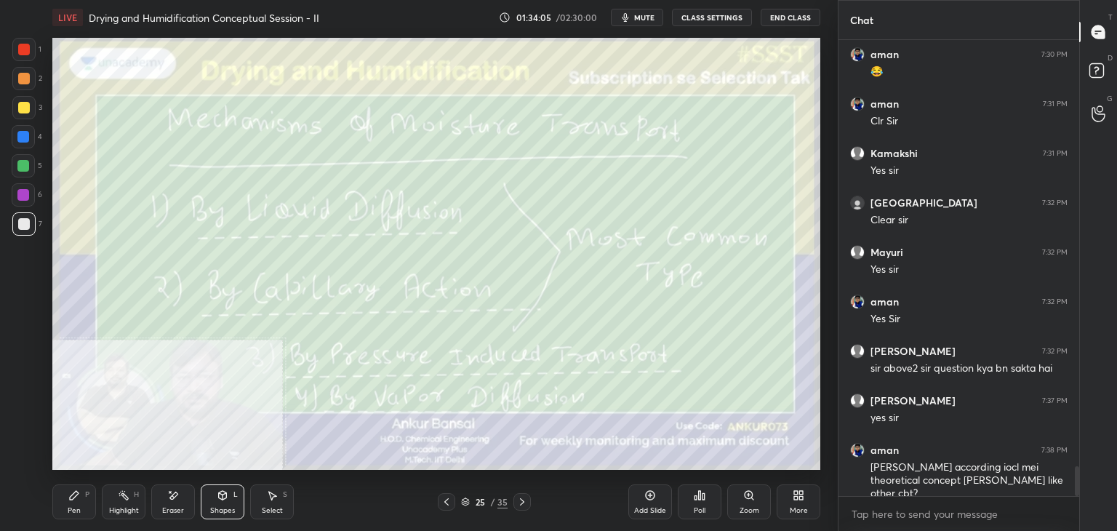
scroll to position [6524, 0]
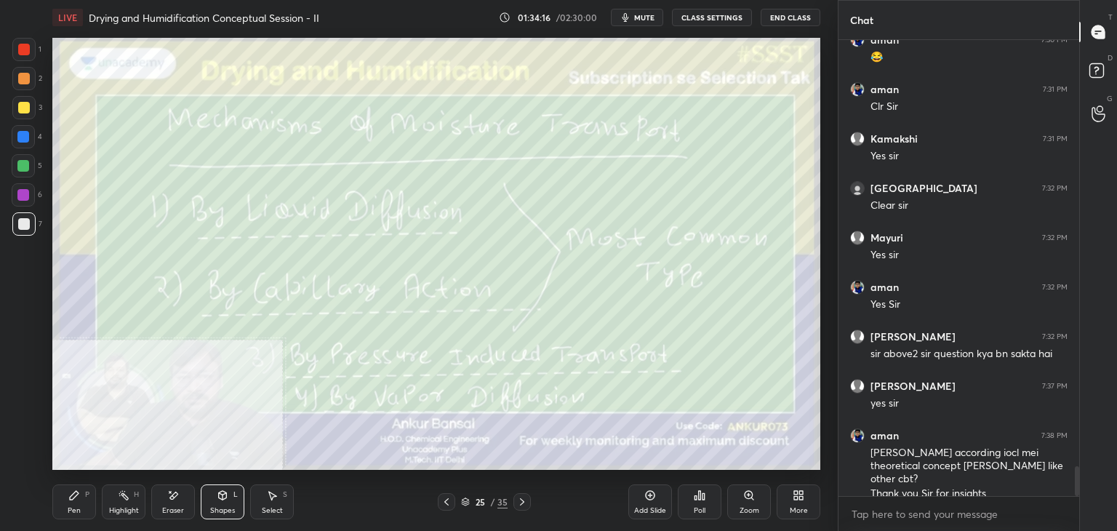
click at [704, 504] on div "Poll" at bounding box center [700, 501] width 44 height 35
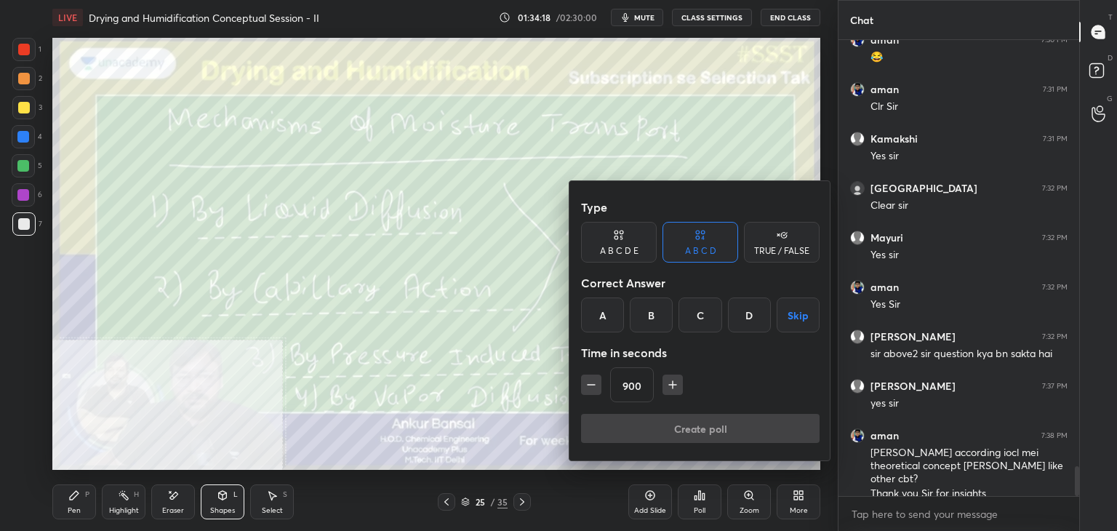
click at [795, 321] on button "Skip" at bounding box center [797, 314] width 43 height 35
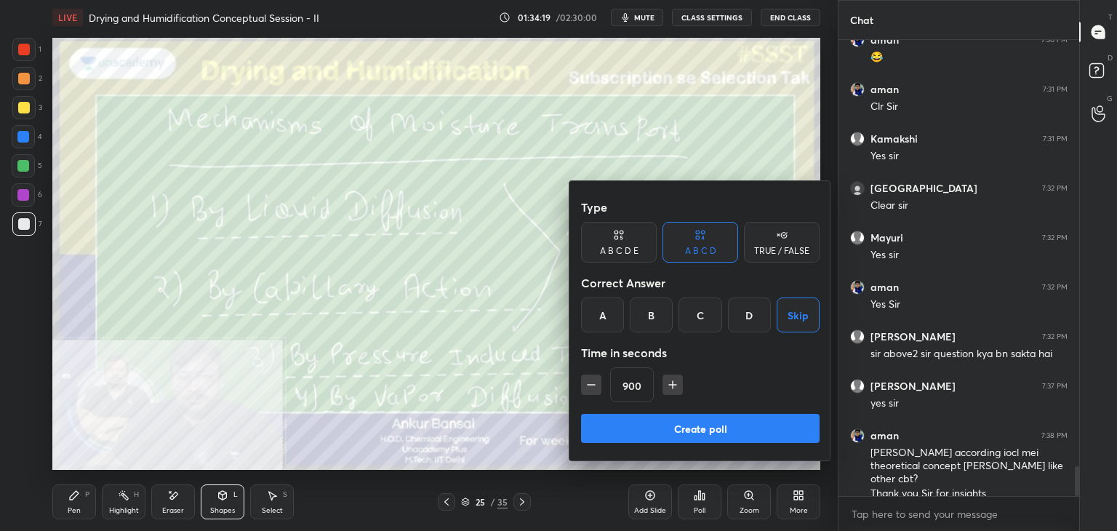
drag, startPoint x: 703, startPoint y: 428, endPoint x: 640, endPoint y: 410, distance: 65.8
click at [704, 428] on button "Create poll" at bounding box center [700, 428] width 238 height 29
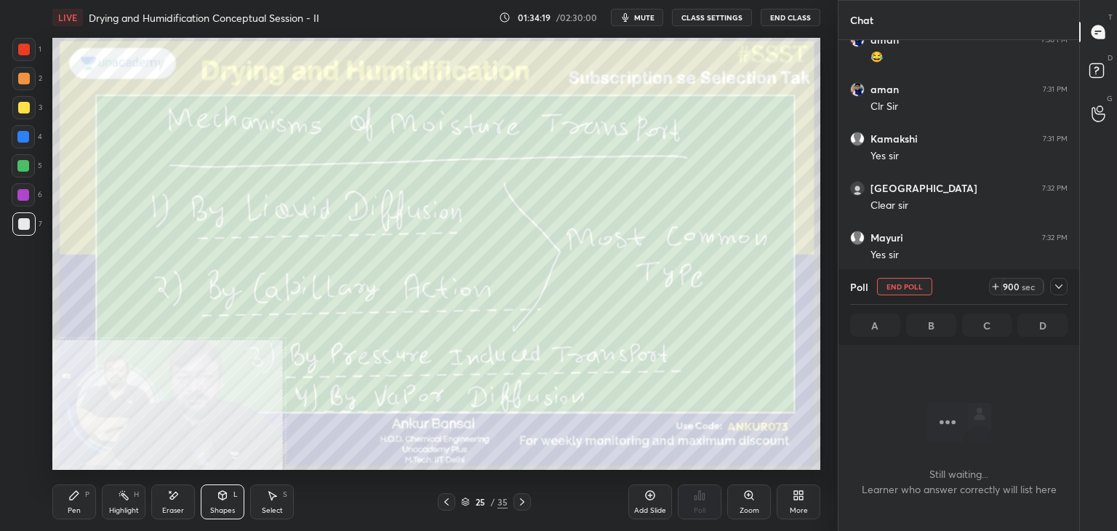
scroll to position [4, 4]
click at [1066, 283] on div at bounding box center [1058, 286] width 17 height 17
type textarea "x"
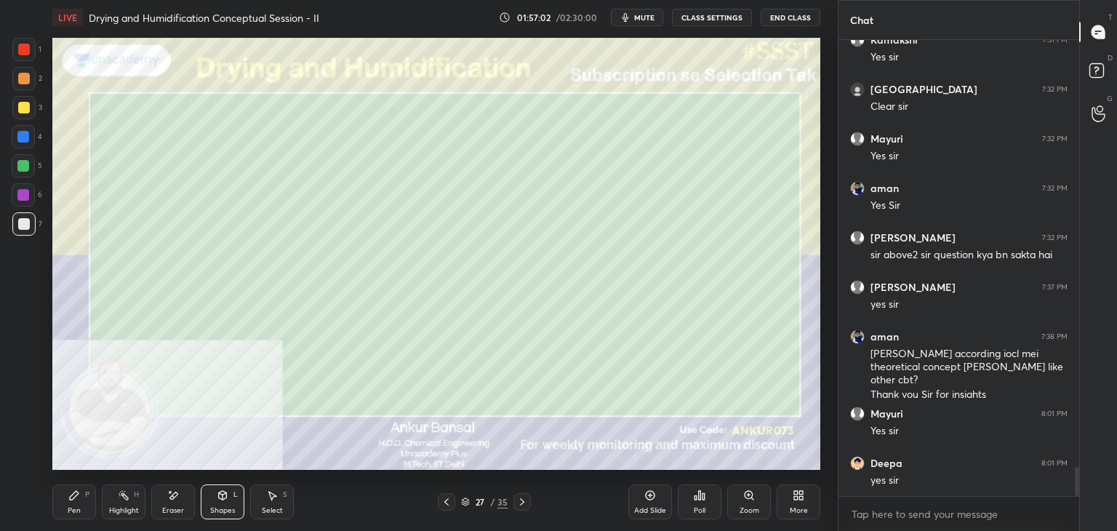
scroll to position [6673, 0]
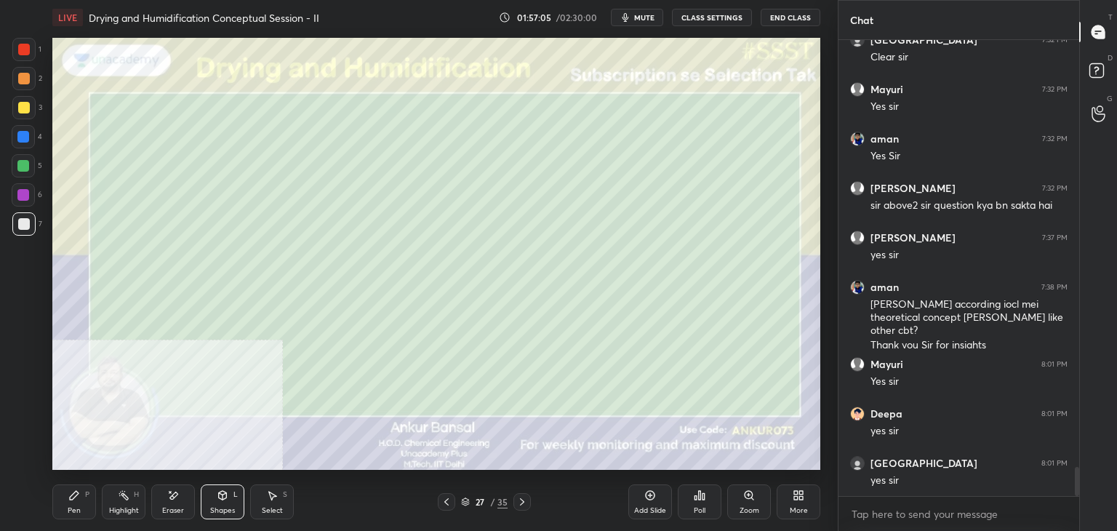
click at [822, 292] on div "Setting up your live class Poll for secs No correct answer Start poll" at bounding box center [436, 254] width 779 height 438
click at [66, 499] on div "Pen P" at bounding box center [74, 501] width 44 height 35
click at [218, 498] on icon at bounding box center [223, 495] width 12 height 12
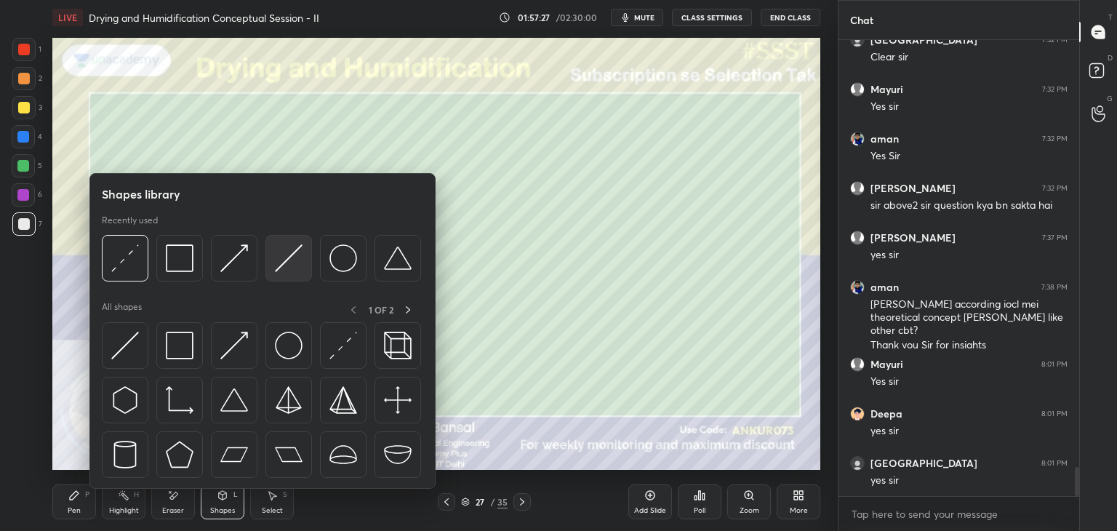
click at [275, 256] on img at bounding box center [289, 258] width 28 height 28
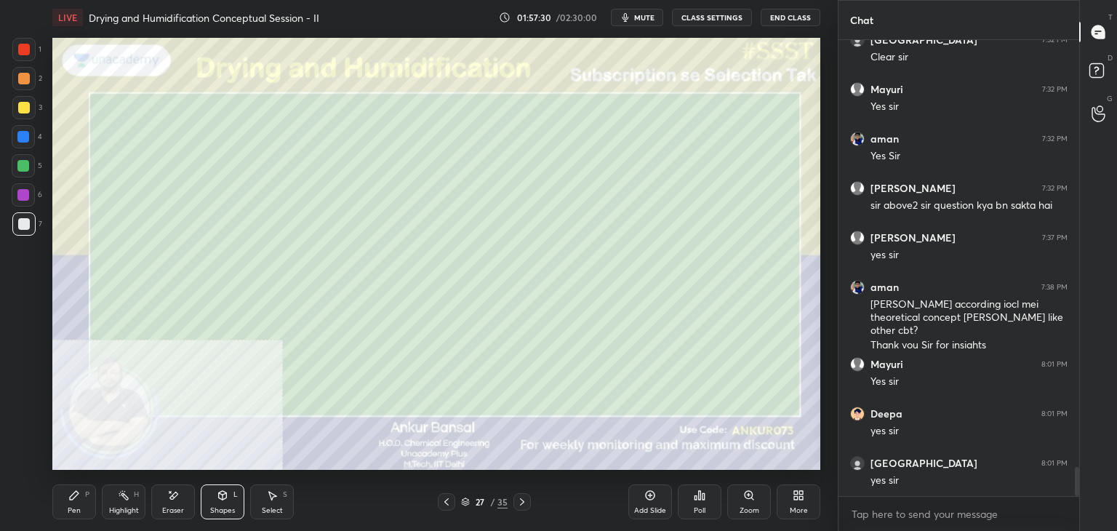
click at [73, 510] on div "Pen" at bounding box center [74, 510] width 13 height 7
click at [827, 356] on div "1 2 3 4 5 6 7 C X Z E E Erase all H H LIVE Drying and Humidification Conceptual…" at bounding box center [419, 265] width 838 height 531
click at [205, 504] on div "Shapes L" at bounding box center [223, 501] width 44 height 35
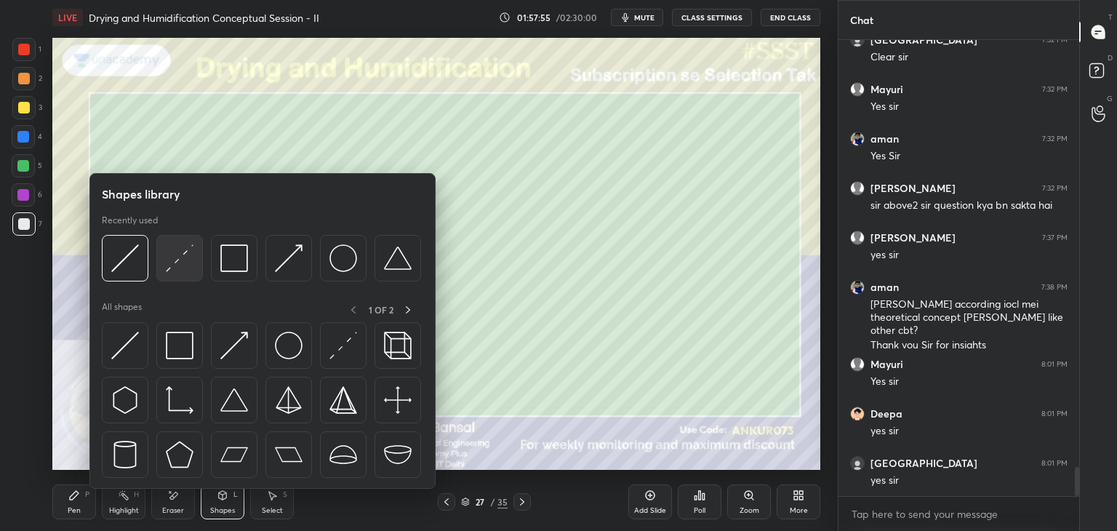
click at [172, 265] on img at bounding box center [180, 258] width 28 height 28
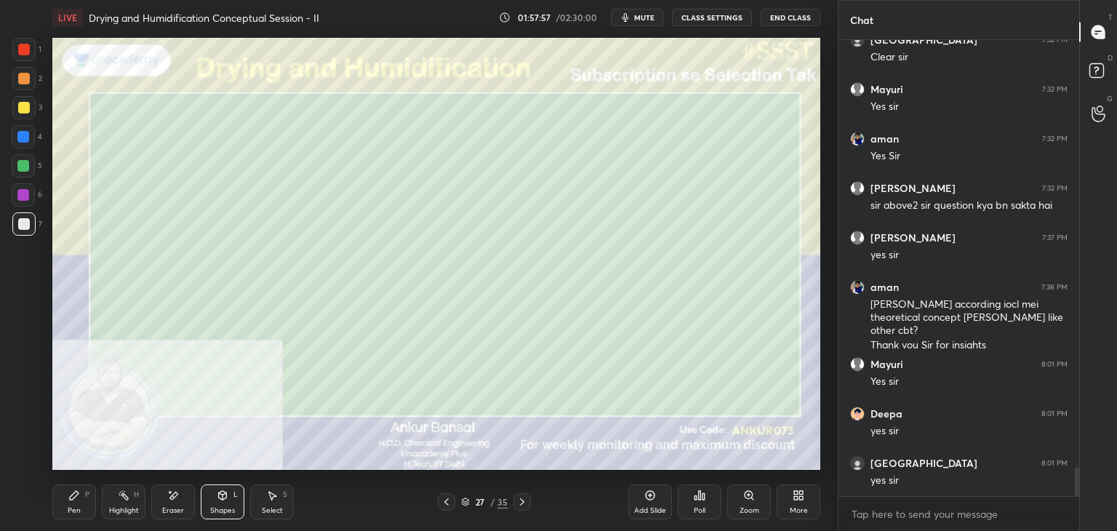
click at [76, 509] on div "Pen" at bounding box center [74, 510] width 13 height 7
click at [169, 496] on icon at bounding box center [173, 495] width 12 height 12
click at [70, 496] on icon at bounding box center [74, 495] width 12 height 12
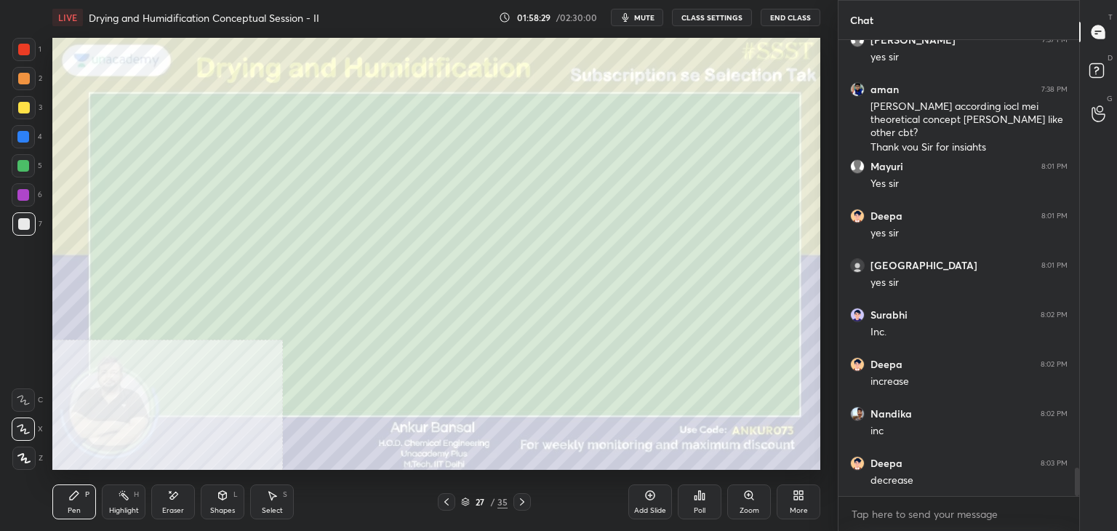
scroll to position [6920, 0]
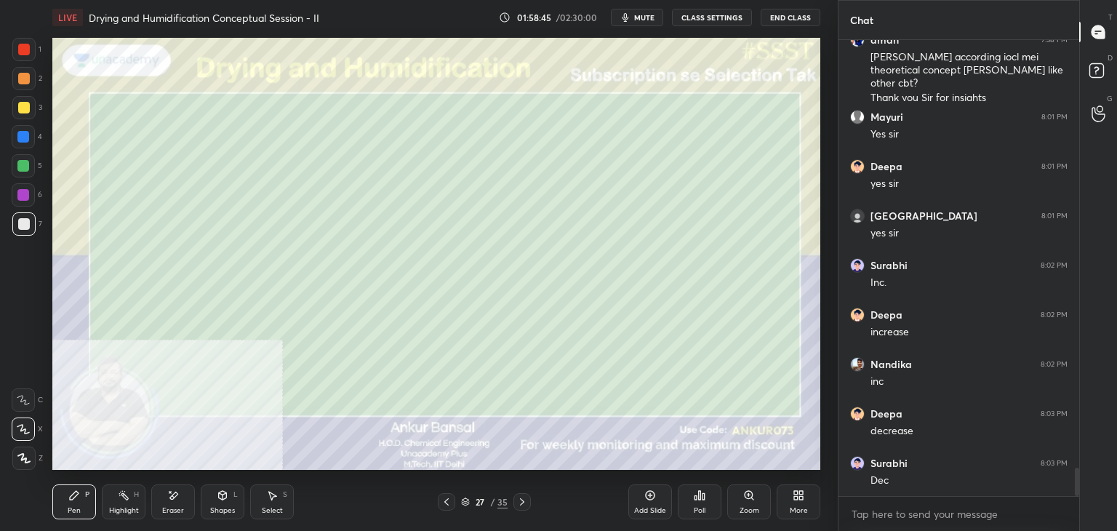
click at [226, 497] on icon at bounding box center [223, 495] width 8 height 9
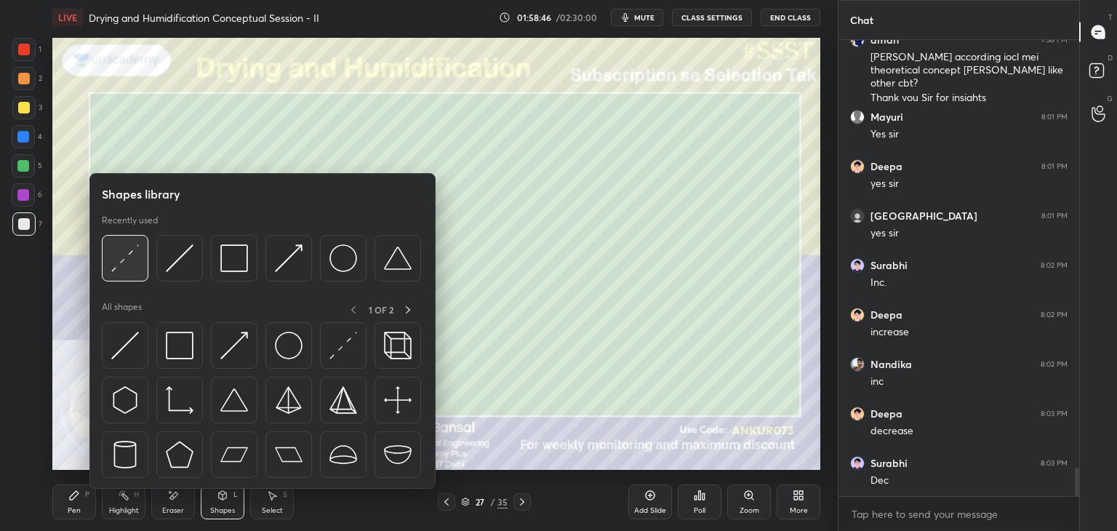
click at [134, 267] on img at bounding box center [125, 258] width 28 height 28
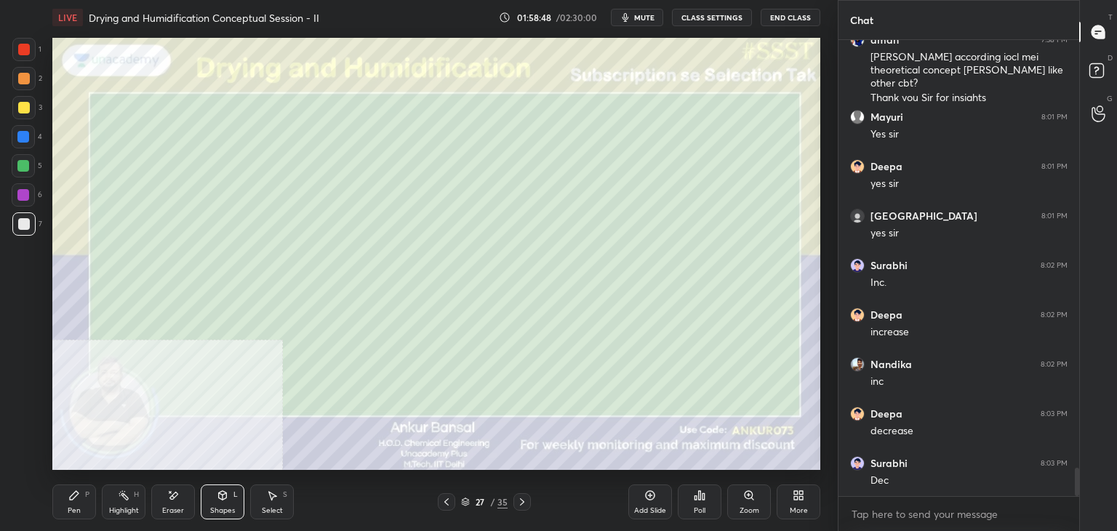
click at [72, 503] on div "Pen P" at bounding box center [74, 501] width 44 height 35
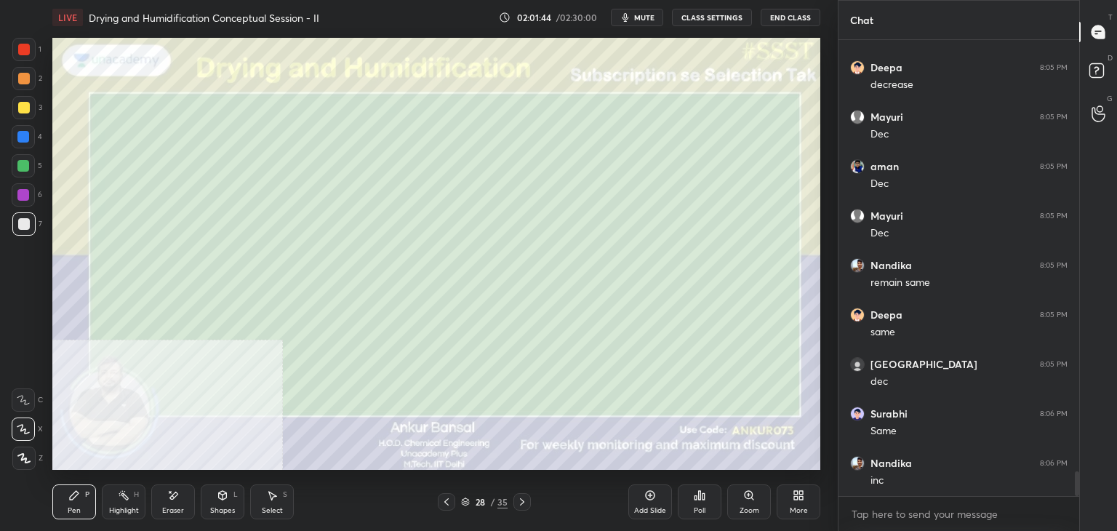
scroll to position [7909, 0]
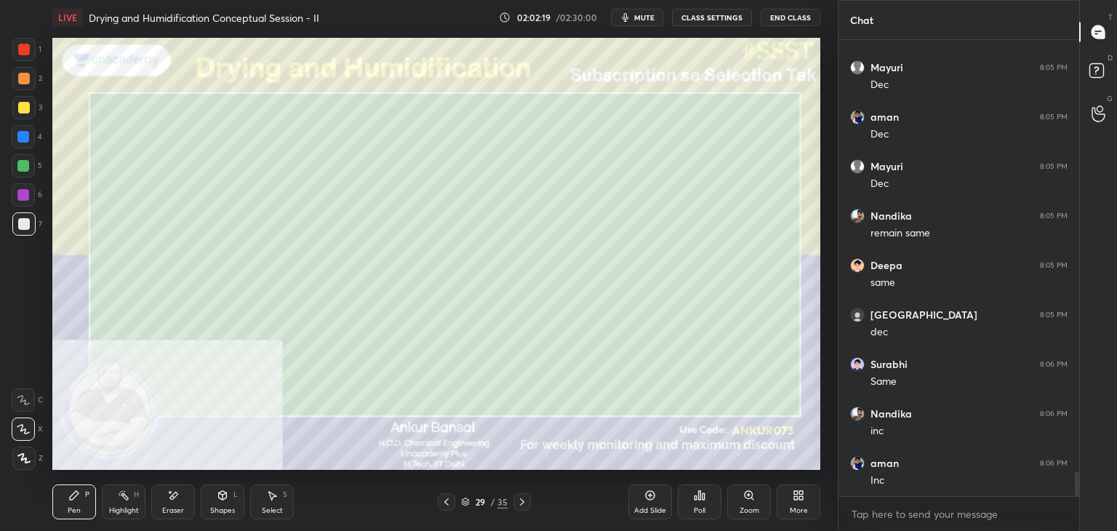
click at [219, 502] on div "Shapes L" at bounding box center [223, 501] width 44 height 35
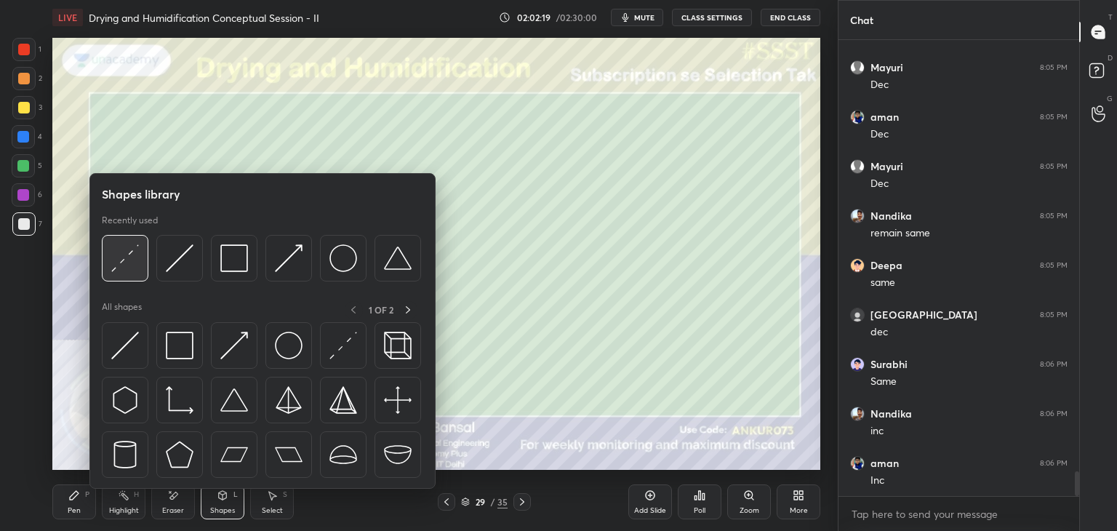
click at [126, 254] on img at bounding box center [125, 258] width 28 height 28
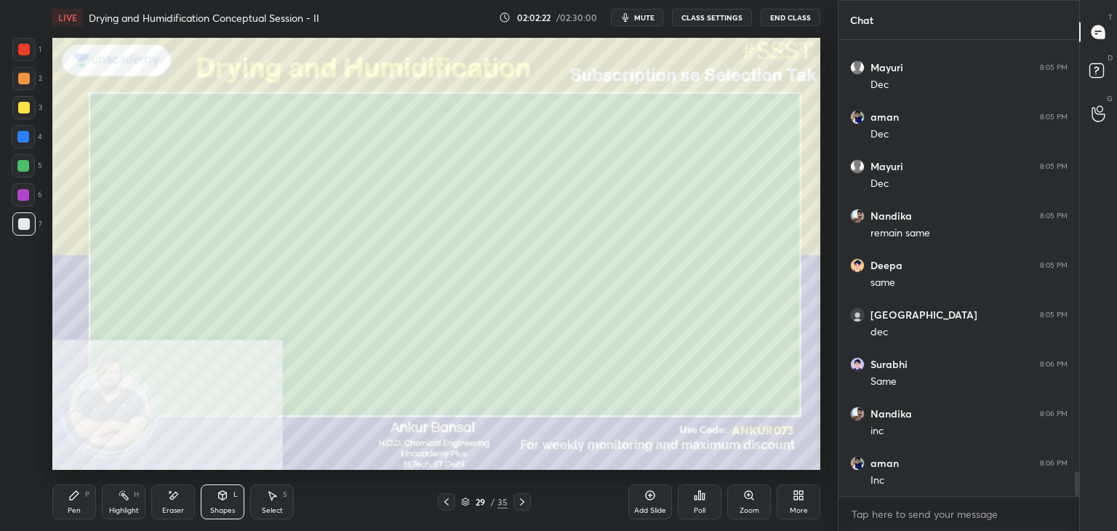
click at [80, 494] on div "Pen P" at bounding box center [74, 501] width 44 height 35
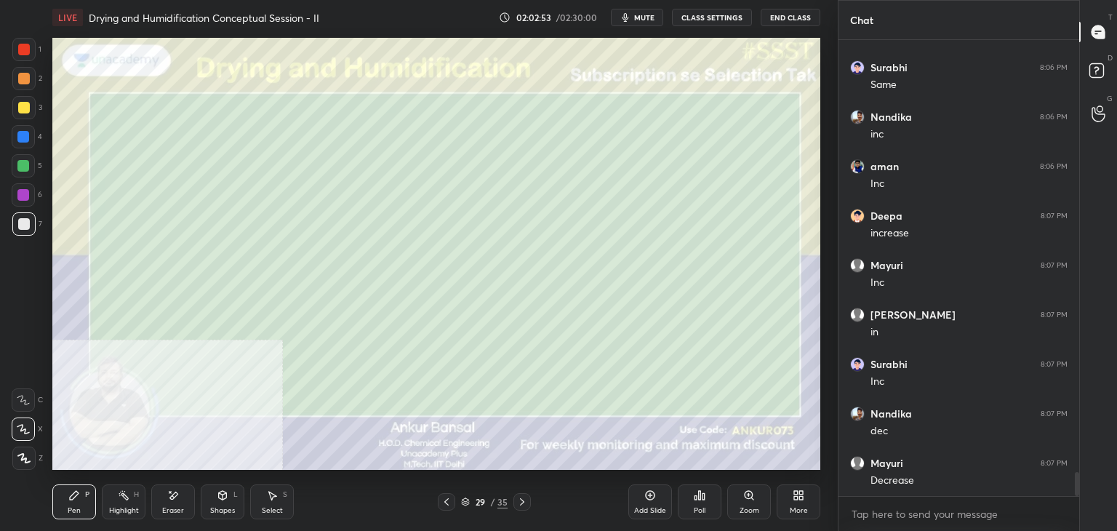
scroll to position [8255, 0]
click at [820, 334] on div "Setting up your live class Poll for secs No correct answer Start poll" at bounding box center [436, 254] width 779 height 438
click at [212, 497] on div "Shapes L" at bounding box center [223, 501] width 44 height 35
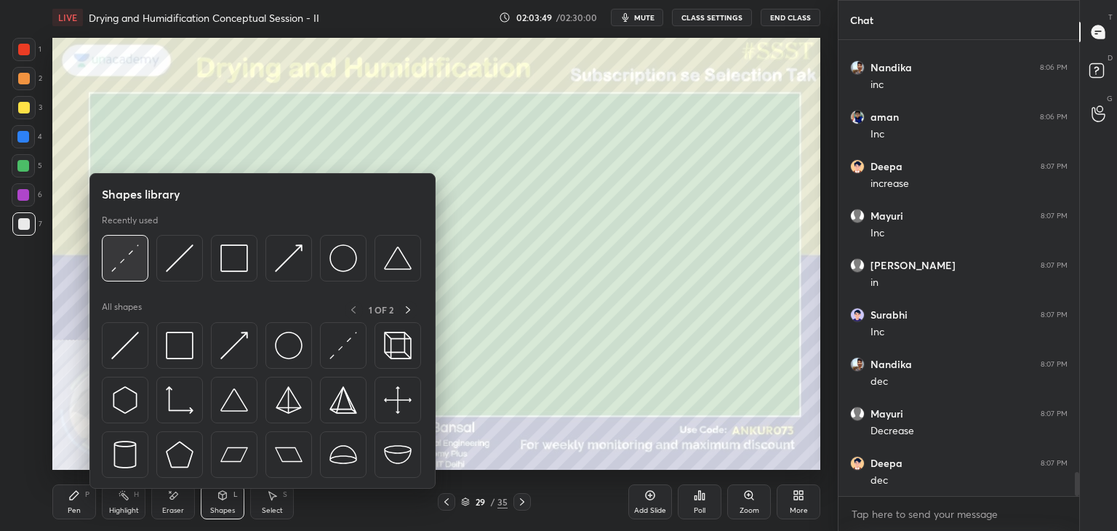
click at [136, 262] on img at bounding box center [125, 258] width 28 height 28
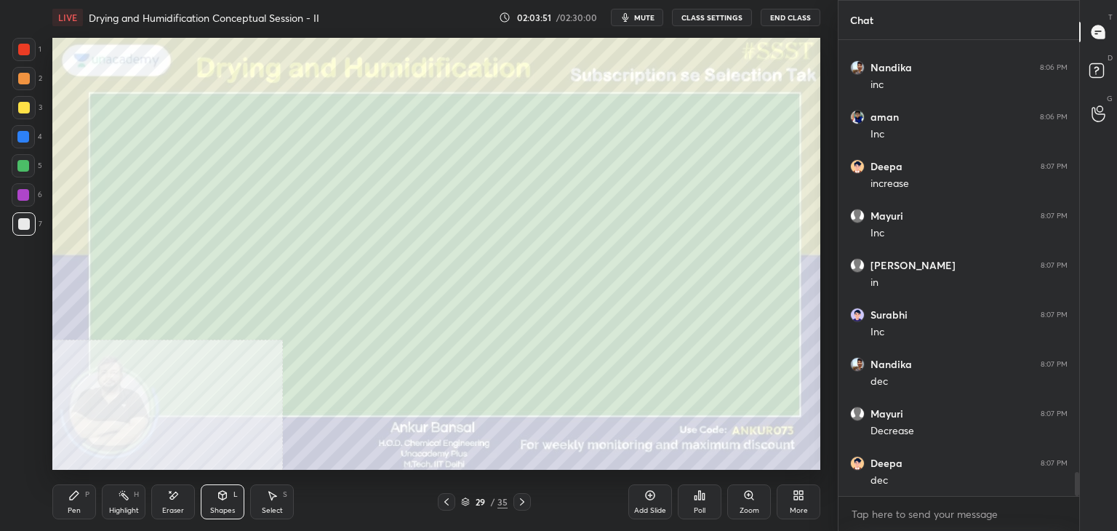
click at [73, 500] on icon at bounding box center [74, 495] width 12 height 12
click at [172, 504] on div "Eraser" at bounding box center [173, 501] width 44 height 35
click at [85, 498] on div "P" at bounding box center [87, 494] width 4 height 7
click at [824, 385] on div "Setting up your live class Poll for secs No correct answer Start poll" at bounding box center [436, 254] width 779 height 438
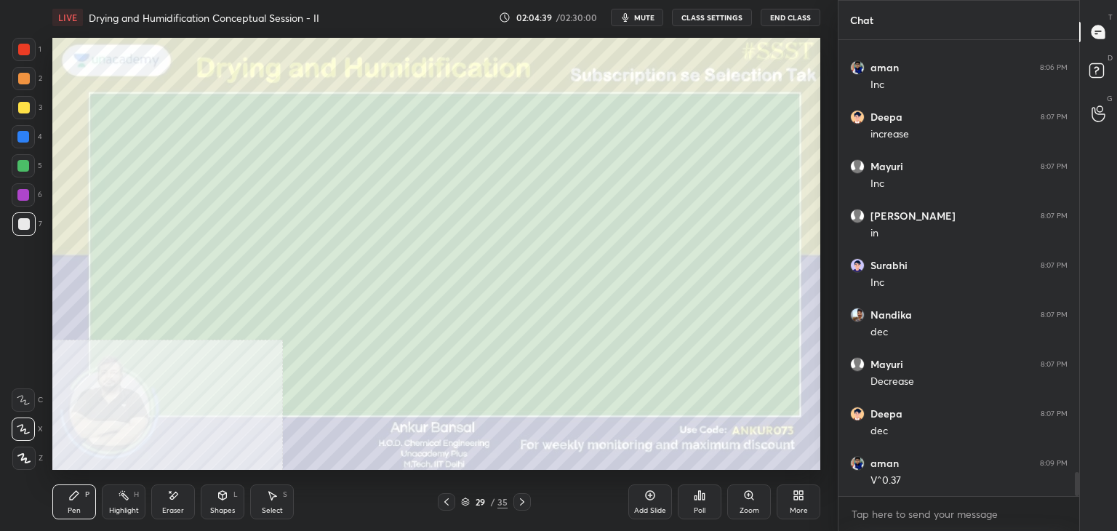
click at [822, 406] on div "Setting up your live class Poll for secs No correct answer Start poll" at bounding box center [436, 254] width 779 height 438
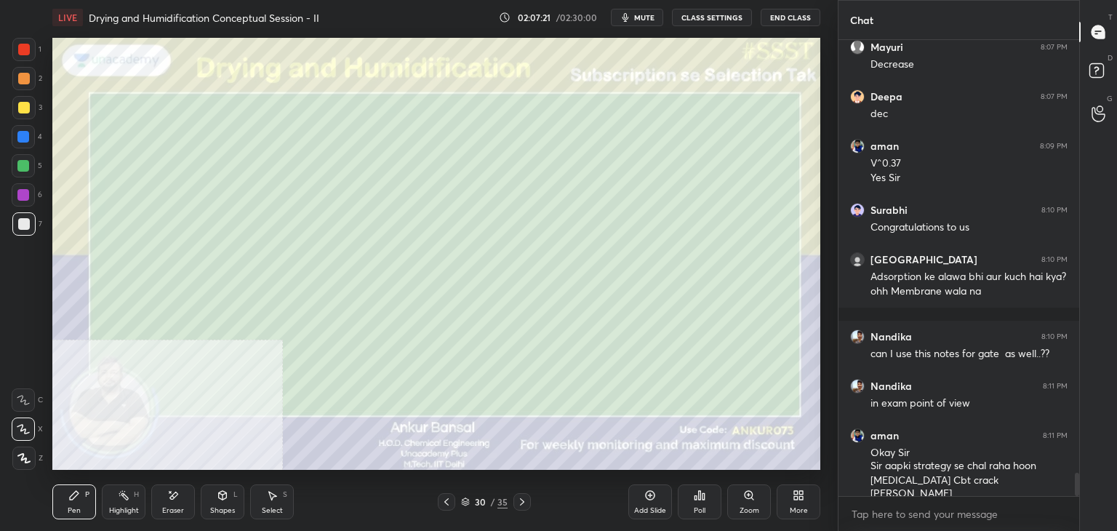
scroll to position [8684, 0]
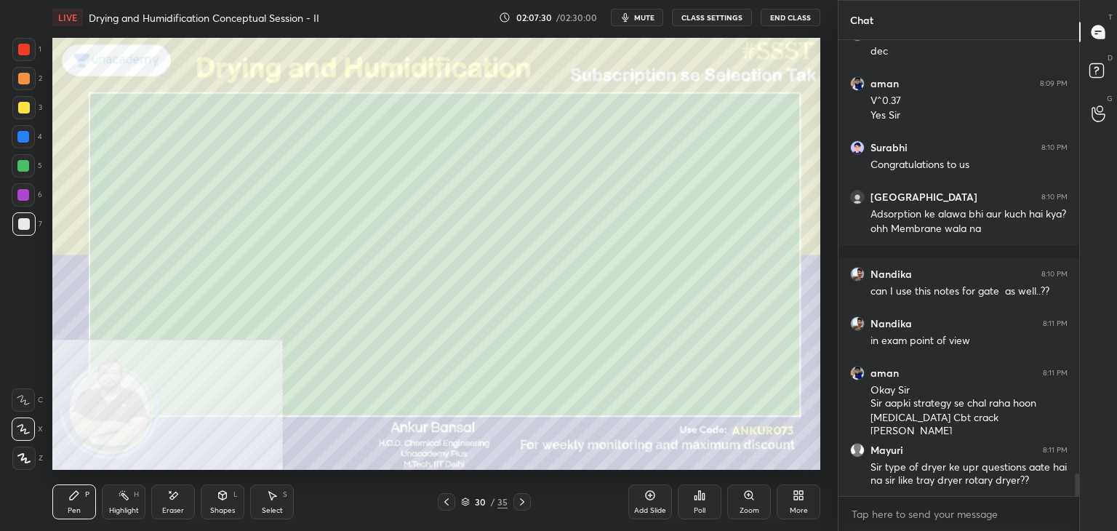
click at [795, 492] on icon at bounding box center [796, 493] width 4 height 4
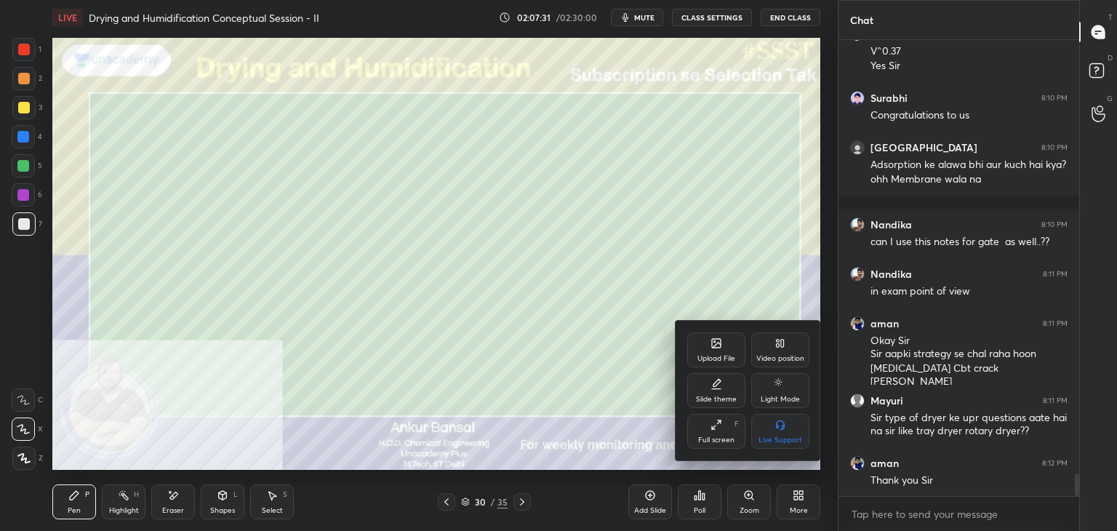
click at [723, 345] on div "Upload File" at bounding box center [716, 349] width 58 height 35
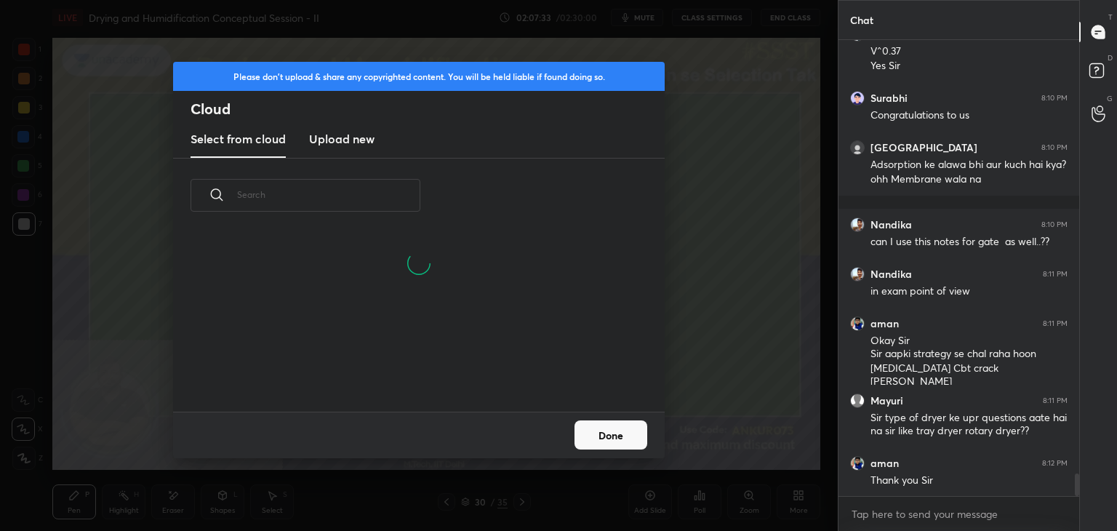
click at [342, 132] on h3 "Upload new" at bounding box center [341, 138] width 65 height 17
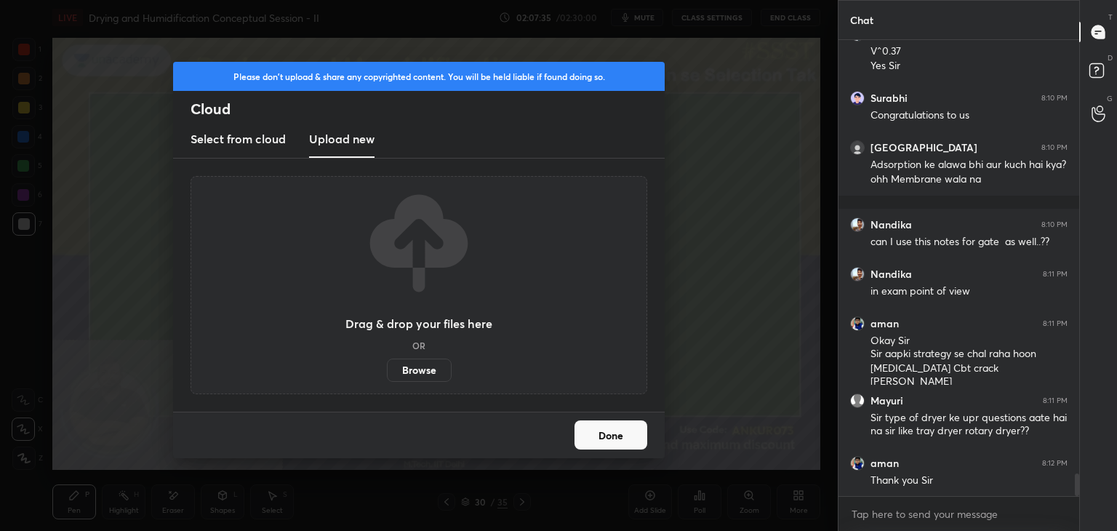
click at [417, 369] on label "Browse" at bounding box center [419, 369] width 65 height 23
click at [387, 369] on input "Browse" at bounding box center [387, 369] width 0 height 23
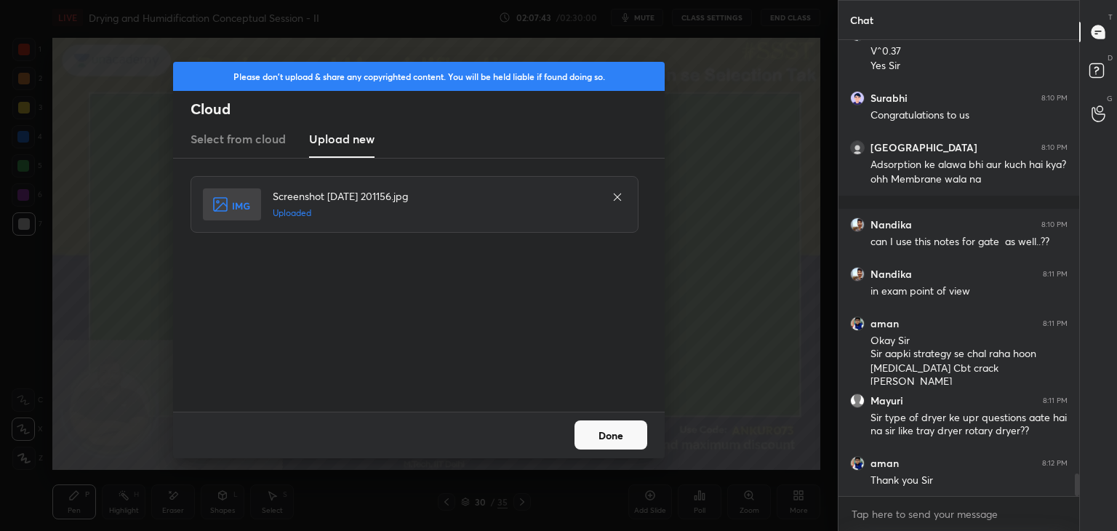
click at [609, 434] on button "Done" at bounding box center [610, 434] width 73 height 29
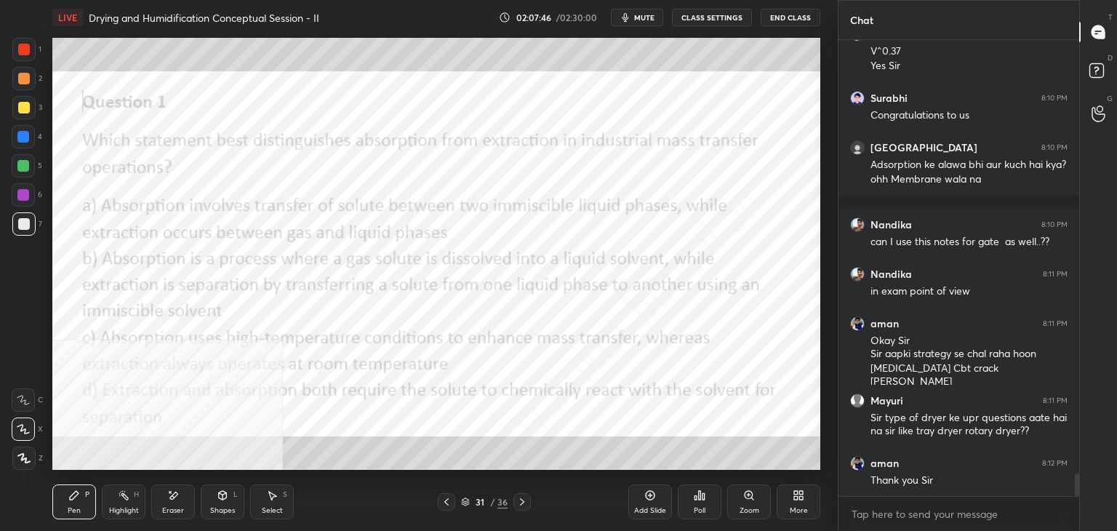
click at [801, 504] on div "More" at bounding box center [798, 501] width 44 height 35
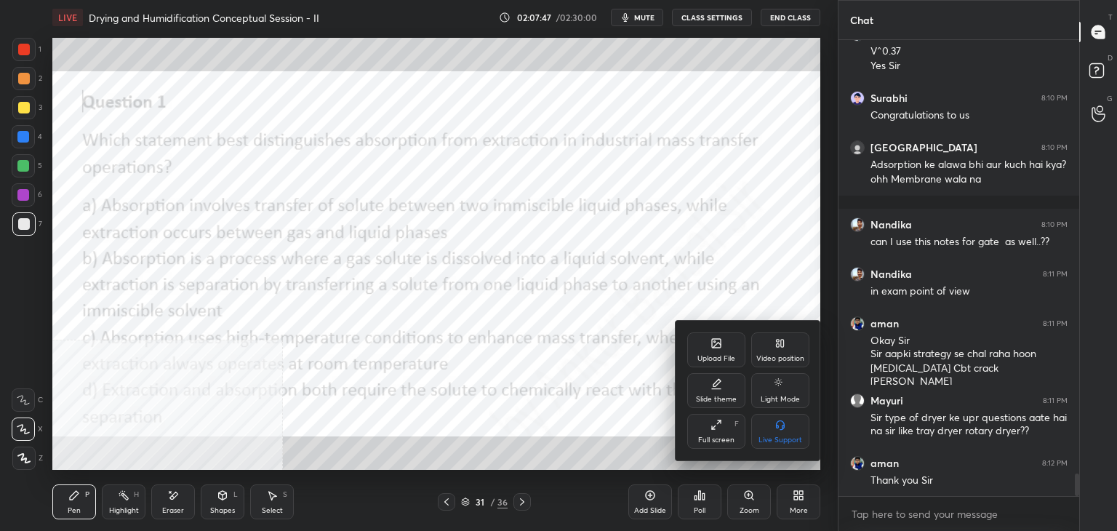
click at [788, 353] on div "Video position" at bounding box center [780, 349] width 58 height 35
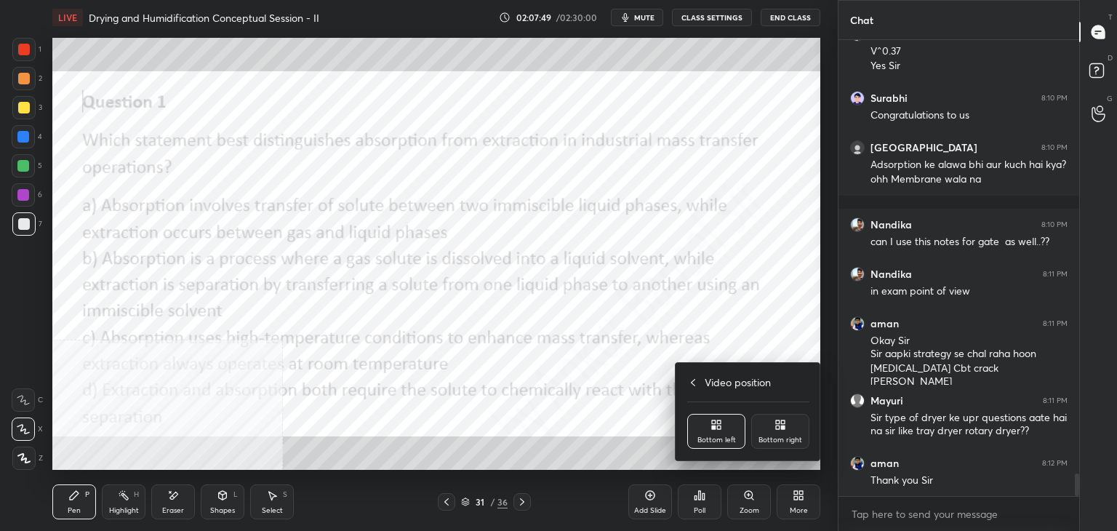
click at [772, 437] on div "Bottom right" at bounding box center [780, 439] width 44 height 7
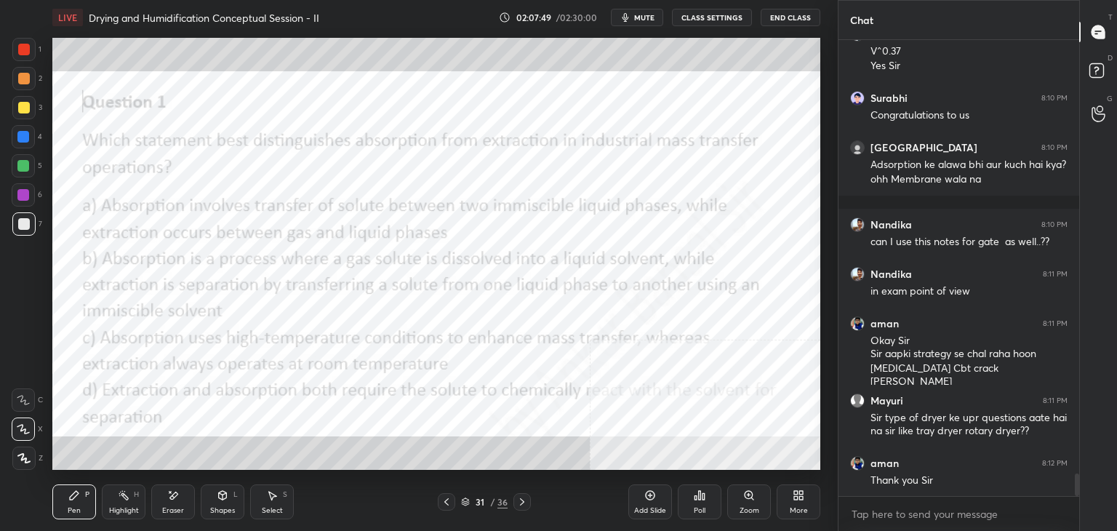
scroll to position [8783, 0]
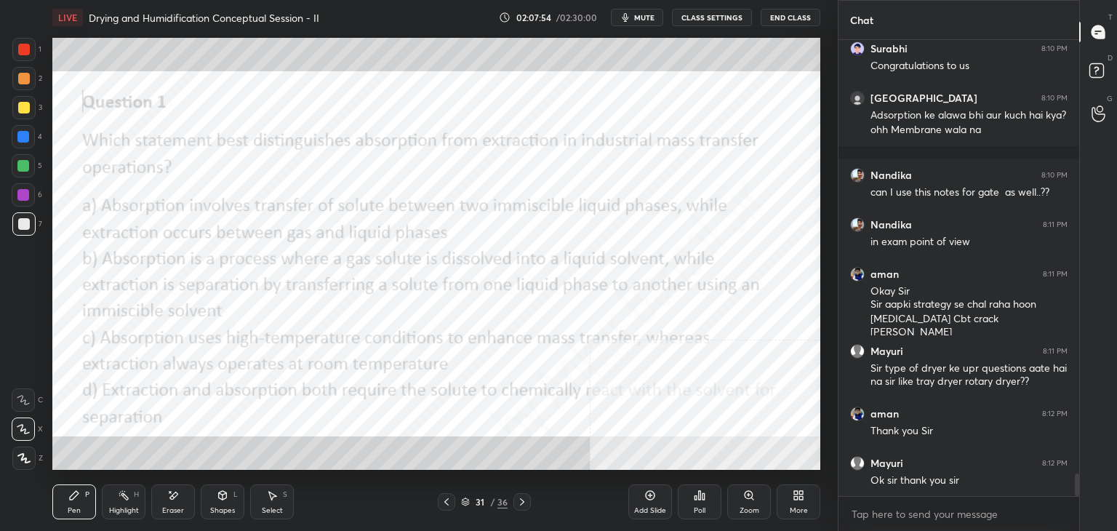
click at [694, 501] on icon at bounding box center [700, 495] width 12 height 12
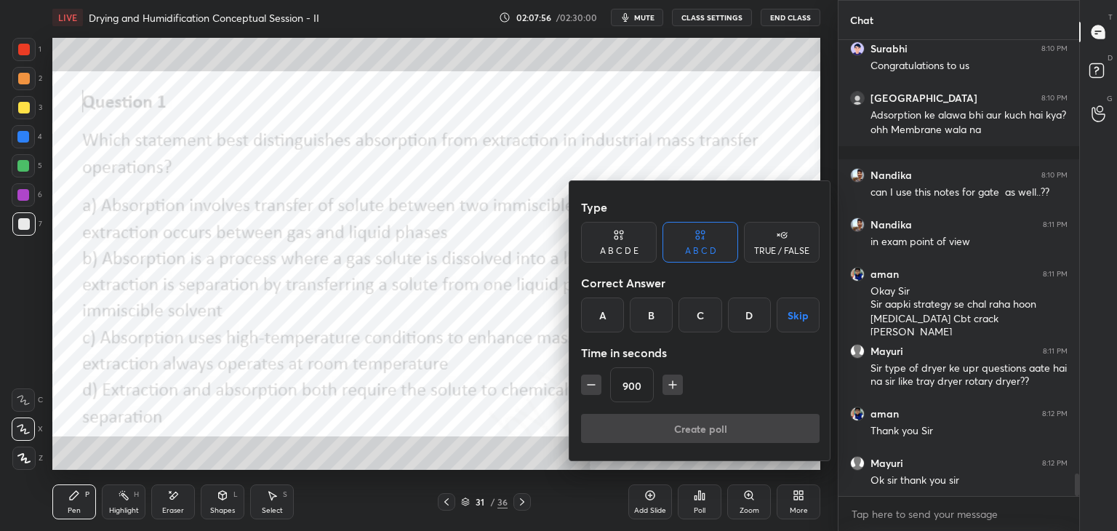
click at [647, 305] on div "B" at bounding box center [651, 314] width 43 height 35
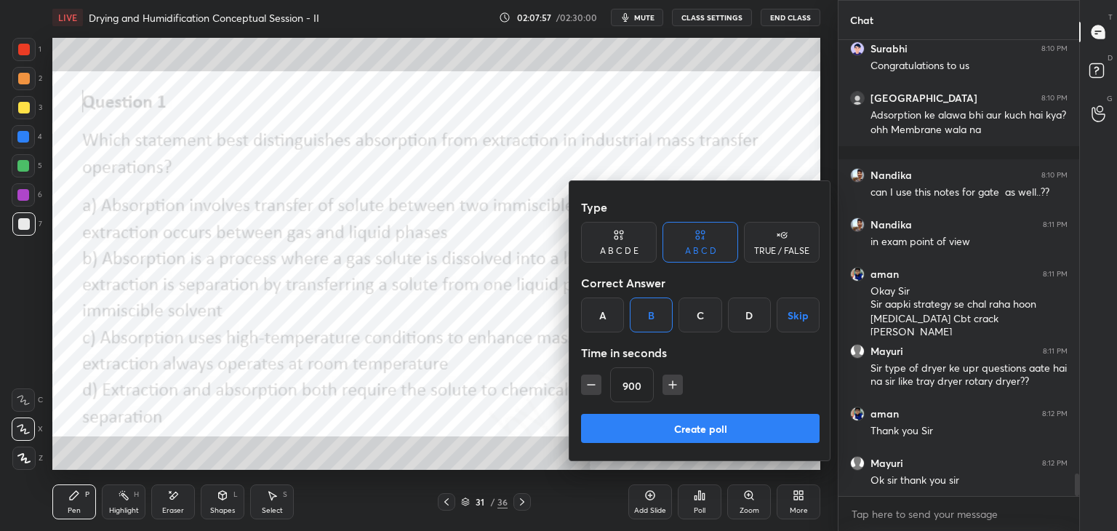
click at [630, 384] on input "900" at bounding box center [632, 385] width 42 height 35
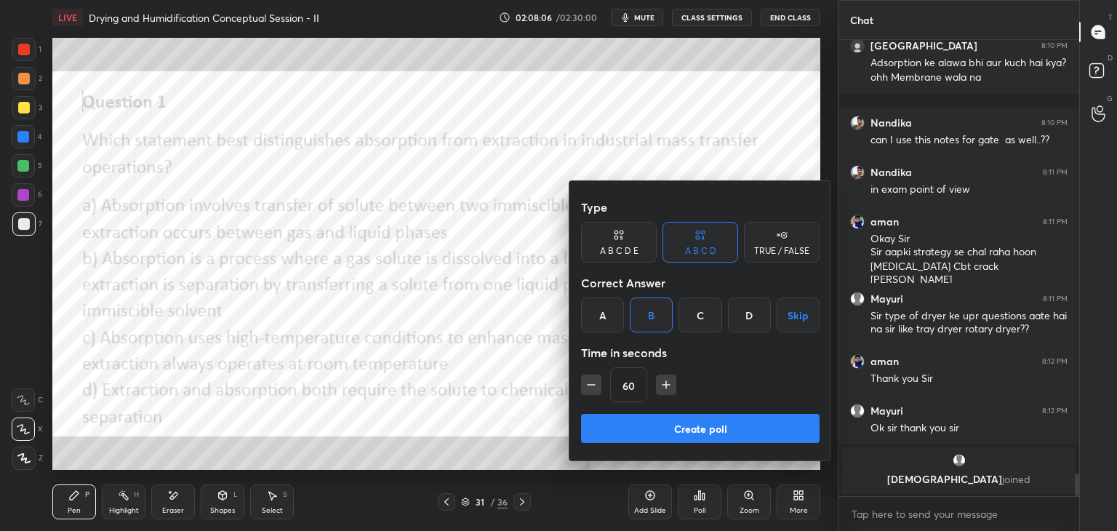
type input "60"
click at [668, 427] on button "Create poll" at bounding box center [700, 428] width 238 height 29
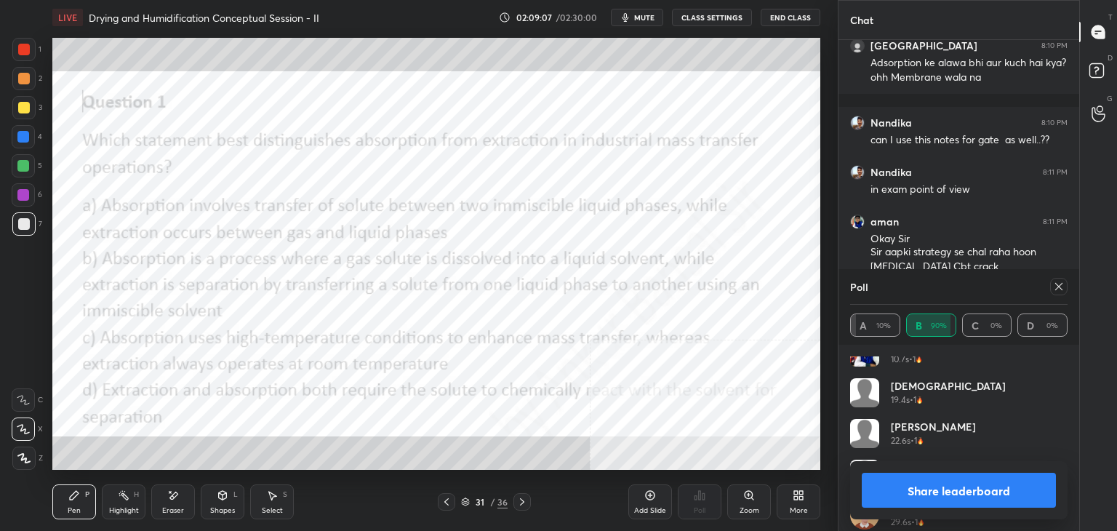
scroll to position [0, 0]
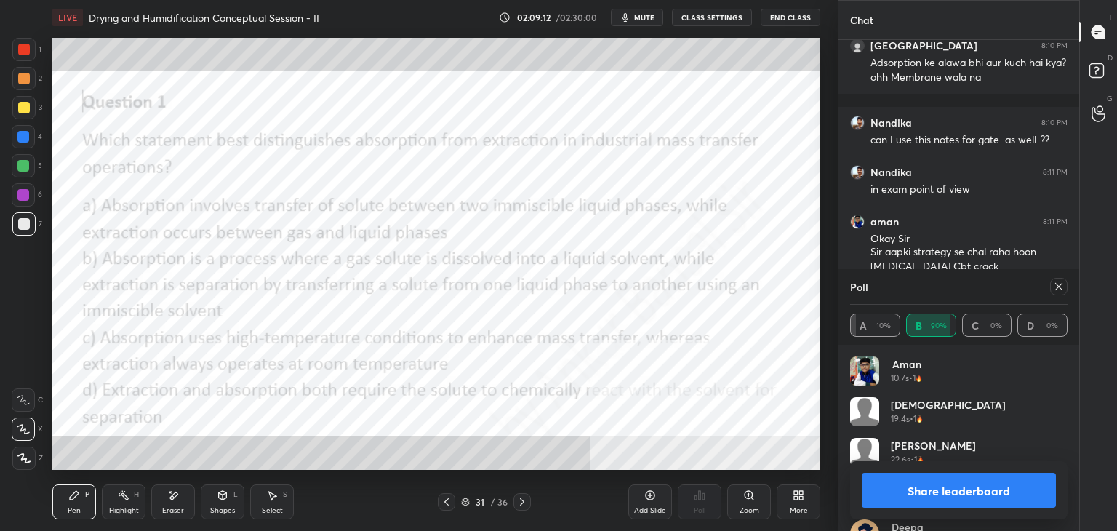
click at [1056, 289] on icon at bounding box center [1058, 286] width 7 height 7
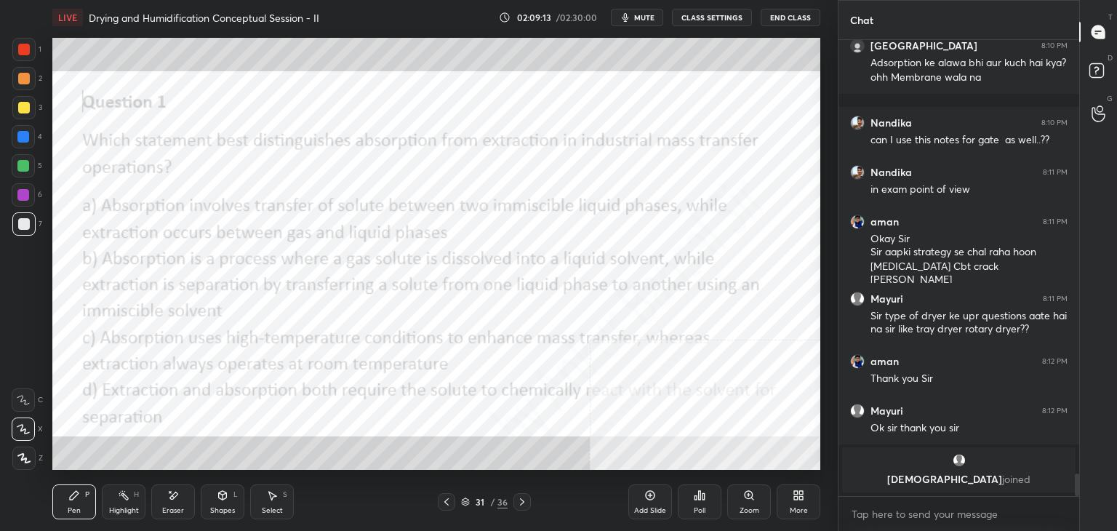
scroll to position [4, 4]
click at [800, 500] on icon at bounding box center [798, 495] width 12 height 12
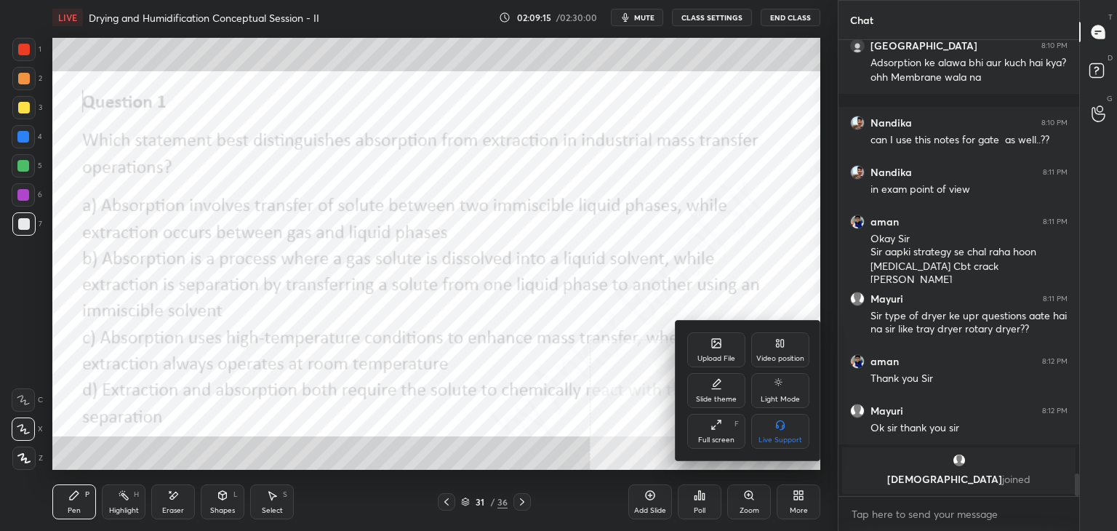
click at [726, 352] on div "Upload File" at bounding box center [716, 349] width 58 height 35
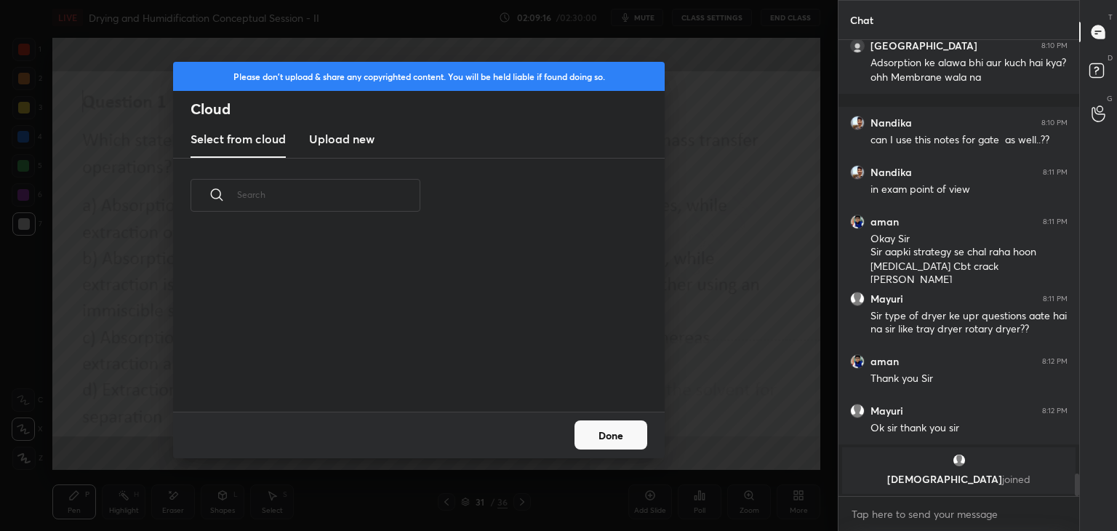
scroll to position [179, 467]
click at [340, 145] on h3 "Upload new" at bounding box center [341, 138] width 65 height 17
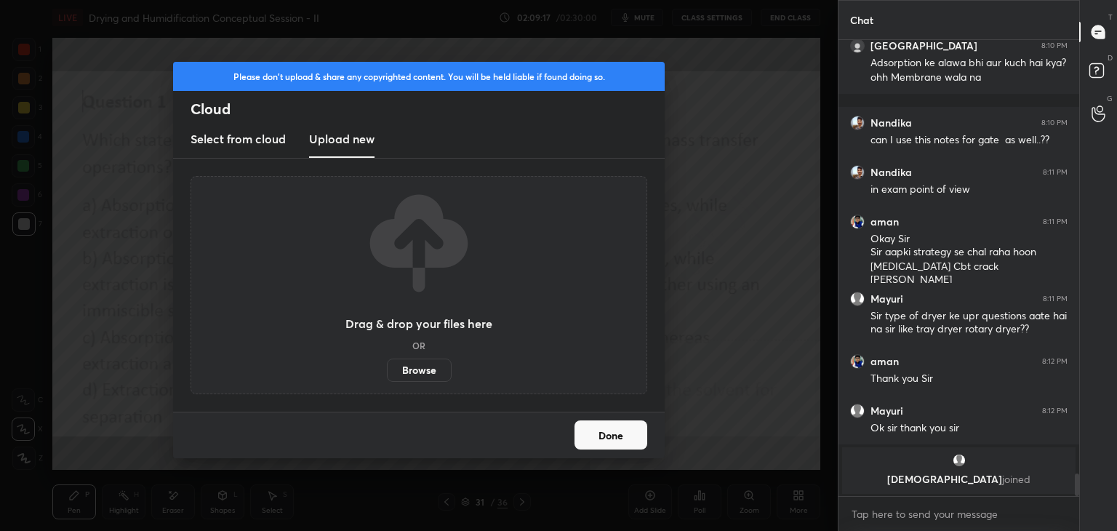
click at [413, 367] on label "Browse" at bounding box center [419, 369] width 65 height 23
click at [387, 367] on input "Browse" at bounding box center [387, 369] width 0 height 23
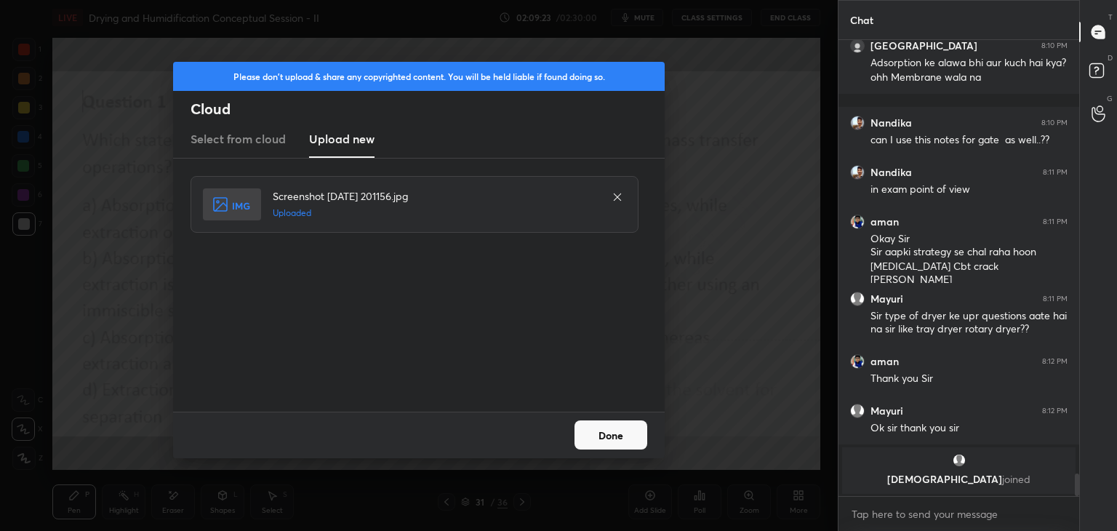
click at [618, 434] on button "Done" at bounding box center [610, 434] width 73 height 29
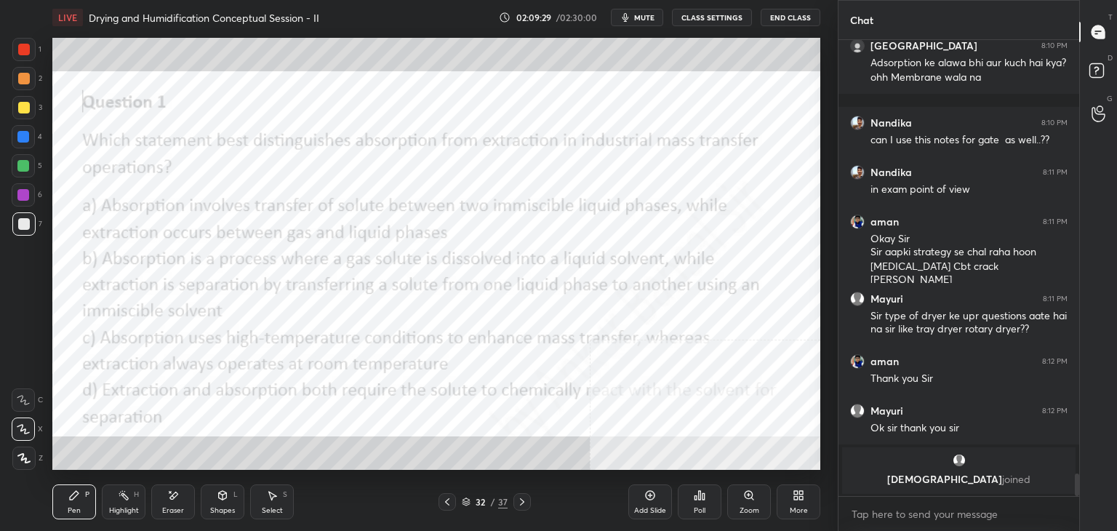
click at [446, 500] on icon at bounding box center [447, 501] width 4 height 7
click at [524, 502] on icon at bounding box center [522, 502] width 12 height 12
click at [643, 502] on div "Add Slide" at bounding box center [650, 501] width 44 height 35
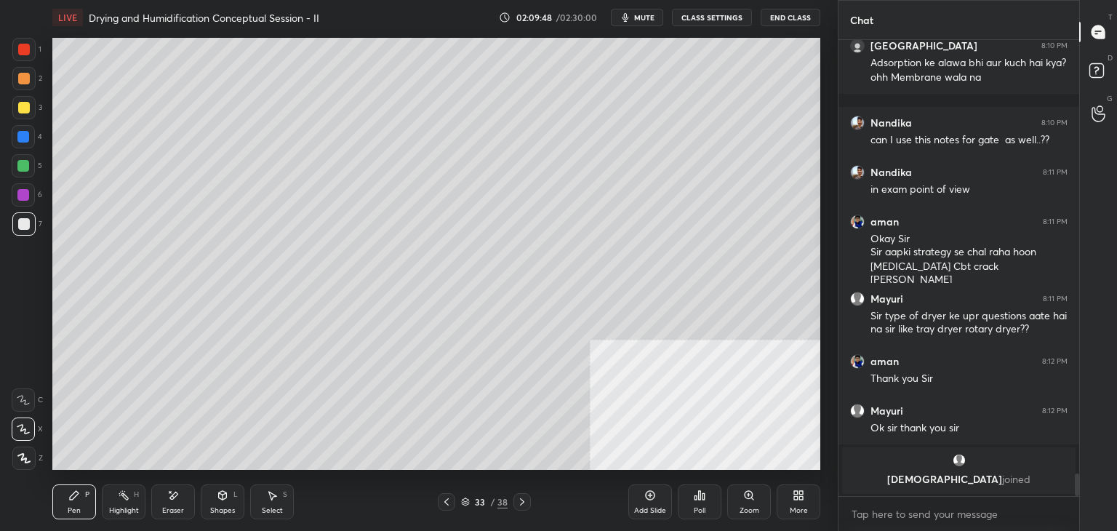
click at [806, 507] on div "More" at bounding box center [799, 510] width 18 height 7
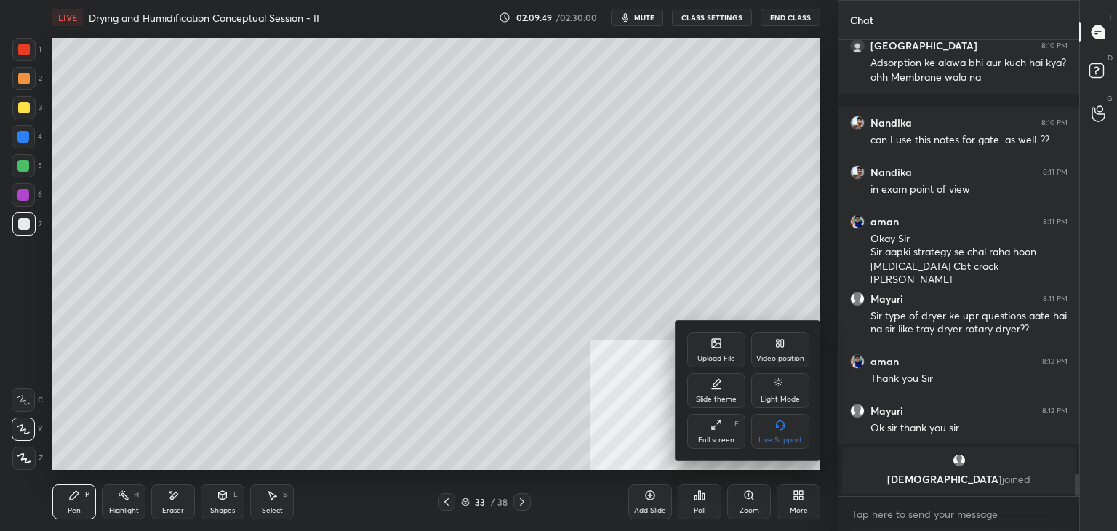
click at [722, 355] on div "Upload File" at bounding box center [716, 358] width 38 height 7
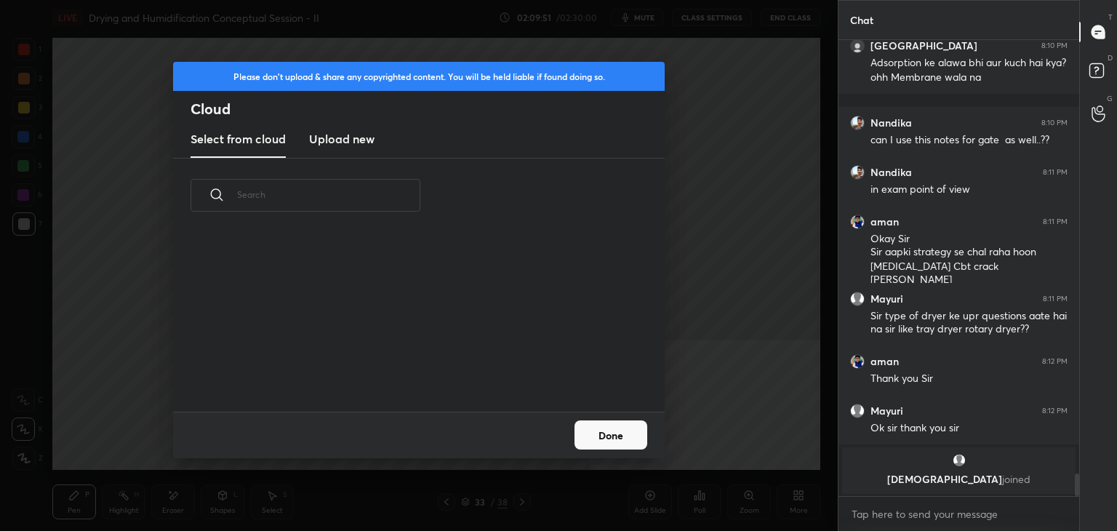
click at [342, 138] on h3 "Upload new" at bounding box center [341, 138] width 65 height 17
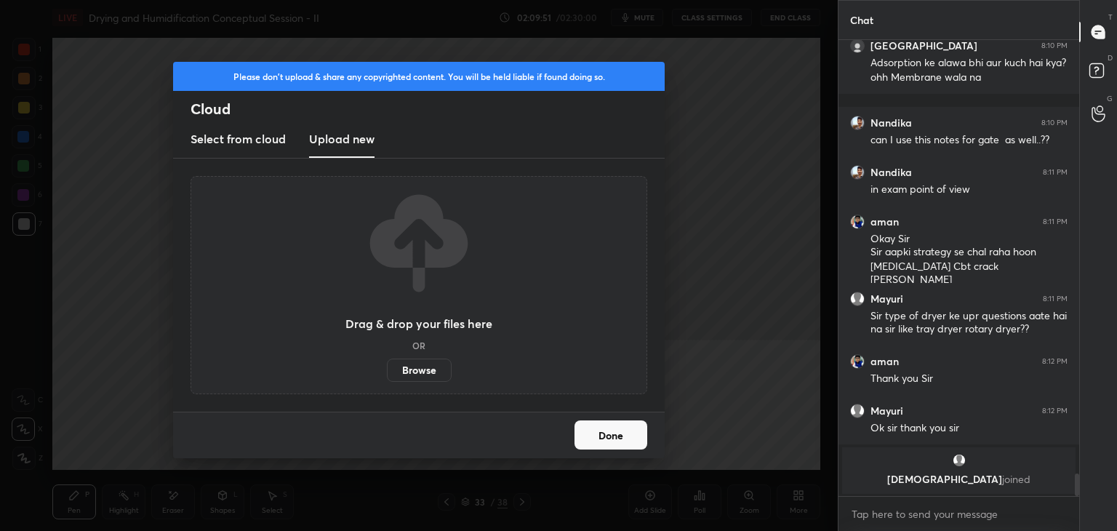
click at [417, 376] on label "Browse" at bounding box center [419, 369] width 65 height 23
click at [387, 376] on input "Browse" at bounding box center [387, 369] width 0 height 23
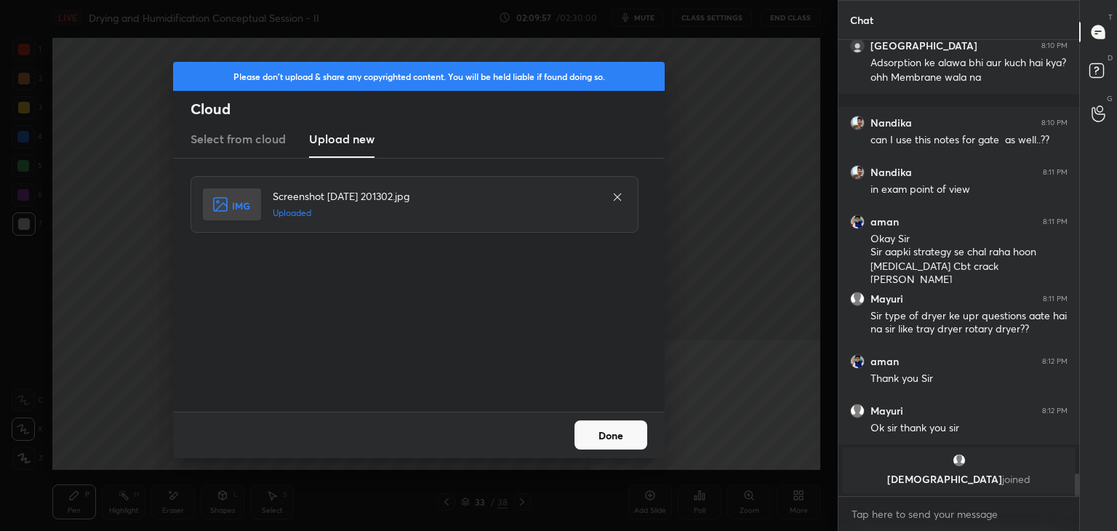
click at [591, 428] on button "Done" at bounding box center [610, 434] width 73 height 29
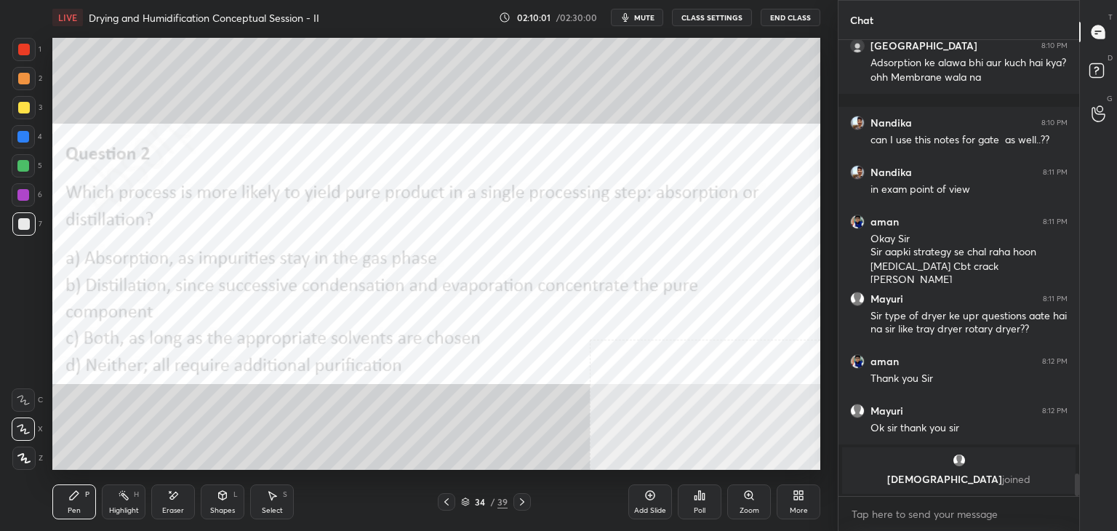
click at [705, 494] on icon at bounding box center [700, 495] width 12 height 12
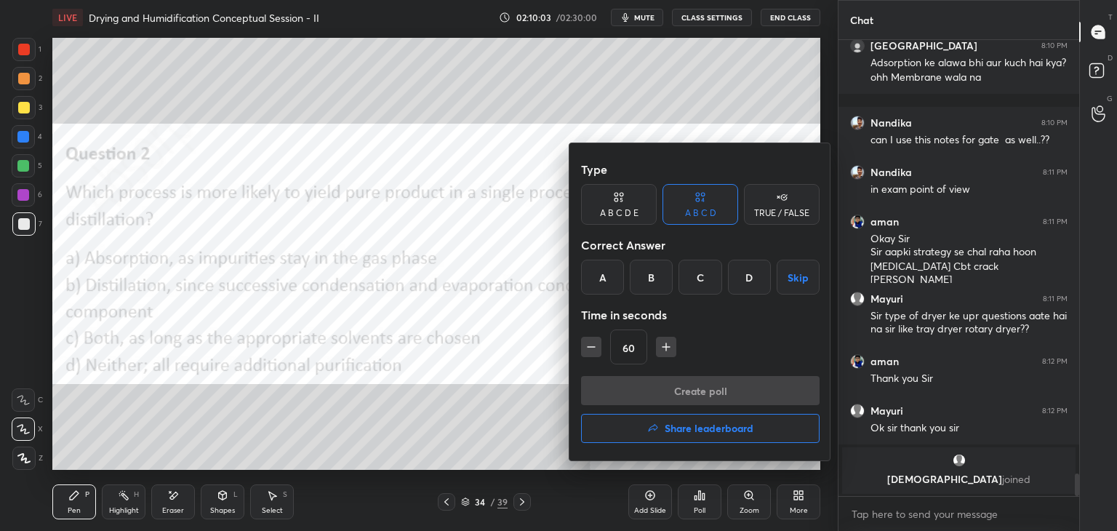
click at [649, 281] on div "B" at bounding box center [651, 277] width 43 height 35
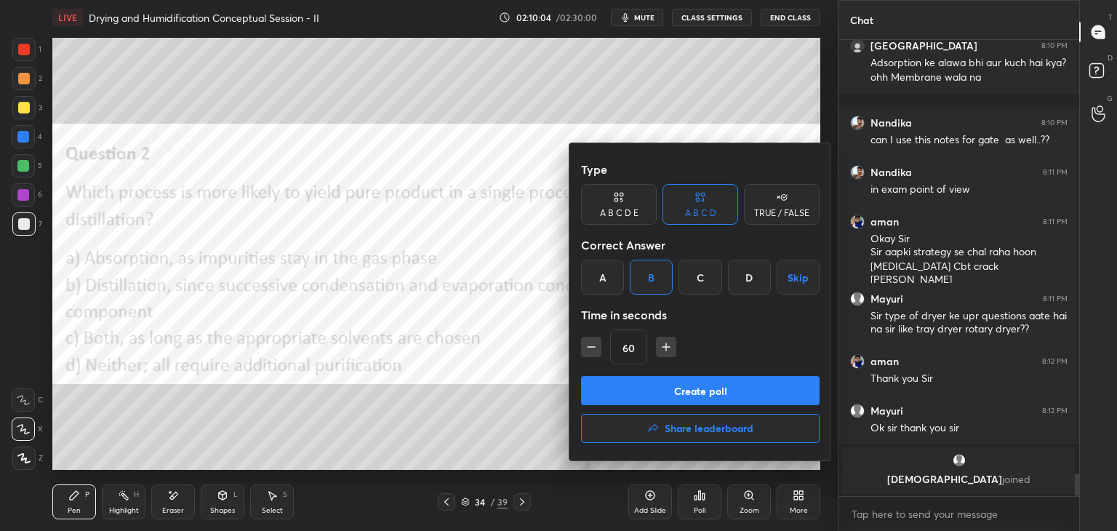
click at [654, 382] on button "Create poll" at bounding box center [700, 390] width 238 height 29
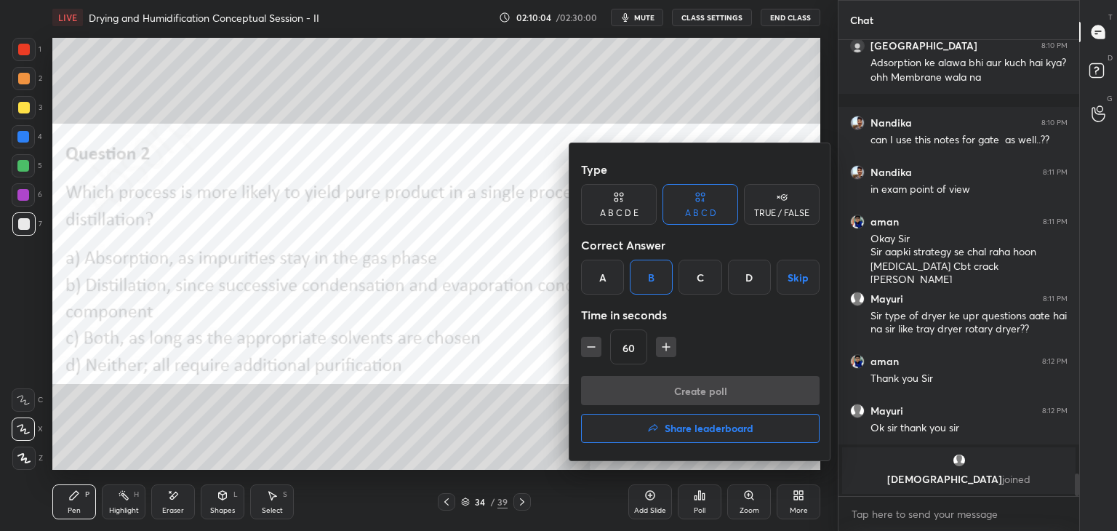
type textarea "x"
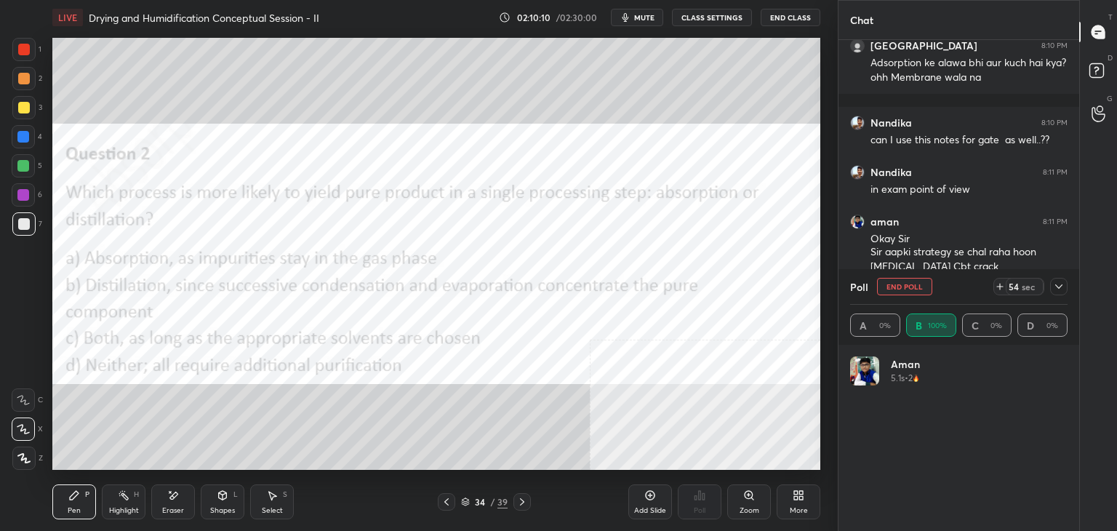
scroll to position [170, 213]
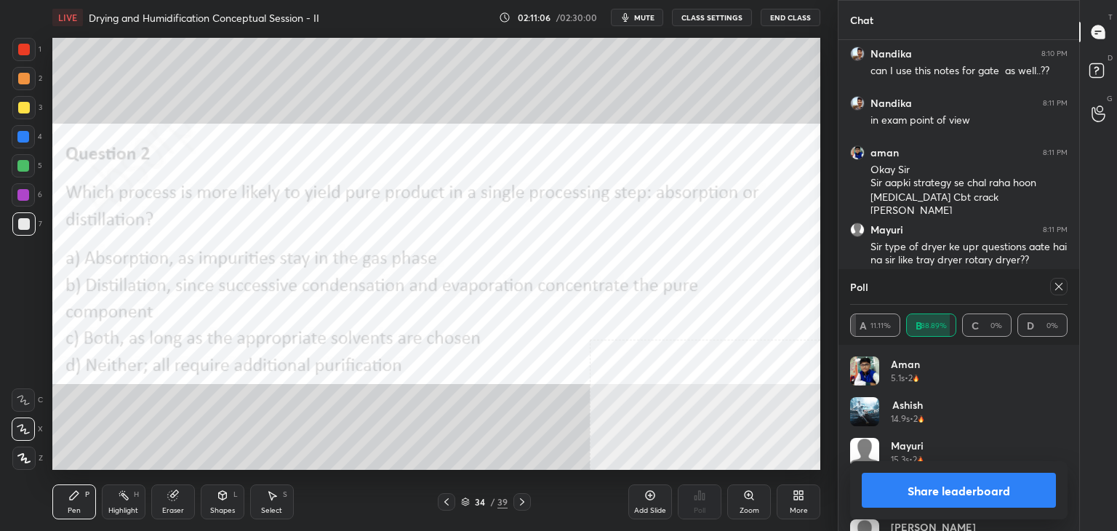
click at [1053, 286] on icon at bounding box center [1059, 287] width 12 height 12
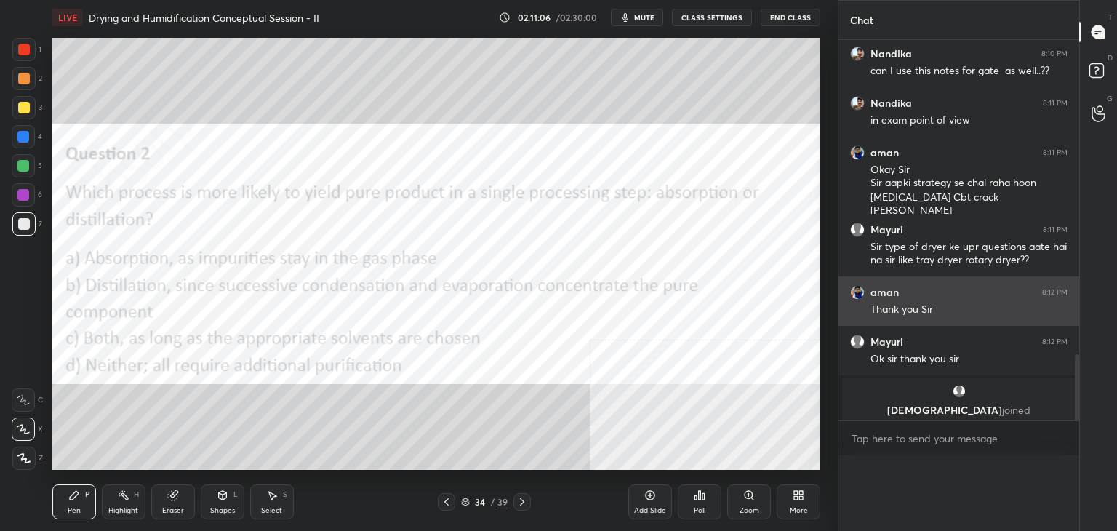
scroll to position [4, 213]
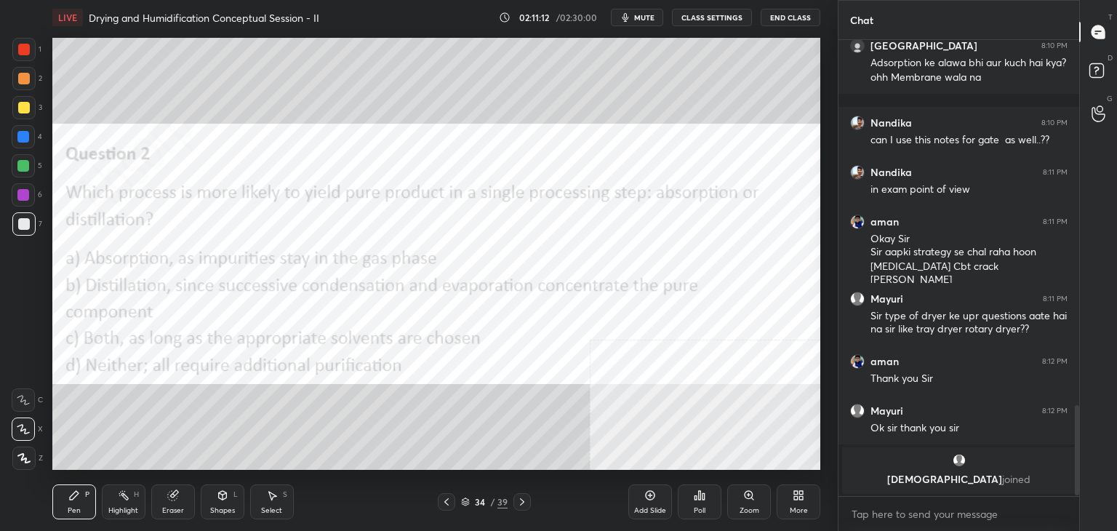
click at [522, 501] on icon at bounding box center [522, 501] width 4 height 7
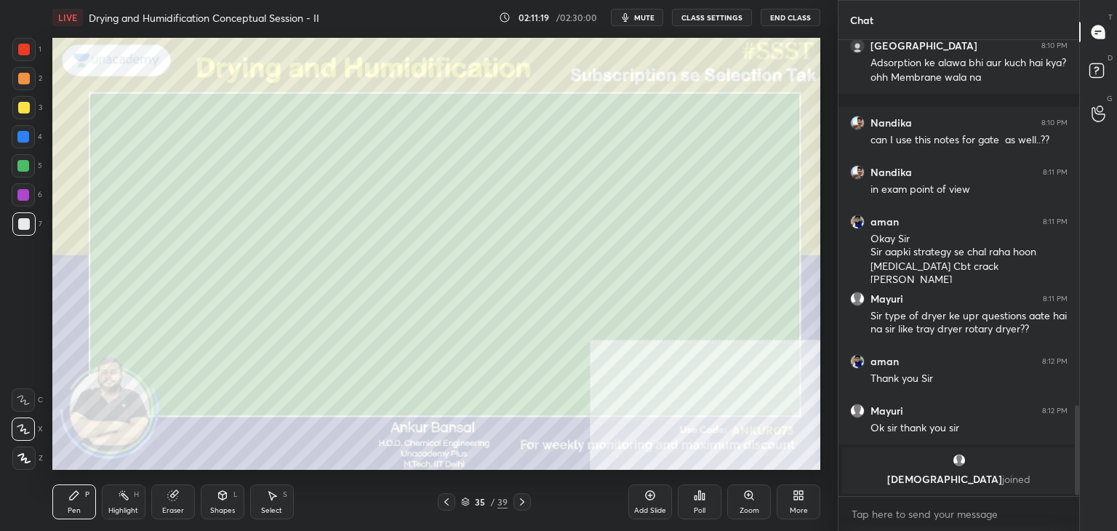
click at [795, 500] on icon at bounding box center [798, 495] width 12 height 12
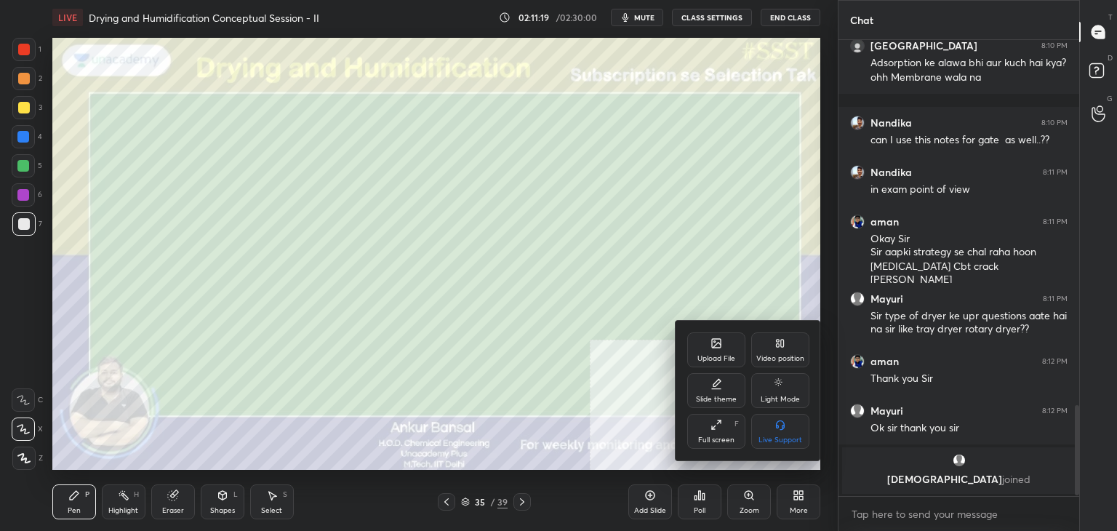
click at [721, 351] on div "Upload File" at bounding box center [716, 349] width 58 height 35
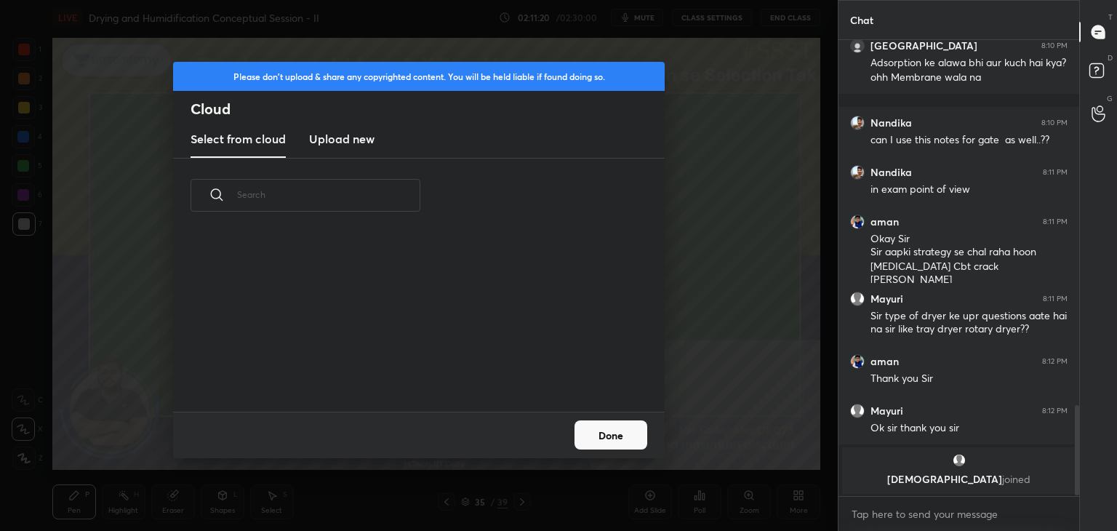
click at [346, 132] on h3 "Upload new" at bounding box center [341, 138] width 65 height 17
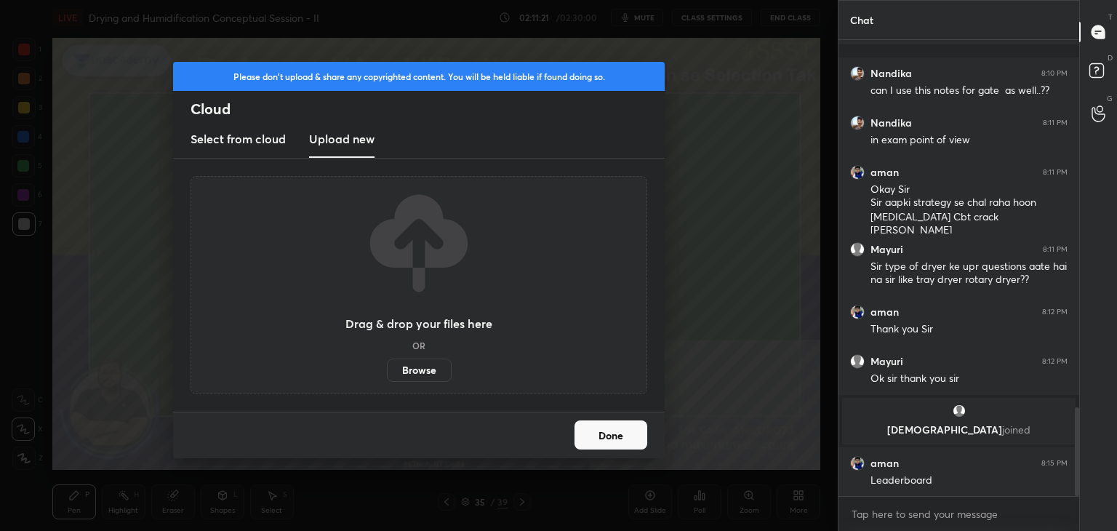
click at [414, 365] on label "Browse" at bounding box center [419, 369] width 65 height 23
click at [387, 365] on input "Browse" at bounding box center [387, 369] width 0 height 23
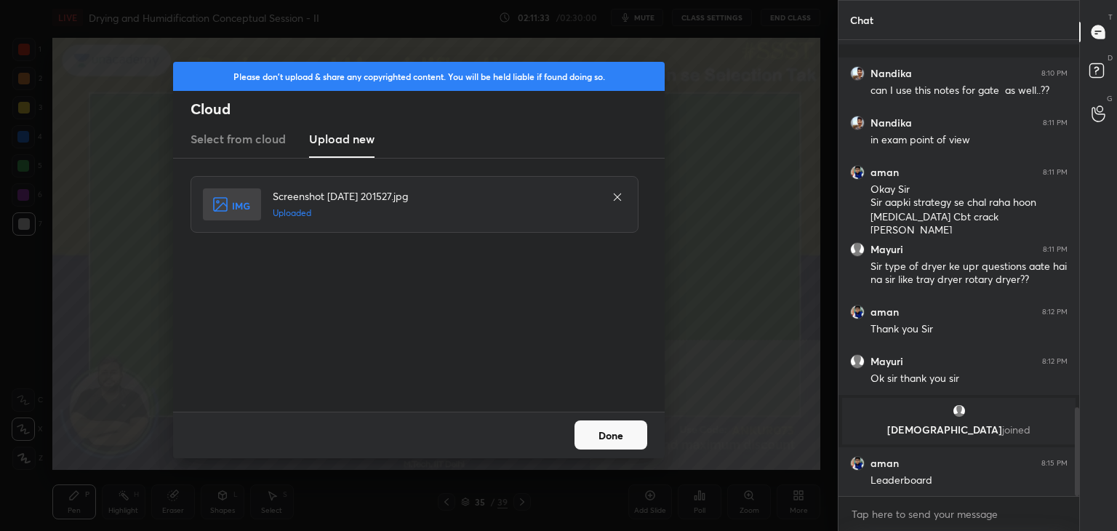
click at [603, 437] on button "Done" at bounding box center [610, 434] width 73 height 29
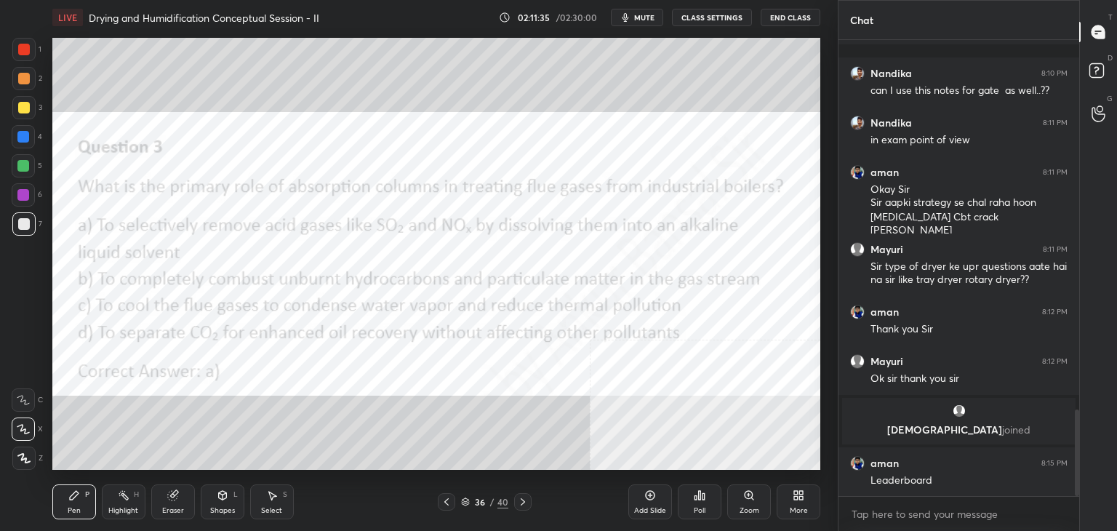
scroll to position [1938, 0]
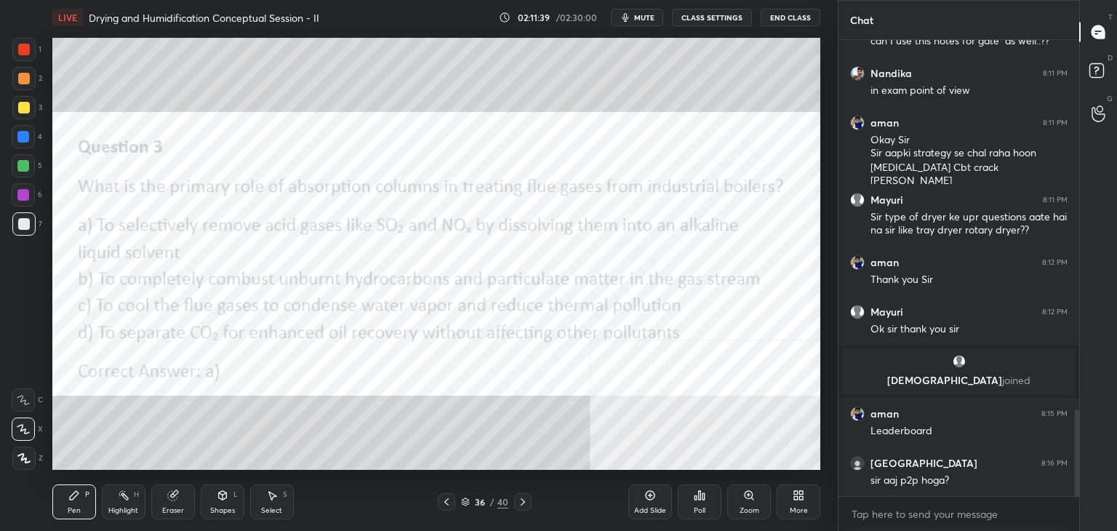
click at [18, 49] on div at bounding box center [24, 50] width 12 height 12
click at [699, 502] on div "Poll" at bounding box center [700, 501] width 44 height 35
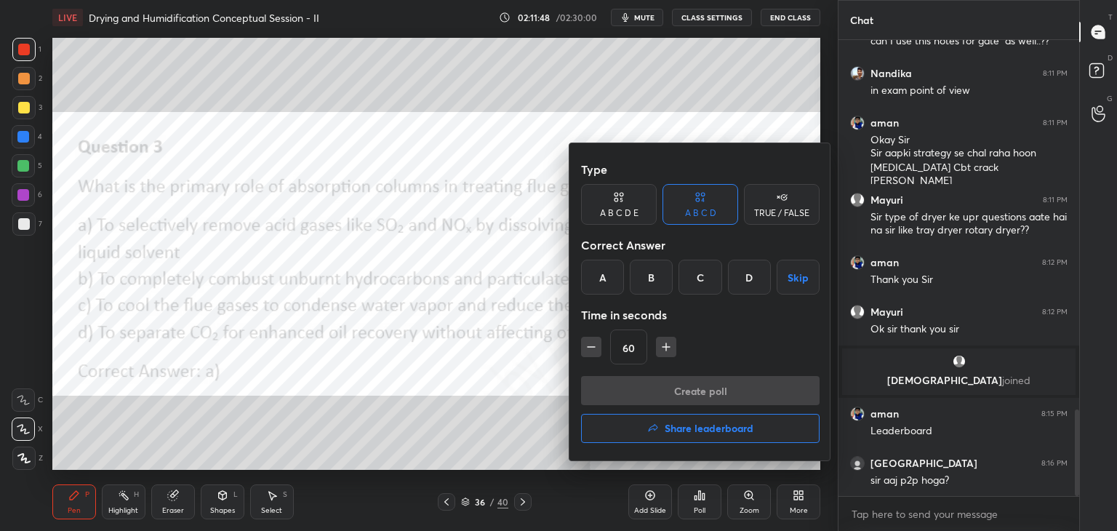
click at [600, 273] on div "A" at bounding box center [602, 277] width 43 height 35
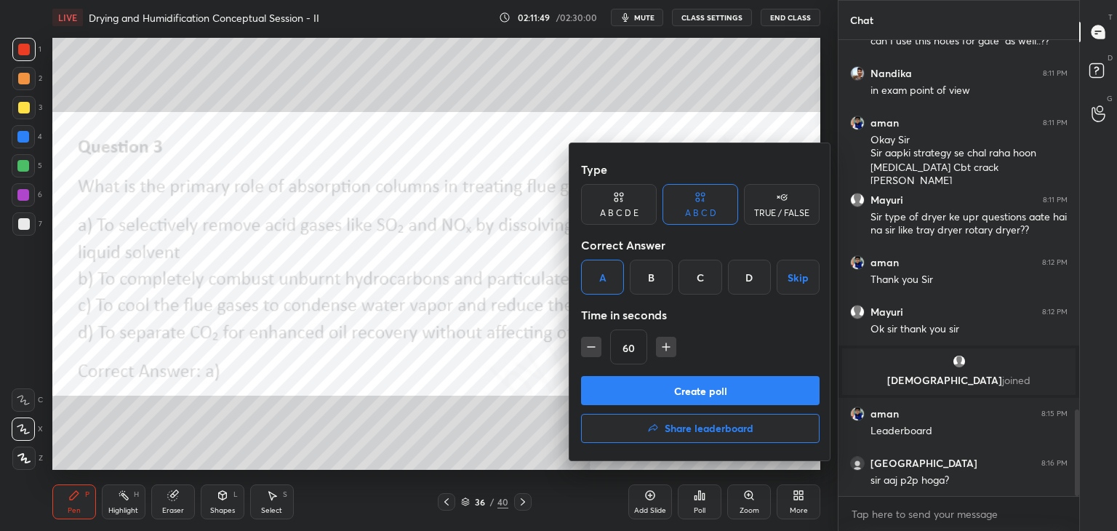
click at [669, 376] on button "Create poll" at bounding box center [700, 390] width 238 height 29
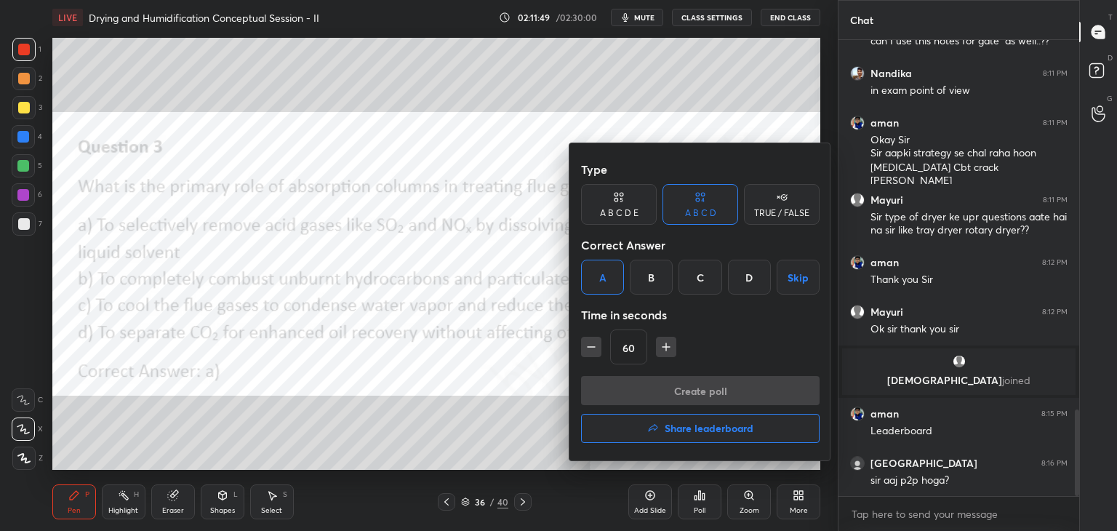
scroll to position [4, 4]
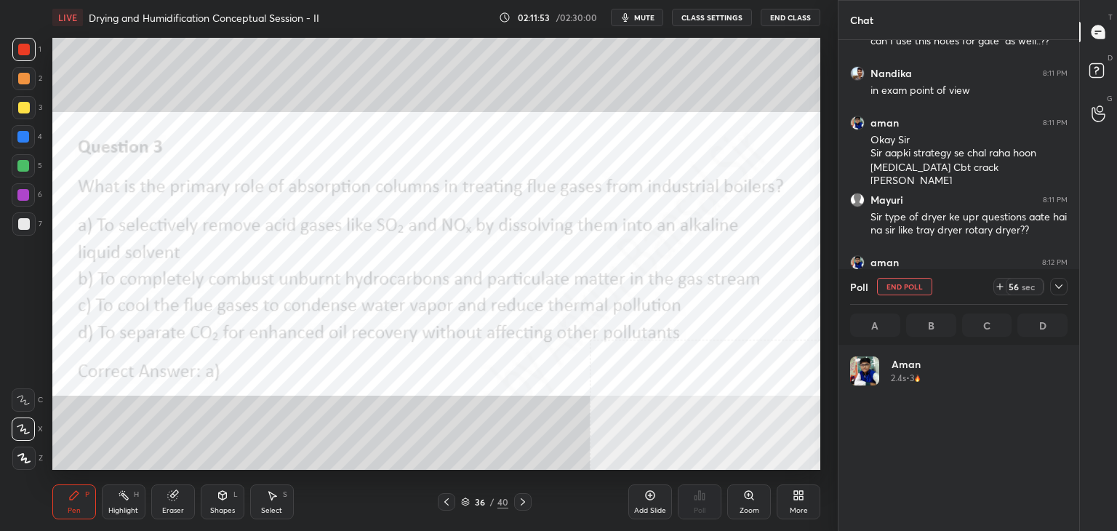
click at [1057, 285] on icon at bounding box center [1059, 287] width 12 height 12
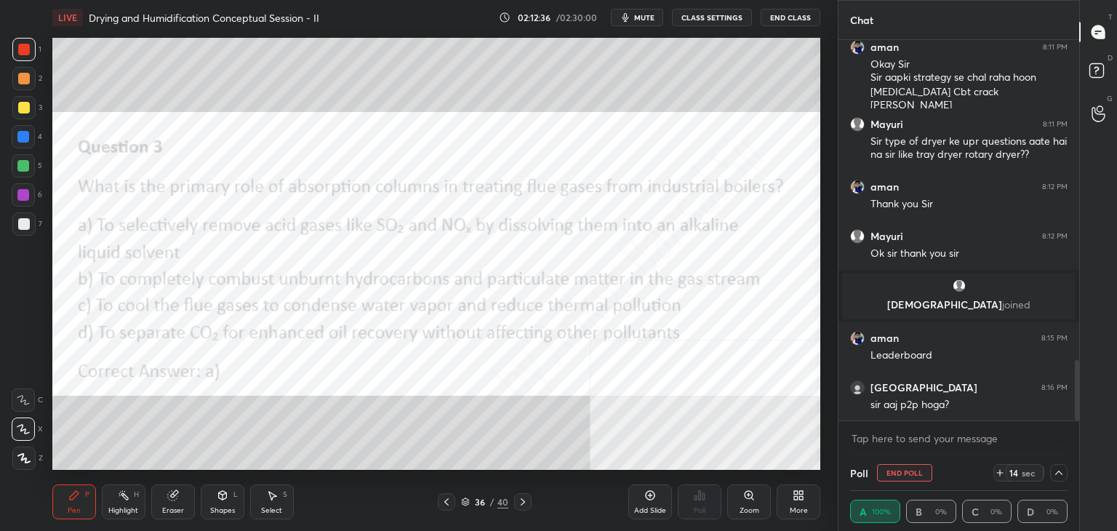
click at [1061, 485] on div "Poll End Poll 14 sec" at bounding box center [958, 472] width 217 height 35
click at [1059, 471] on icon at bounding box center [1058, 472] width 7 height 4
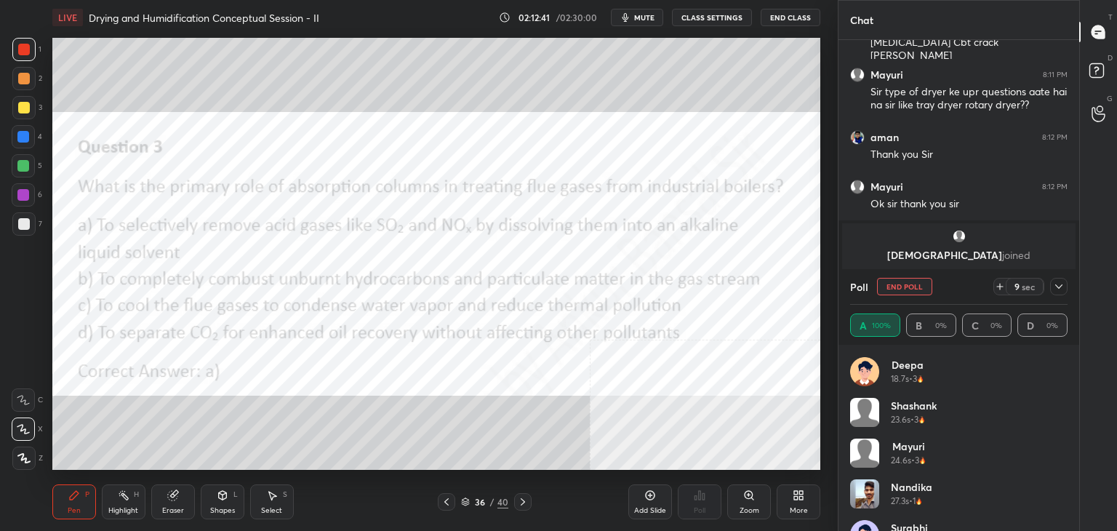
scroll to position [192, 0]
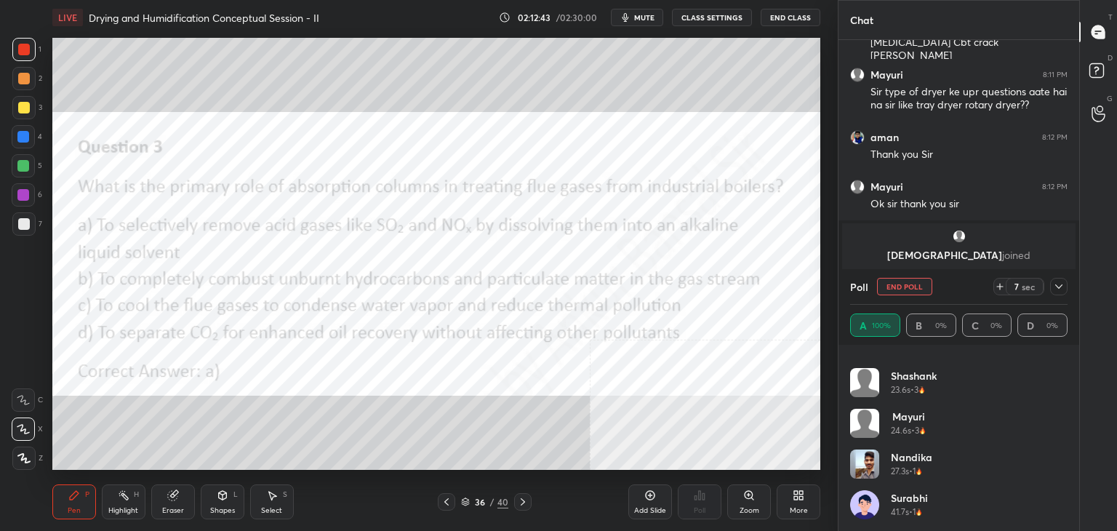
click at [1059, 284] on icon at bounding box center [1059, 287] width 12 height 12
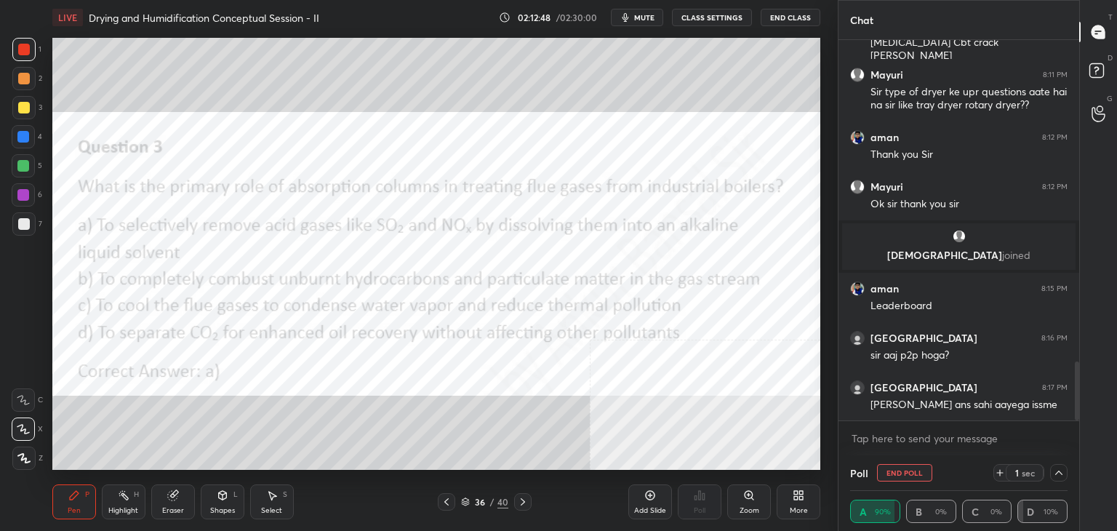
click at [20, 225] on div at bounding box center [24, 224] width 12 height 12
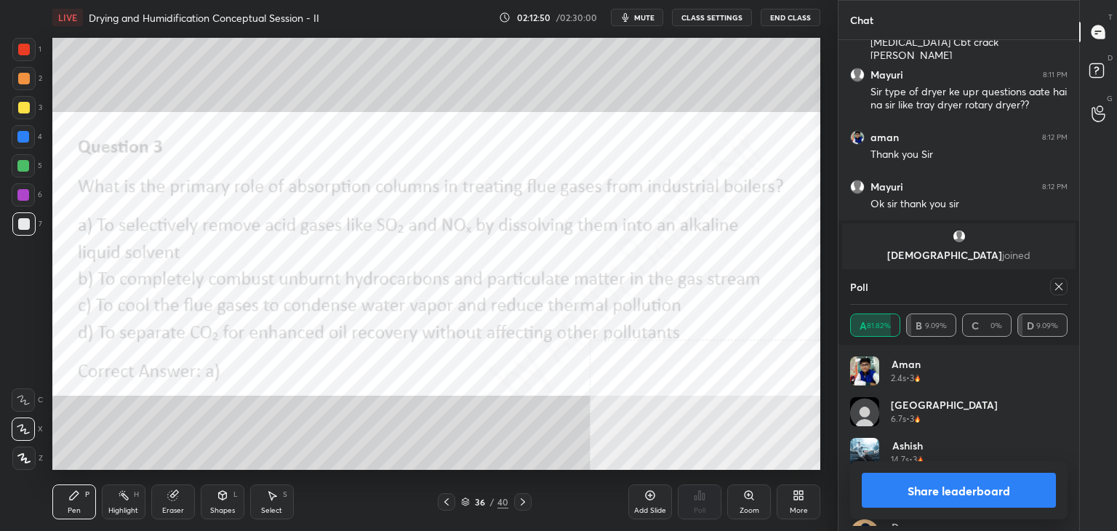
scroll to position [169, 213]
click at [519, 501] on icon at bounding box center [523, 502] width 12 height 12
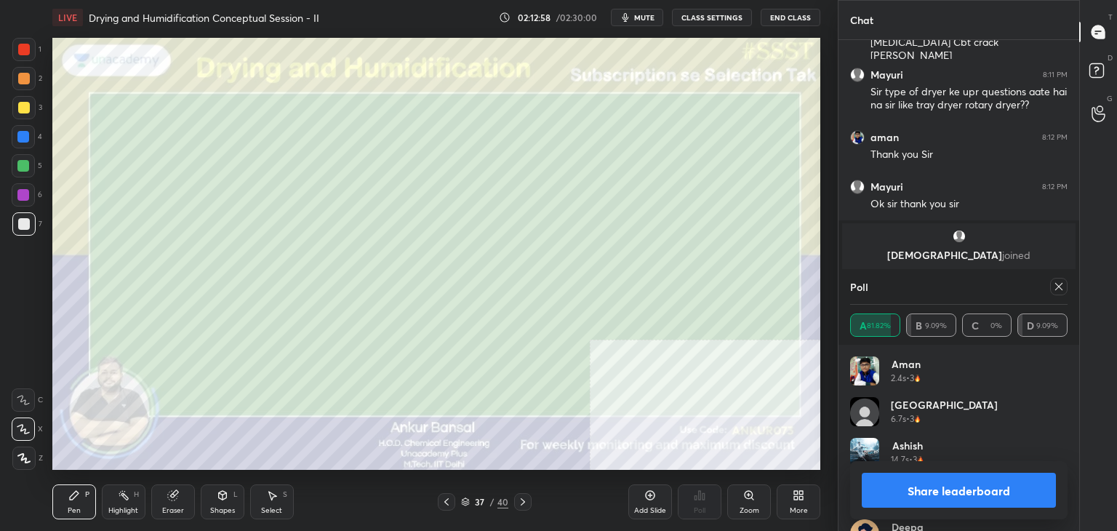
click at [1061, 289] on icon at bounding box center [1058, 286] width 7 height 7
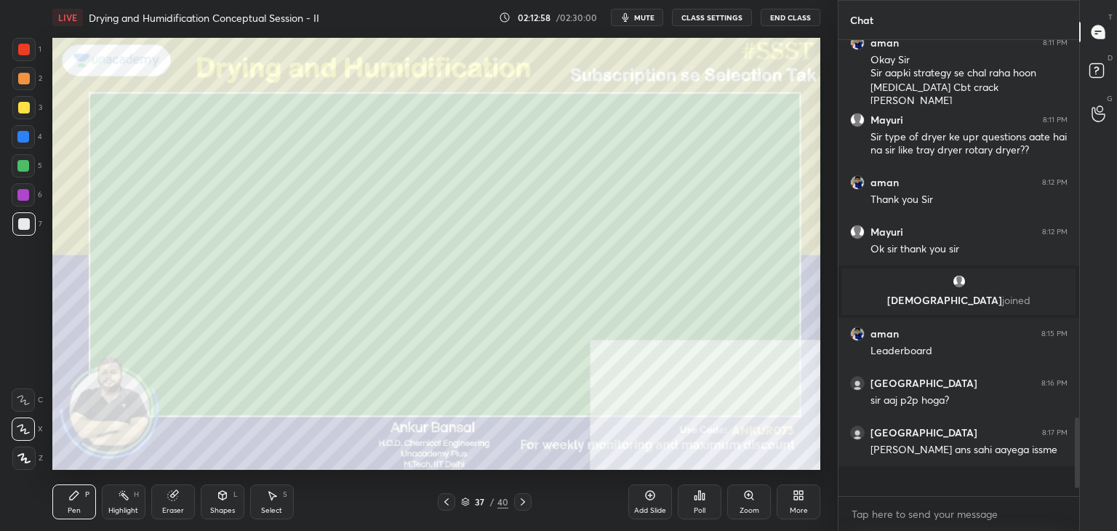
scroll to position [451, 236]
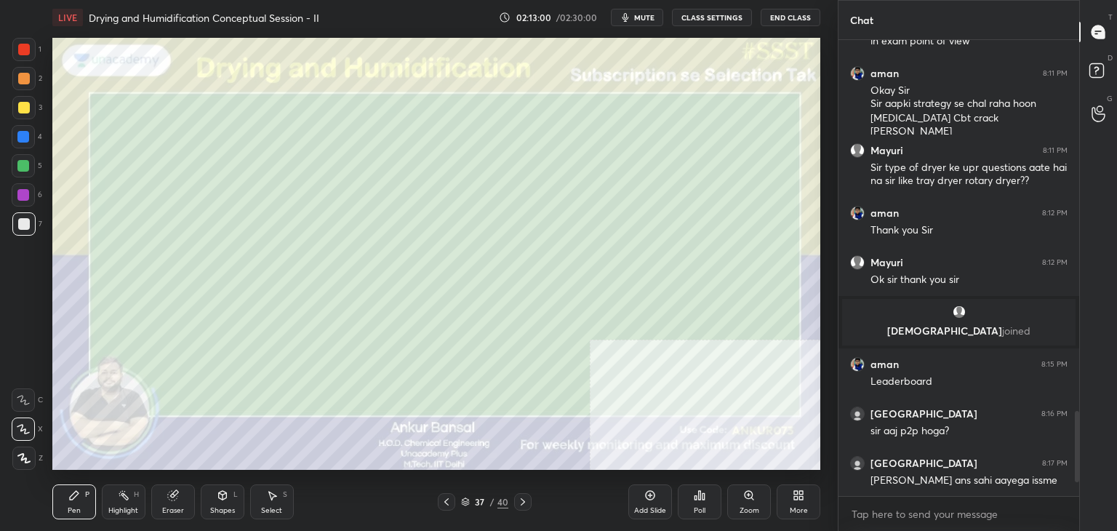
click at [805, 499] on div "More" at bounding box center [798, 501] width 44 height 35
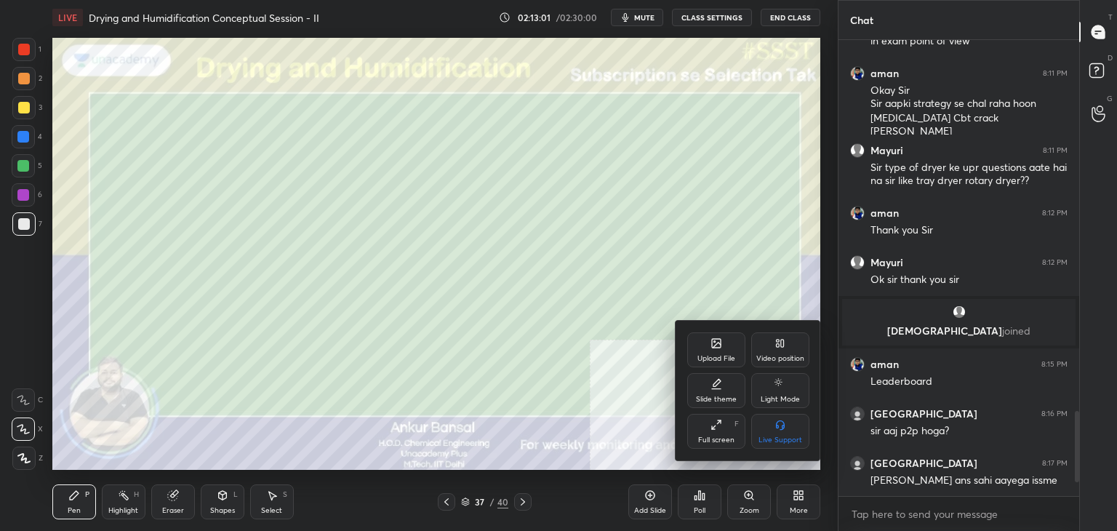
click at [710, 345] on icon at bounding box center [716, 343] width 12 height 12
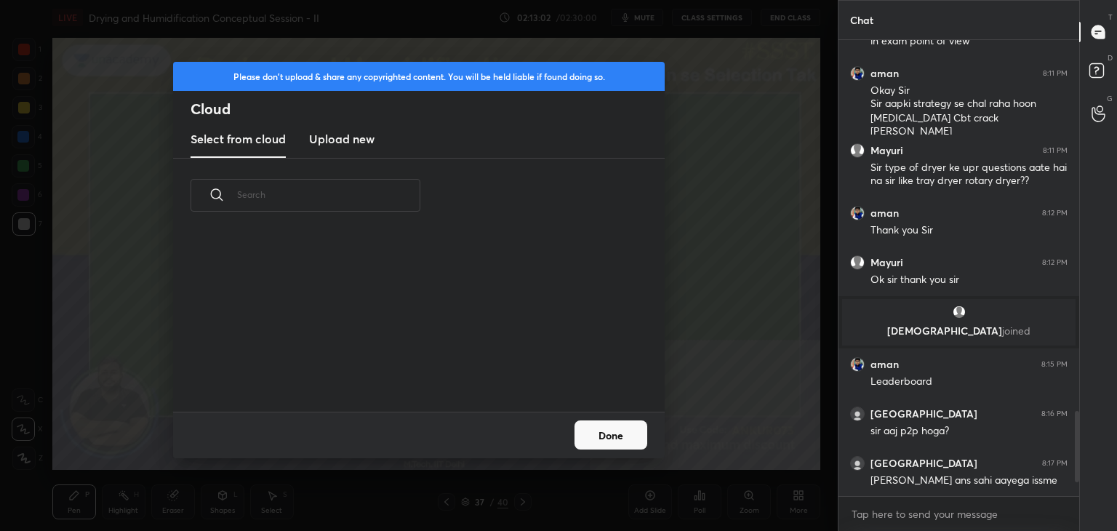
click at [352, 140] on h3 "Upload new" at bounding box center [341, 138] width 65 height 17
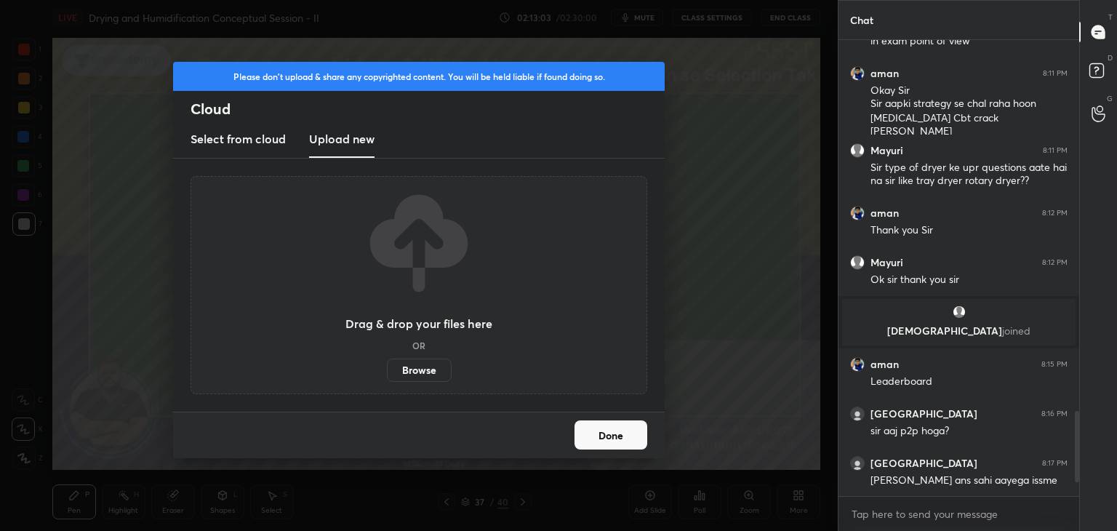
click at [424, 369] on label "Browse" at bounding box center [419, 369] width 65 height 23
click at [387, 369] on input "Browse" at bounding box center [387, 369] width 0 height 23
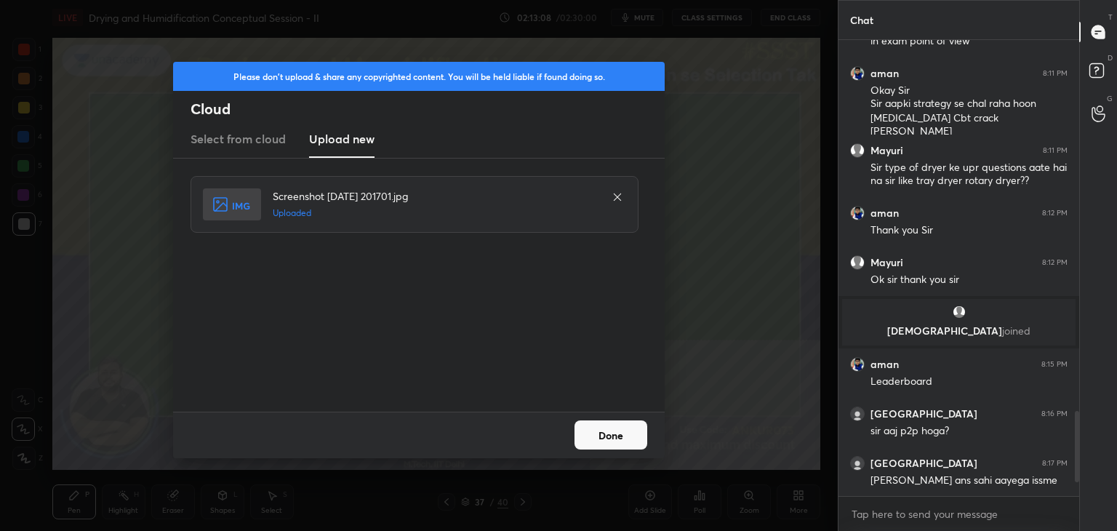
click at [612, 428] on button "Done" at bounding box center [610, 434] width 73 height 29
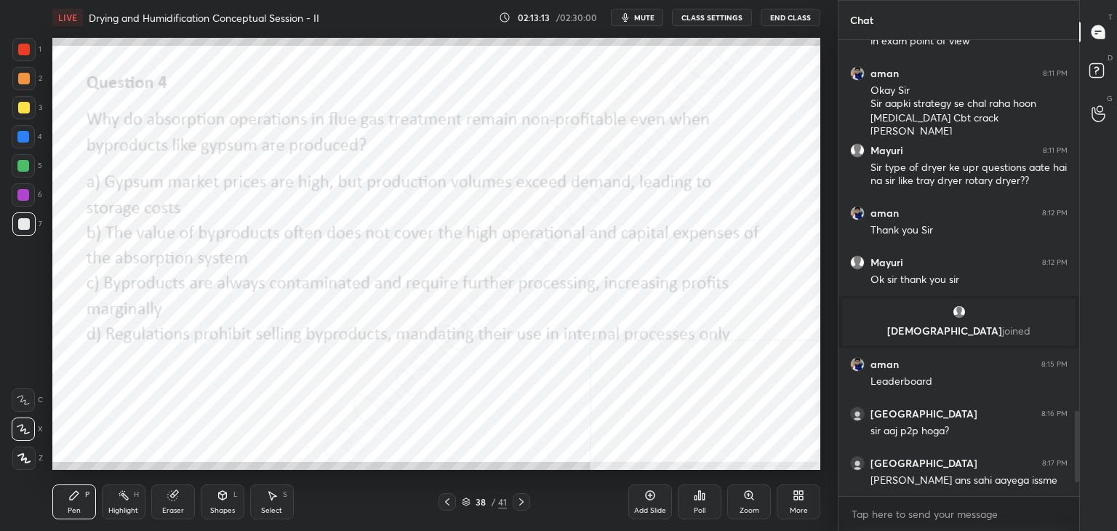
click at [705, 498] on div "Poll" at bounding box center [700, 501] width 44 height 35
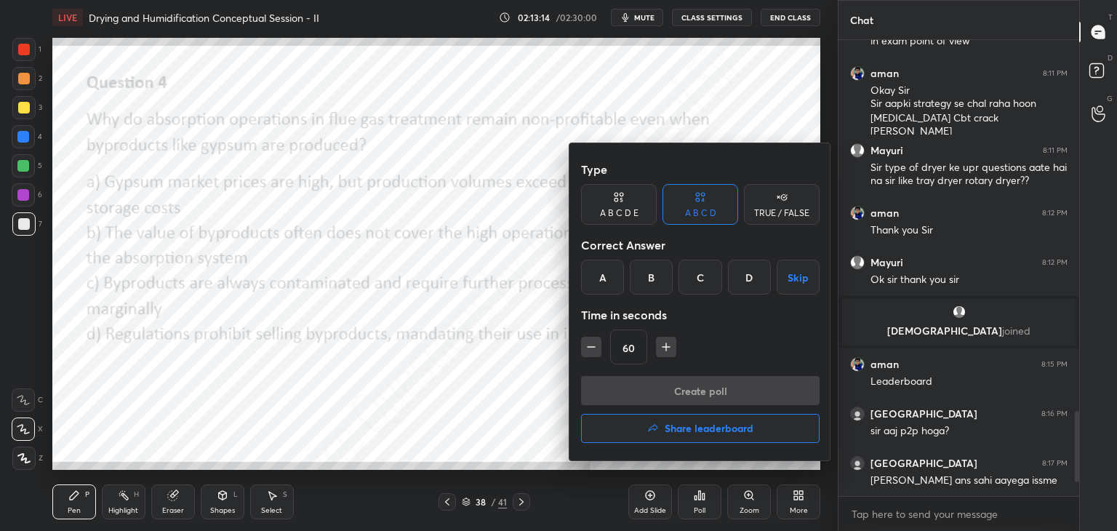
click at [640, 276] on div "B" at bounding box center [651, 277] width 43 height 35
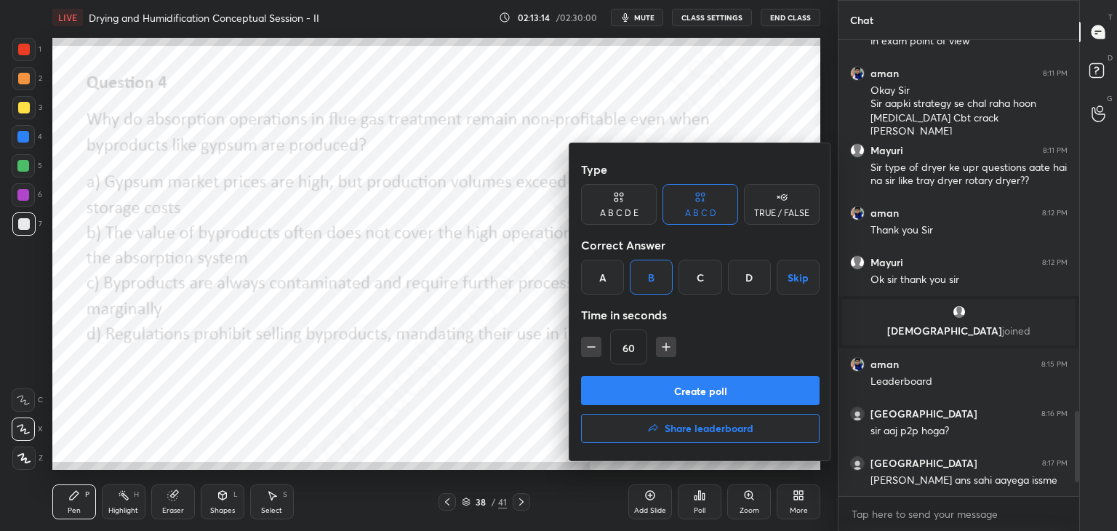
click at [683, 380] on button "Create poll" at bounding box center [700, 390] width 238 height 29
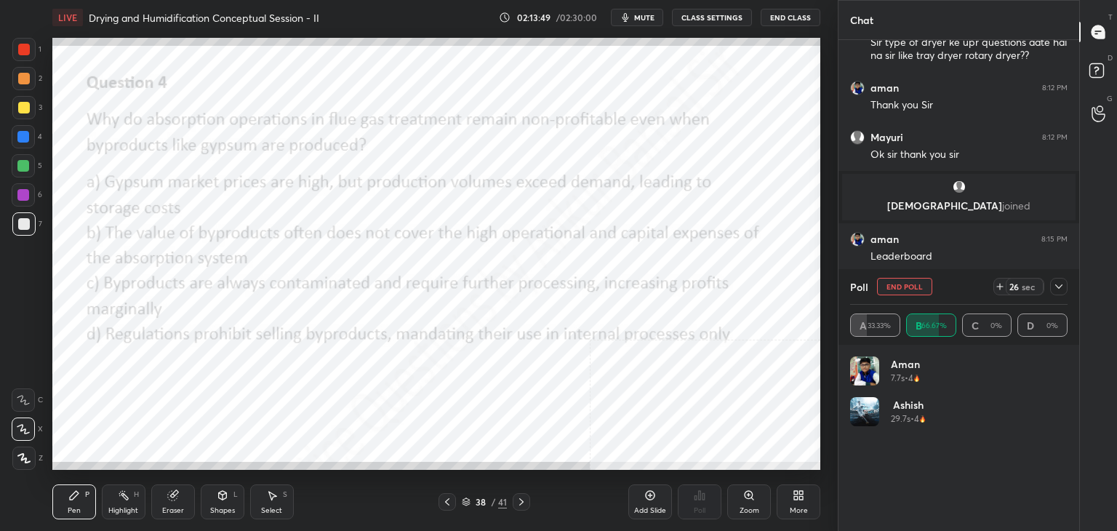
scroll to position [2127, 0]
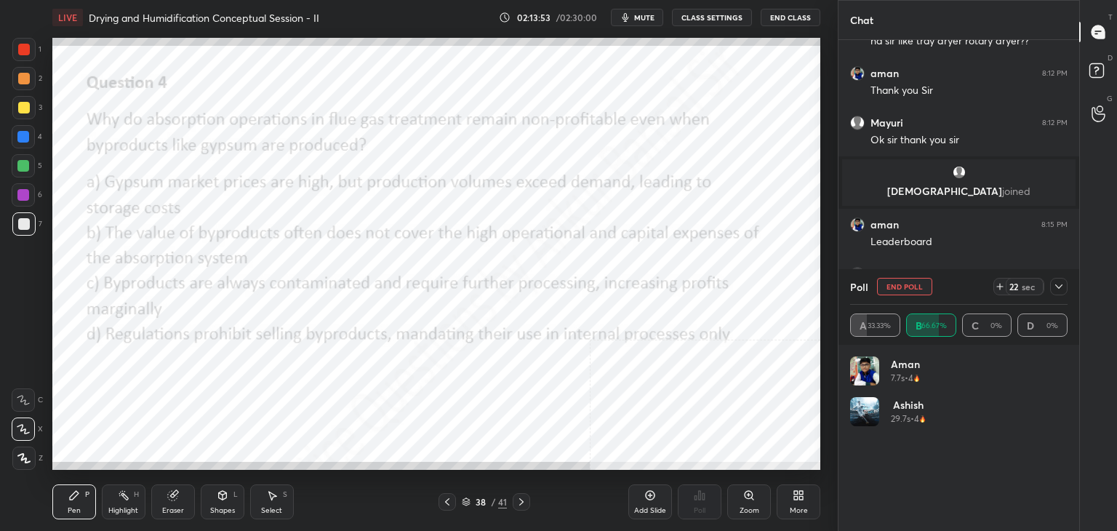
click at [1064, 286] on div at bounding box center [1058, 286] width 17 height 17
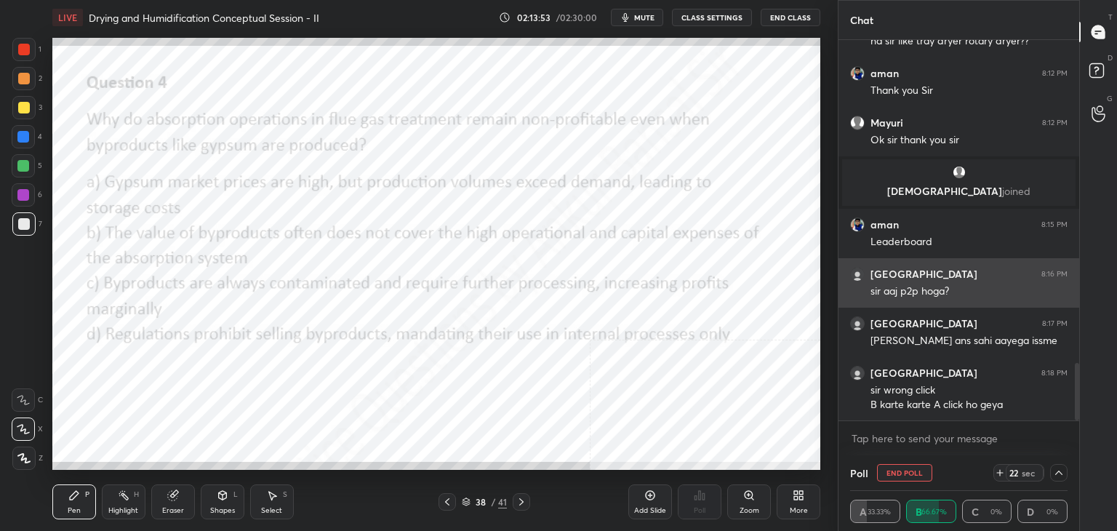
scroll to position [39, 213]
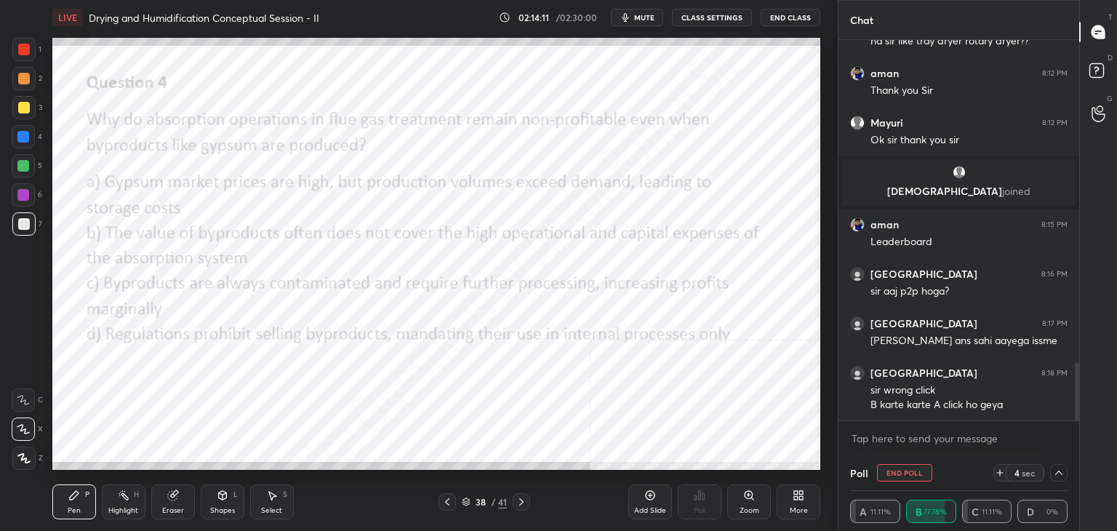
click at [1056, 470] on icon at bounding box center [1059, 473] width 12 height 12
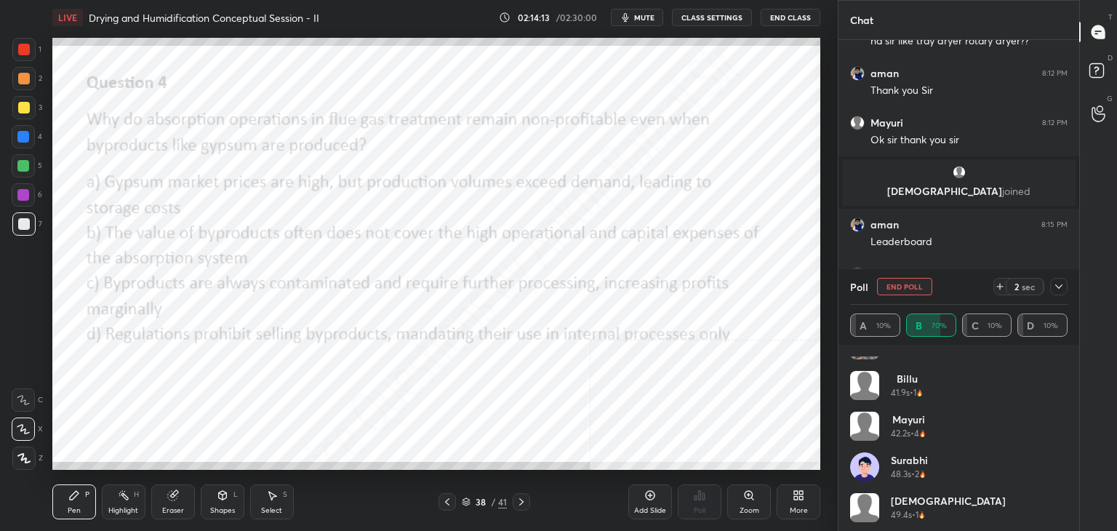
scroll to position [111, 0]
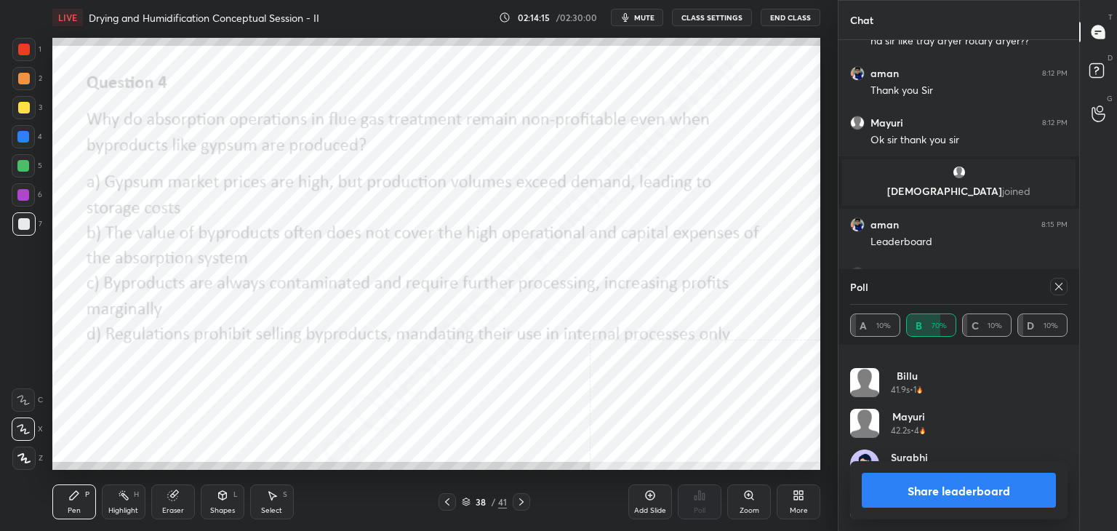
click at [1061, 285] on icon at bounding box center [1059, 287] width 12 height 12
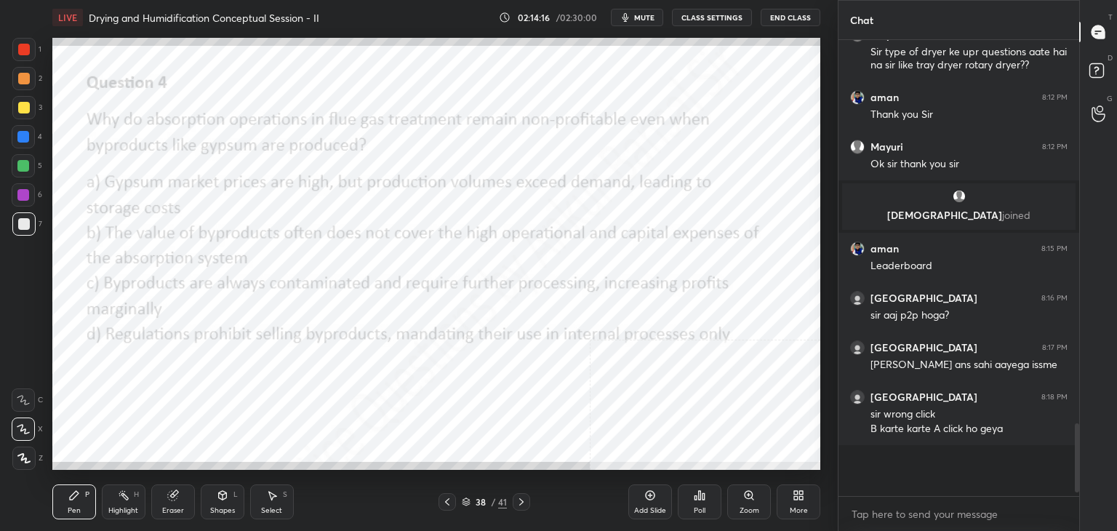
scroll to position [4, 4]
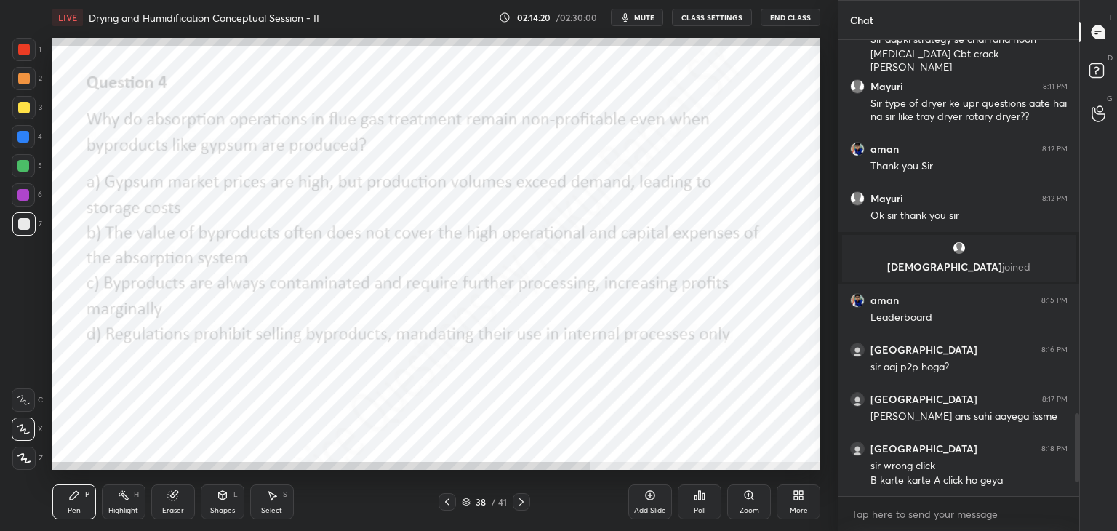
click at [521, 509] on div at bounding box center [521, 501] width 17 height 17
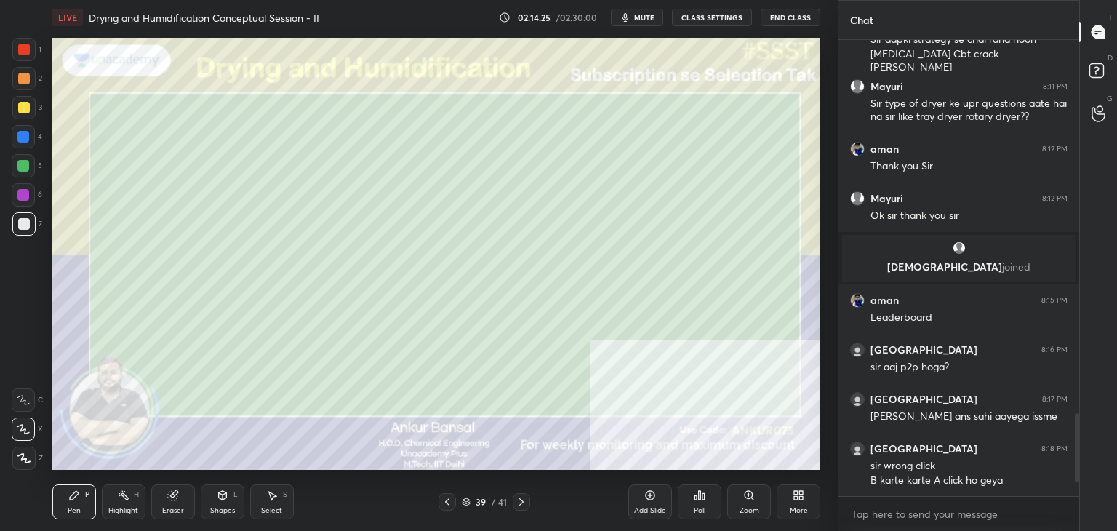
click at [794, 507] on div "More" at bounding box center [799, 510] width 18 height 7
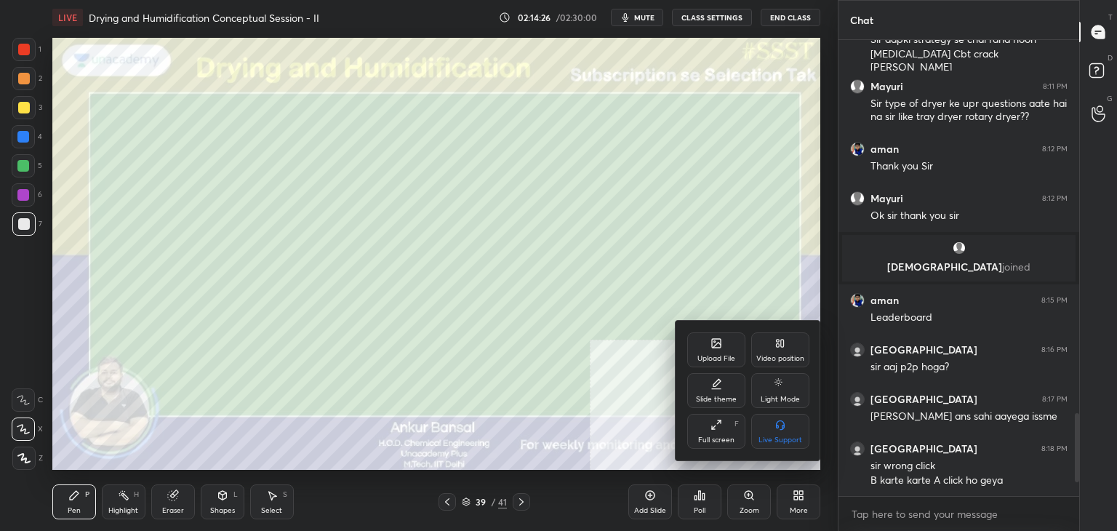
click at [718, 350] on div "Upload File" at bounding box center [716, 349] width 58 height 35
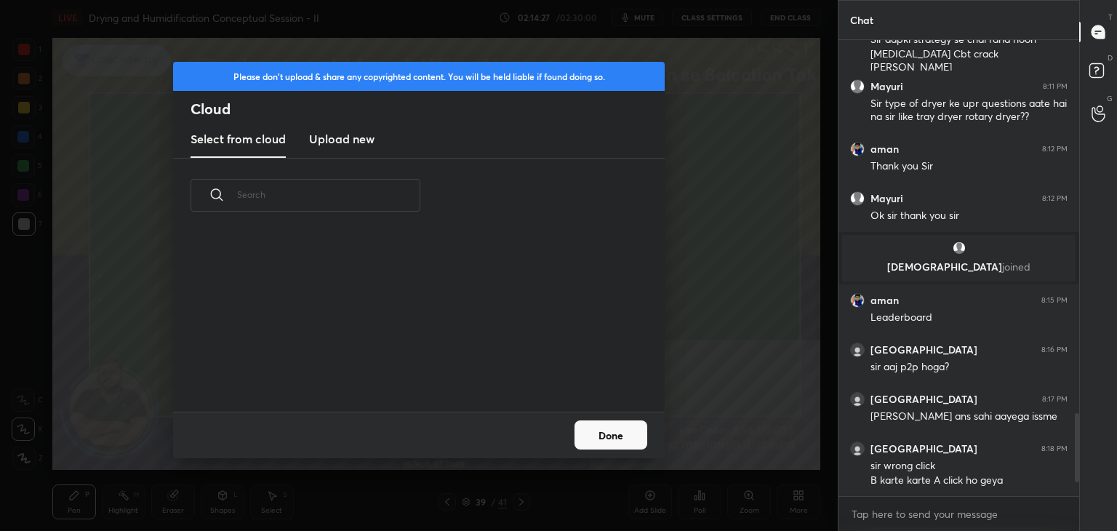
click at [355, 146] on h3 "Upload new" at bounding box center [341, 138] width 65 height 17
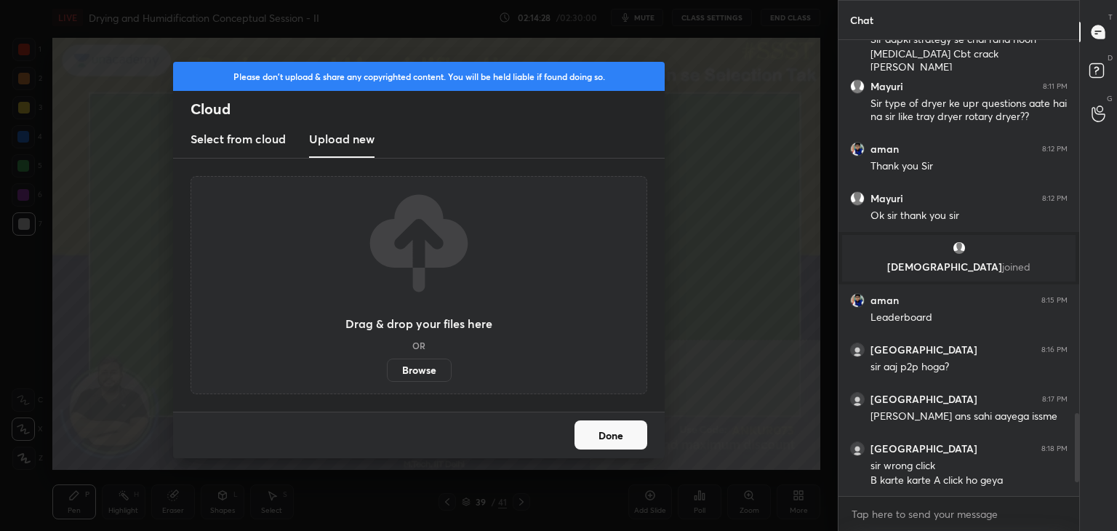
click at [424, 367] on label "Browse" at bounding box center [419, 369] width 65 height 23
click at [387, 367] on input "Browse" at bounding box center [387, 369] width 0 height 23
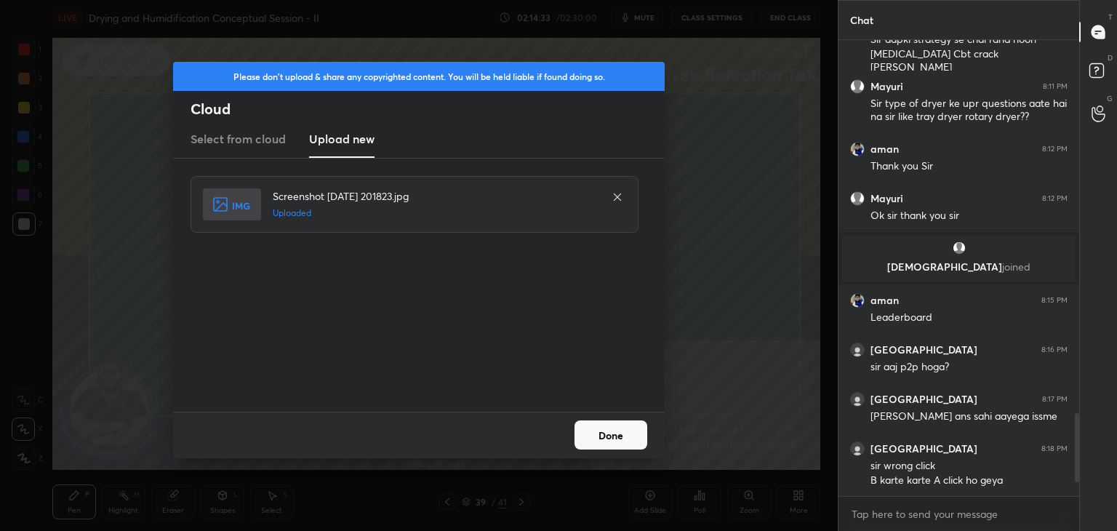
click at [601, 435] on button "Done" at bounding box center [610, 434] width 73 height 29
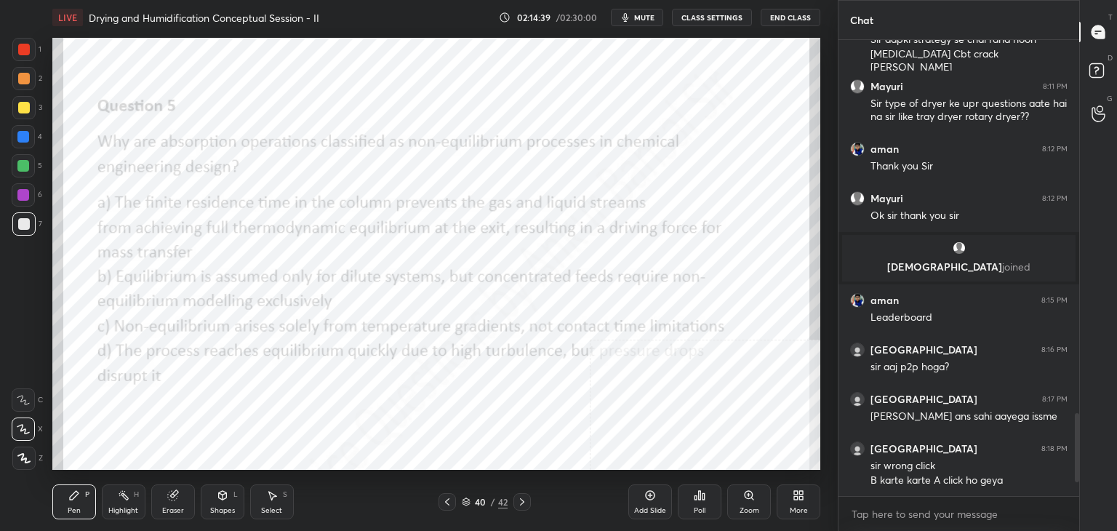
click at [707, 496] on div "Poll" at bounding box center [700, 501] width 44 height 35
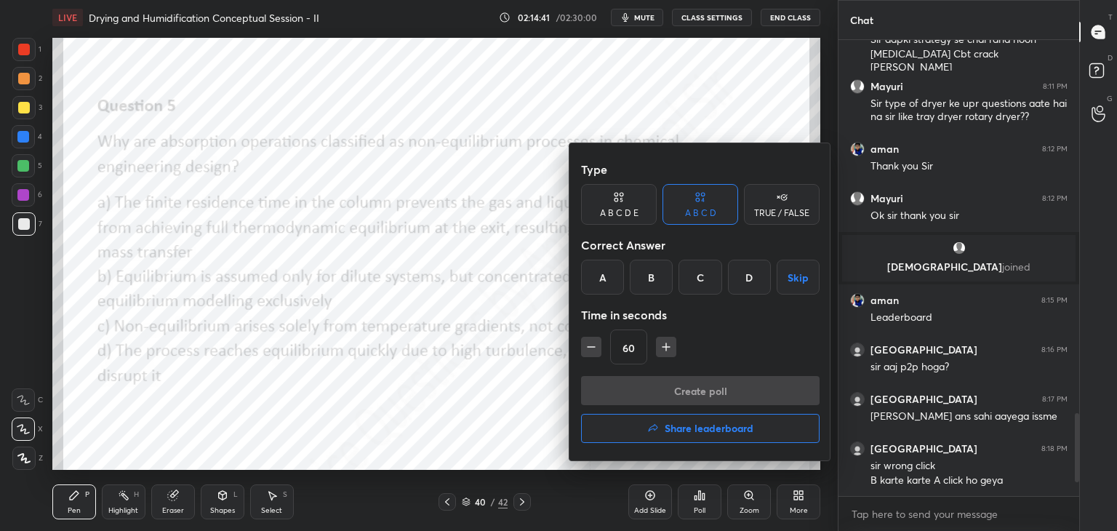
click at [609, 274] on div "A" at bounding box center [602, 277] width 43 height 35
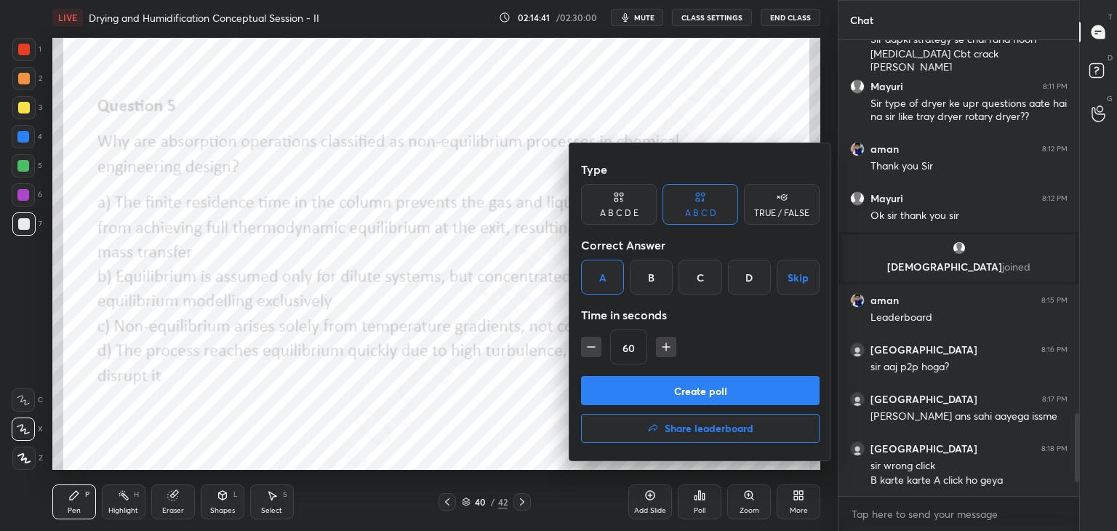
click at [667, 377] on button "Create poll" at bounding box center [700, 390] width 238 height 29
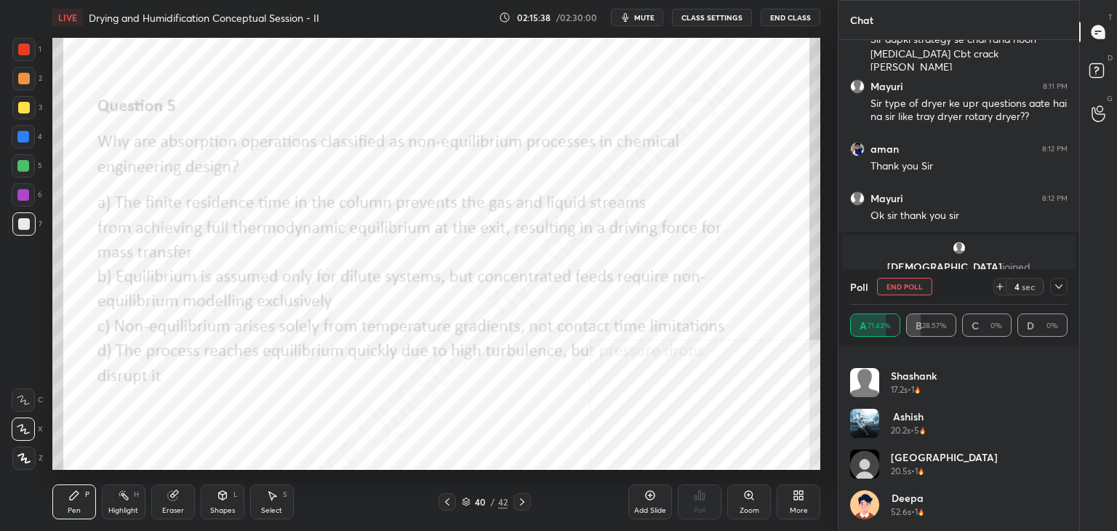
scroll to position [0, 0]
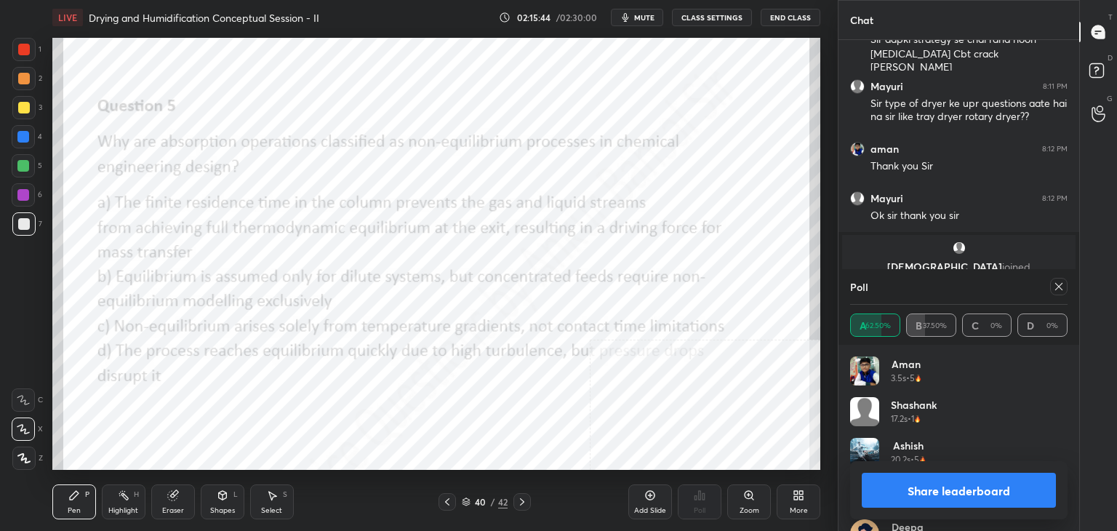
click at [1063, 286] on icon at bounding box center [1059, 287] width 12 height 12
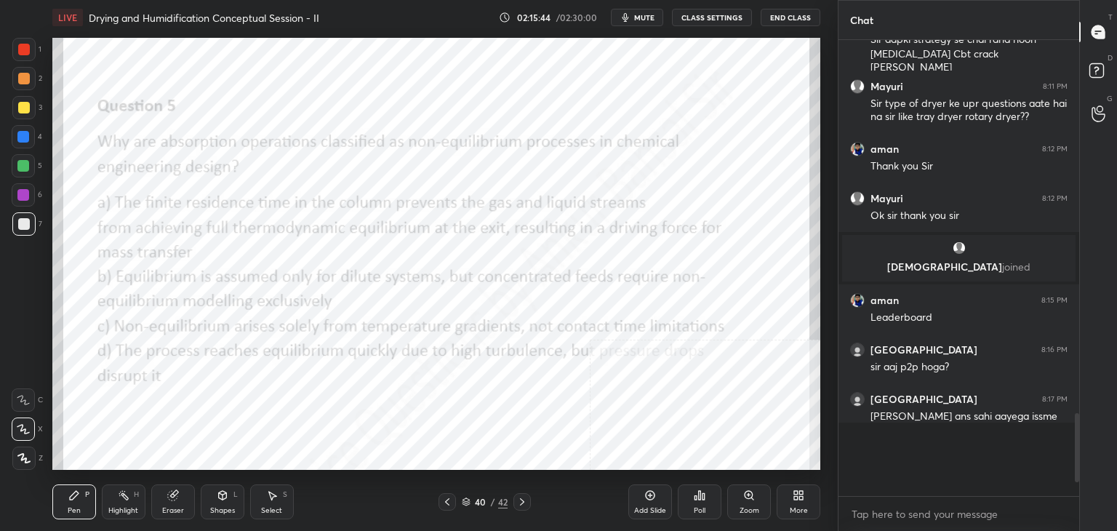
scroll to position [326, 236]
click at [523, 500] on icon at bounding box center [522, 502] width 12 height 12
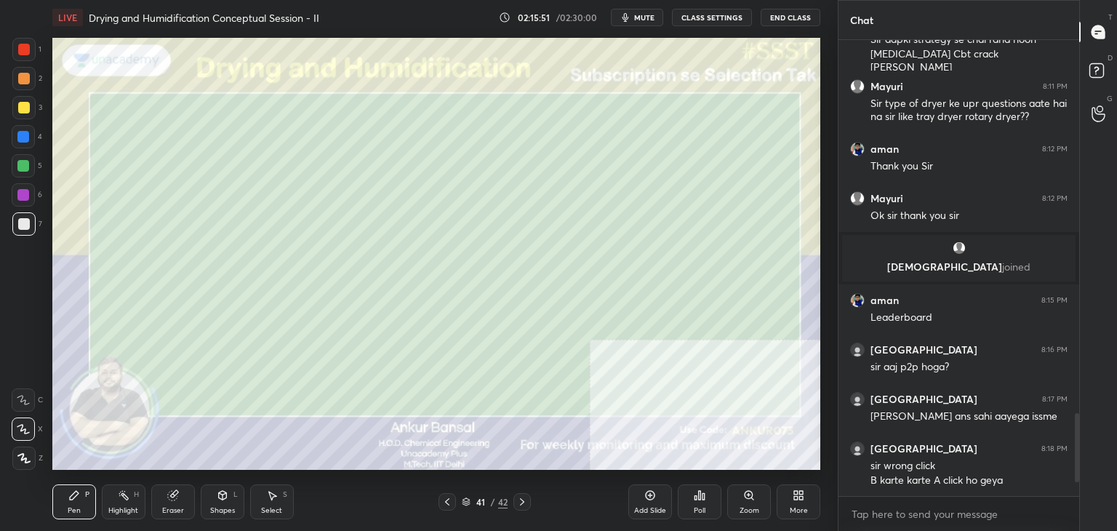
click at [806, 510] on div "More" at bounding box center [799, 510] width 18 height 7
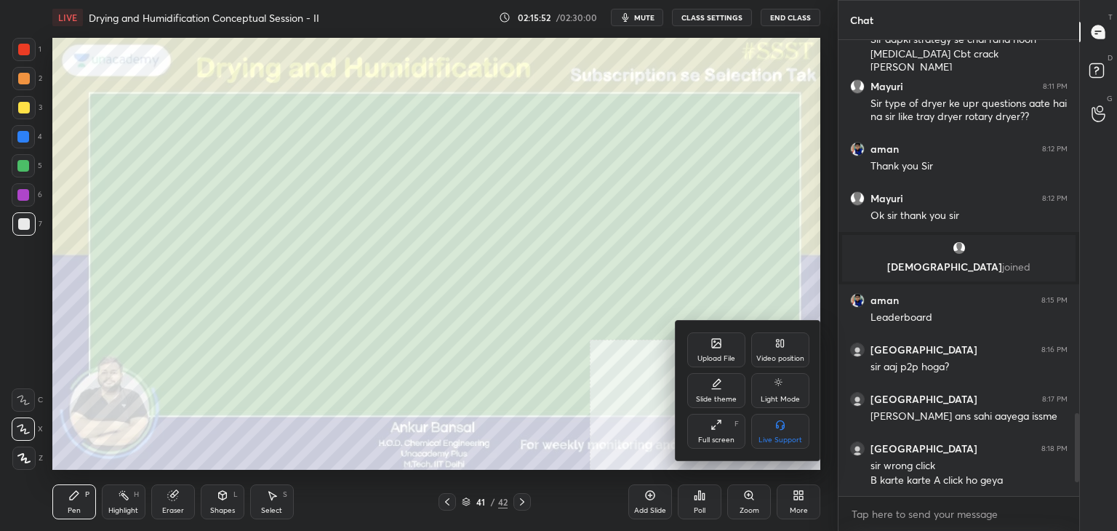
click at [699, 340] on div "Upload File" at bounding box center [716, 349] width 58 height 35
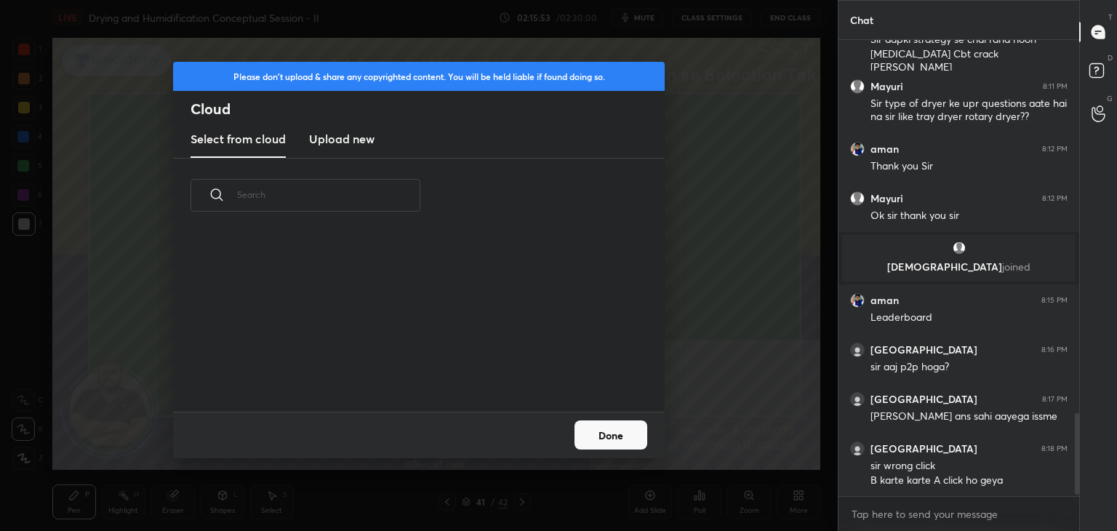
scroll to position [2101, 0]
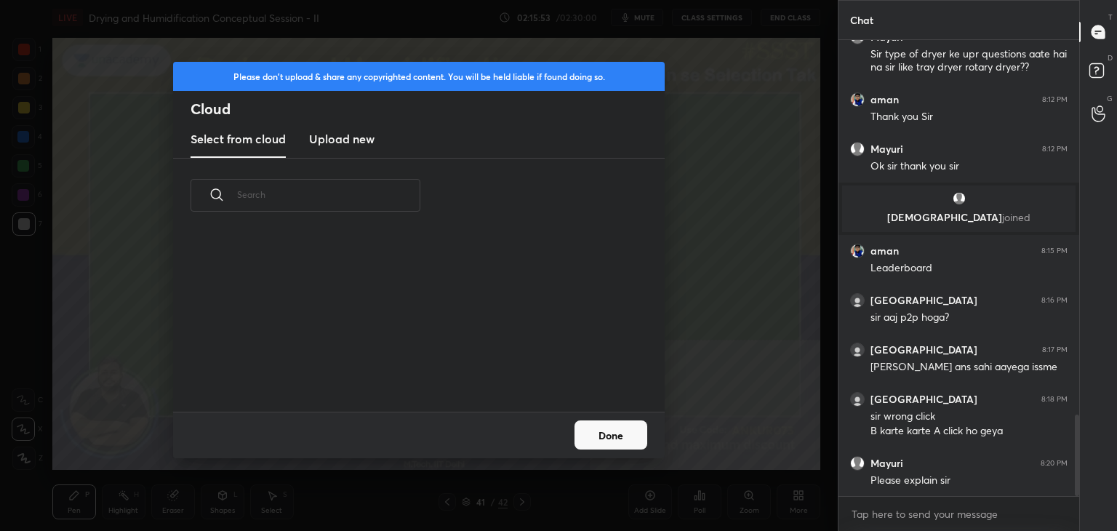
click at [355, 143] on h3 "Upload new" at bounding box center [341, 138] width 65 height 17
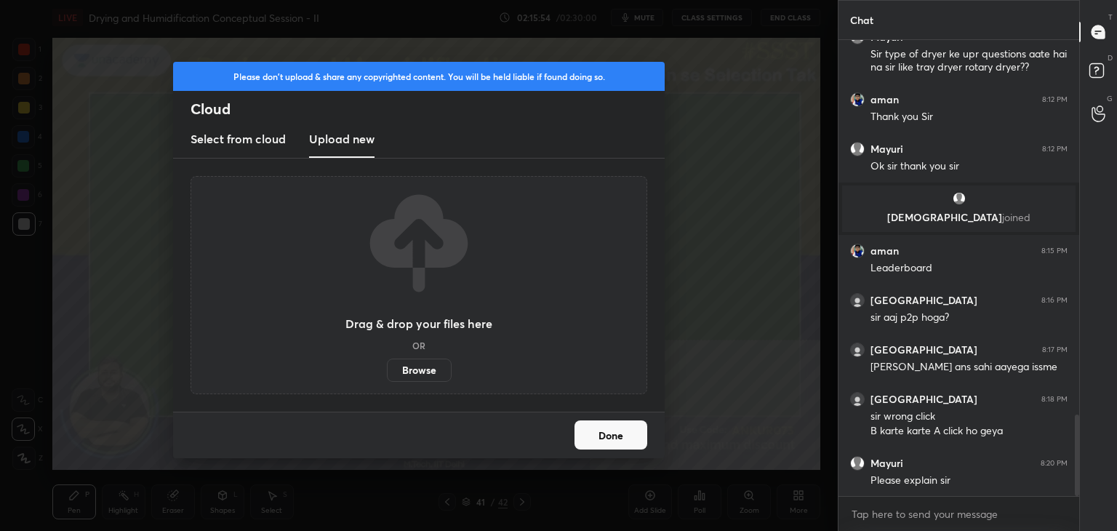
click at [419, 367] on label "Browse" at bounding box center [419, 369] width 65 height 23
click at [387, 367] on input "Browse" at bounding box center [387, 369] width 0 height 23
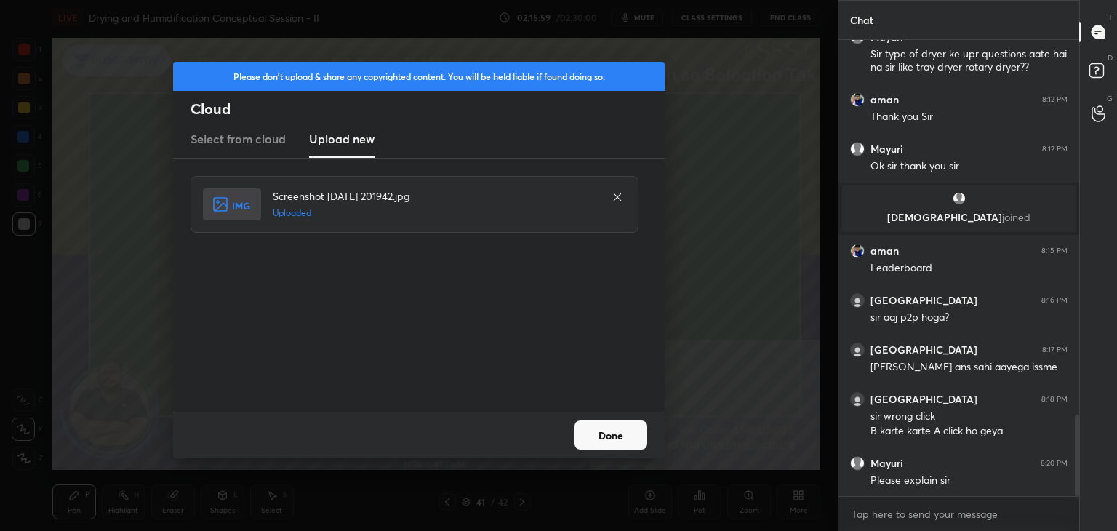
click at [623, 441] on button "Done" at bounding box center [610, 434] width 73 height 29
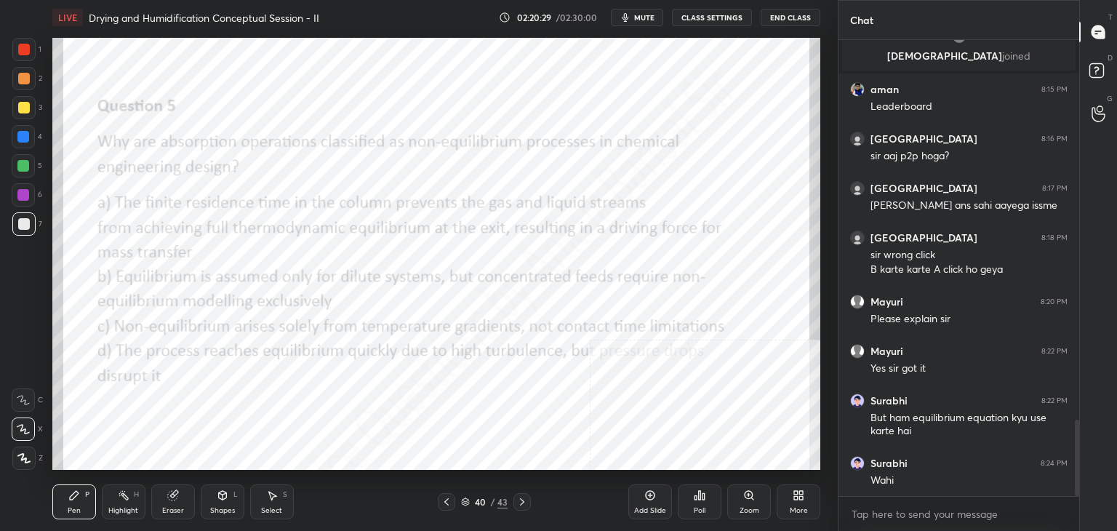
scroll to position [2312, 0]
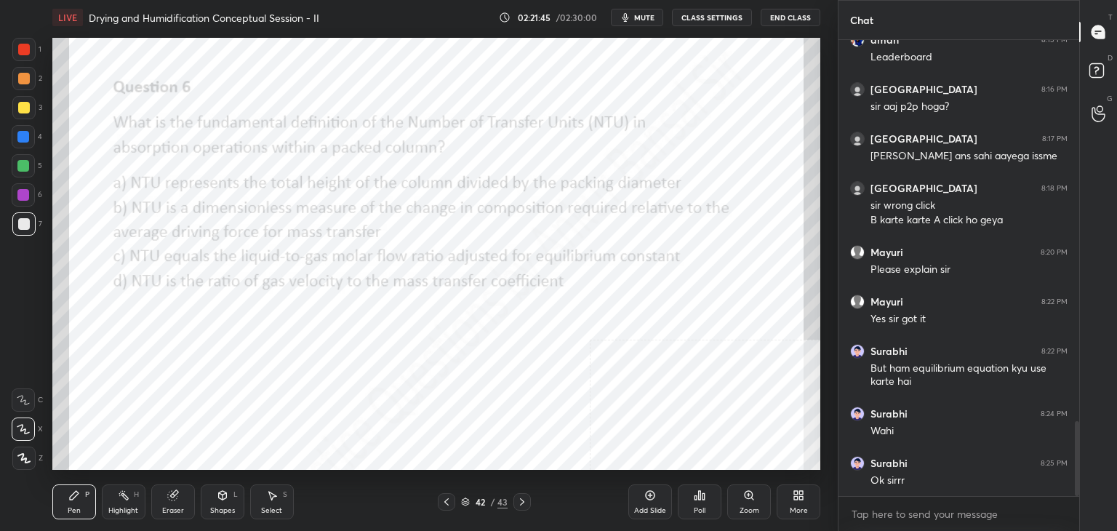
click at [699, 518] on div "Poll" at bounding box center [700, 501] width 44 height 35
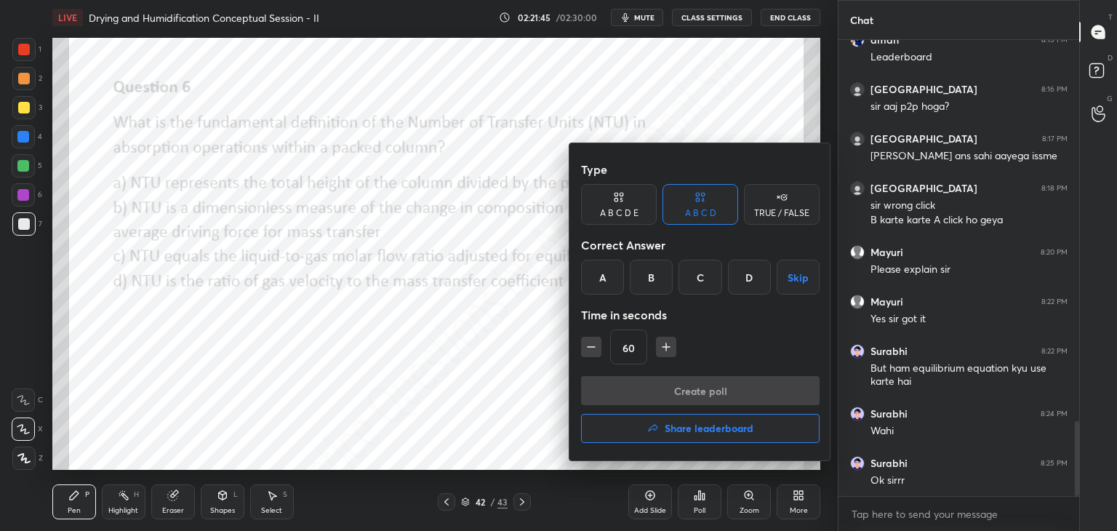
click at [644, 262] on div "B" at bounding box center [651, 277] width 43 height 35
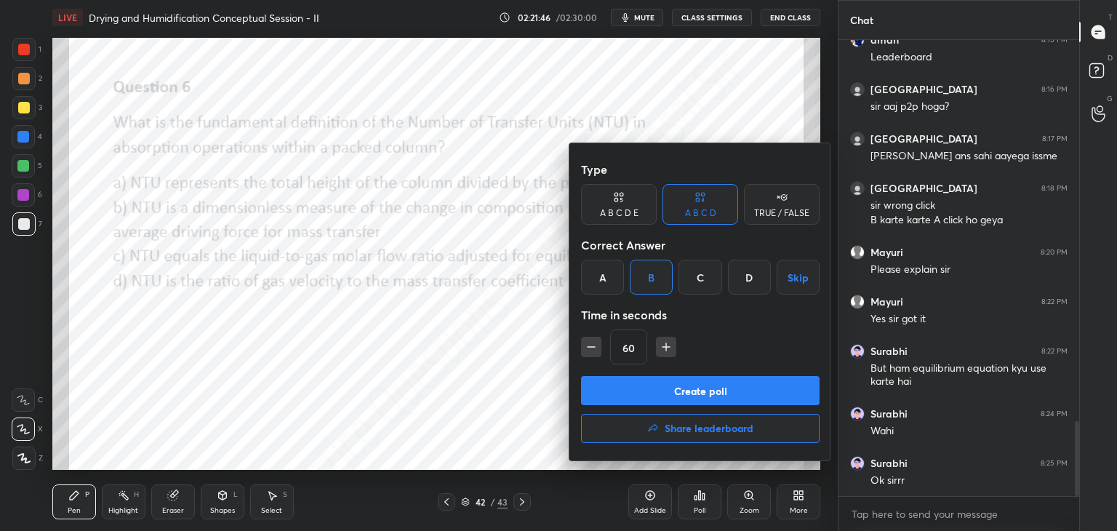
click at [675, 385] on button "Create poll" at bounding box center [700, 390] width 238 height 29
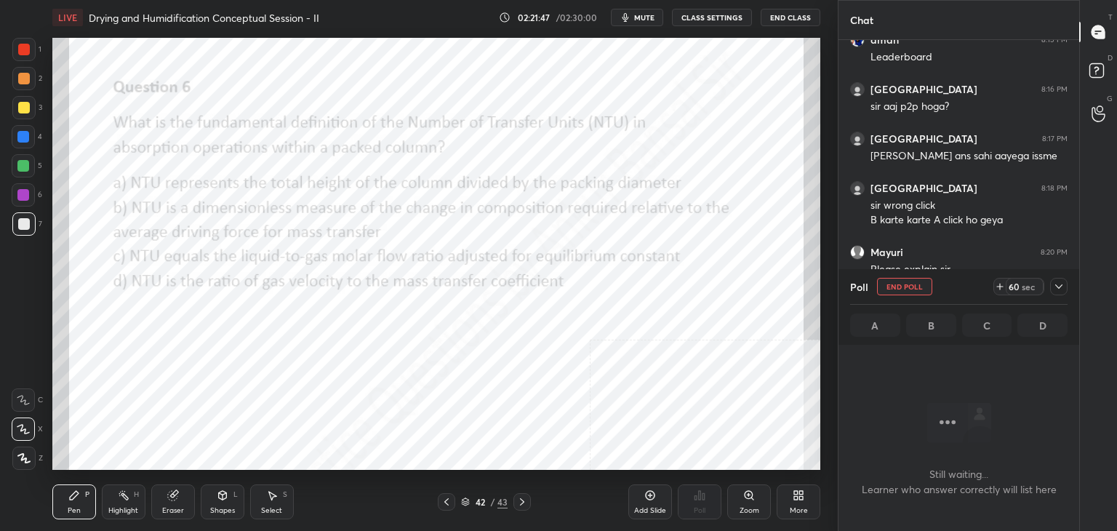
scroll to position [256, 236]
click at [1053, 286] on icon at bounding box center [1059, 287] width 12 height 12
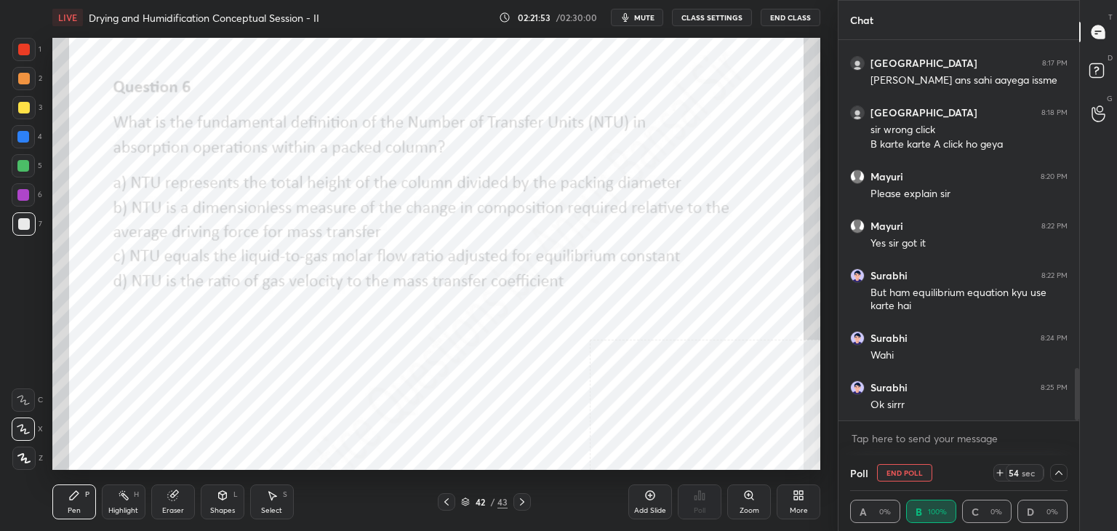
scroll to position [0, 4]
click at [1061, 472] on icon at bounding box center [1059, 473] width 12 height 12
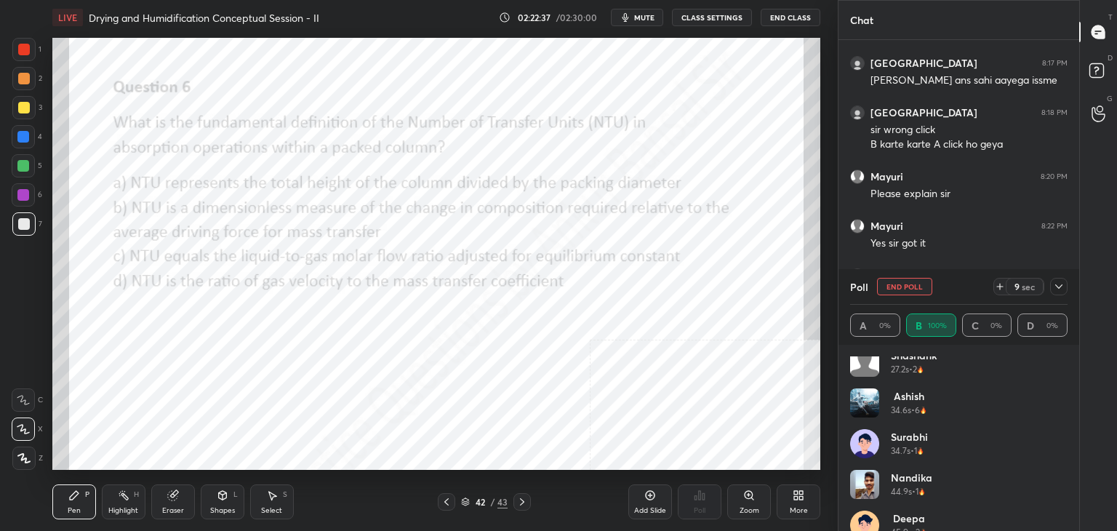
scroll to position [151, 0]
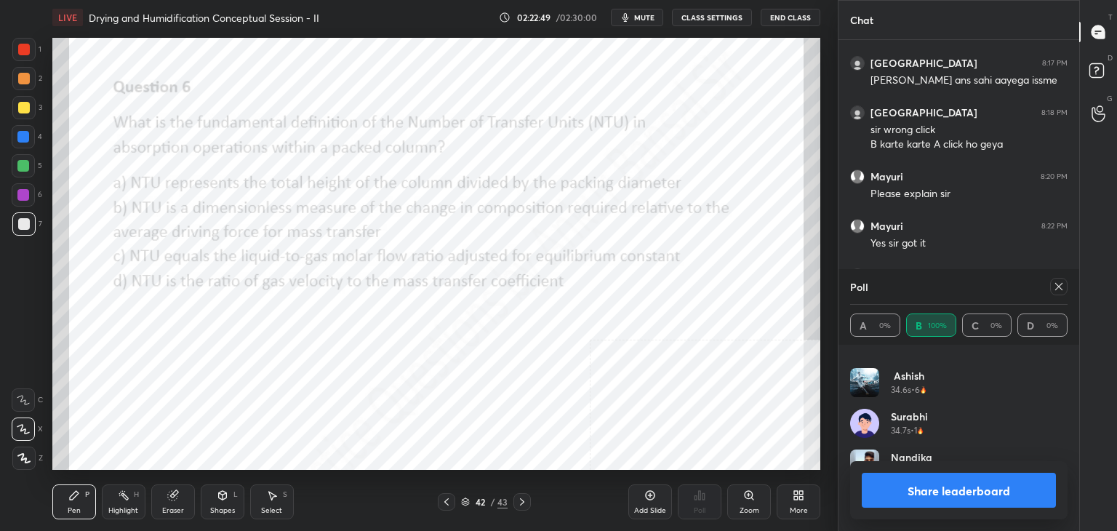
click at [1055, 286] on icon at bounding box center [1059, 287] width 12 height 12
type textarea "x"
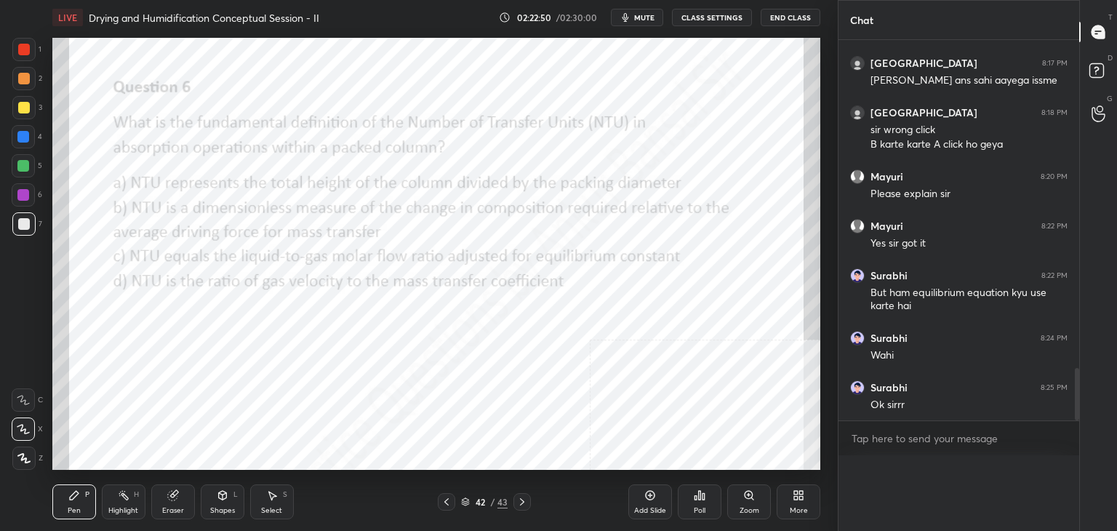
scroll to position [4, 4]
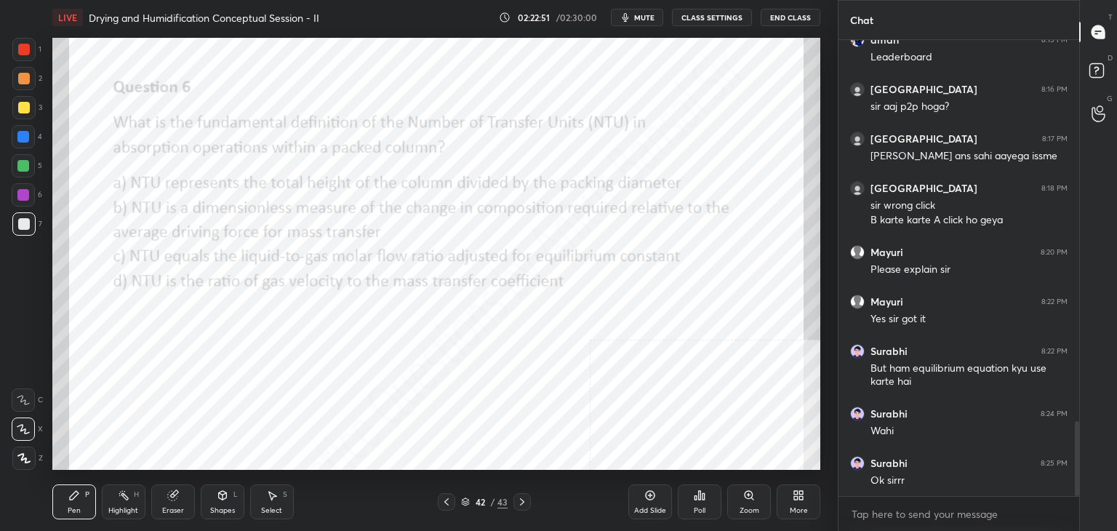
click at [519, 502] on icon at bounding box center [522, 502] width 12 height 12
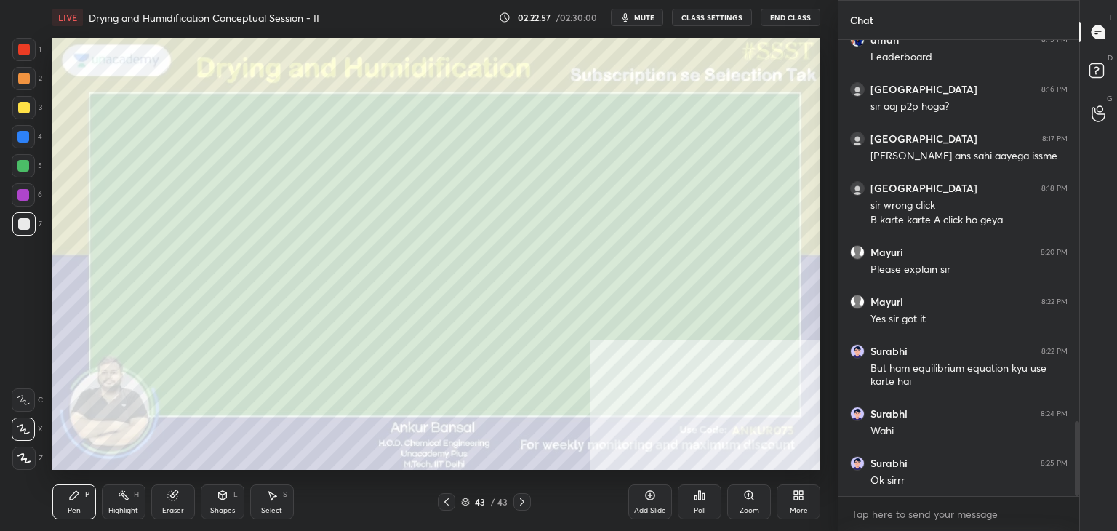
click at [797, 501] on div "More" at bounding box center [798, 501] width 44 height 35
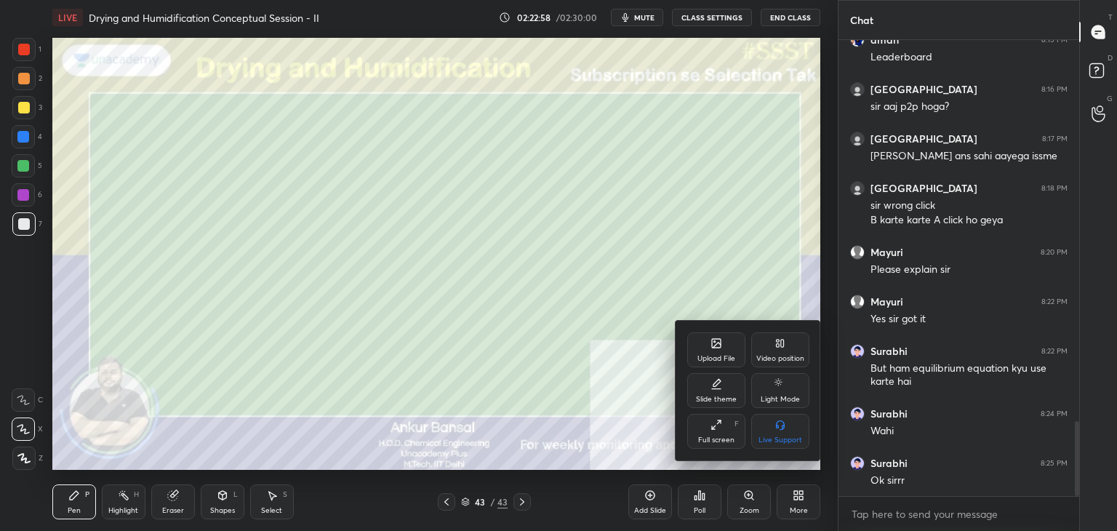
click at [713, 340] on icon at bounding box center [716, 343] width 9 height 9
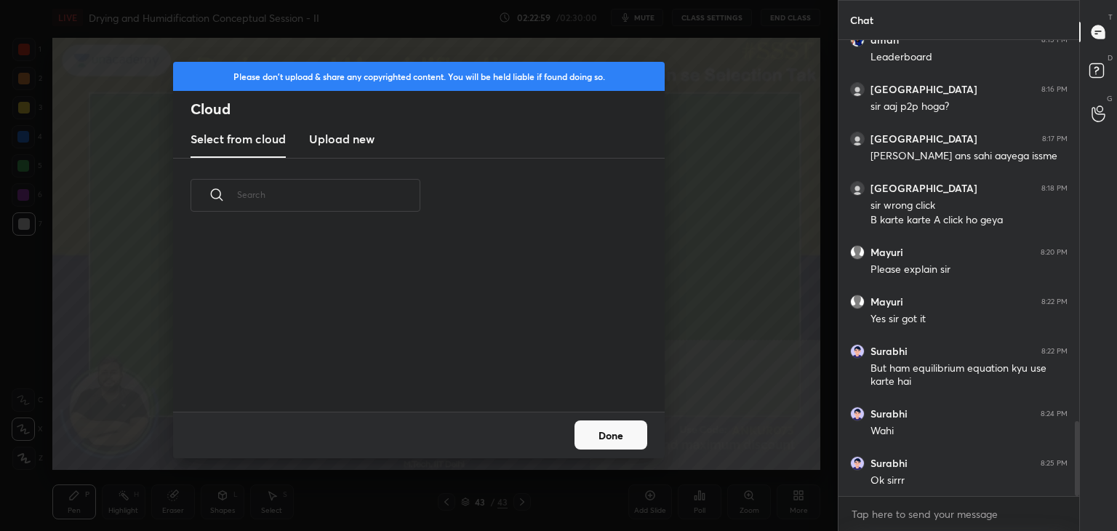
scroll to position [179, 467]
drag, startPoint x: 332, startPoint y: 129, endPoint x: 334, endPoint y: 141, distance: 12.7
click at [332, 129] on new "Upload new" at bounding box center [341, 139] width 65 height 36
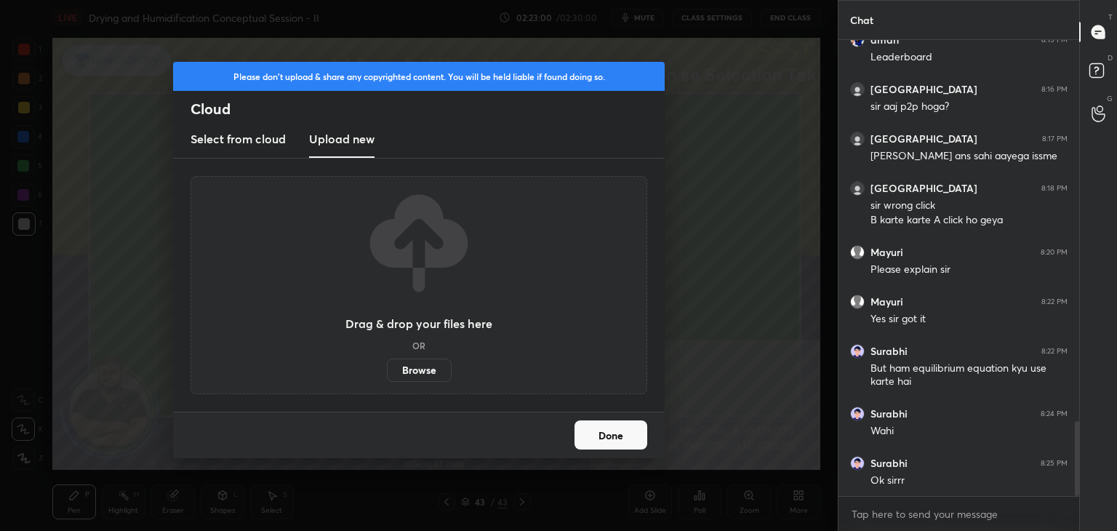
click at [414, 374] on label "Browse" at bounding box center [419, 369] width 65 height 23
click at [387, 374] on input "Browse" at bounding box center [387, 369] width 0 height 23
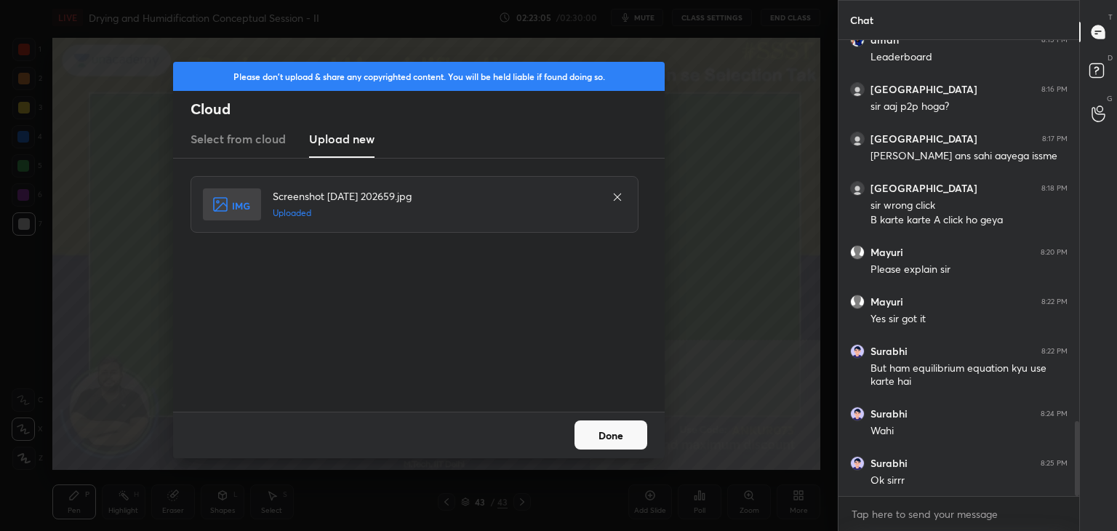
click at [616, 422] on button "Done" at bounding box center [610, 434] width 73 height 29
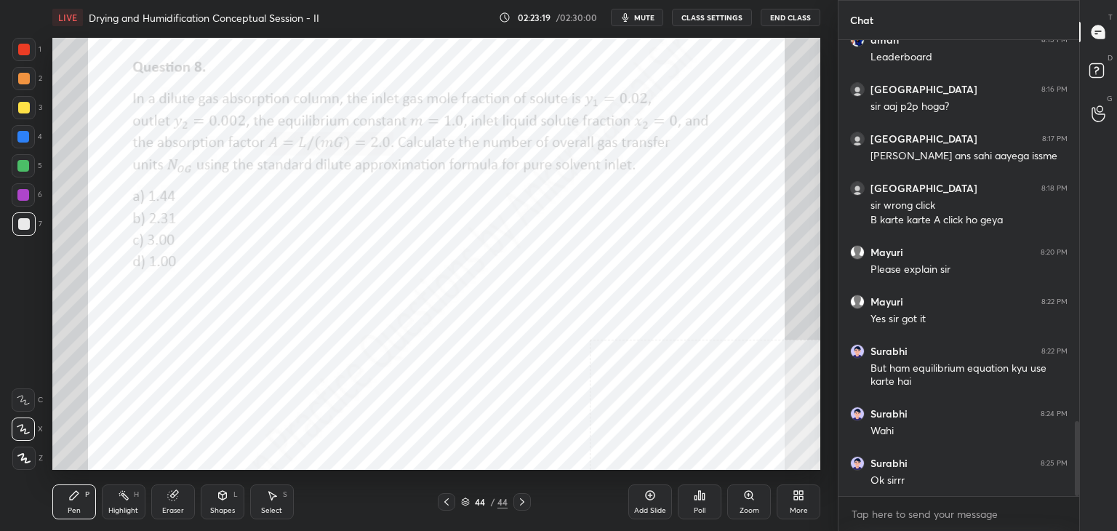
click at [692, 499] on div "Poll" at bounding box center [700, 501] width 44 height 35
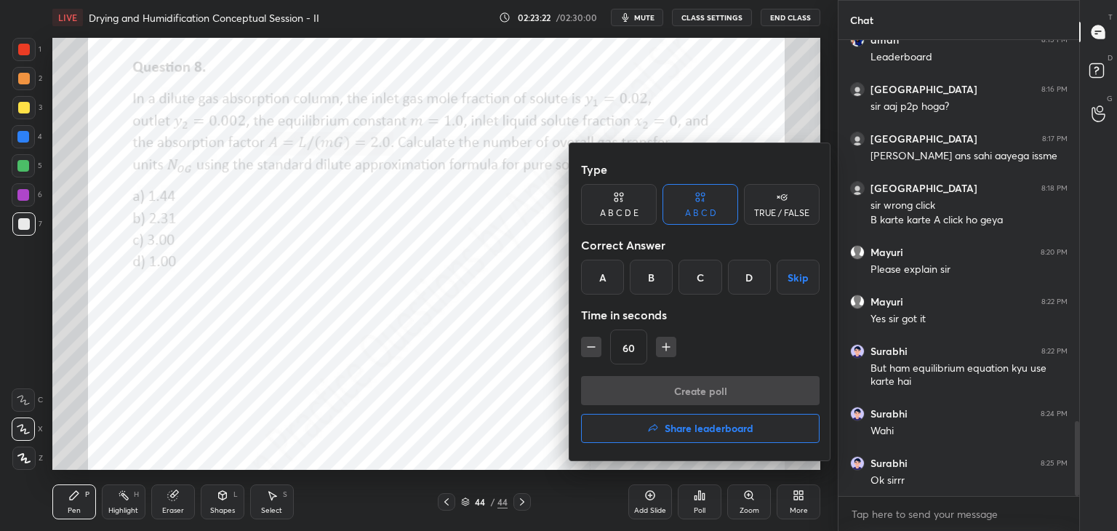
click at [628, 346] on input "60" at bounding box center [629, 347] width 36 height 35
type input "600"
click at [804, 274] on button "Skip" at bounding box center [797, 277] width 43 height 35
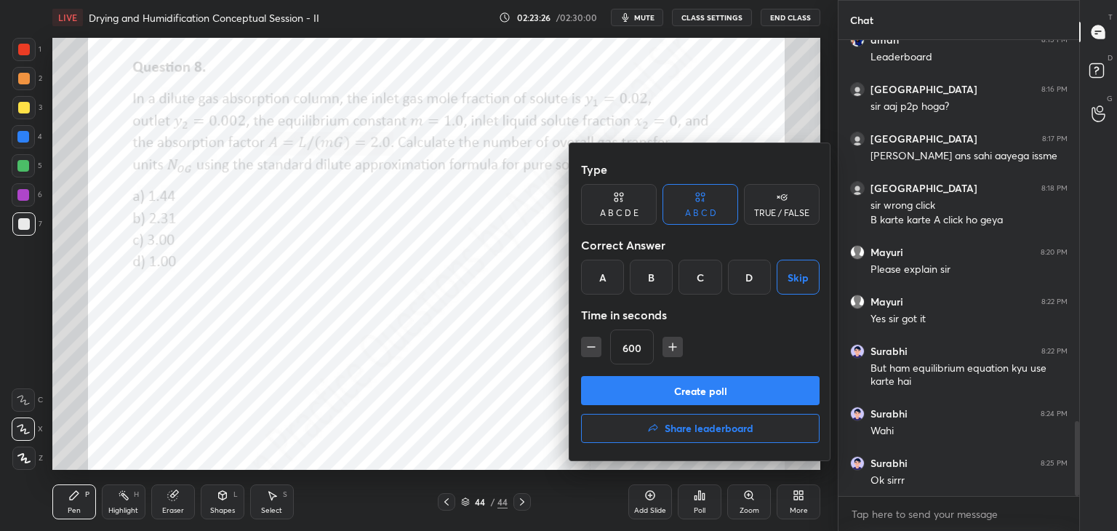
click at [715, 385] on button "Create poll" at bounding box center [700, 390] width 238 height 29
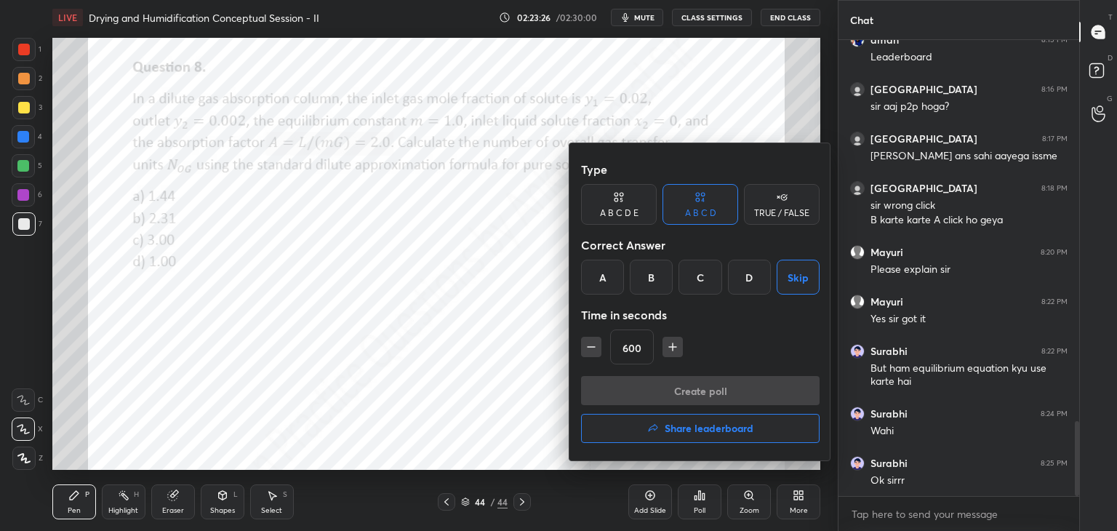
type textarea "x"
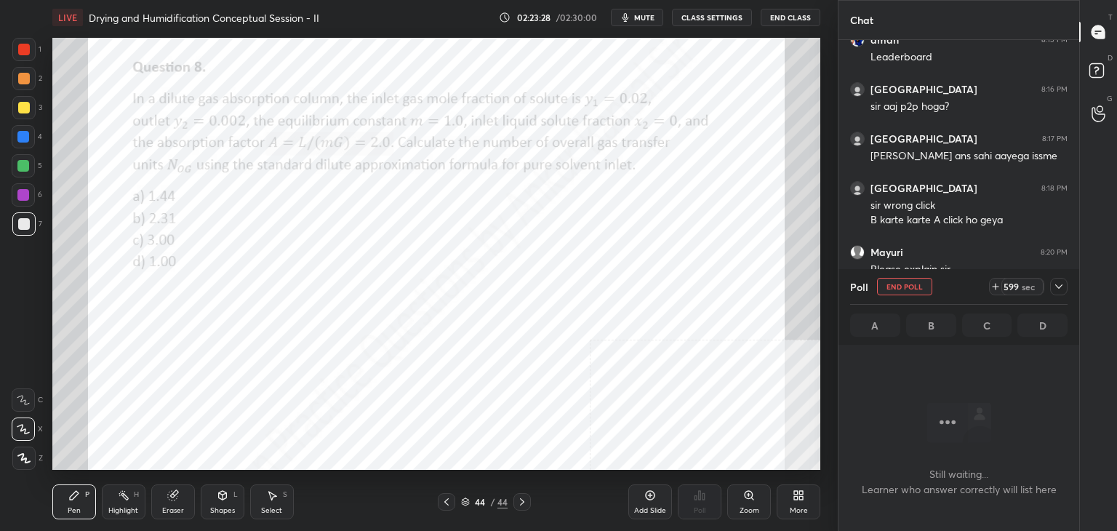
click at [1056, 292] on div at bounding box center [1058, 286] width 17 height 17
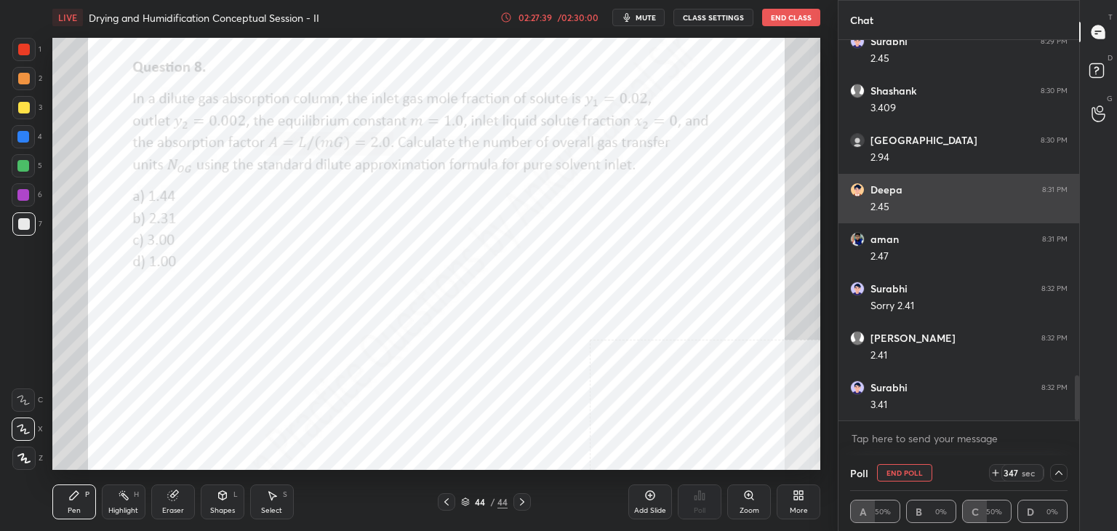
scroll to position [2833, 0]
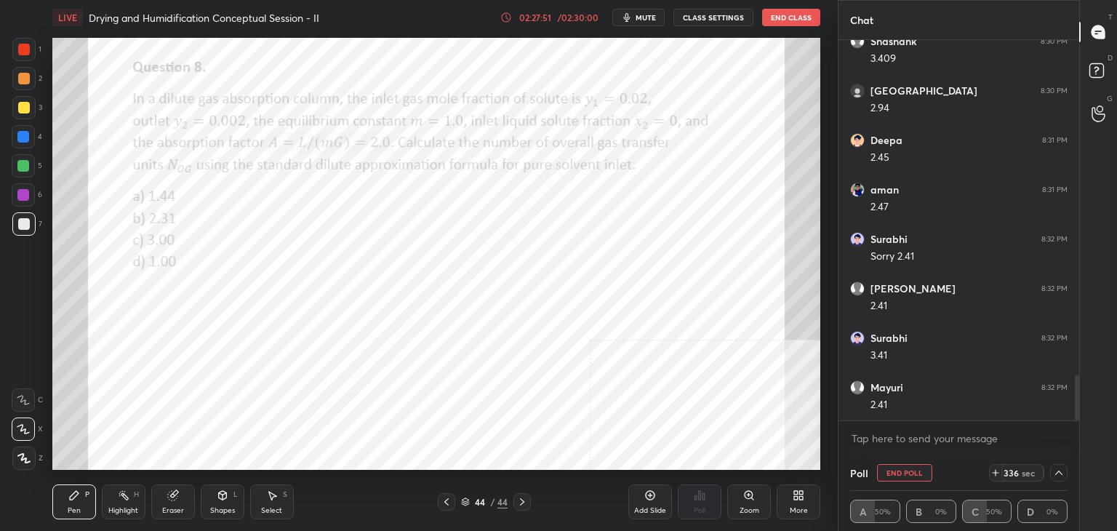
click at [643, 504] on div "Add Slide" at bounding box center [650, 501] width 44 height 35
click at [523, 497] on icon at bounding box center [522, 502] width 12 height 12
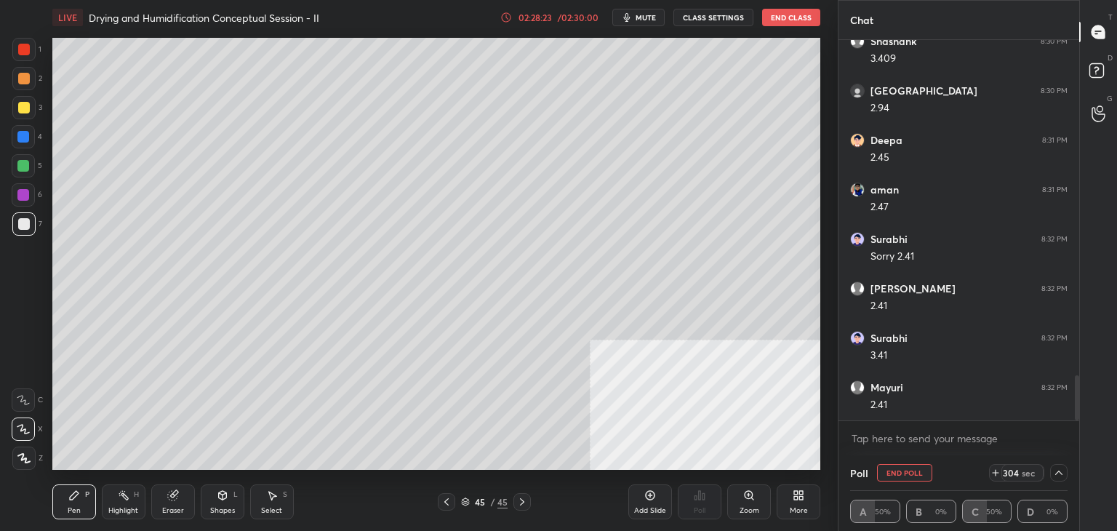
click at [281, 501] on div "Select S" at bounding box center [272, 501] width 44 height 35
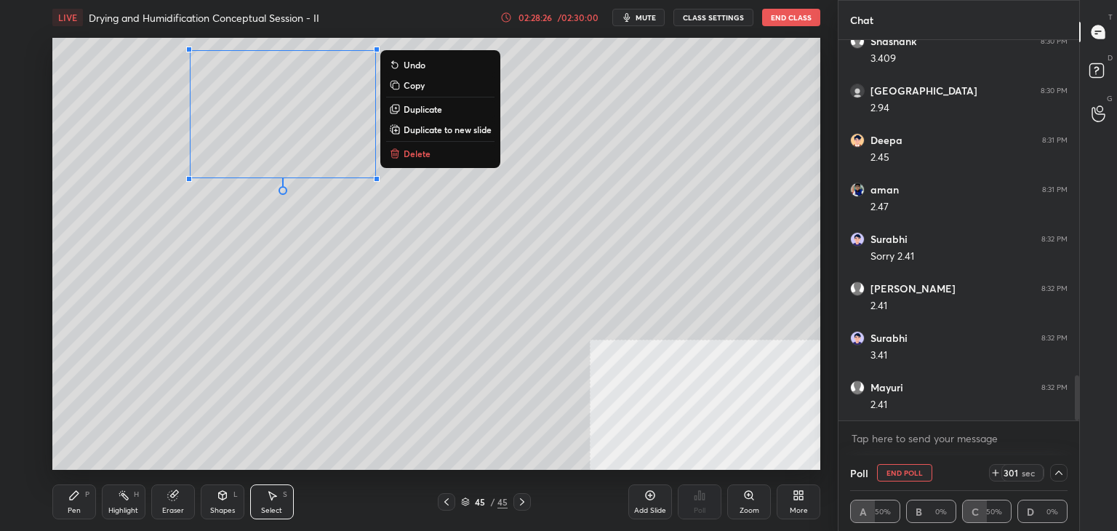
click at [79, 502] on div "Pen P" at bounding box center [74, 501] width 44 height 35
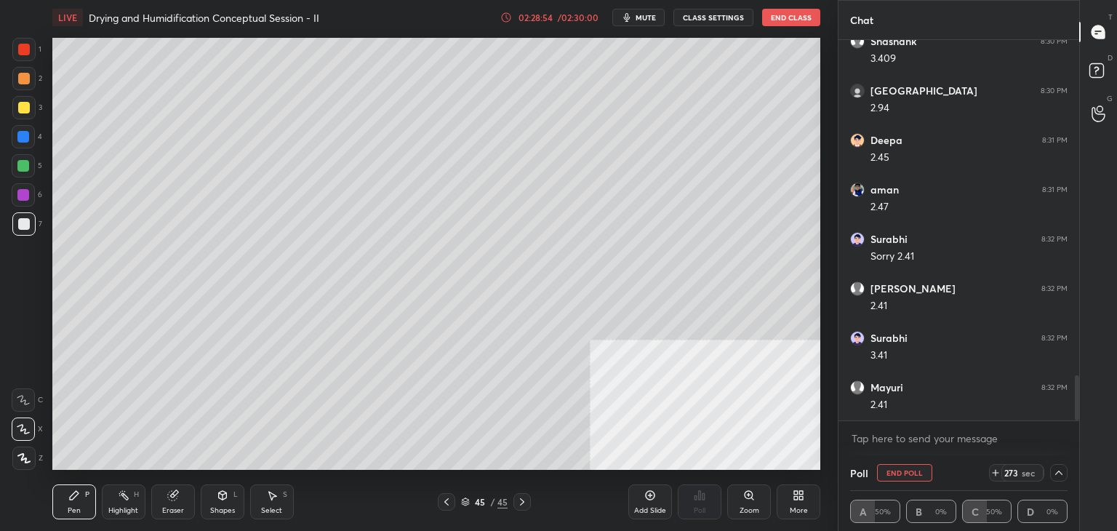
click at [641, 18] on span "mute" at bounding box center [645, 17] width 20 height 10
click at [639, 8] on div "LIVE Drying and Humidification Conceptual Session - II 02:28:59 / 02:30:00 unmu…" at bounding box center [436, 17] width 768 height 35
click at [635, 18] on span "unmute" at bounding box center [644, 17] width 31 height 10
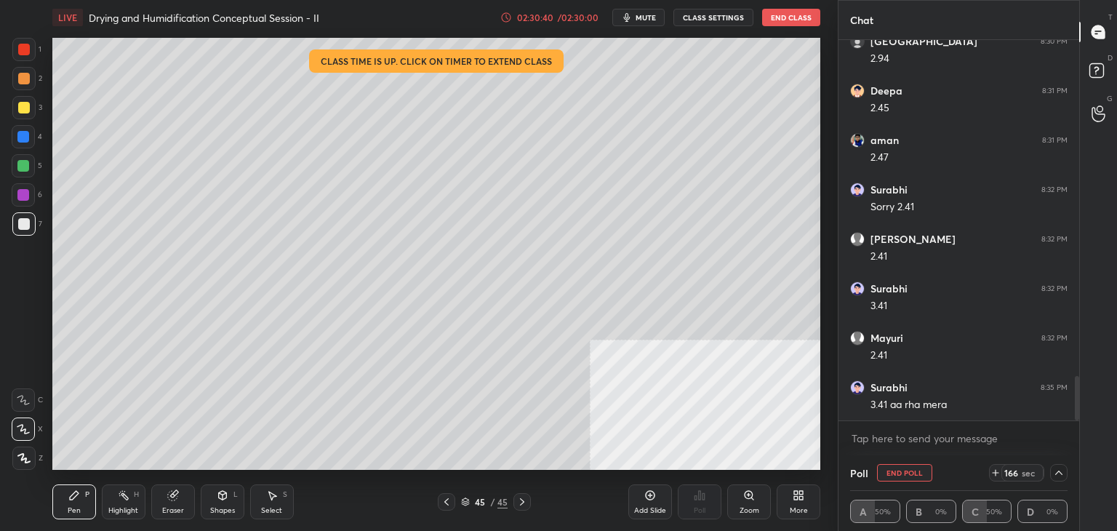
scroll to position [2931, 0]
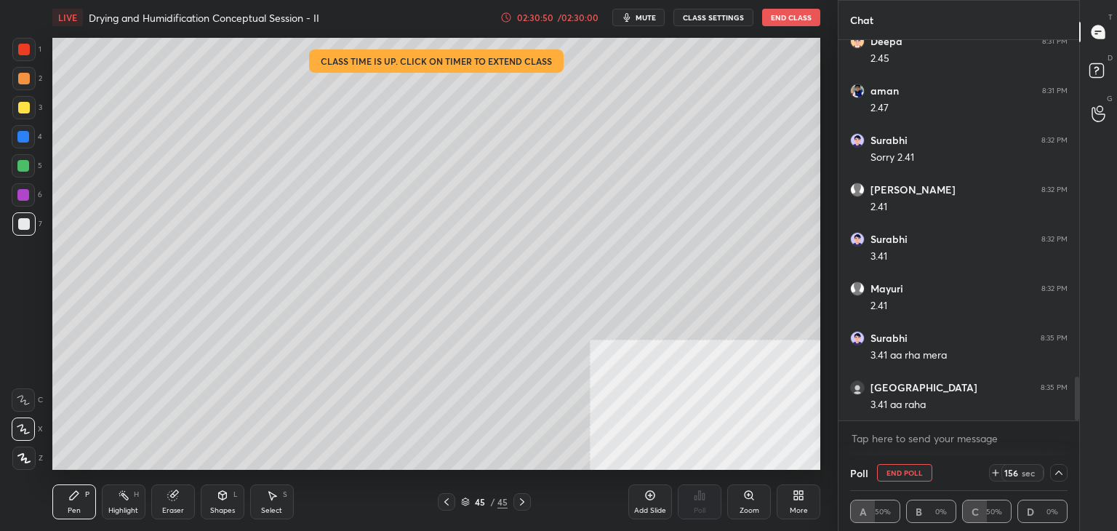
click at [445, 501] on icon at bounding box center [447, 502] width 12 height 12
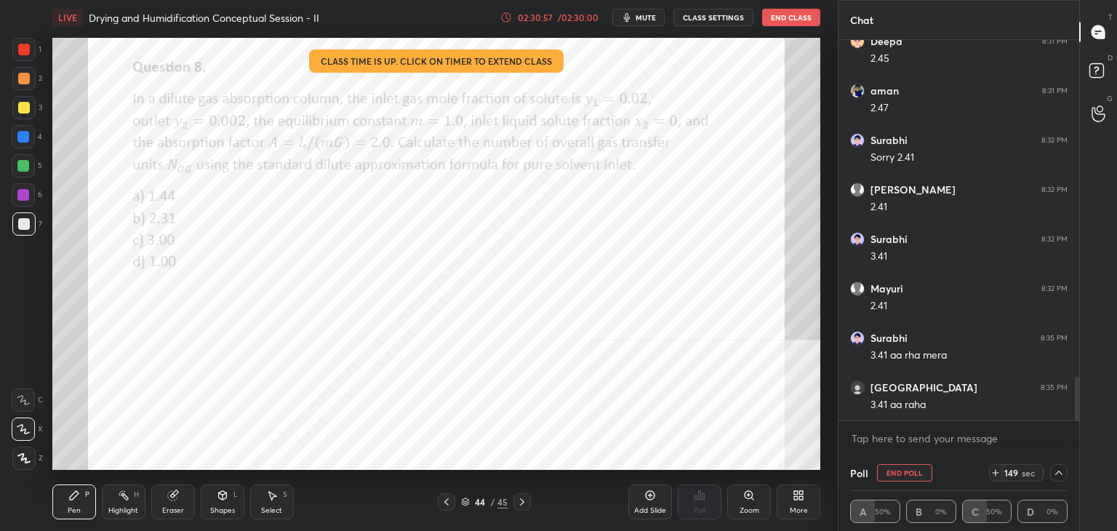
click at [523, 502] on icon at bounding box center [522, 502] width 12 height 12
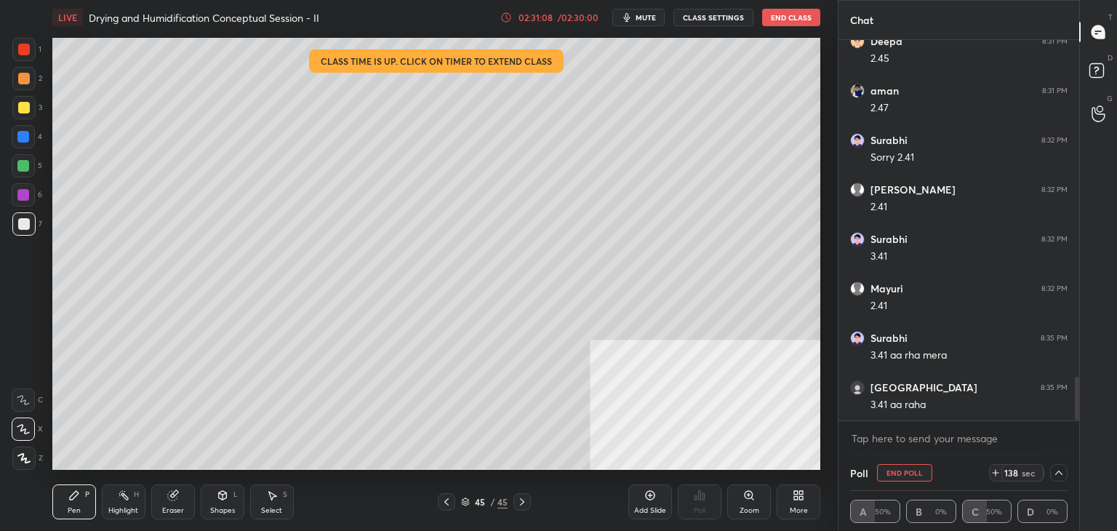
click at [443, 498] on icon at bounding box center [447, 502] width 12 height 12
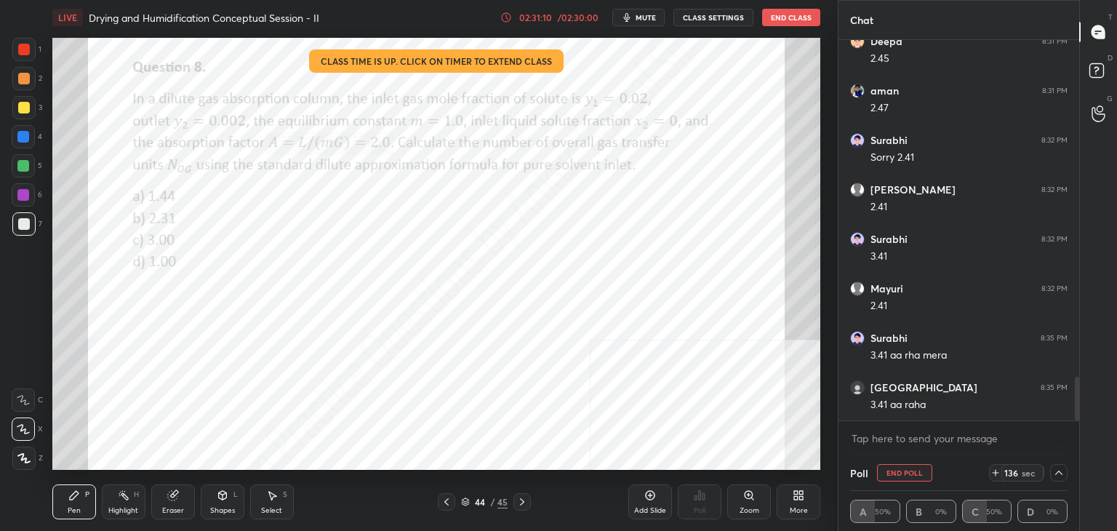
click at [523, 502] on icon at bounding box center [522, 501] width 4 height 7
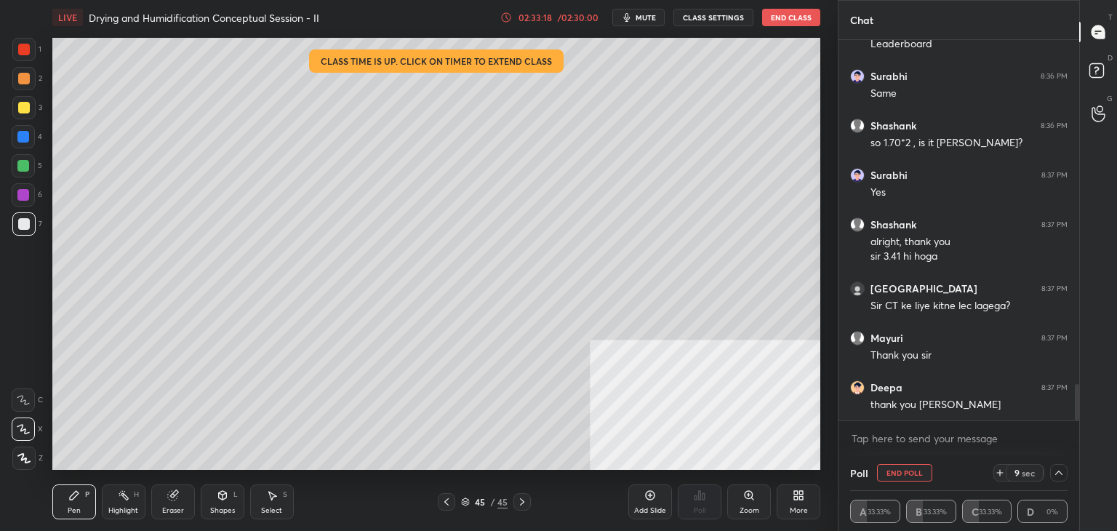
scroll to position [5, 4]
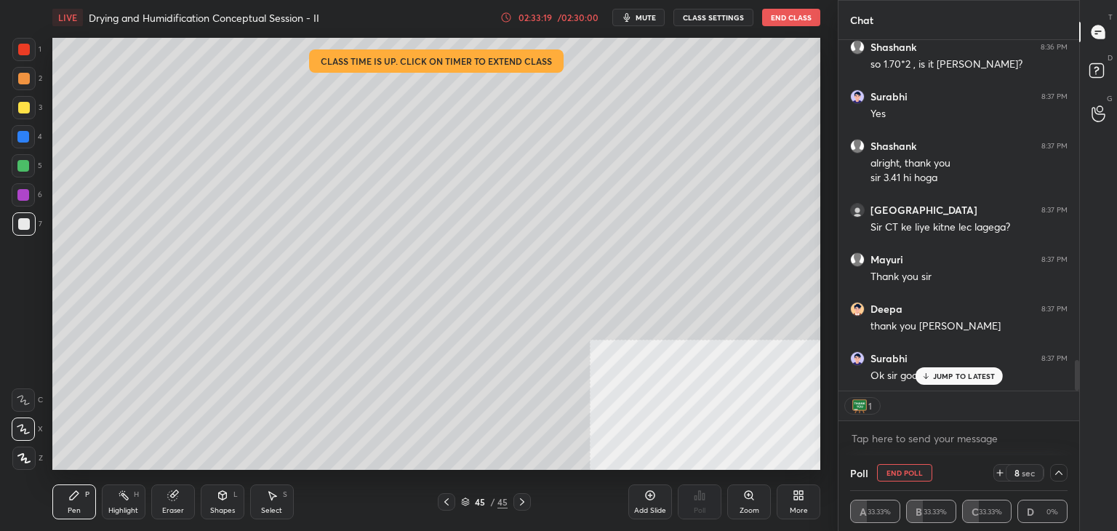
click at [787, 18] on button "End Class" at bounding box center [791, 17] width 58 height 17
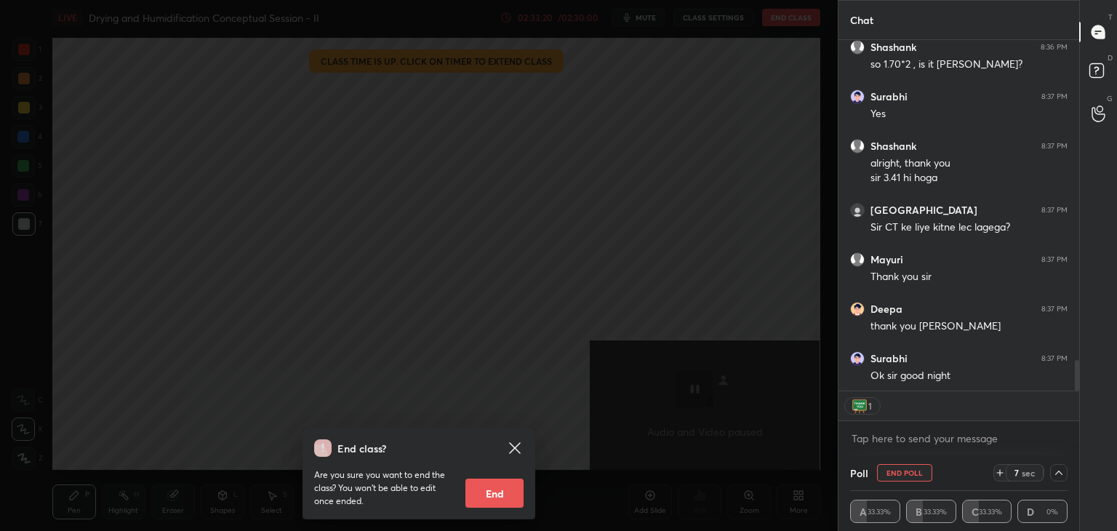
scroll to position [3766, 0]
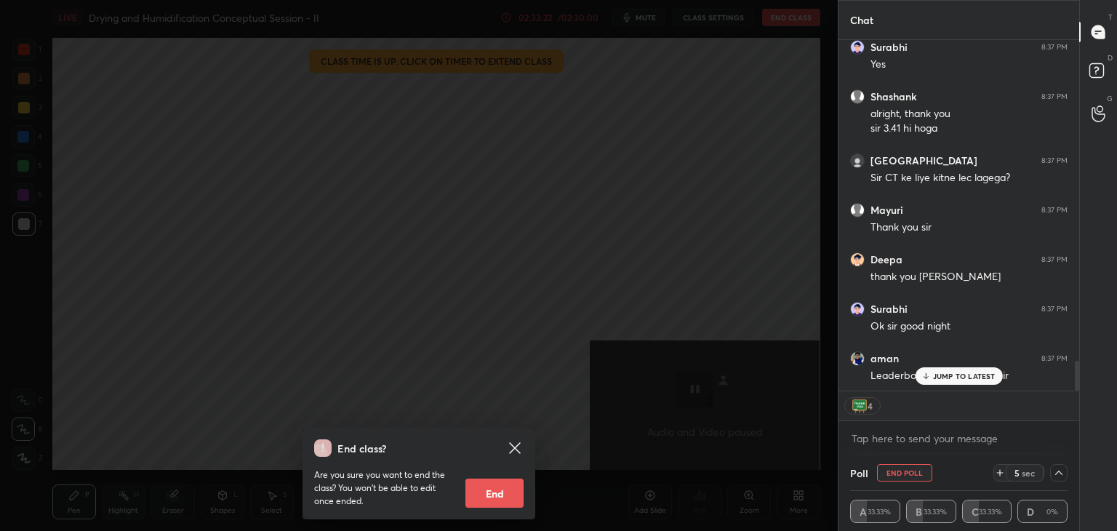
click at [510, 488] on button "End" at bounding box center [494, 492] width 58 height 29
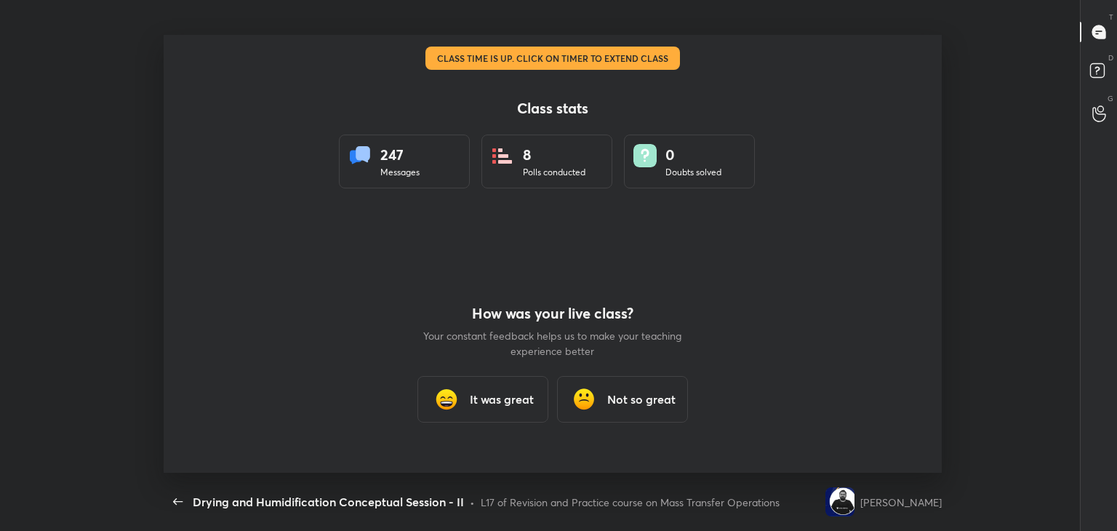
scroll to position [3728, 0]
type textarea "x"
click at [473, 393] on h3 "It was great" at bounding box center [502, 398] width 64 height 17
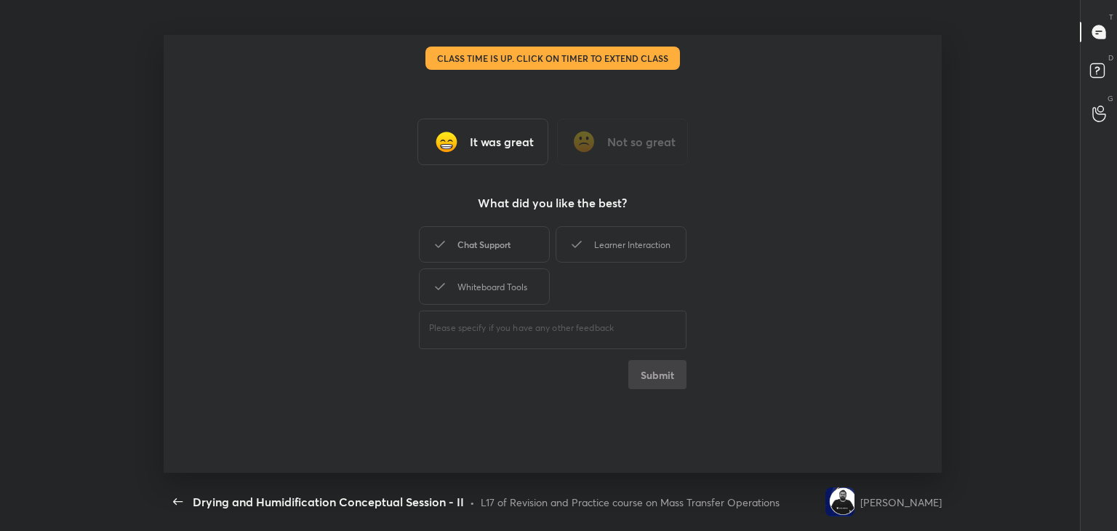
drag, startPoint x: 495, startPoint y: 239, endPoint x: 510, endPoint y: 240, distance: 15.3
click at [499, 239] on div "Chat Support" at bounding box center [484, 244] width 131 height 36
click at [614, 254] on div "Learner Interaction" at bounding box center [620, 244] width 131 height 36
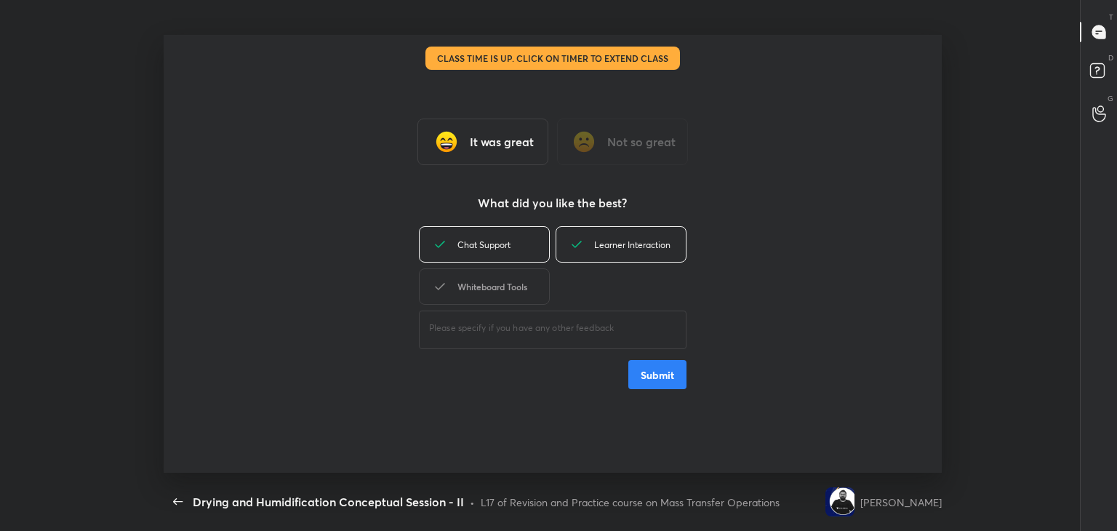
click at [509, 281] on div "Whiteboard Tools" at bounding box center [484, 286] width 131 height 36
click at [649, 376] on button "Submit" at bounding box center [657, 374] width 58 height 29
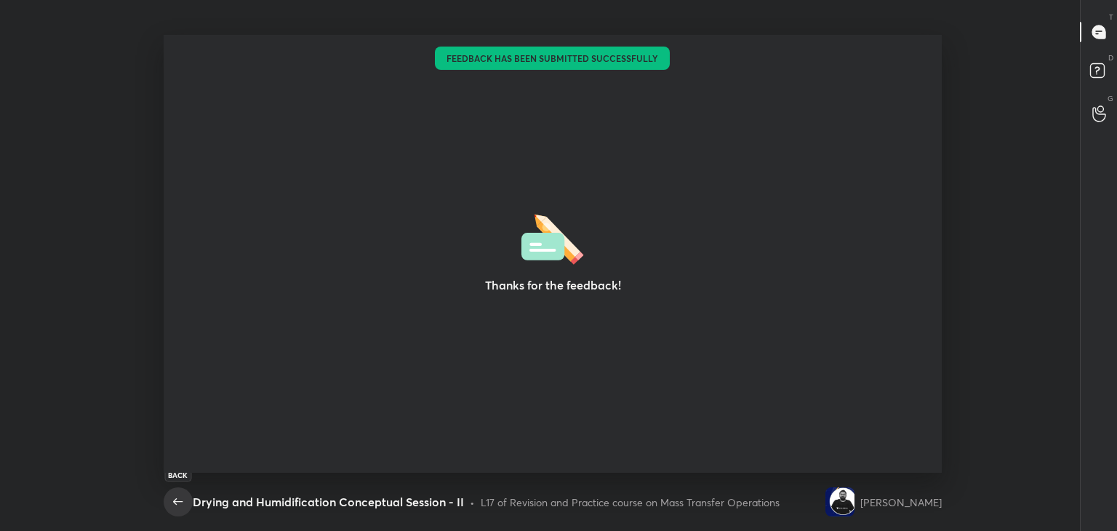
click at [172, 505] on icon "button" at bounding box center [177, 501] width 17 height 17
